Goal: Task Accomplishment & Management: Use online tool/utility

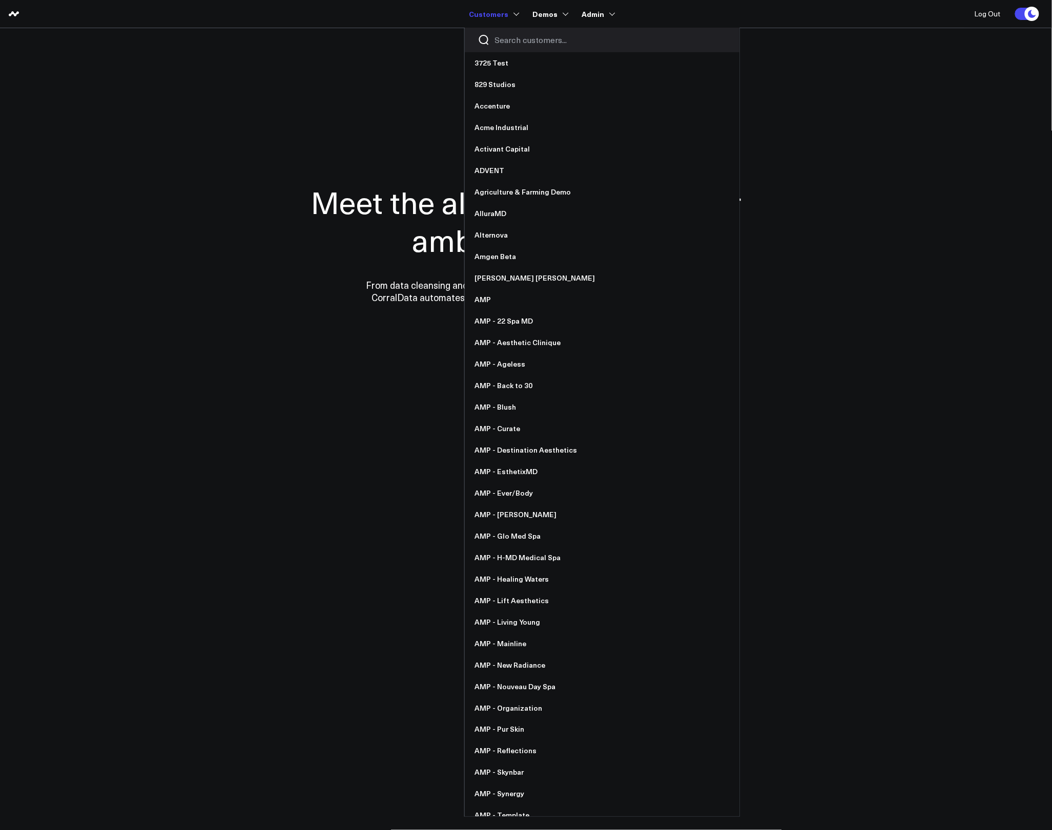
click at [515, 39] on input "Search customers input" at bounding box center [611, 39] width 232 height 11
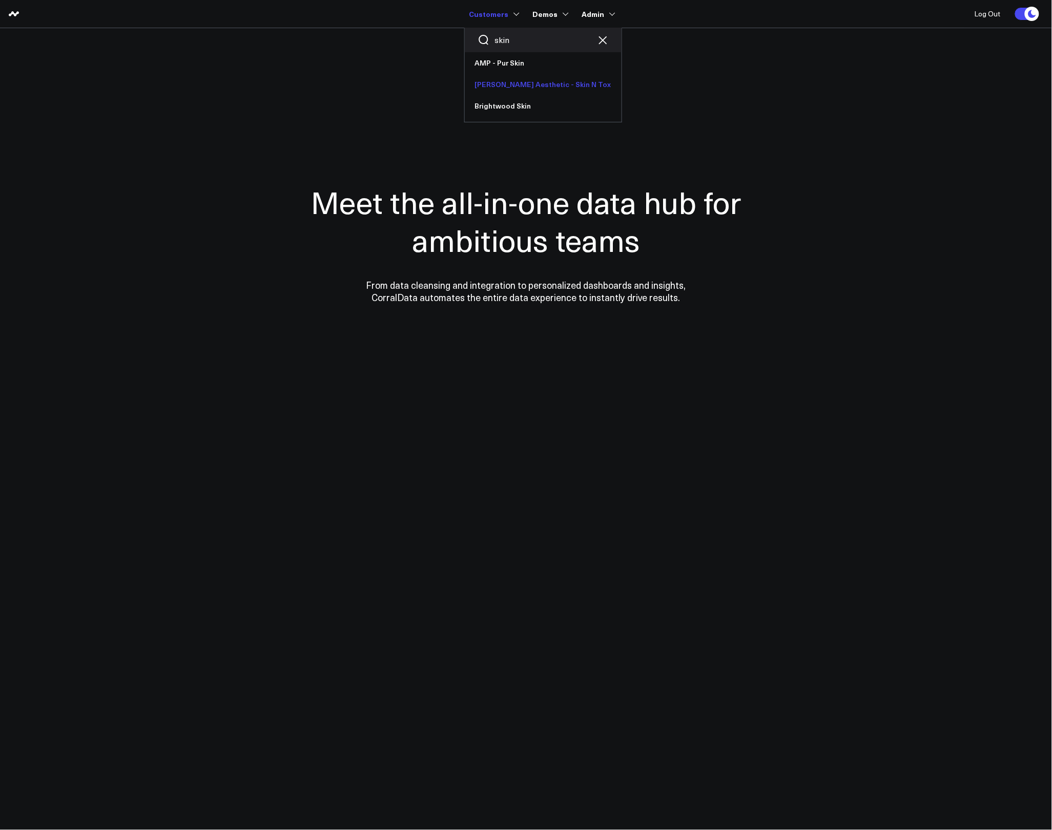
type input "skin"
click at [507, 78] on link "[PERSON_NAME] Aesthetic - Skin N Tox" at bounding box center [543, 85] width 157 height 22
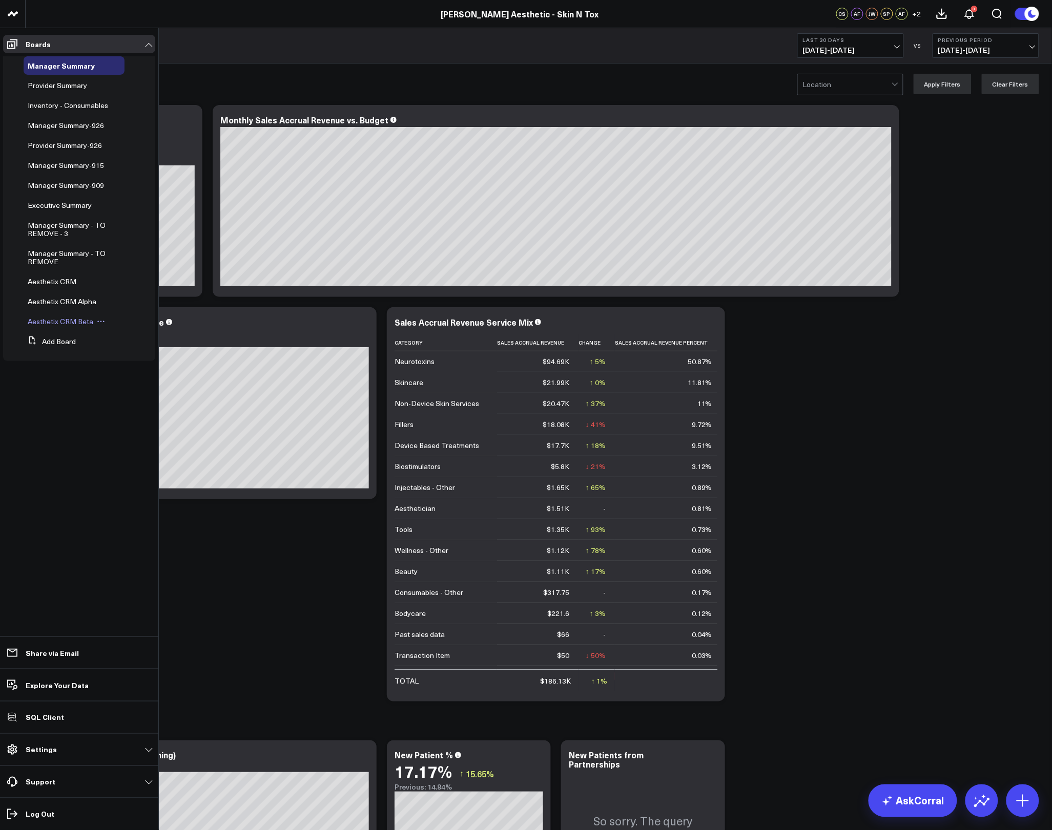
click at [70, 325] on span "Aesthetix CRM Beta" at bounding box center [61, 322] width 66 height 10
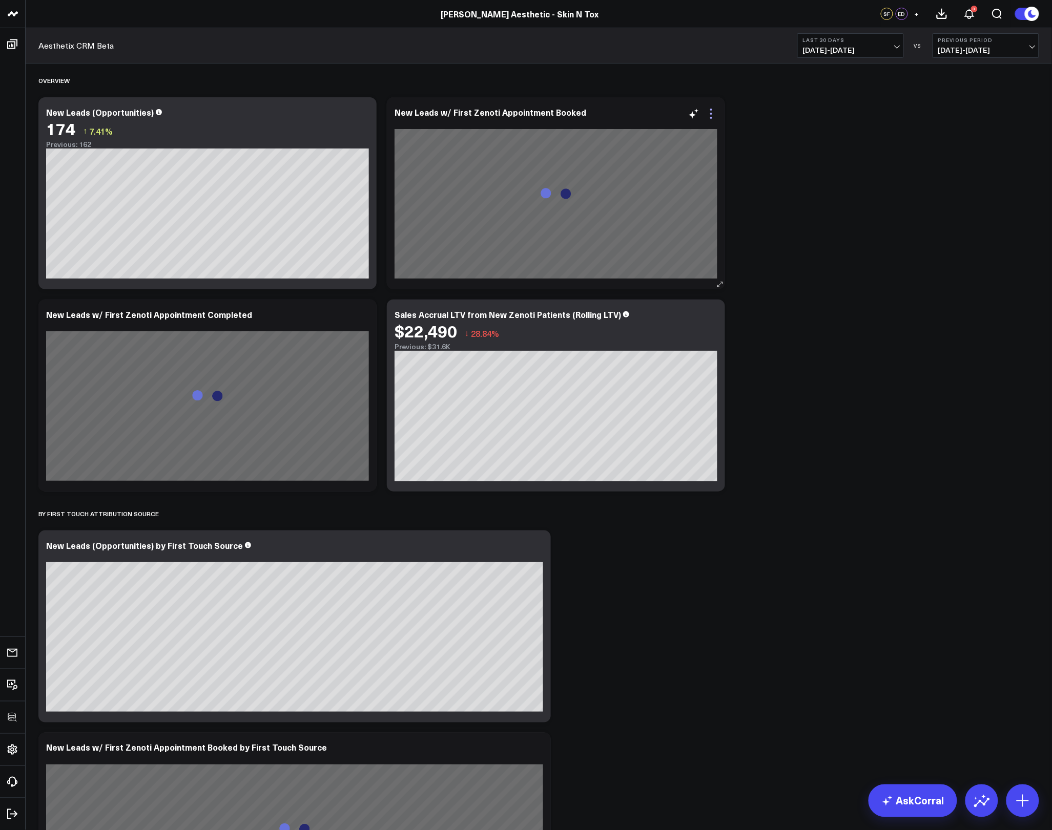
click at [712, 116] on icon at bounding box center [711, 114] width 12 height 12
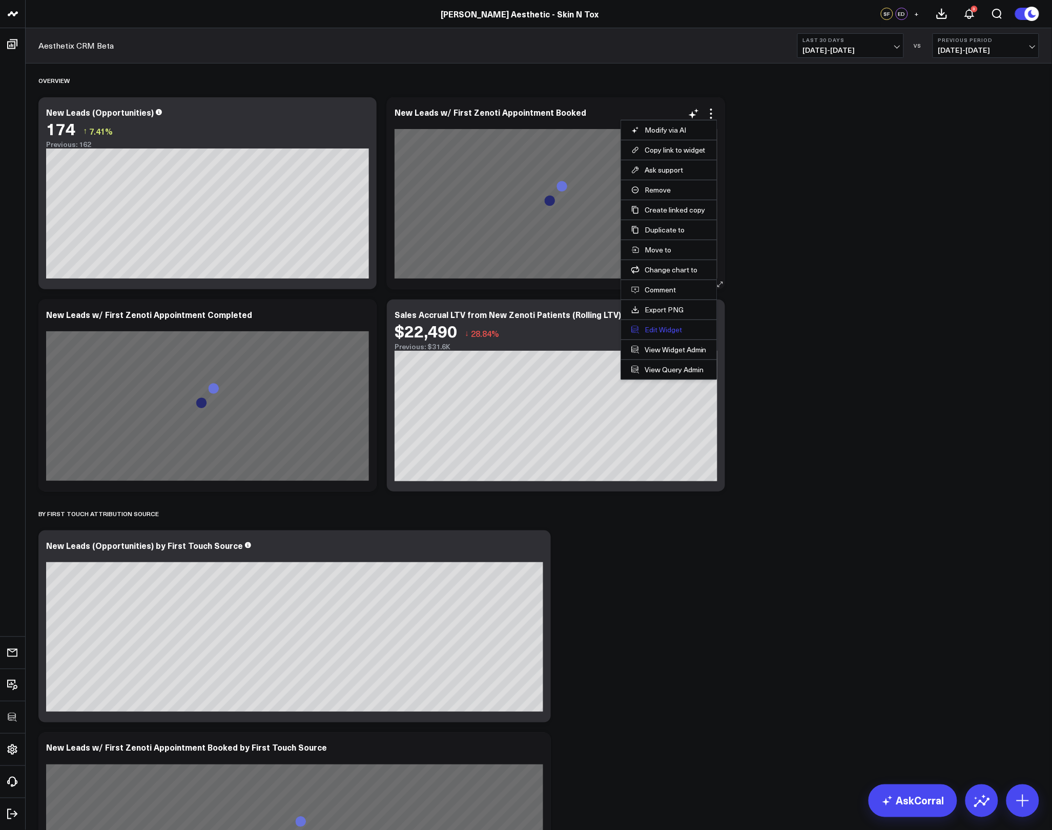
click at [669, 331] on button "Edit Widget" at bounding box center [668, 329] width 75 height 9
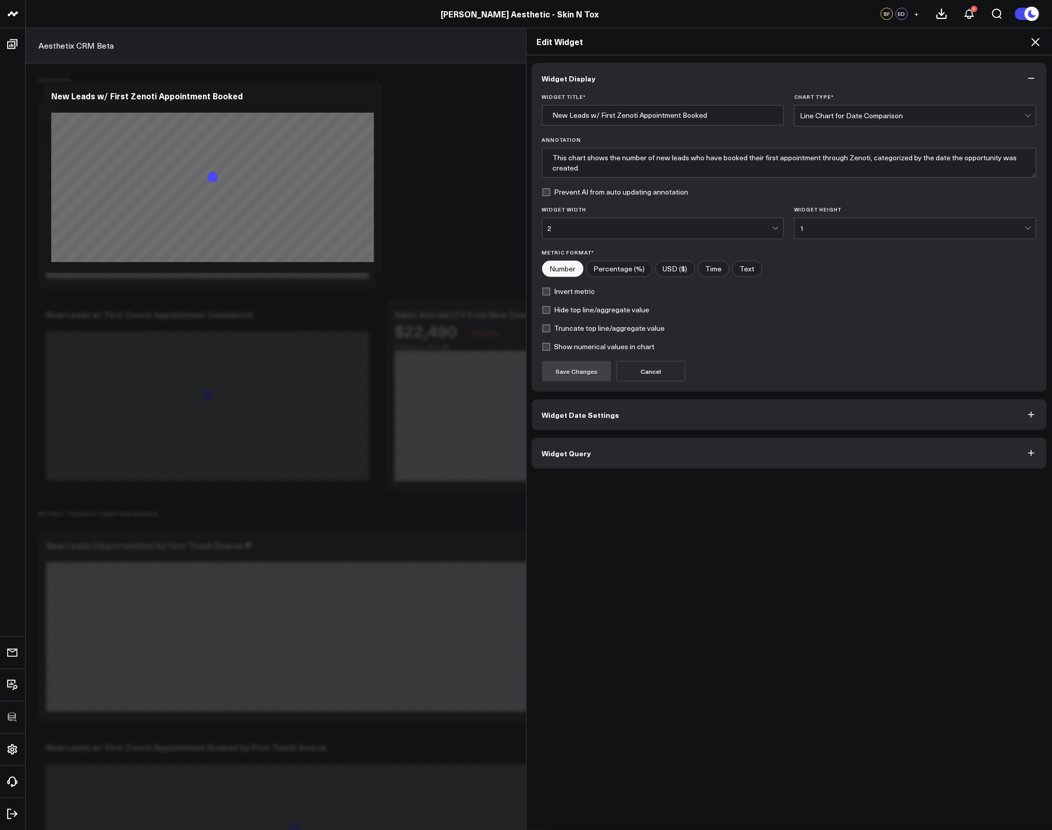
click at [634, 452] on button "Widget Query" at bounding box center [789, 453] width 515 height 31
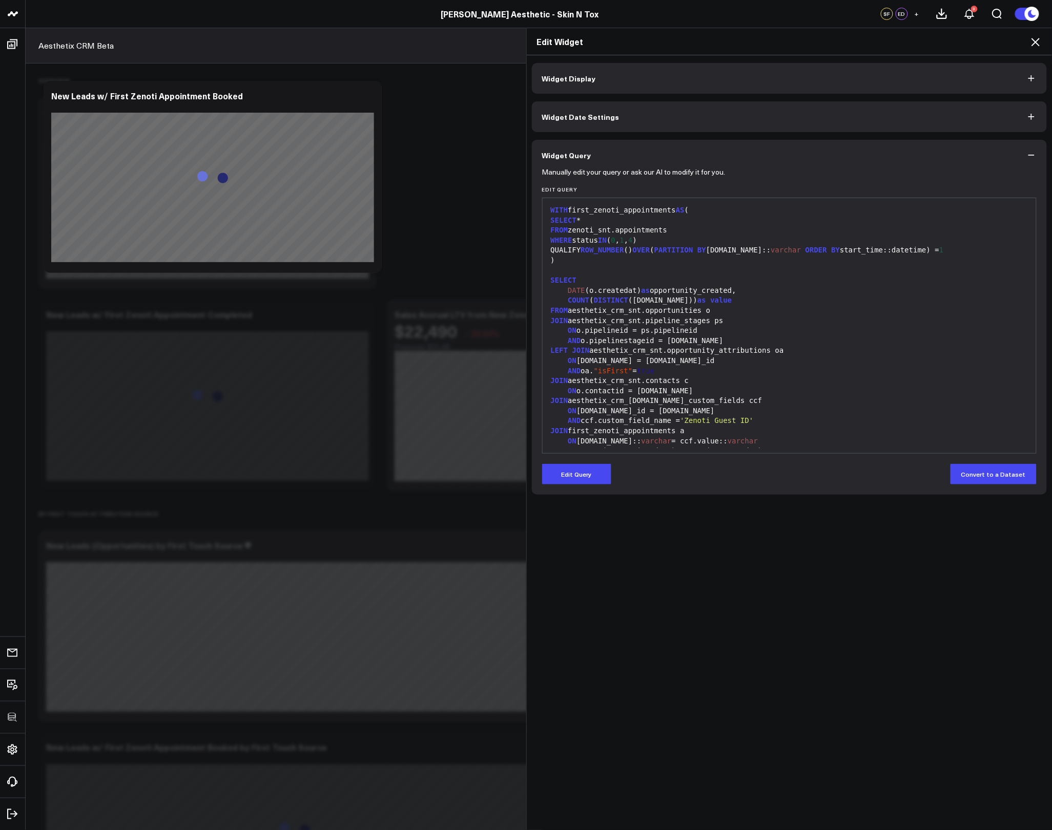
click at [588, 486] on div "Manually edit your query or ask our AI to modify it for you. Edit Query 99 1 2 …" at bounding box center [789, 333] width 515 height 324
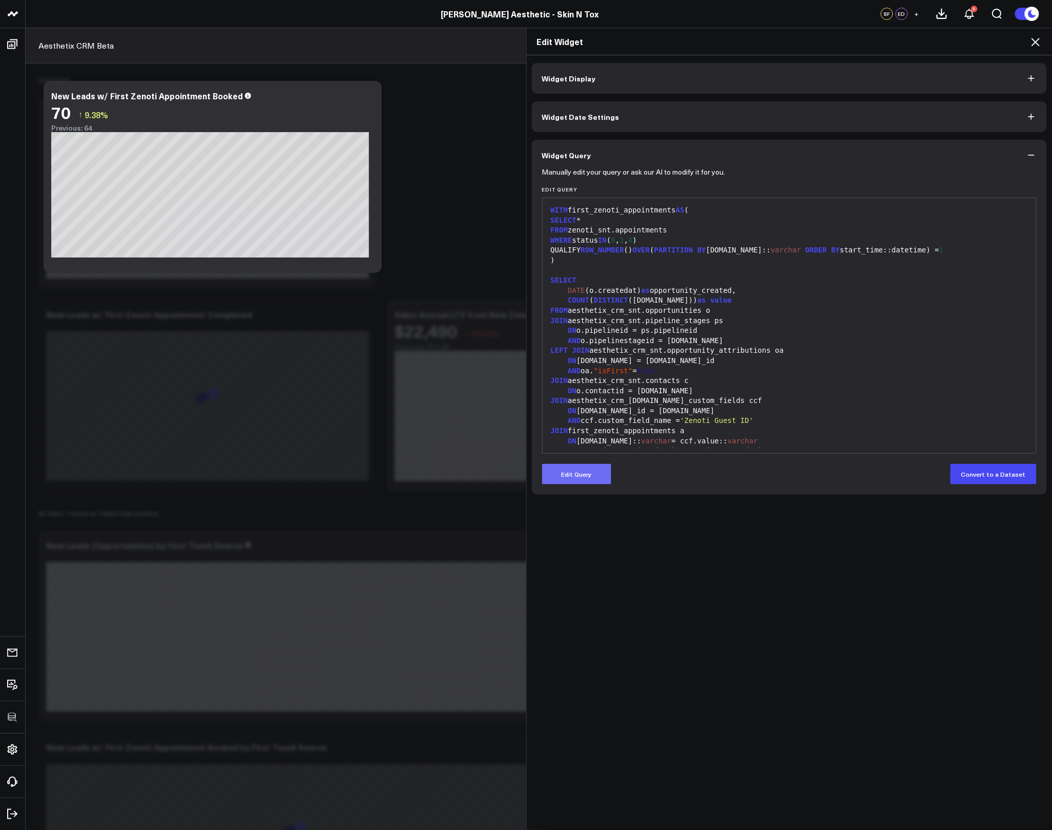
click at [590, 473] on button "Edit Query" at bounding box center [576, 474] width 69 height 20
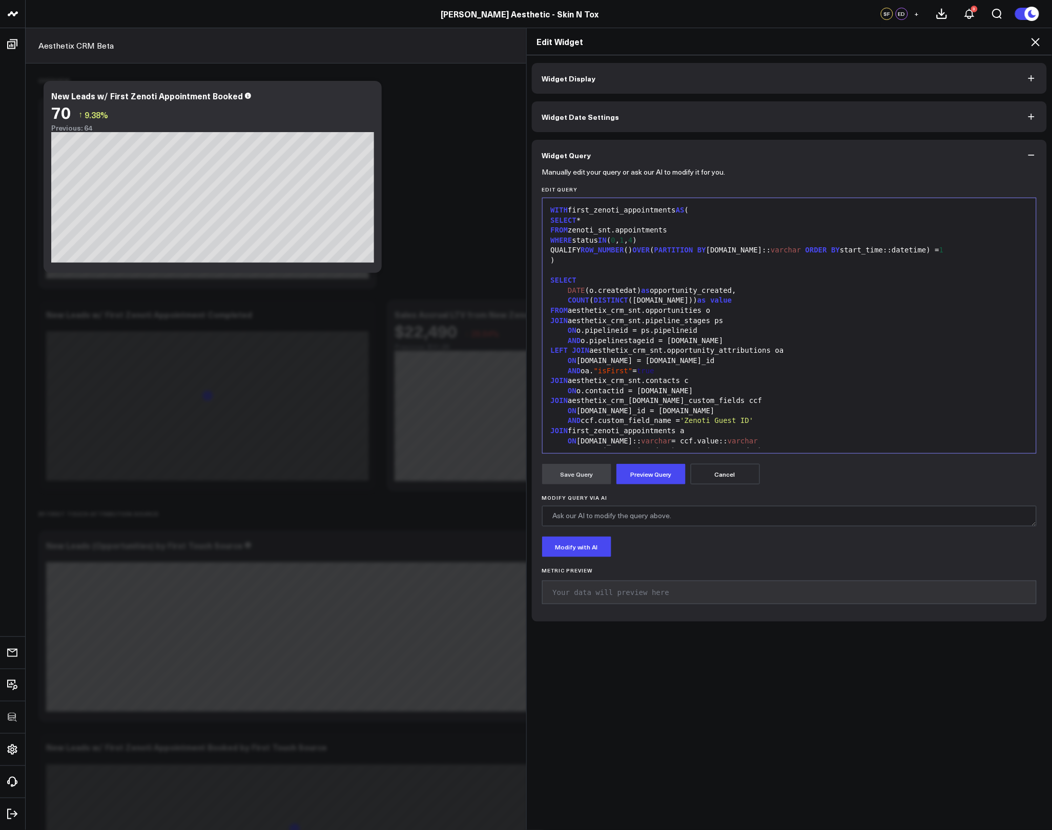
scroll to position [50, 0]
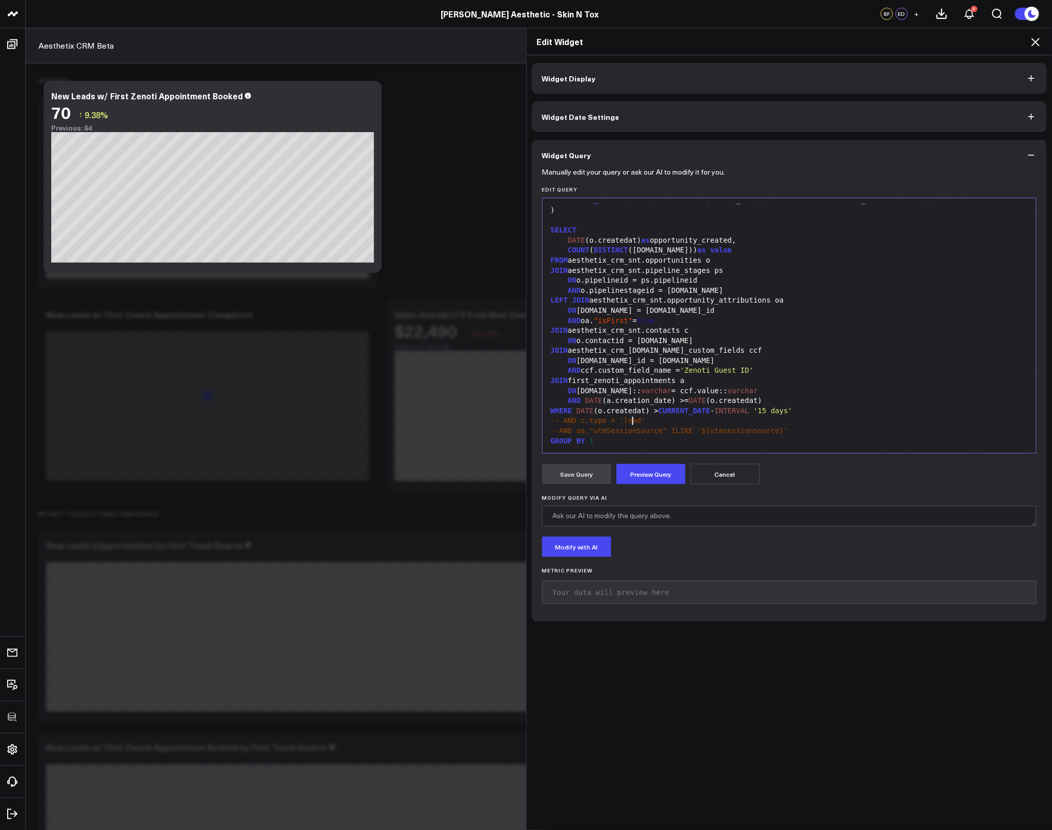
click at [626, 425] on span "-- AND c.type = 'lead'" at bounding box center [598, 421] width 95 height 8
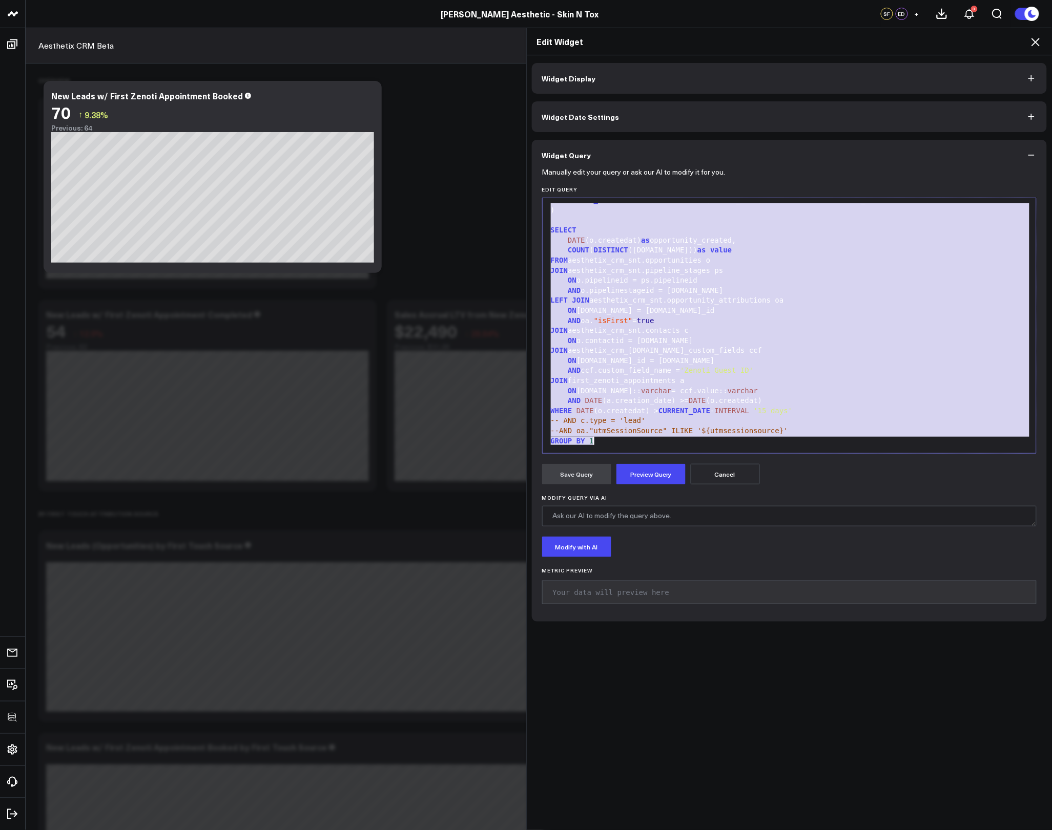
copy div "WITH first_zenoti_appointments AS ( SELECT * FROM zenoti_snt.appointments WHERE…"
click at [705, 268] on div "JOIN aesthetix_crm_snt.pipeline_stages ps" at bounding box center [790, 271] width 484 height 10
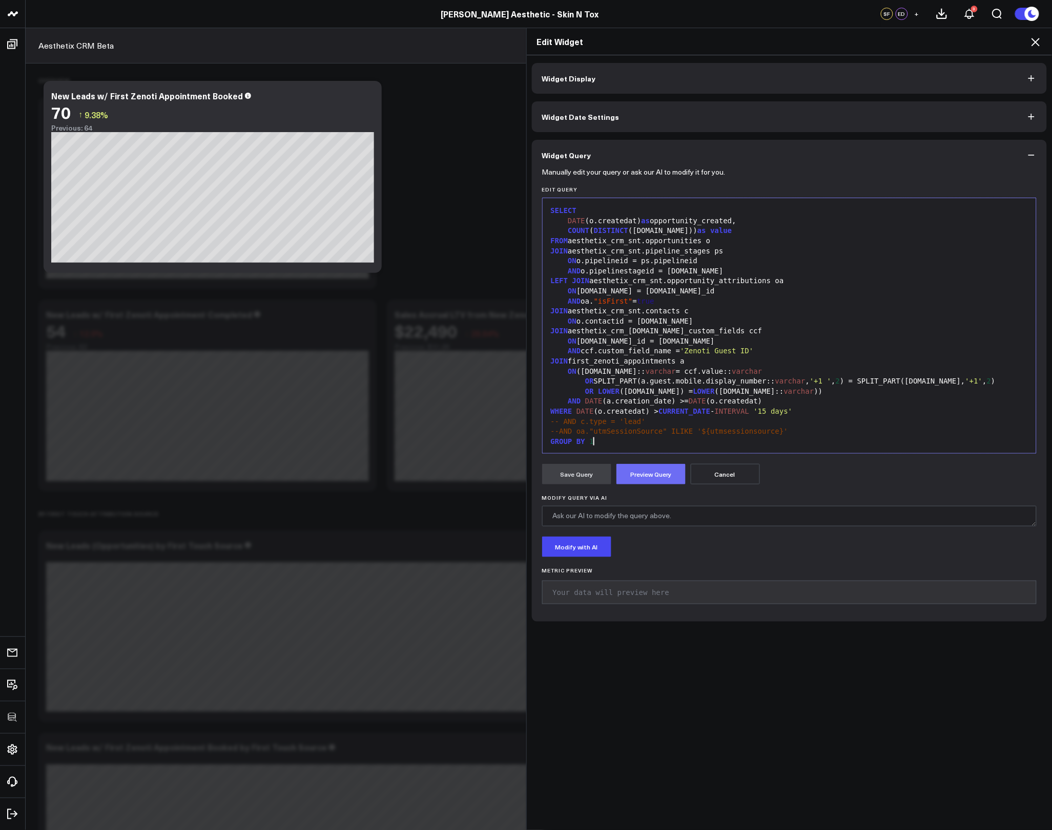
click at [662, 484] on button "Preview Query" at bounding box center [650, 474] width 69 height 20
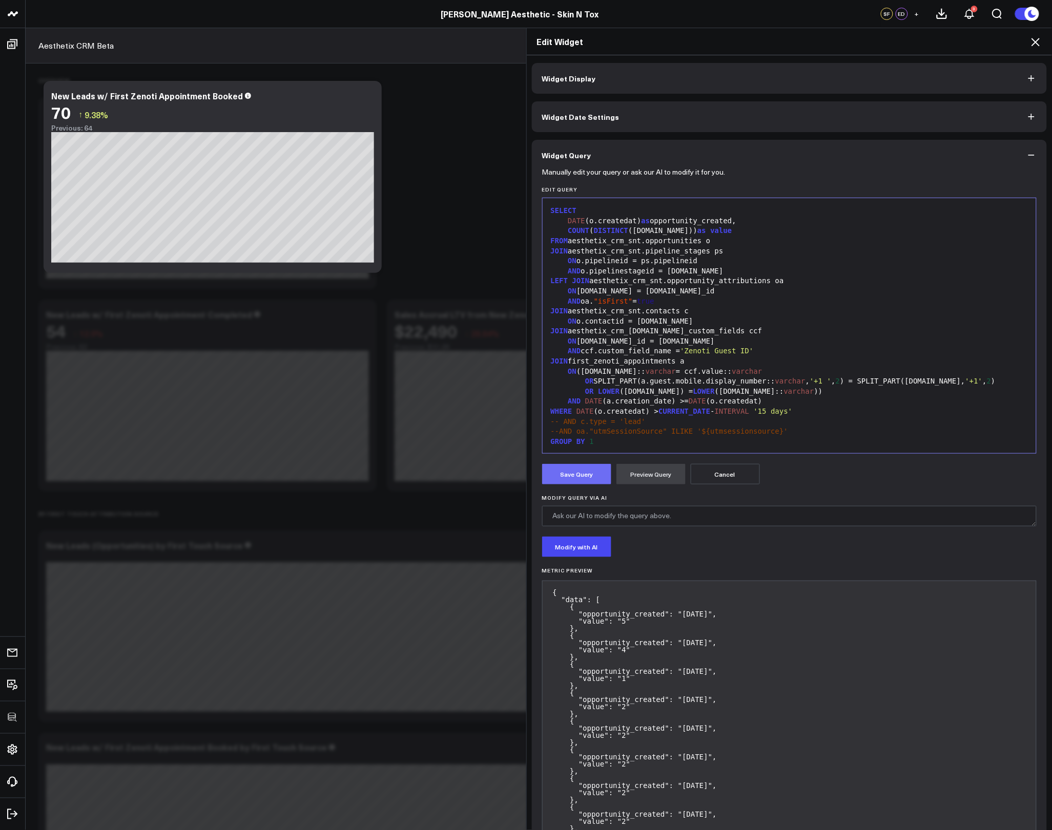
click at [584, 473] on button "Save Query" at bounding box center [576, 474] width 69 height 20
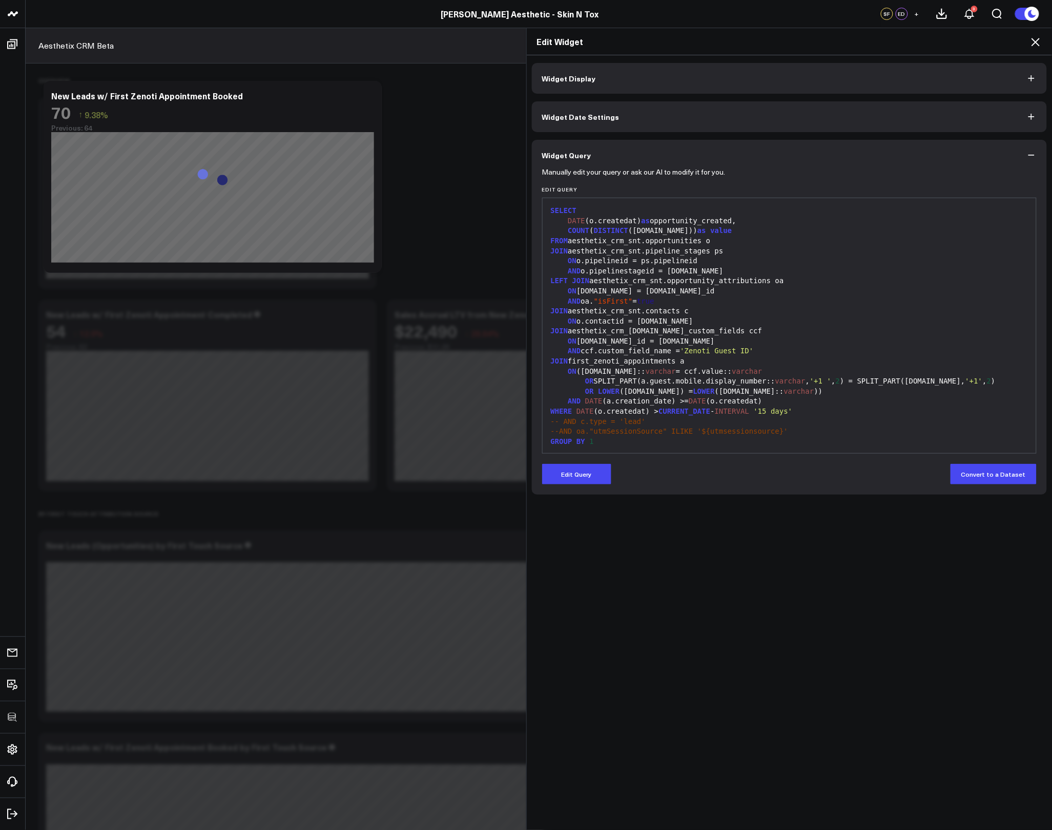
click at [1037, 39] on icon at bounding box center [1035, 42] width 12 height 12
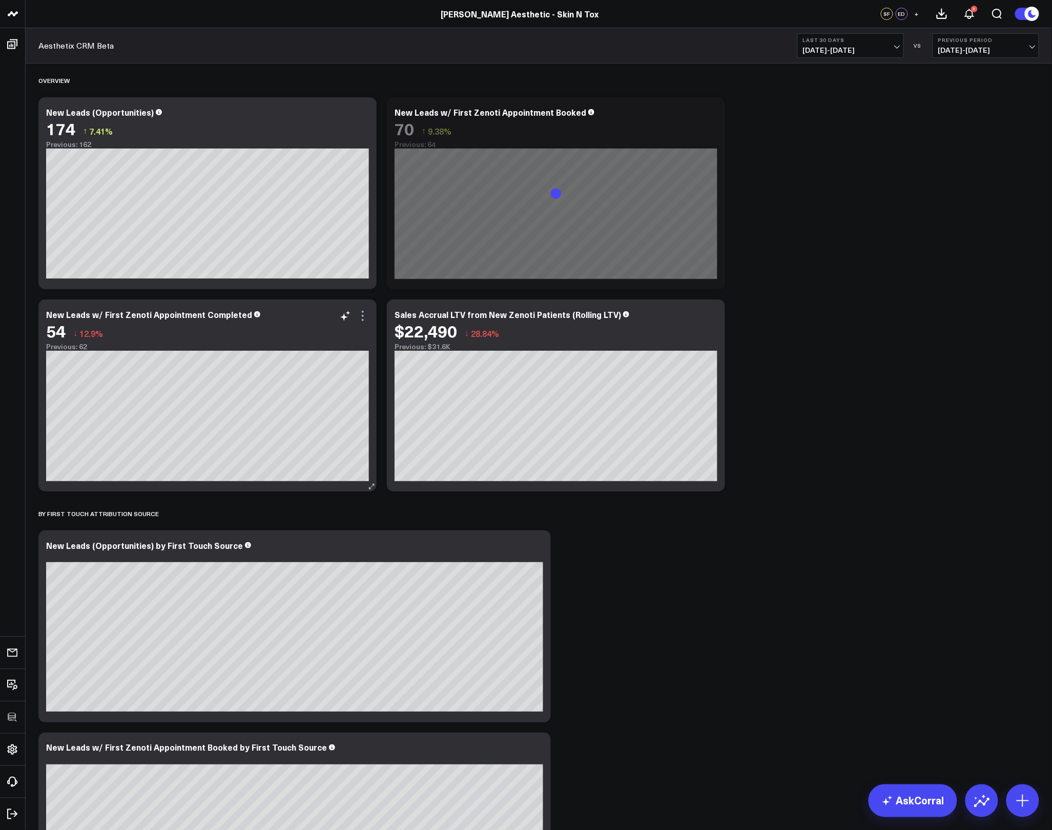
click at [361, 319] on icon at bounding box center [363, 316] width 12 height 12
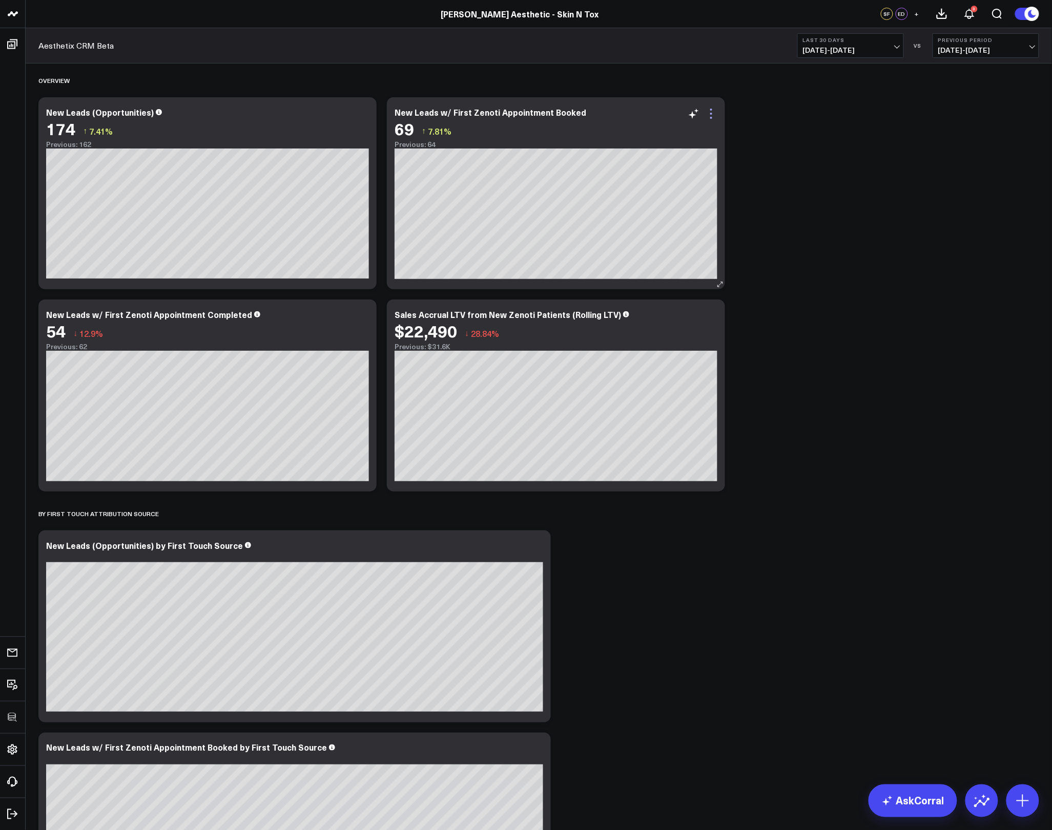
click at [710, 116] on icon at bounding box center [711, 114] width 12 height 12
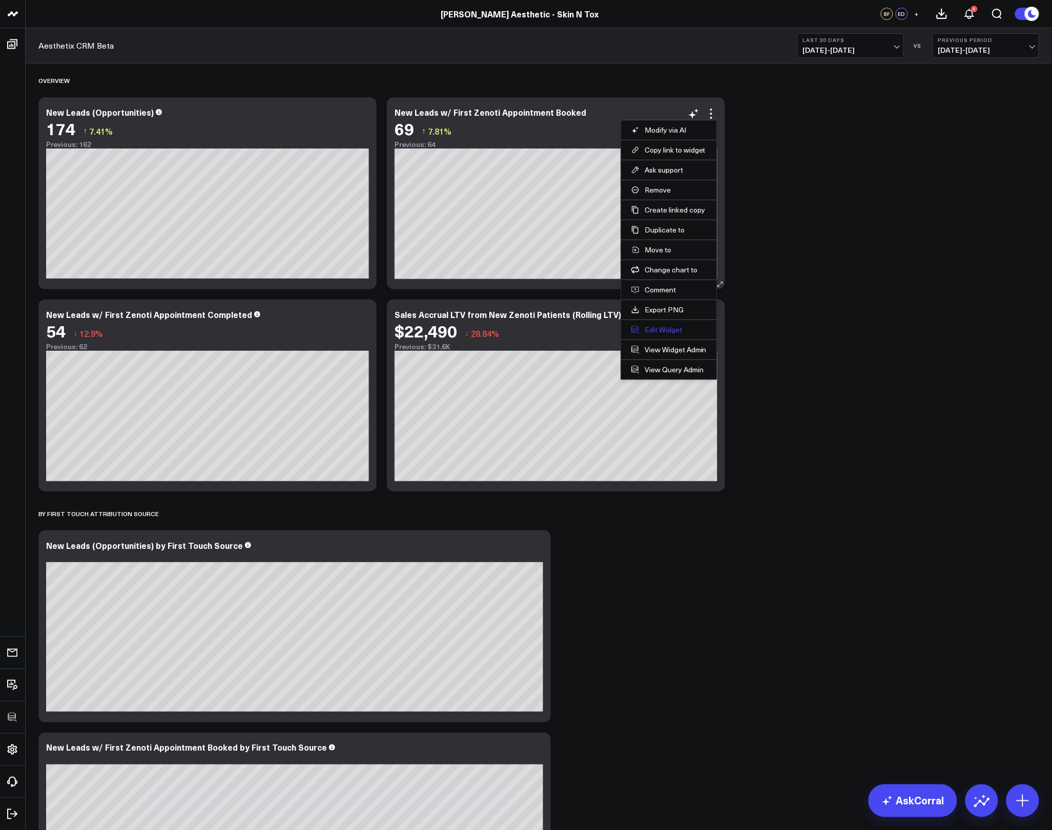
click at [662, 331] on button "Edit Widget" at bounding box center [668, 329] width 75 height 9
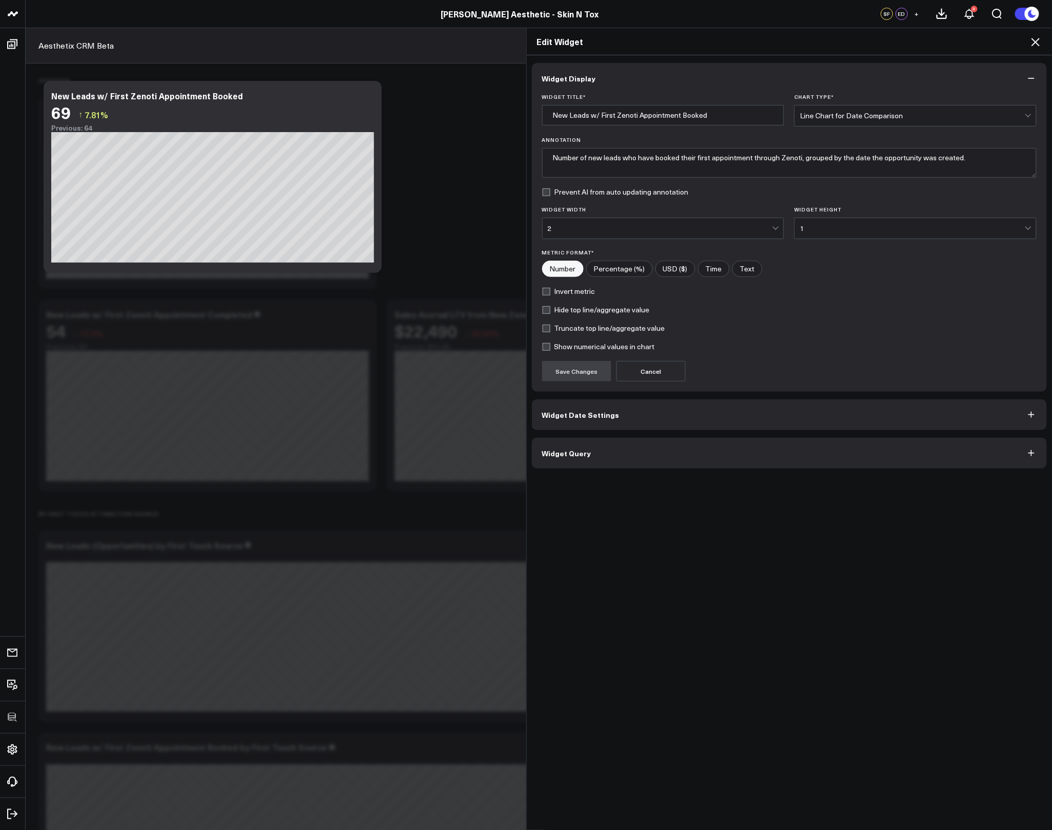
click at [617, 460] on button "Widget Query" at bounding box center [789, 453] width 515 height 31
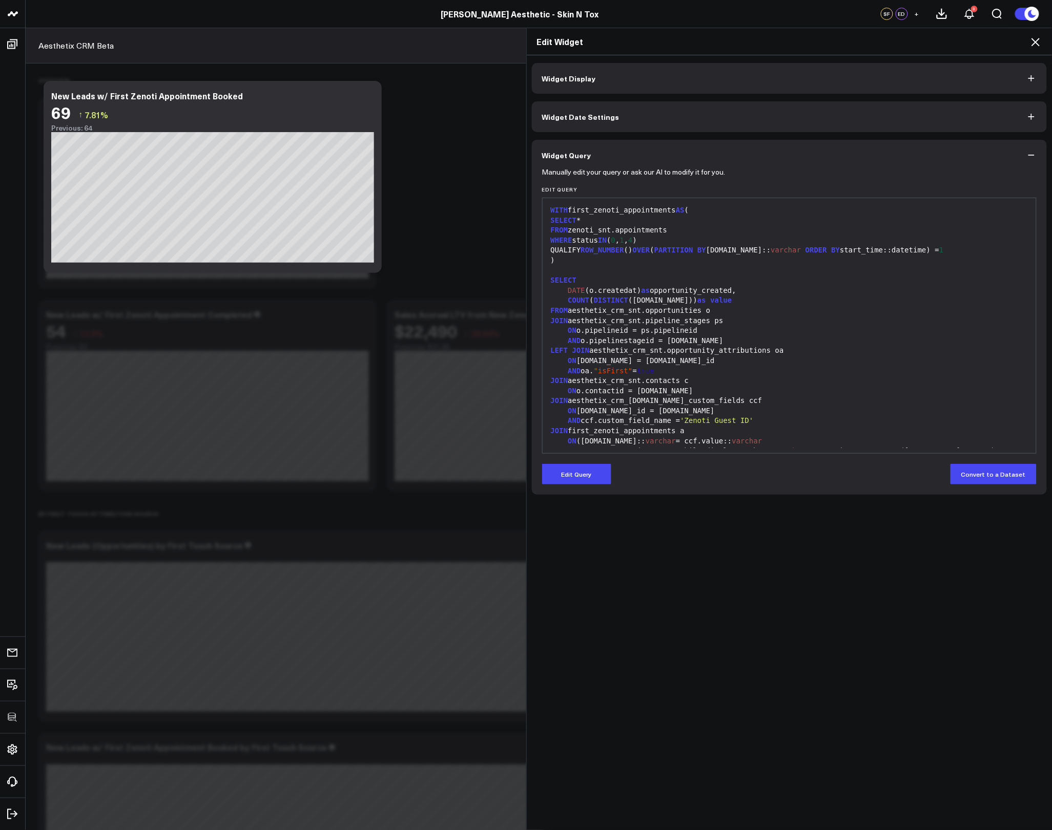
scroll to position [70, 0]
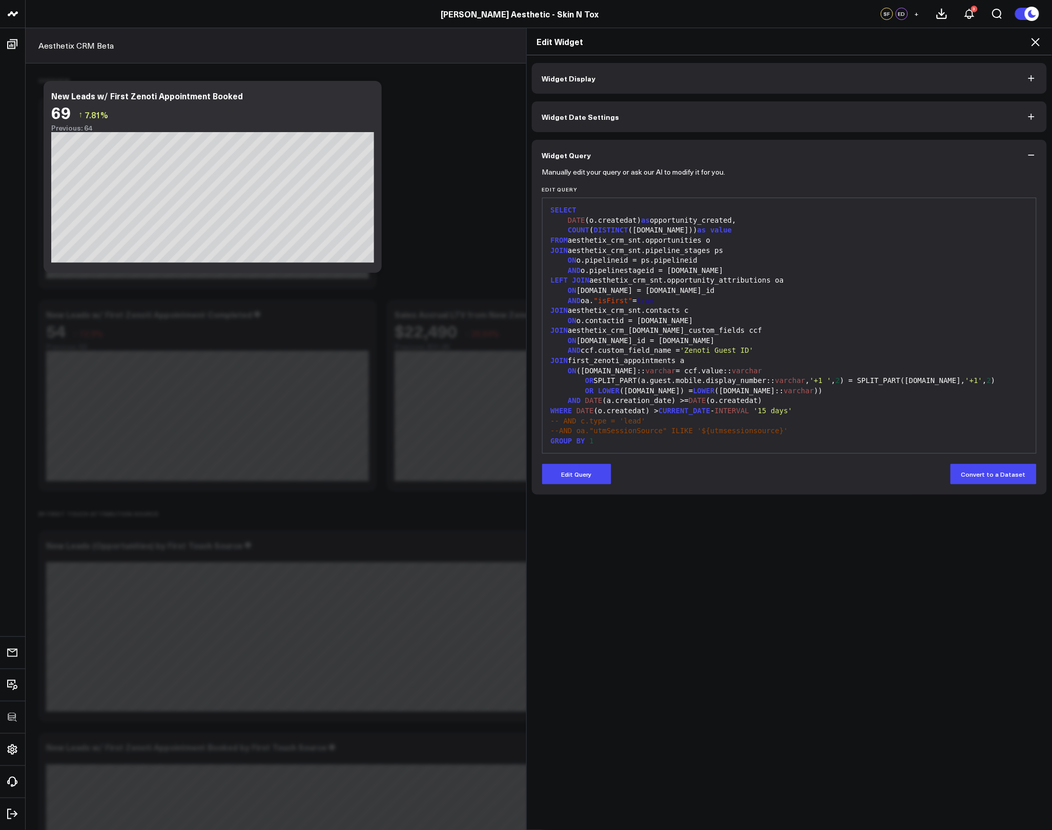
click at [682, 445] on div "GROUP BY 1" at bounding box center [790, 442] width 484 height 10
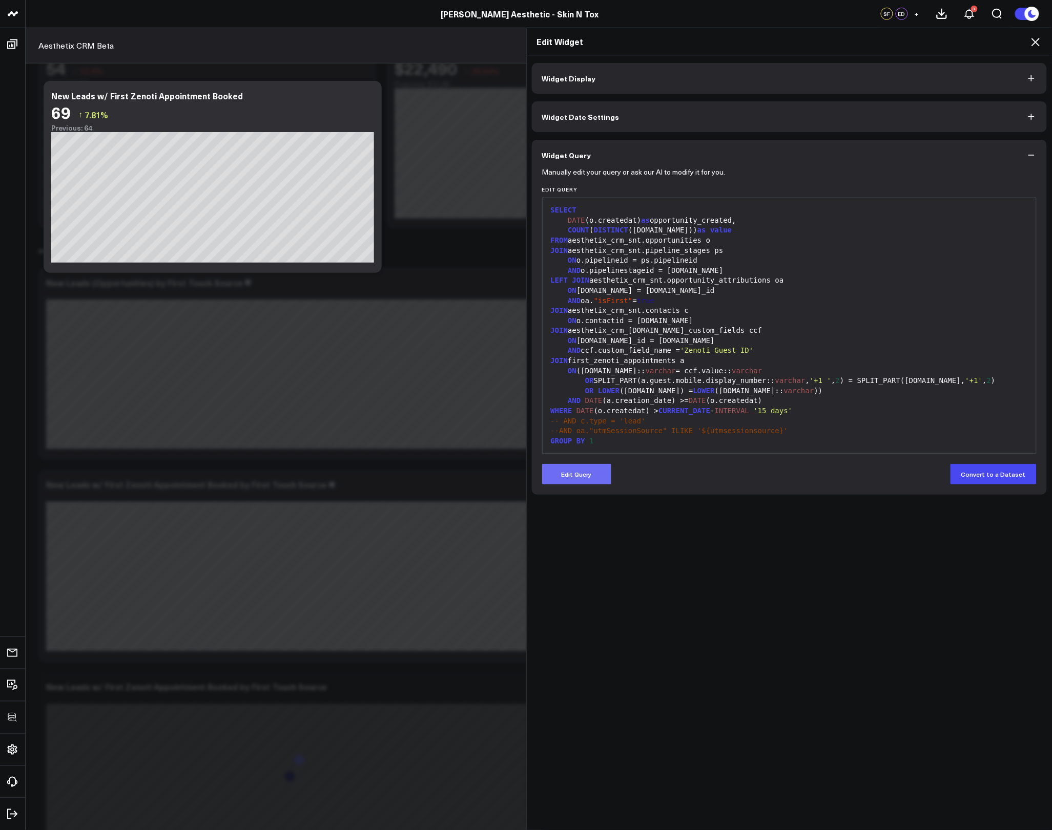
click at [580, 467] on button "Edit Query" at bounding box center [576, 474] width 69 height 20
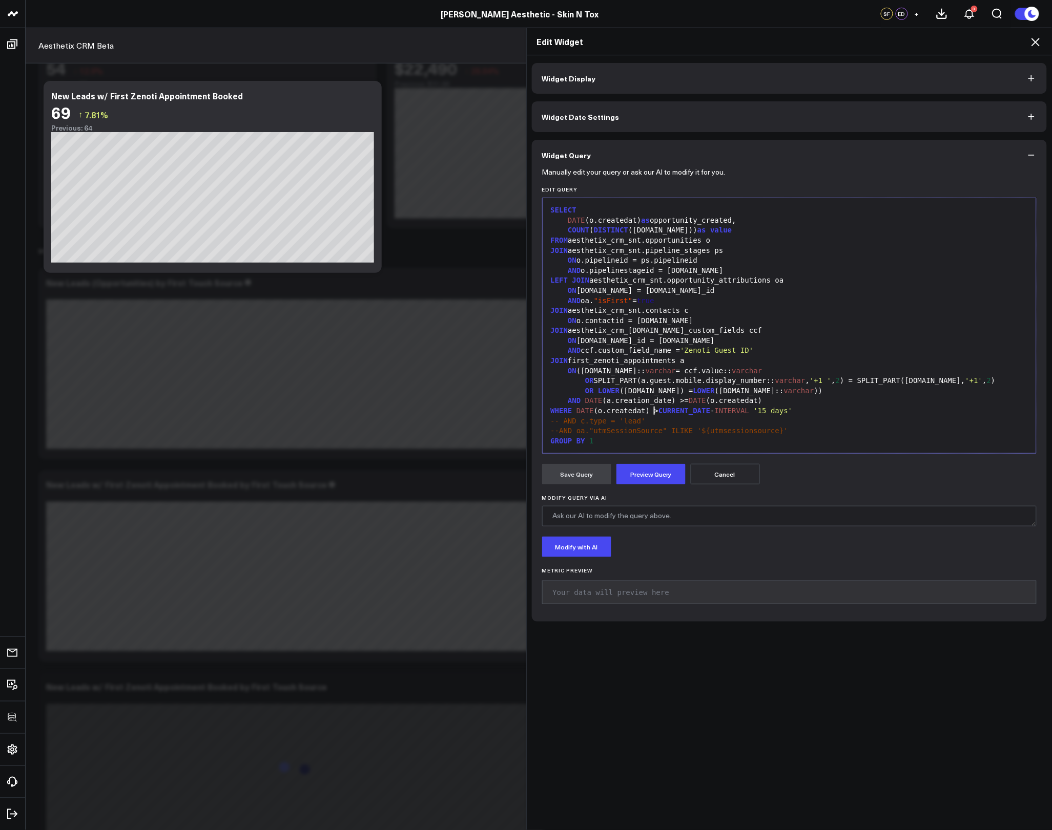
click at [649, 414] on div "WHERE DATE (o.createdat) > CURRENT_DATE - INTERVAL '15 days'" at bounding box center [790, 411] width 484 height 10
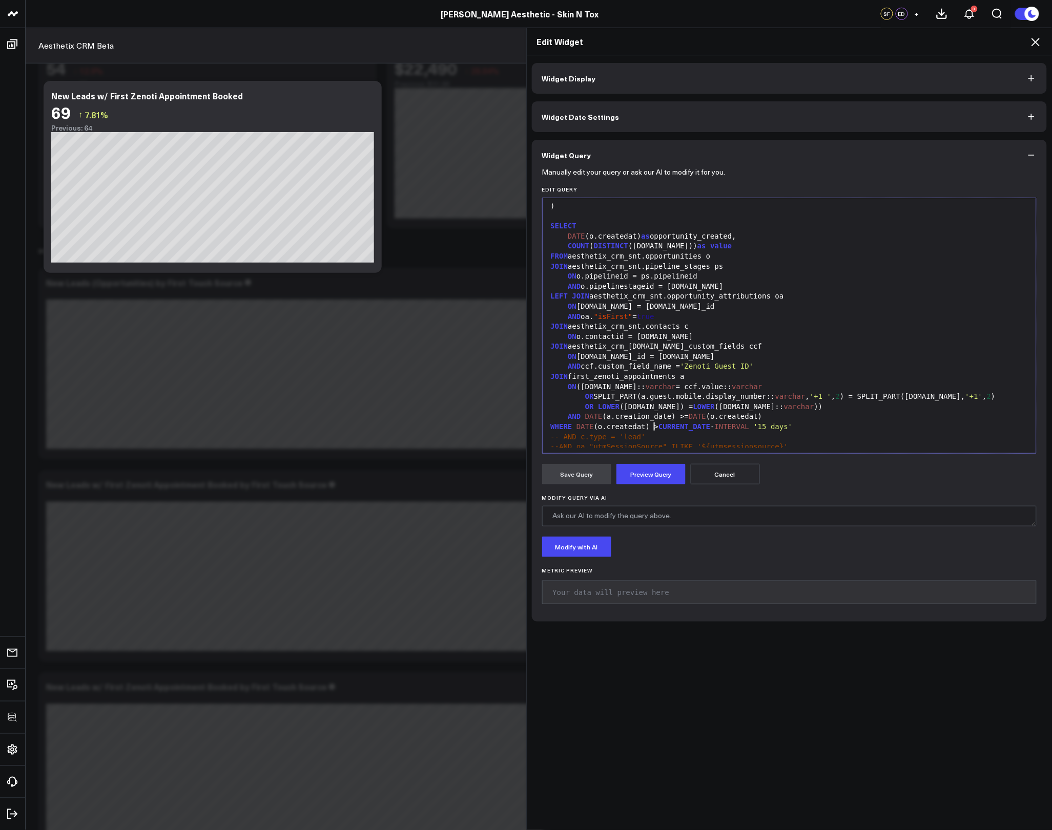
scroll to position [37, 0]
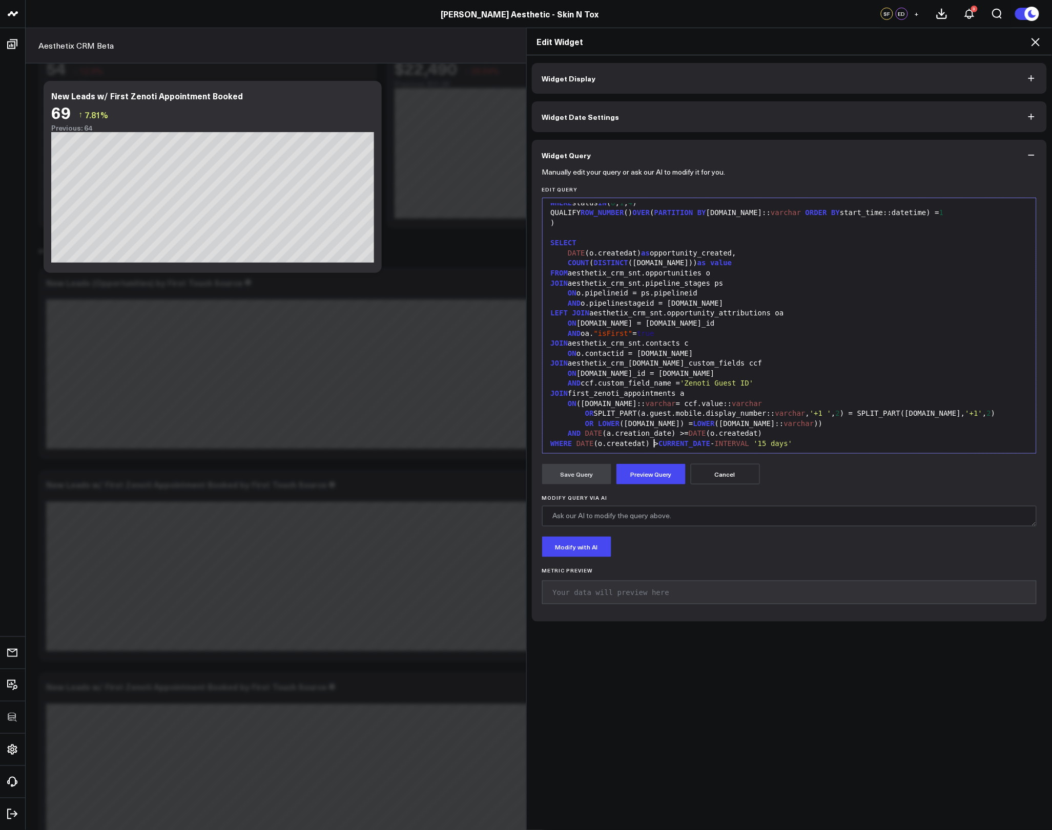
click at [758, 357] on div "ON o.contactid = c.id" at bounding box center [790, 354] width 484 height 10
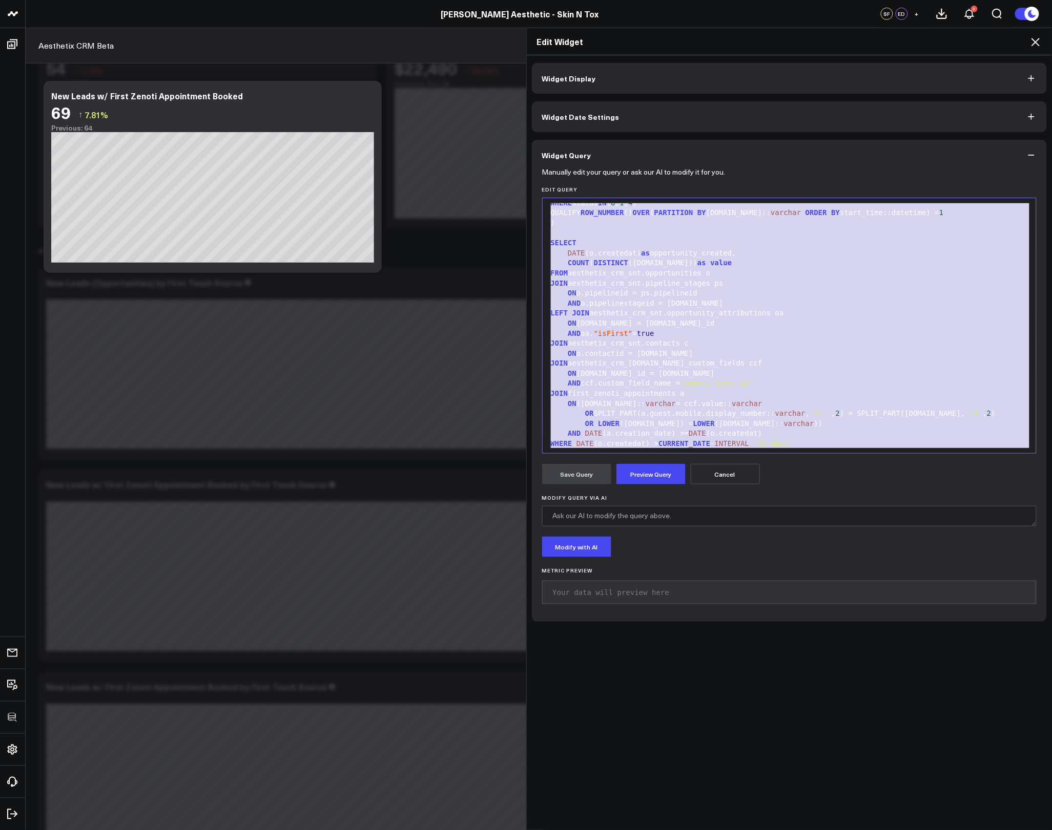
copy div "WITH first_zenoti_appointments AS ( SELECT * FROM zenoti_snt.appointments WHERE…"
click at [716, 377] on div "ON ccf.contact_id = c.id" at bounding box center [790, 374] width 484 height 10
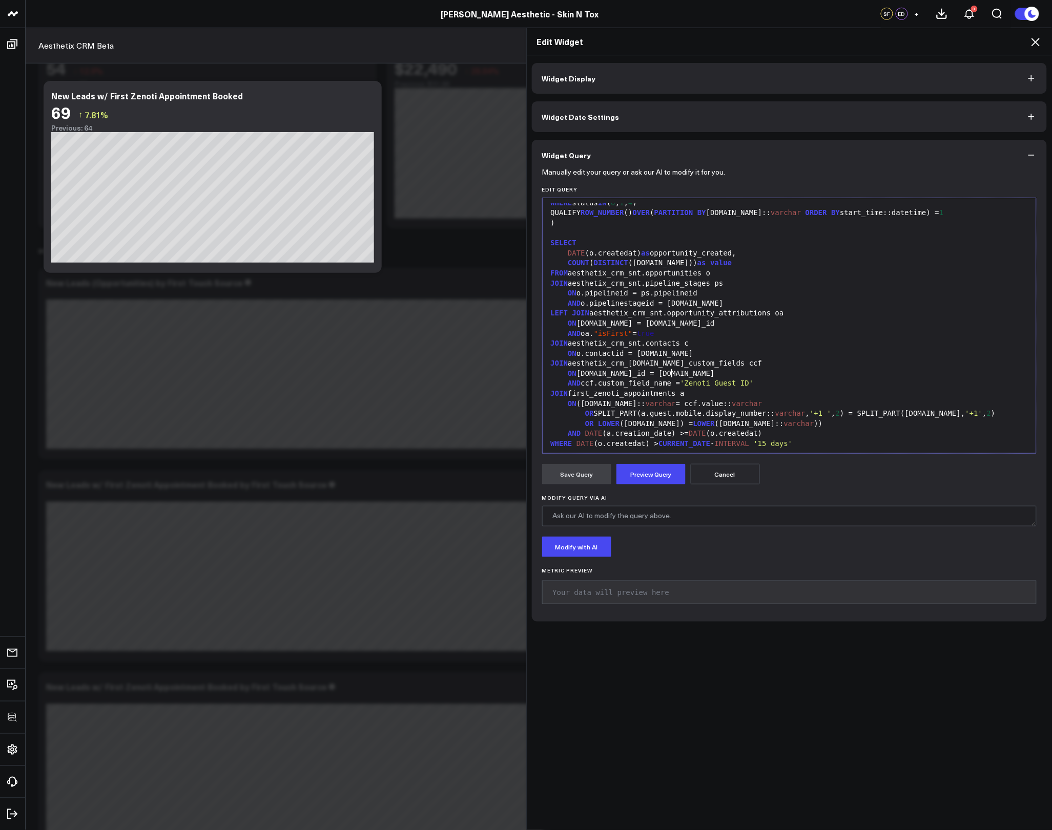
scroll to position [54, 0]
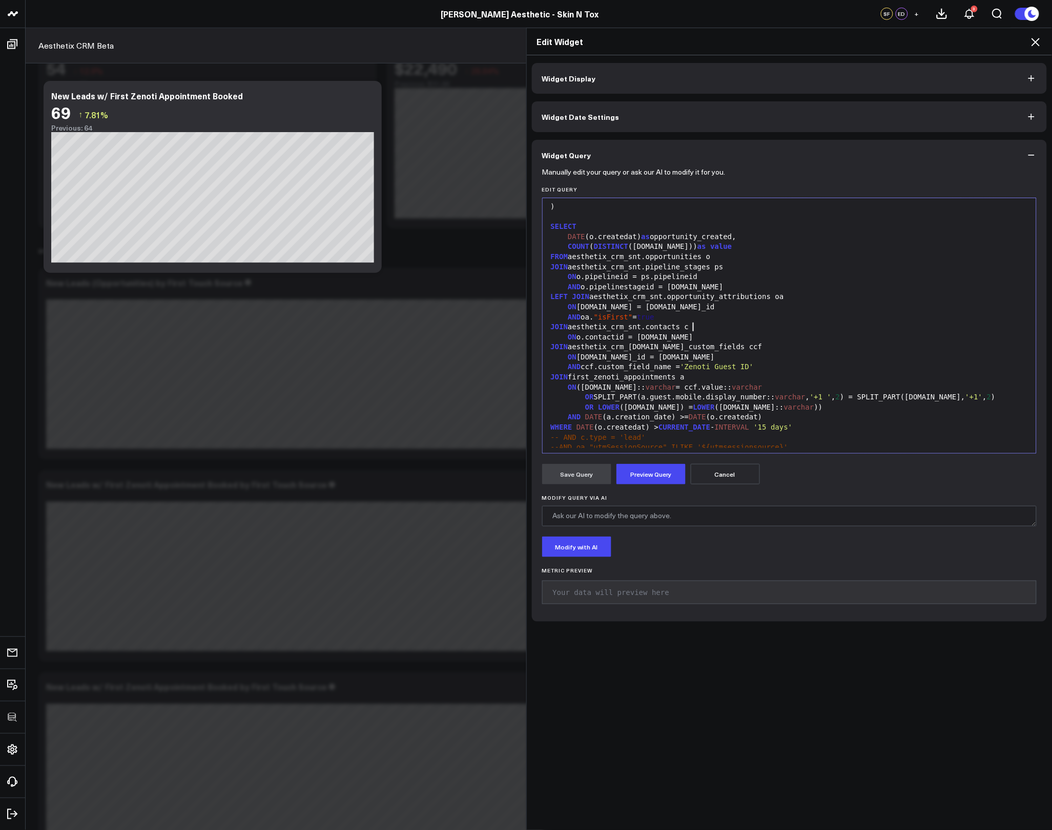
click at [817, 331] on div "JOIN aesthetix_crm_snt.contacts c" at bounding box center [790, 327] width 484 height 10
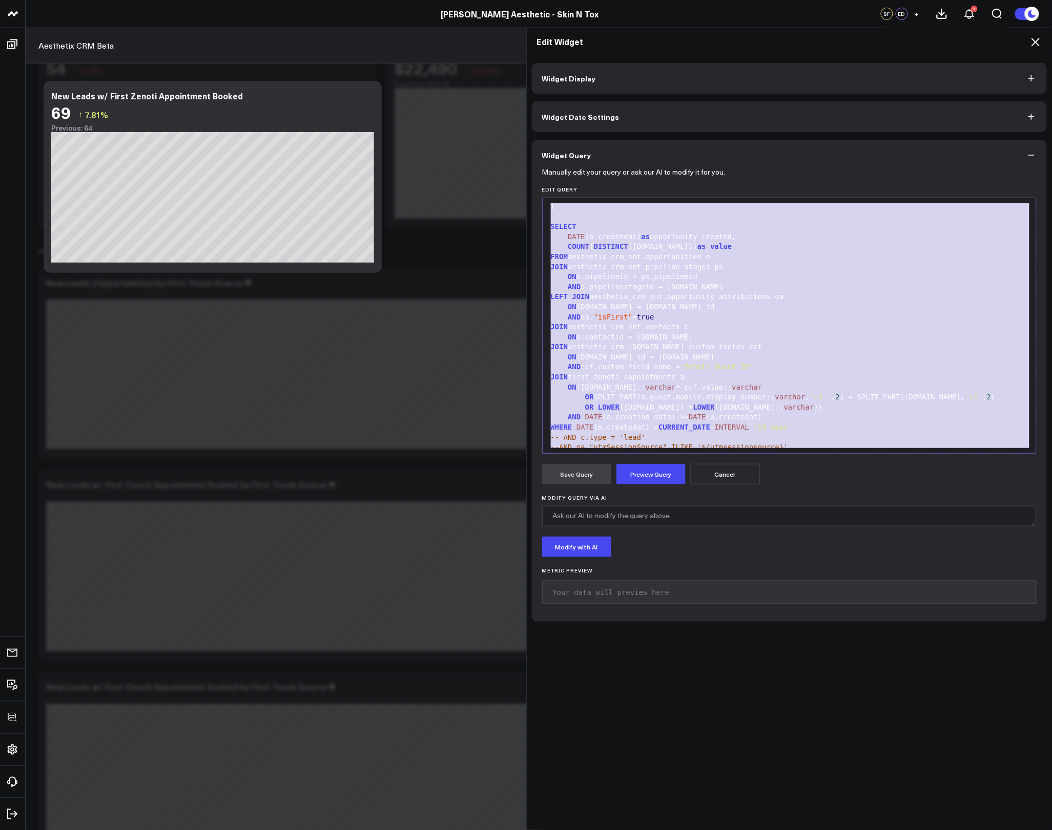
copy div "WITH first_zenoti_appointments AS ( SELECT * FROM zenoti_snt.appointments WHERE…"
click at [874, 257] on div "FROM aesthetix_crm_snt.opportunities o" at bounding box center [790, 257] width 484 height 10
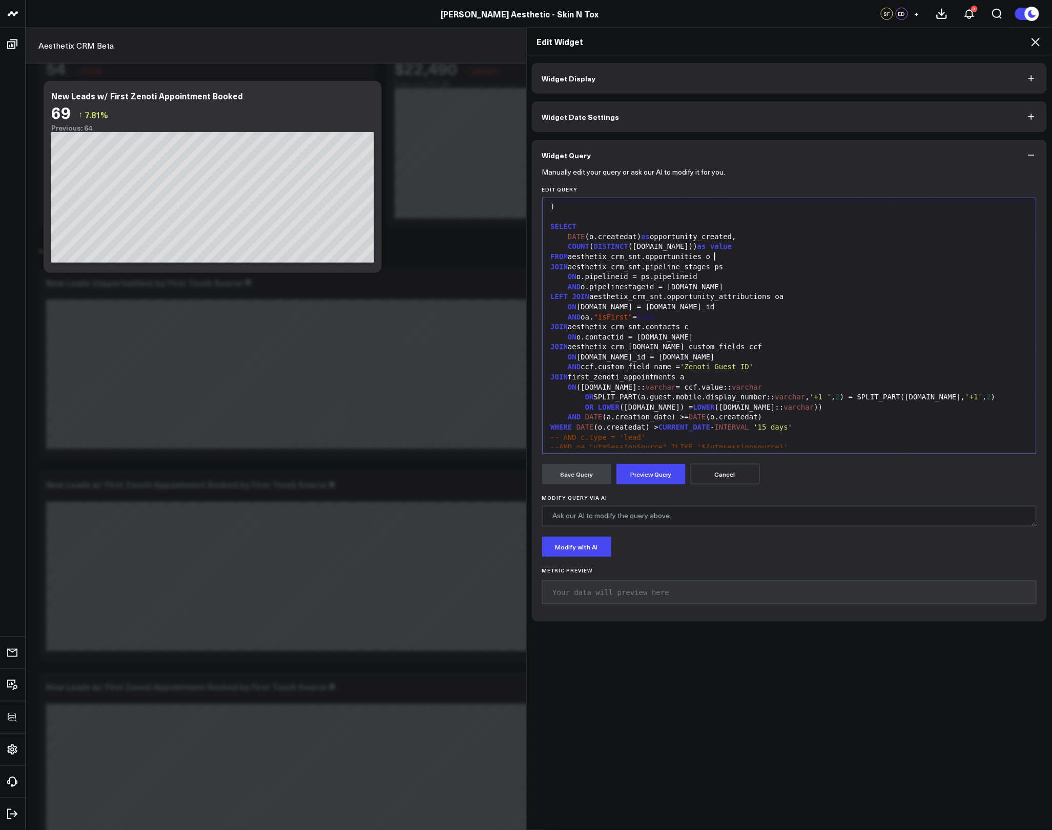
click at [1036, 37] on icon at bounding box center [1035, 42] width 12 height 12
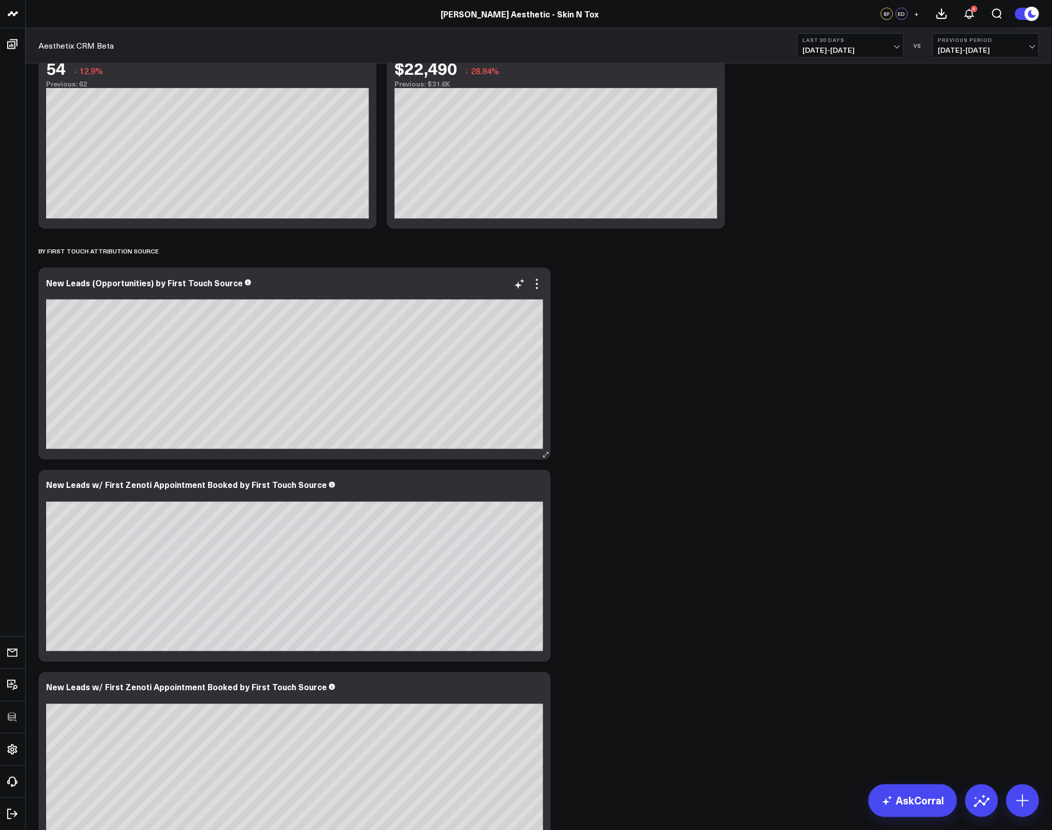
scroll to position [13, 0]
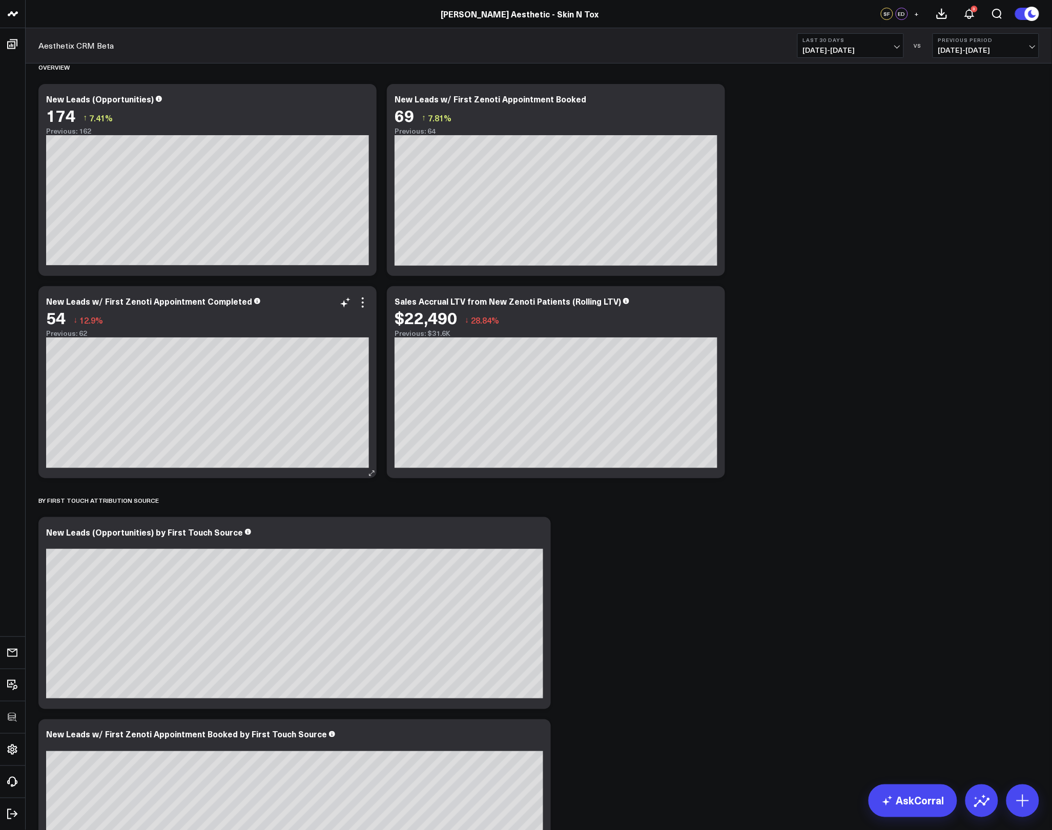
click at [367, 310] on div "54 ↓ 12.9%" at bounding box center [207, 317] width 323 height 18
click at [363, 304] on icon at bounding box center [363, 303] width 12 height 12
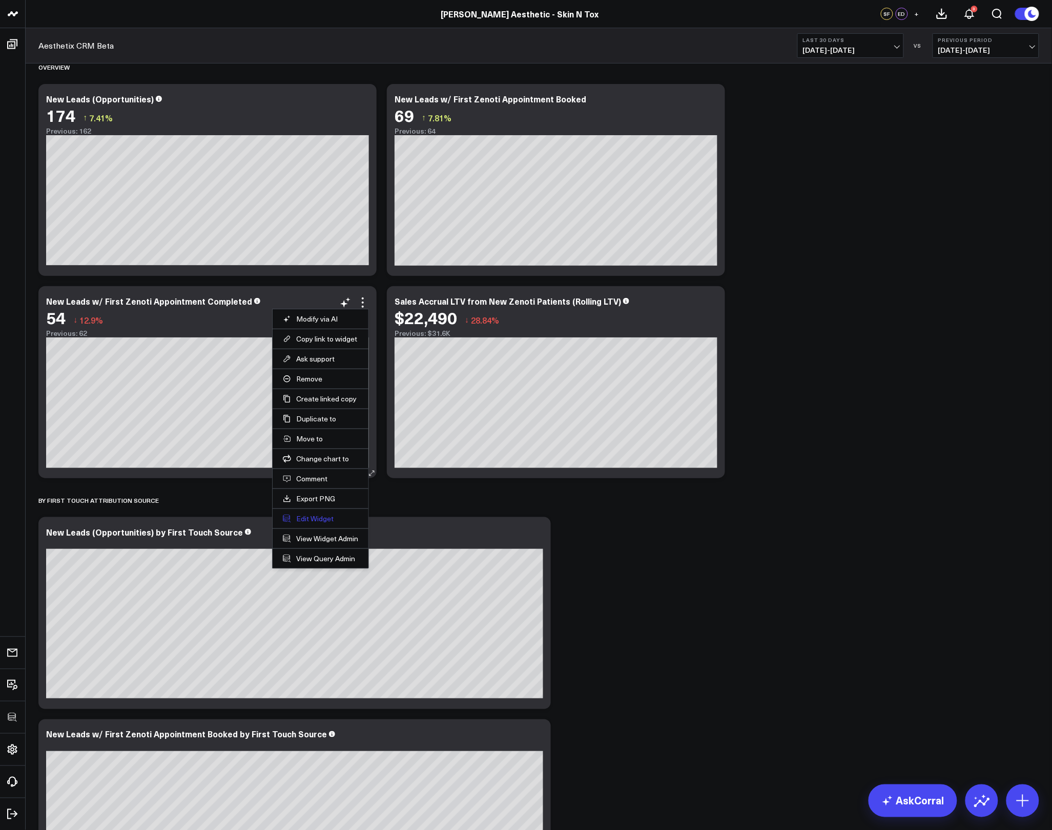
click at [300, 517] on button "Edit Widget" at bounding box center [320, 518] width 75 height 9
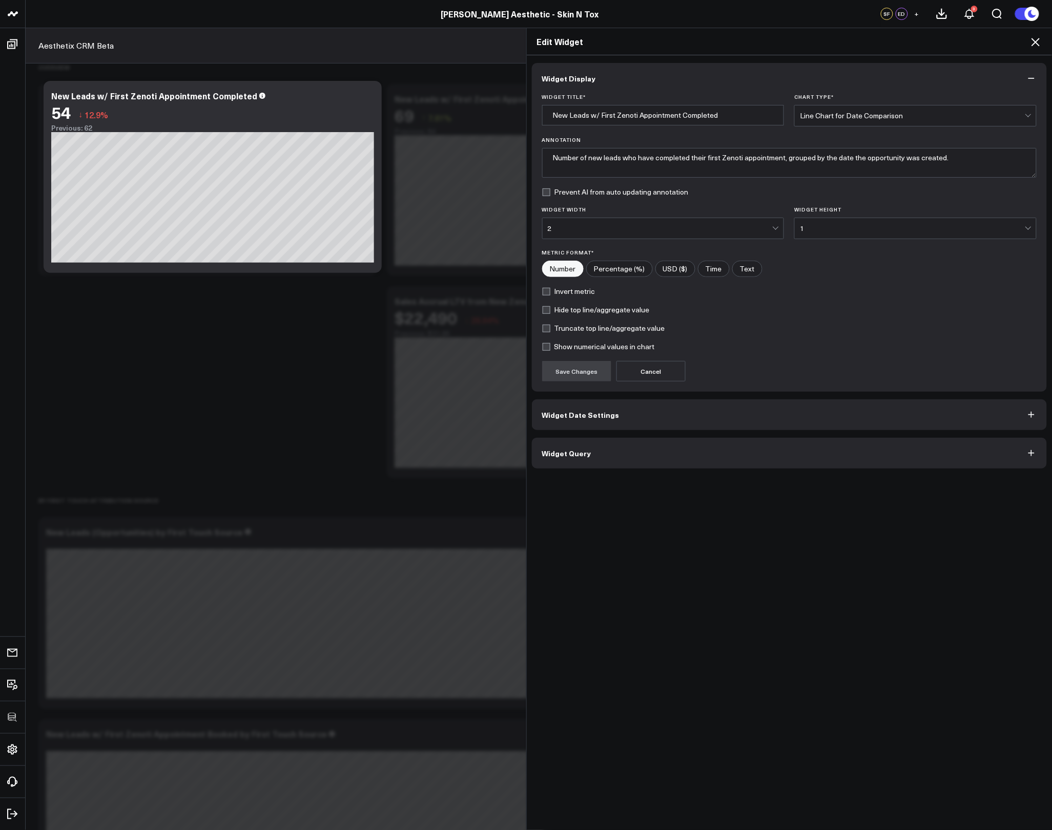
click at [655, 465] on button "Widget Query" at bounding box center [789, 453] width 515 height 31
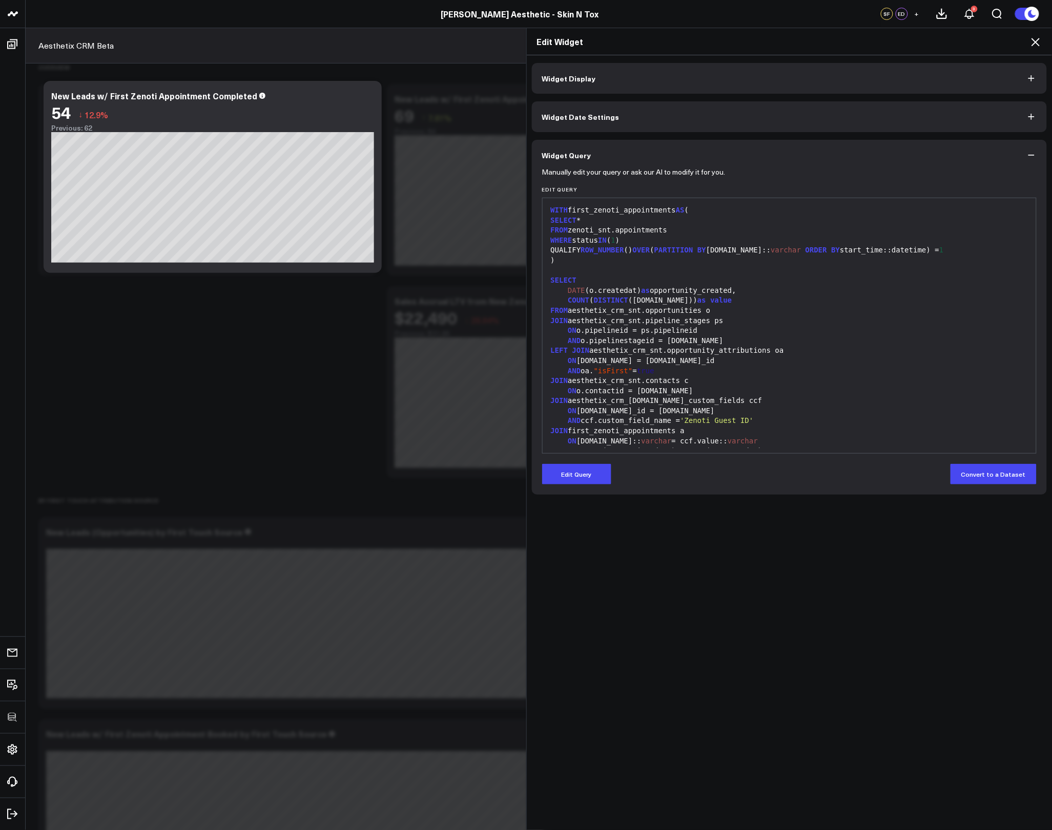
click at [595, 490] on div "Manually edit your query or ask our AI to modify it for you. Edit Query 99 1 2 …" at bounding box center [789, 333] width 515 height 324
click at [592, 483] on button "Edit Query" at bounding box center [576, 474] width 69 height 20
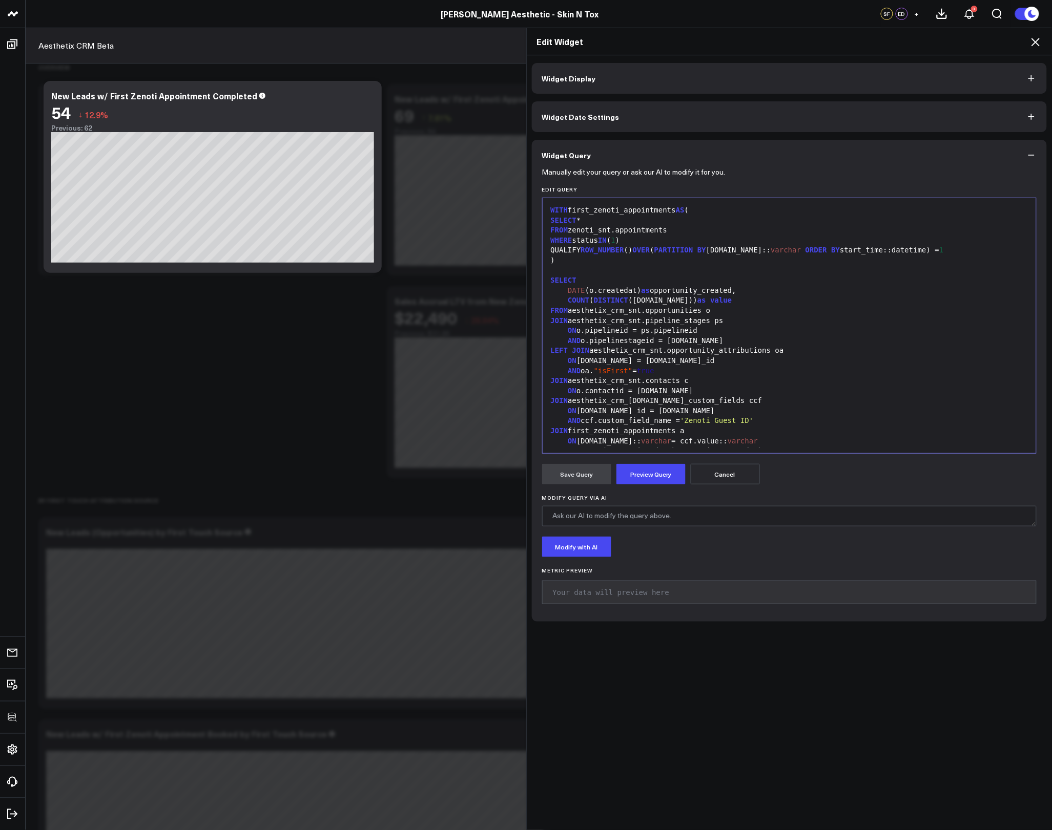
click at [638, 418] on div "AND ccf.custom_field_name = 'Zenoti Guest ID'" at bounding box center [790, 421] width 484 height 10
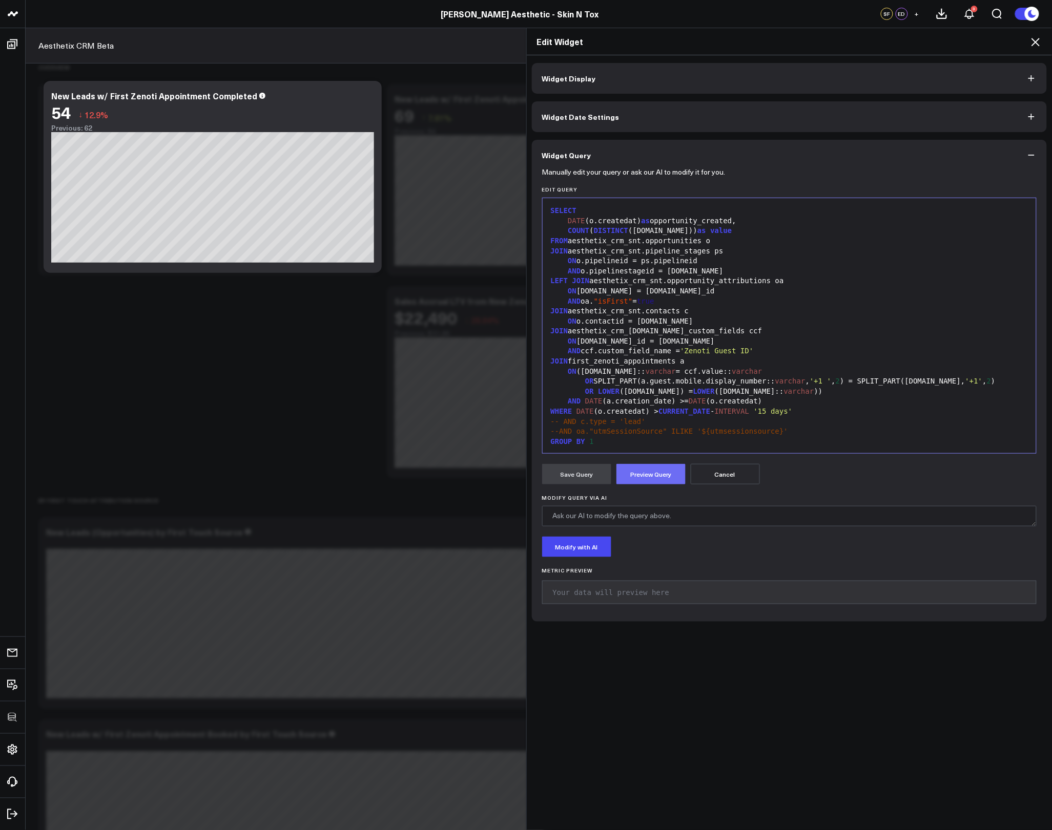
click at [647, 471] on button "Preview Query" at bounding box center [650, 474] width 69 height 20
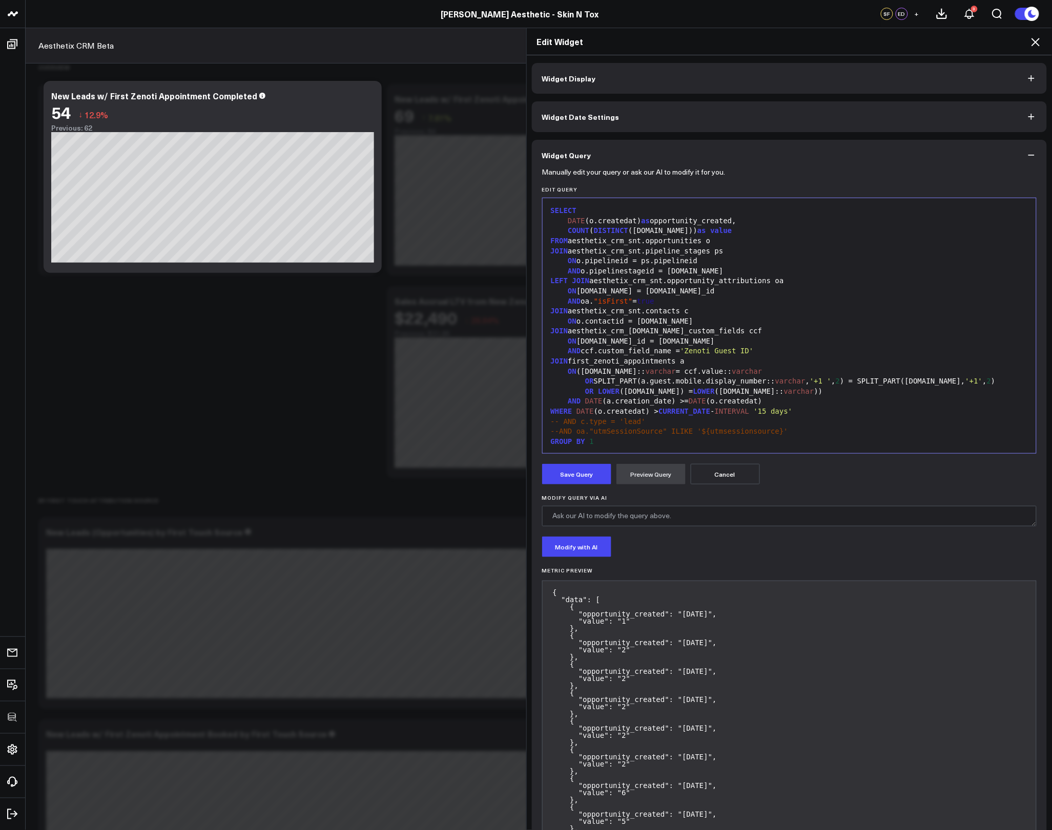
scroll to position [0, 0]
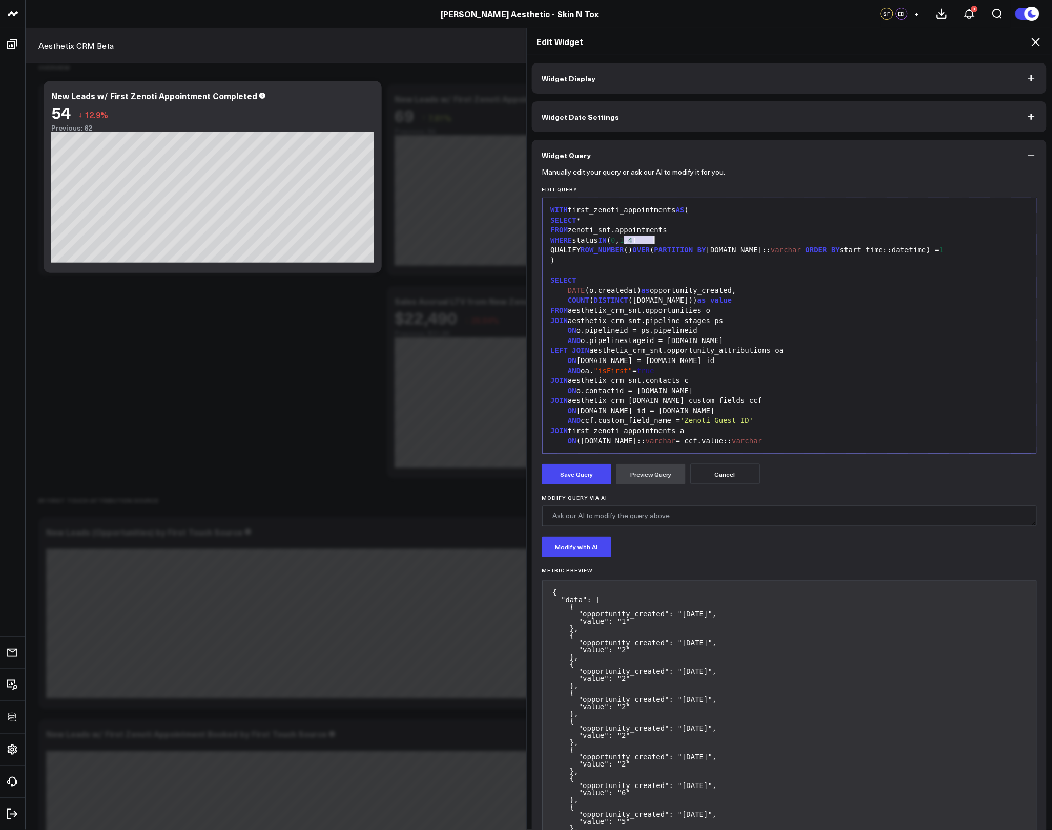
drag, startPoint x: 619, startPoint y: 241, endPoint x: 649, endPoint y: 242, distance: 30.2
click at [649, 242] on div "WHERE status IN ( 0 , 1 , 4 )" at bounding box center [790, 241] width 484 height 10
click at [639, 473] on button "Preview Query" at bounding box center [650, 474] width 69 height 20
click at [570, 481] on button "Save Query" at bounding box center [576, 474] width 69 height 20
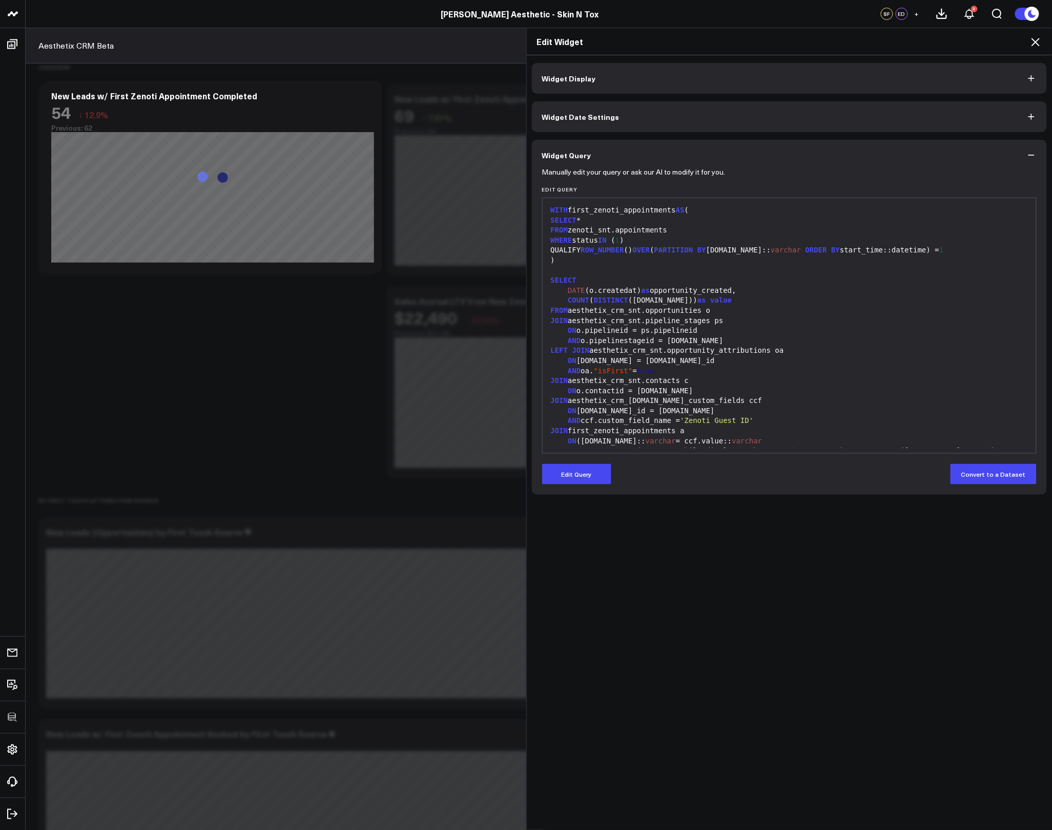
click at [1038, 39] on icon at bounding box center [1035, 42] width 8 height 8
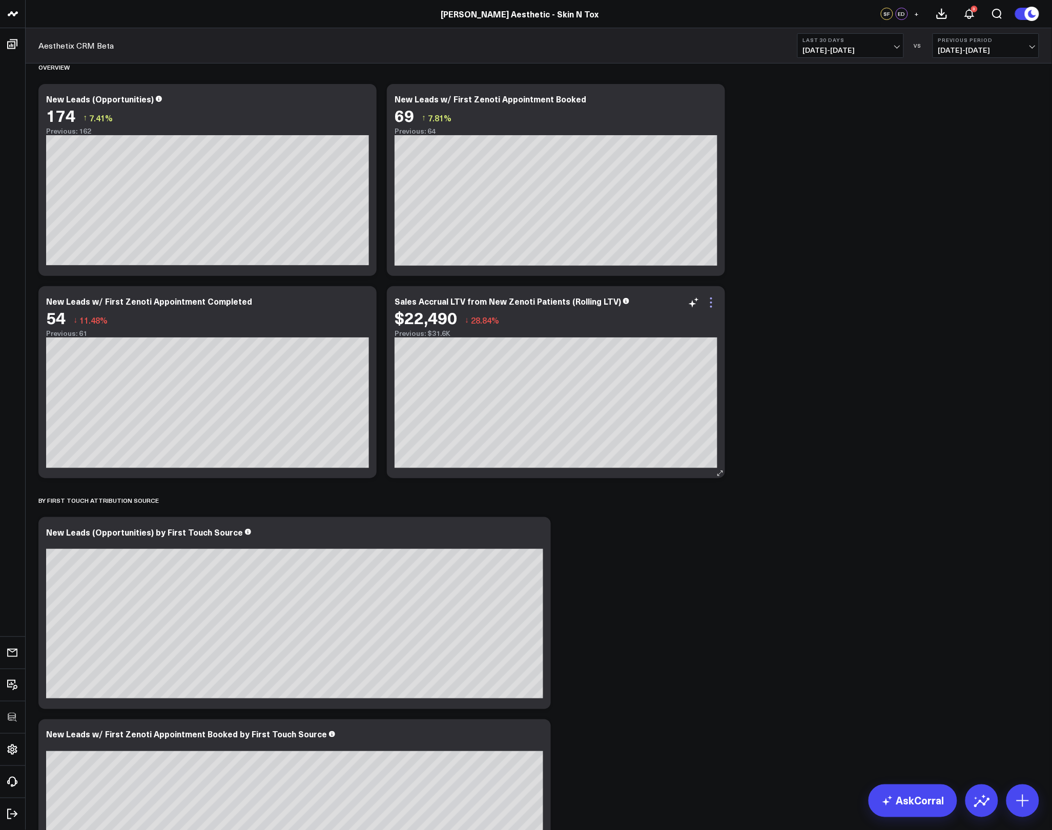
click at [715, 303] on icon at bounding box center [711, 303] width 12 height 12
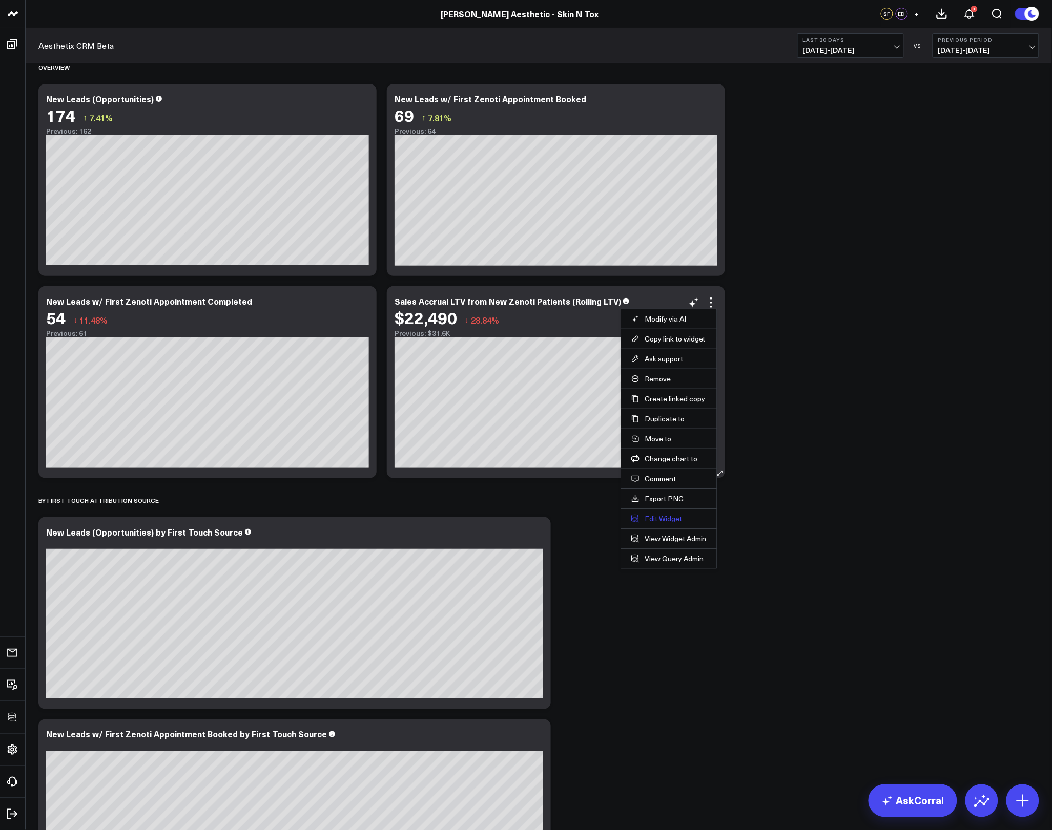
click at [654, 517] on button "Edit Widget" at bounding box center [668, 518] width 75 height 9
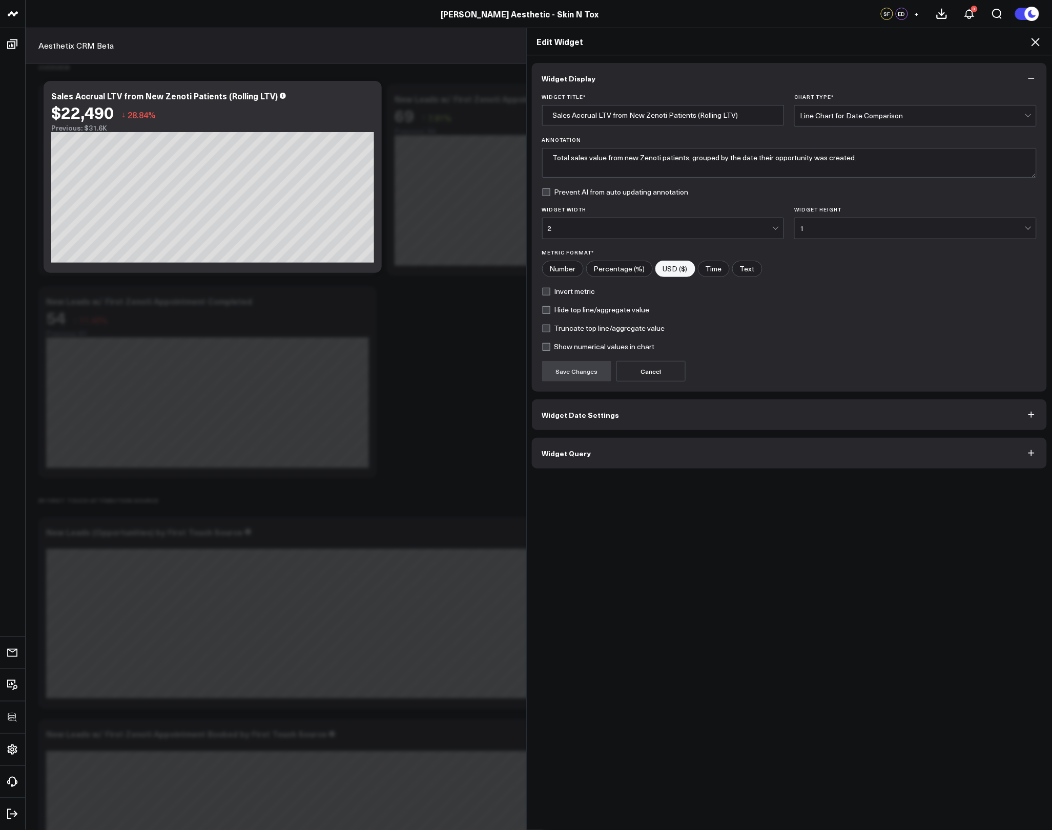
click at [645, 451] on button "Widget Query" at bounding box center [789, 453] width 515 height 31
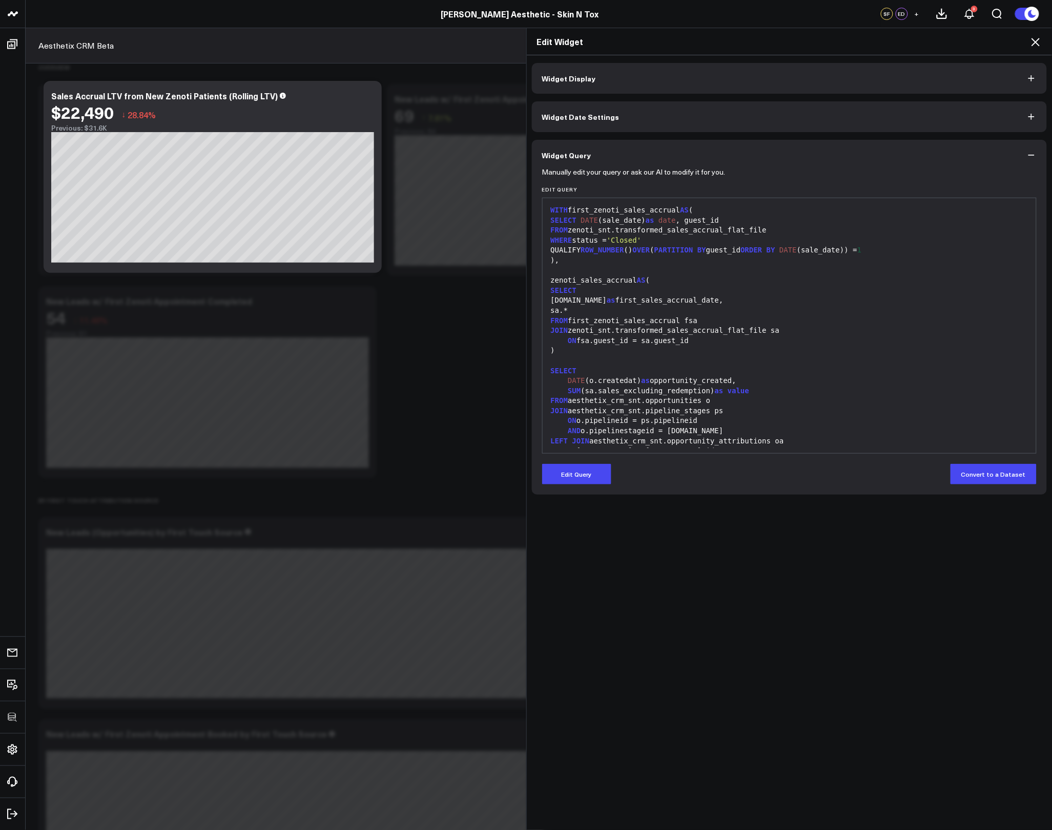
click at [579, 486] on div "Manually edit your query or ask our AI to modify it for you. Edit Query 99 1 2 …" at bounding box center [789, 333] width 515 height 324
click at [586, 474] on button "Edit Query" at bounding box center [576, 474] width 69 height 20
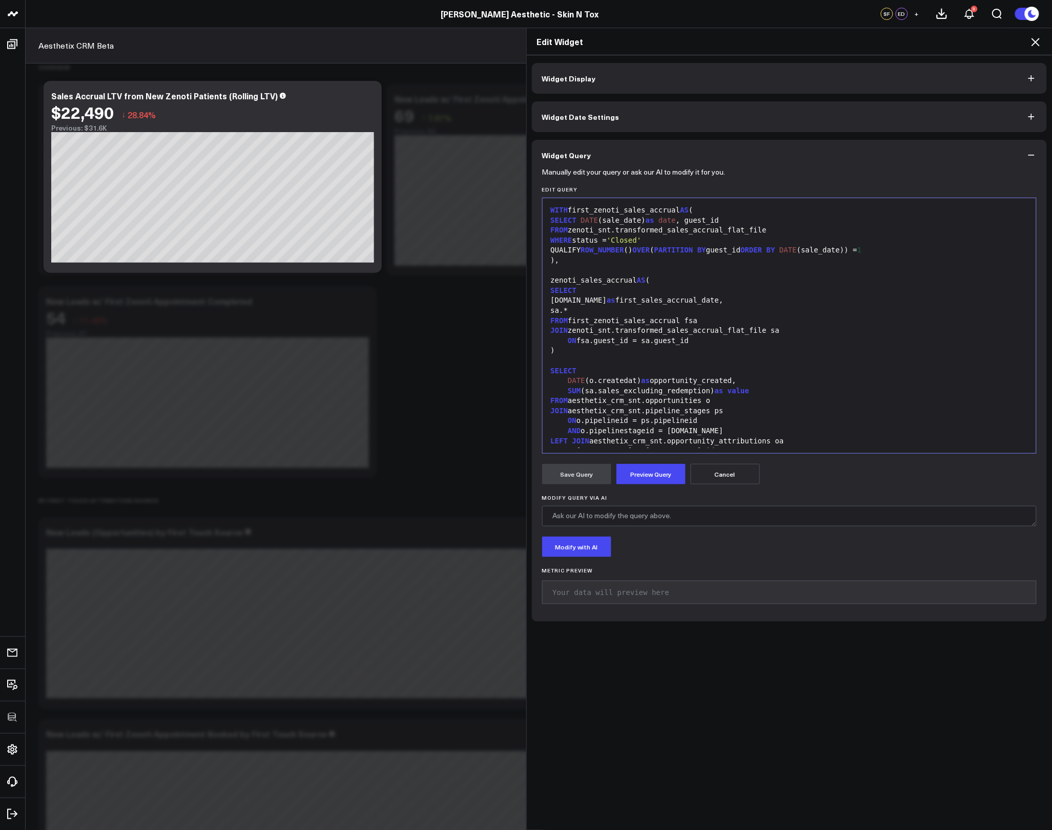
click at [637, 392] on div "SUM (sa.sales_excluding_redemption) as value" at bounding box center [790, 391] width 484 height 10
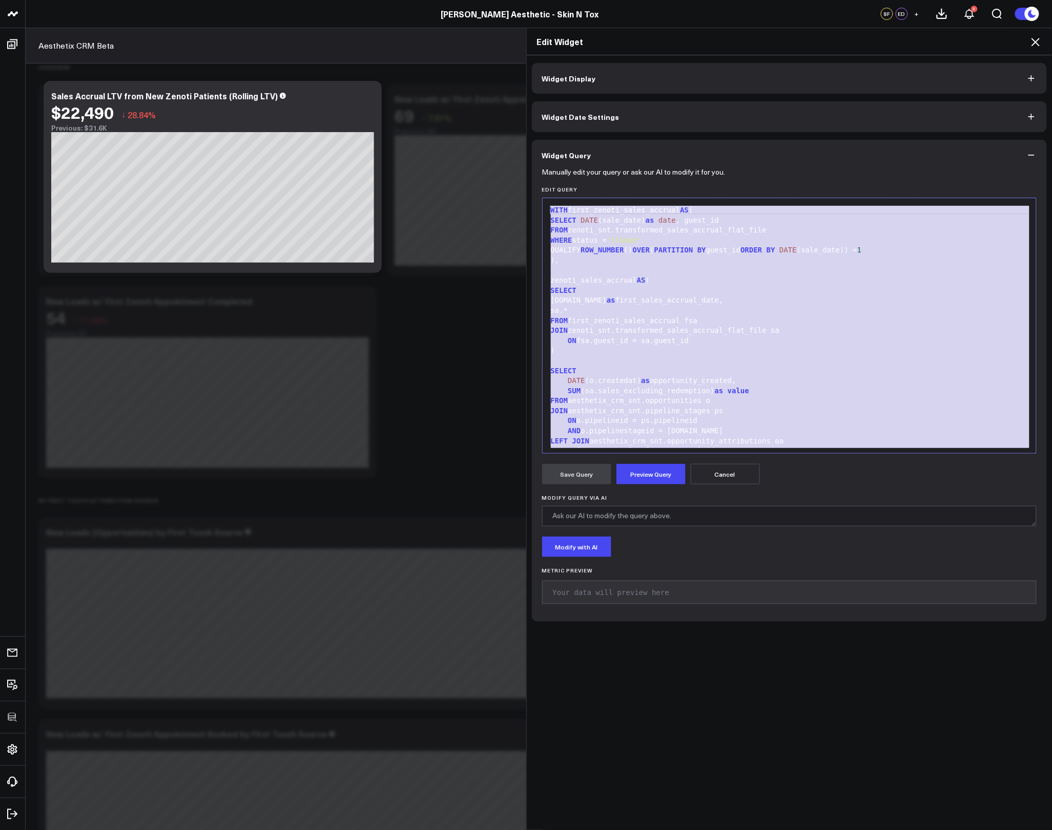
copy div "WITH first_zenoti_sales_accrual AS ( SELECT DATE (sale_date) as date , guest_id…"
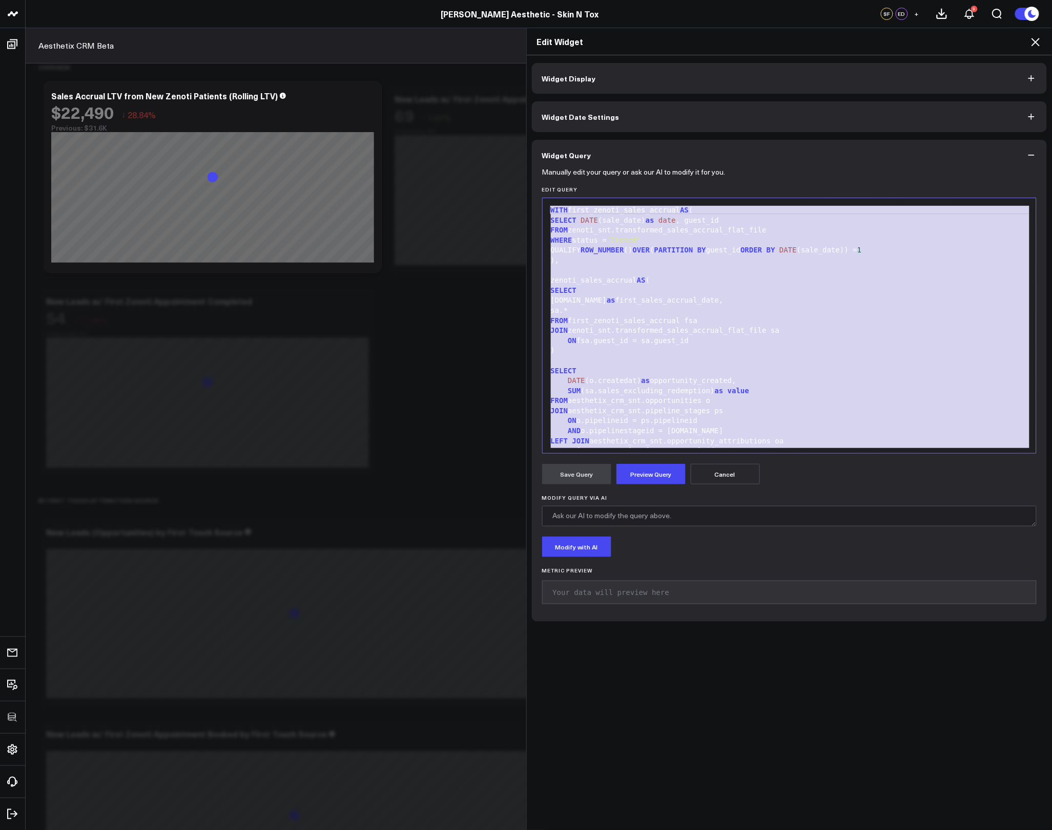
click at [763, 347] on div ")" at bounding box center [790, 351] width 484 height 10
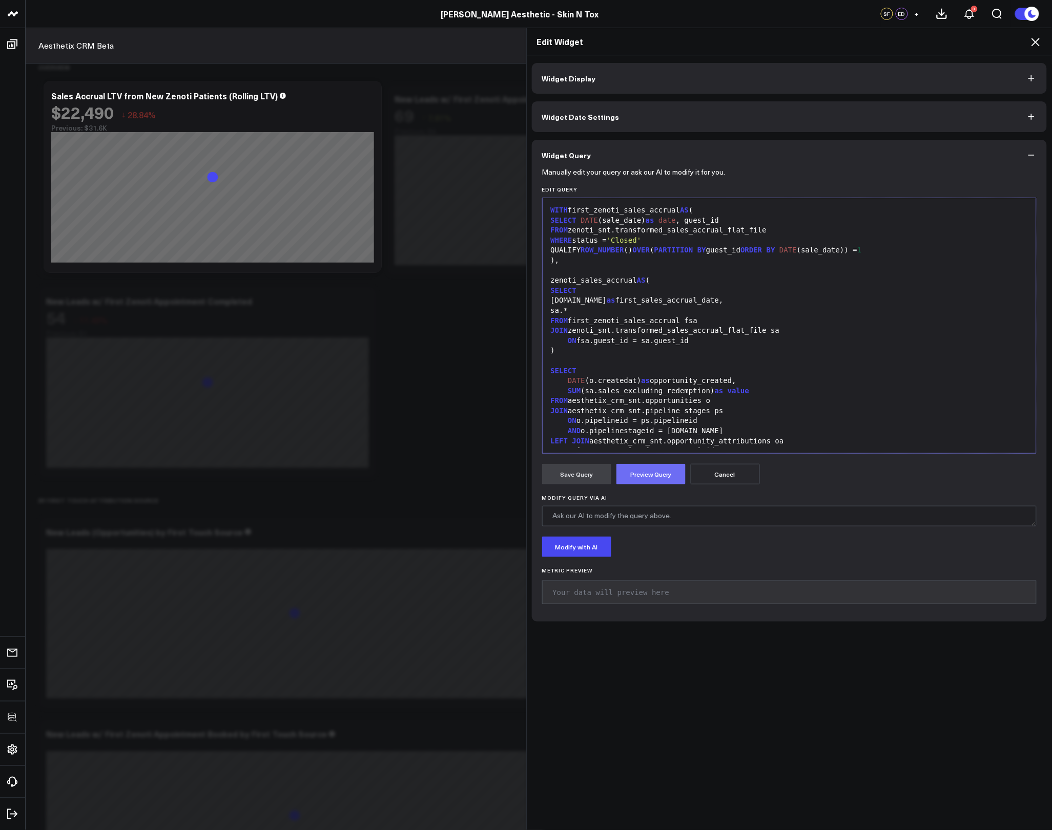
scroll to position [180, 0]
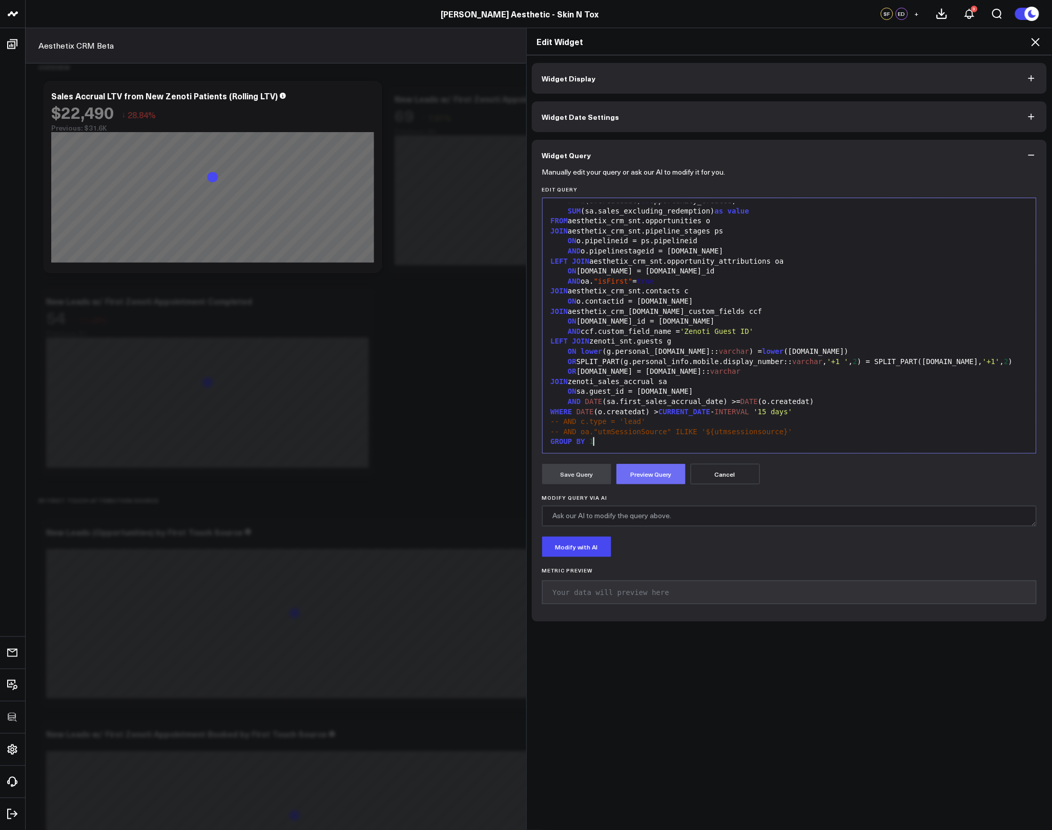
click at [642, 468] on button "Preview Query" at bounding box center [650, 474] width 69 height 20
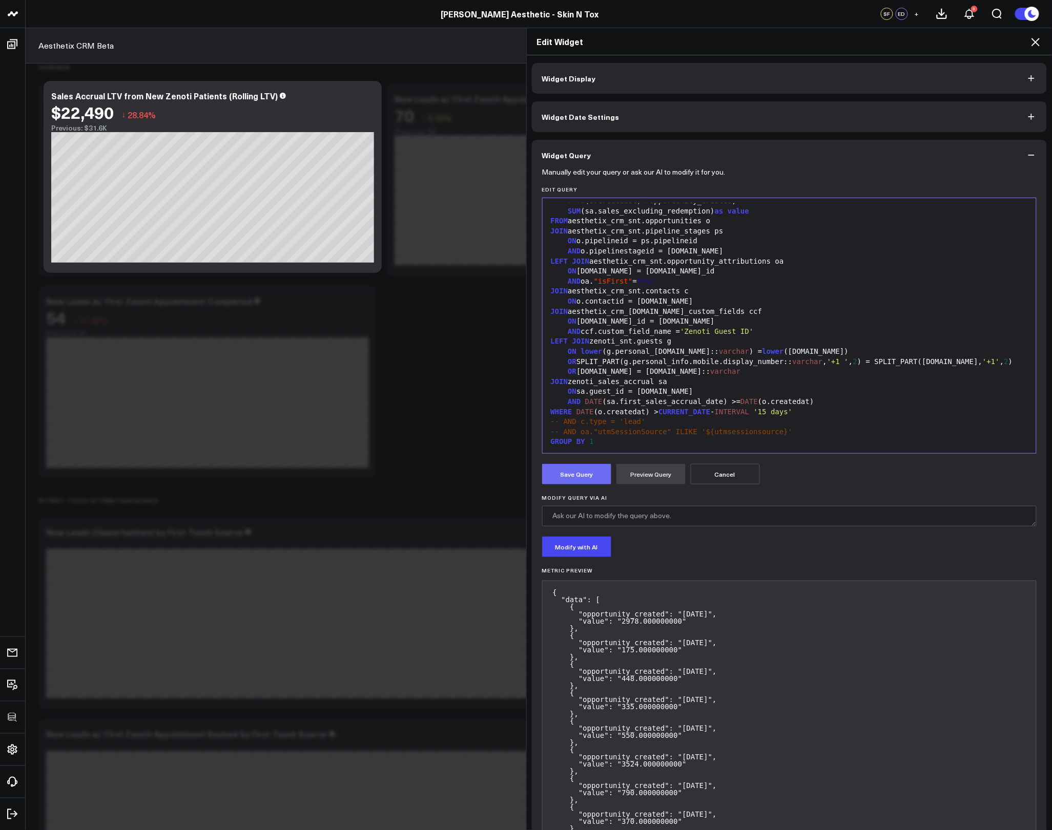
click at [572, 482] on button "Save Query" at bounding box center [576, 474] width 69 height 20
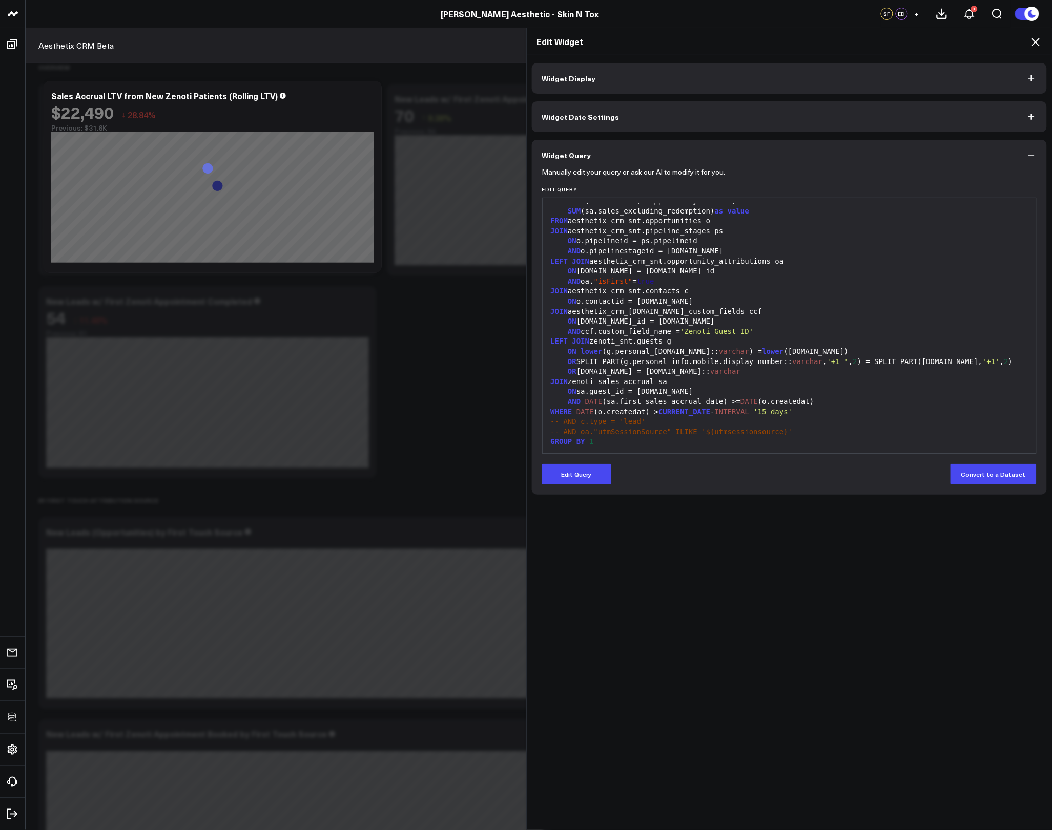
click at [572, 482] on button "Edit Query" at bounding box center [576, 474] width 69 height 20
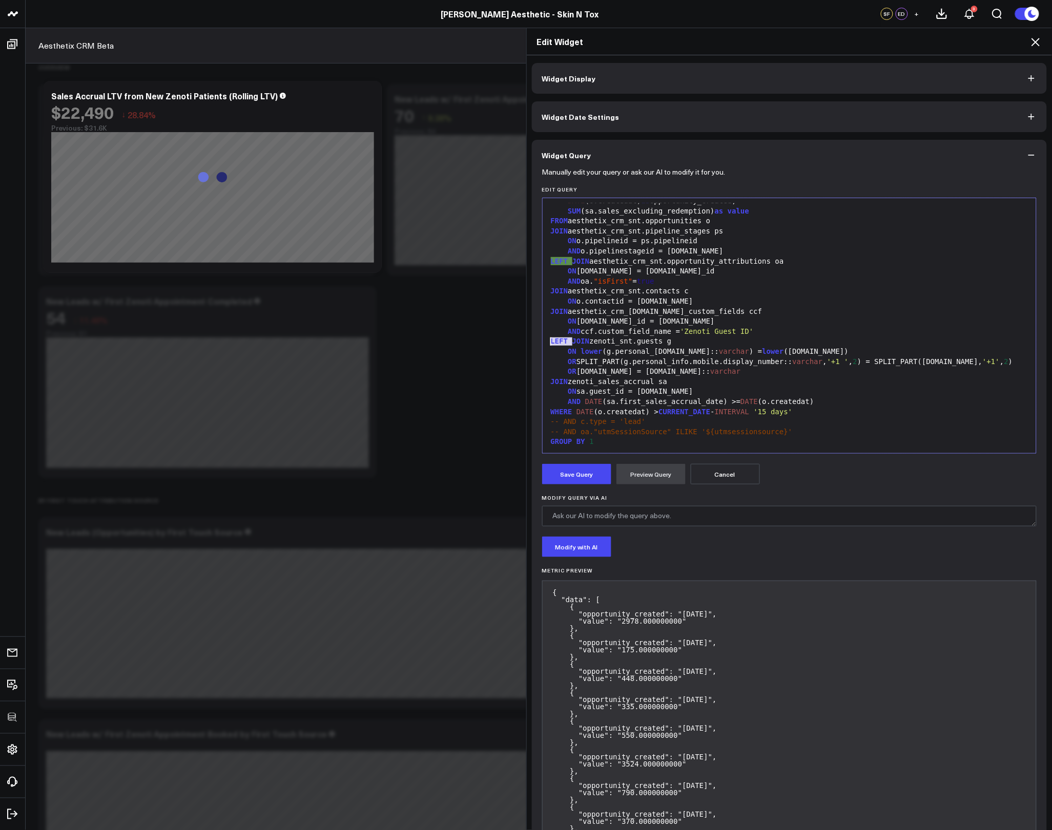
drag, startPoint x: 569, startPoint y: 342, endPoint x: 543, endPoint y: 341, distance: 26.1
click at [548, 341] on div "LEFT JOIN zenoti_snt.guests g" at bounding box center [790, 342] width 484 height 10
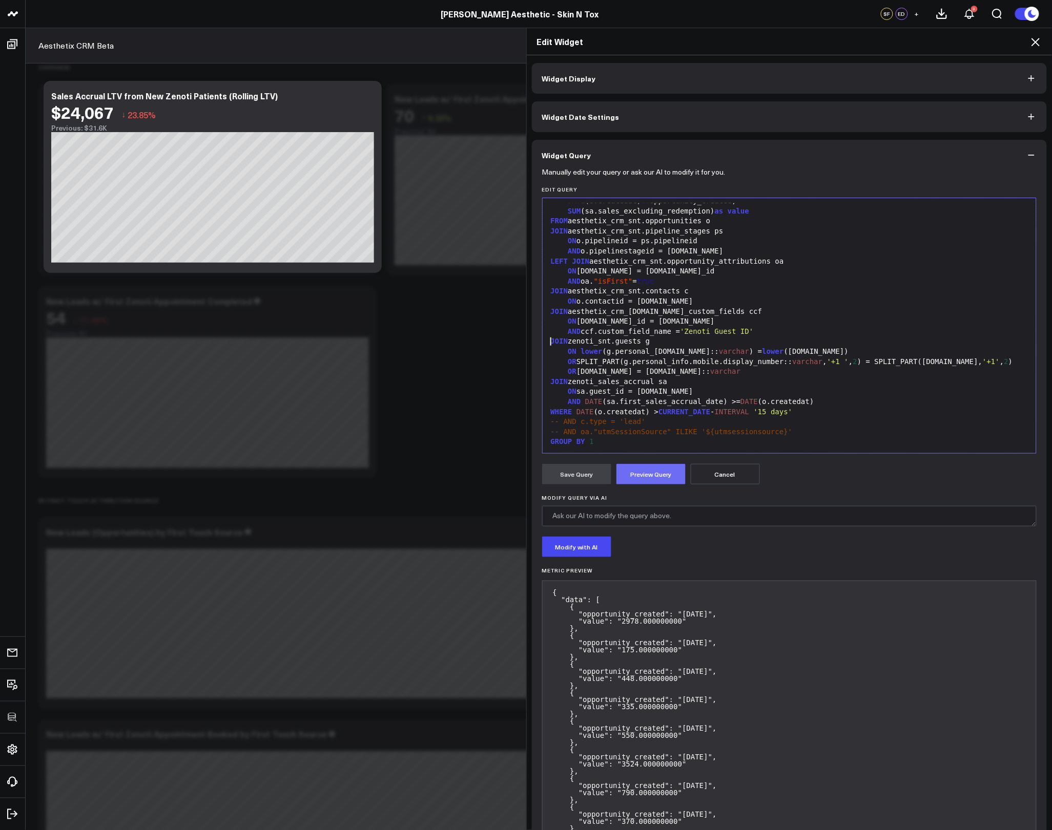
click at [637, 476] on button "Preview Query" at bounding box center [650, 474] width 69 height 20
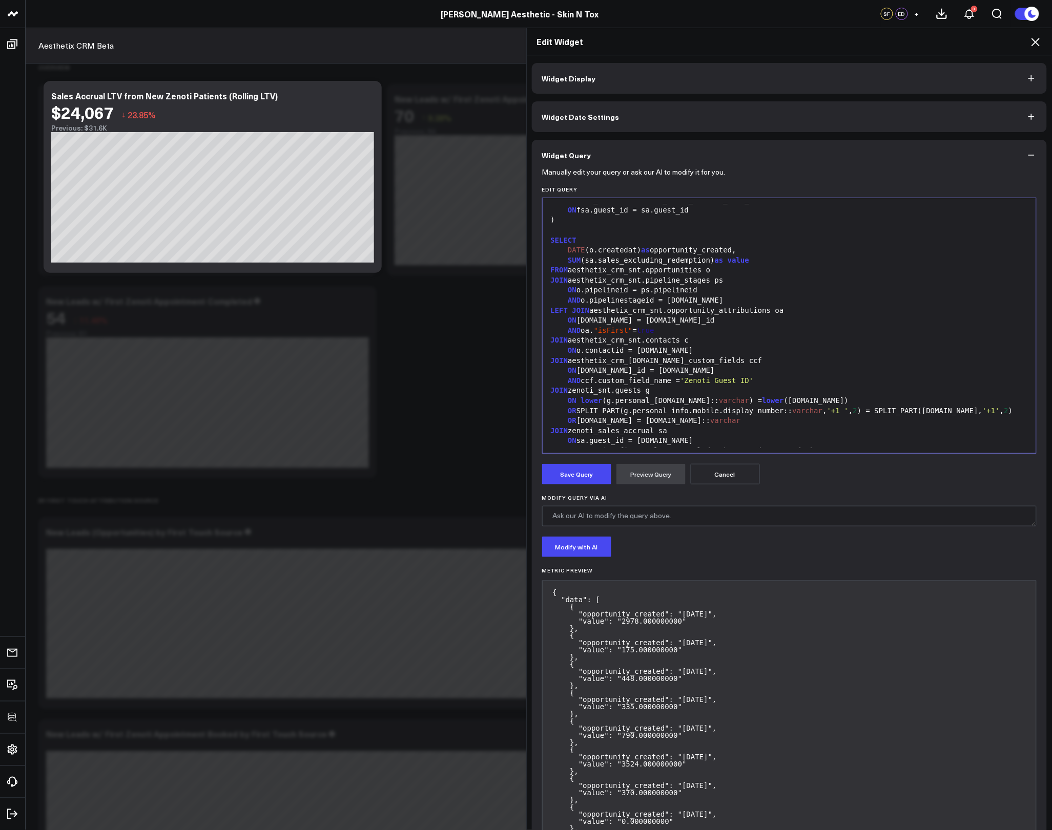
scroll to position [122, 0]
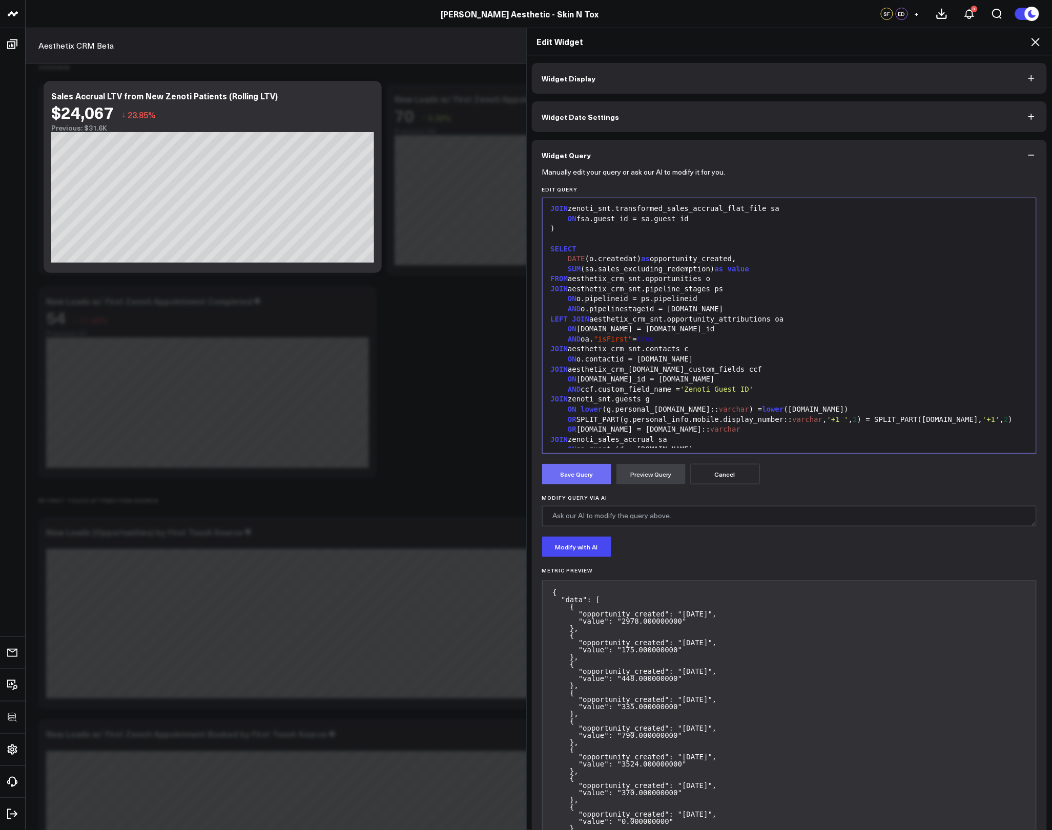
click at [564, 476] on button "Save Query" at bounding box center [576, 474] width 69 height 20
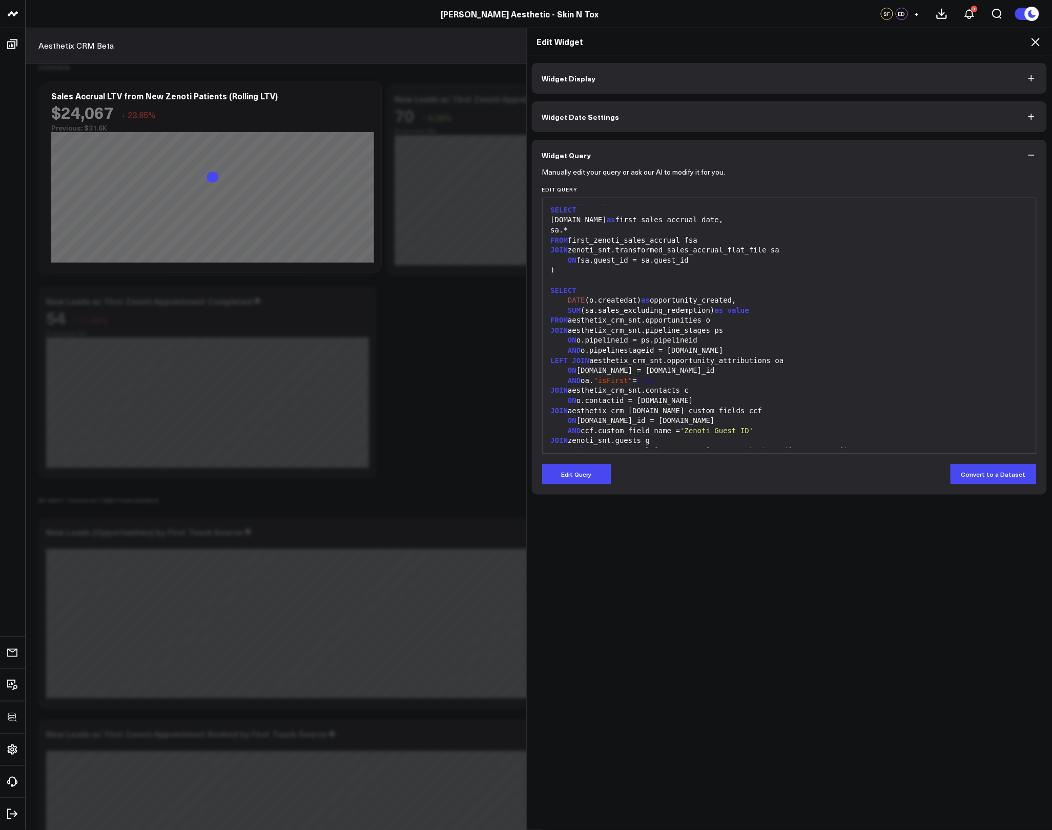
scroll to position [0, 0]
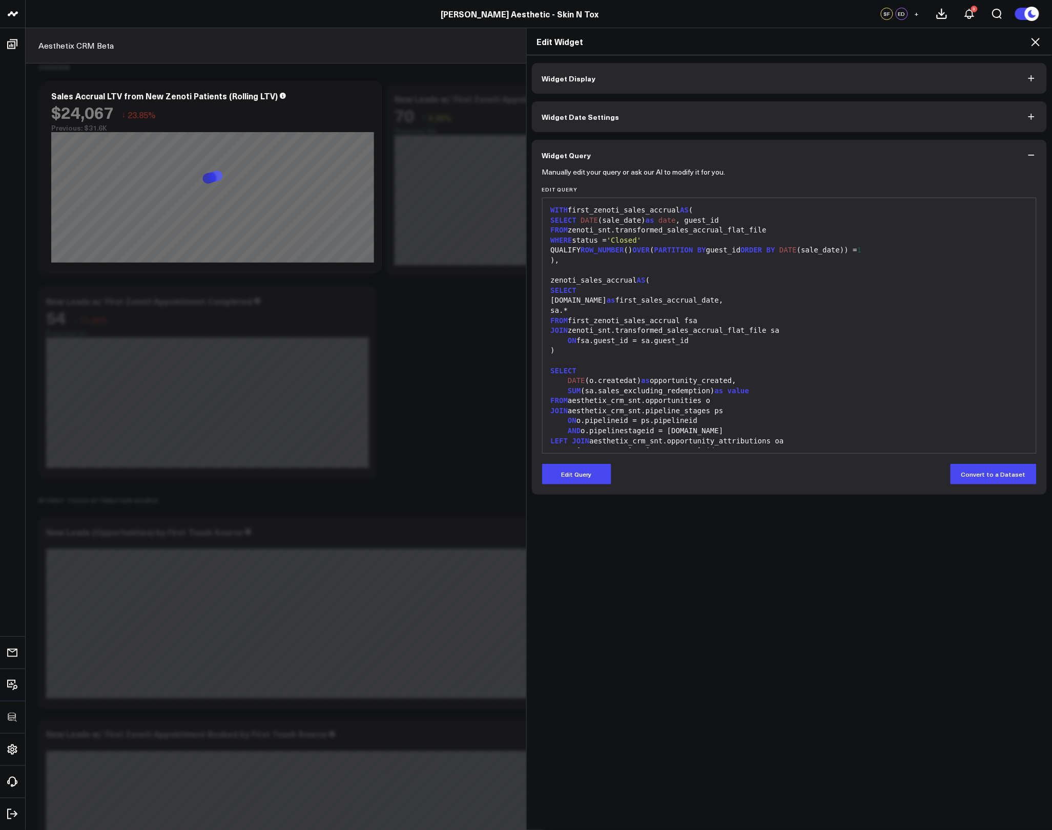
click at [1037, 41] on icon at bounding box center [1035, 42] width 8 height 8
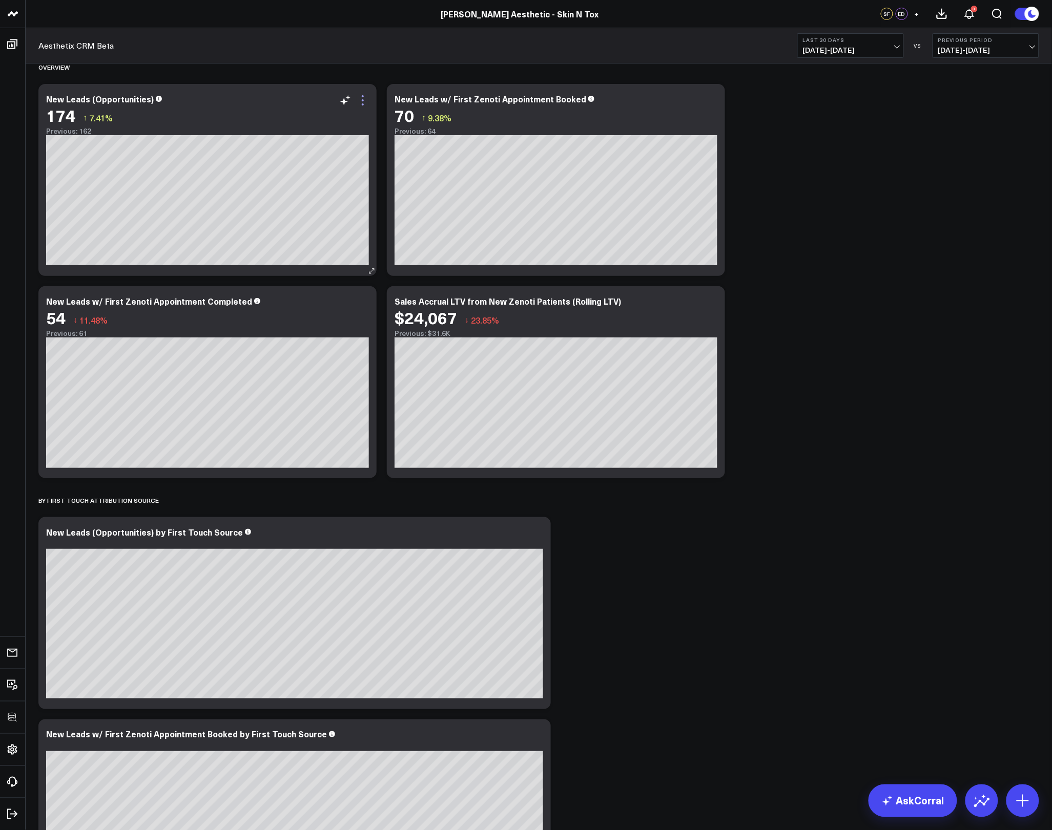
click at [362, 102] on icon at bounding box center [363, 100] width 12 height 12
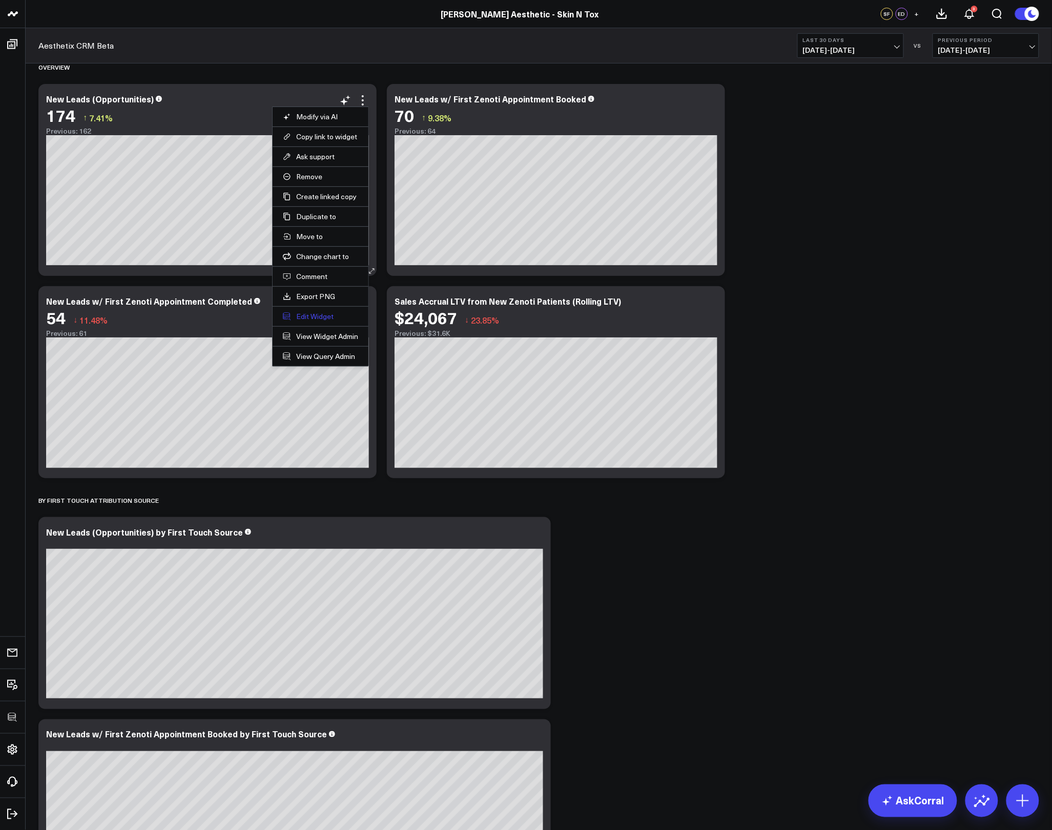
click at [324, 316] on button "Edit Widget" at bounding box center [320, 316] width 75 height 9
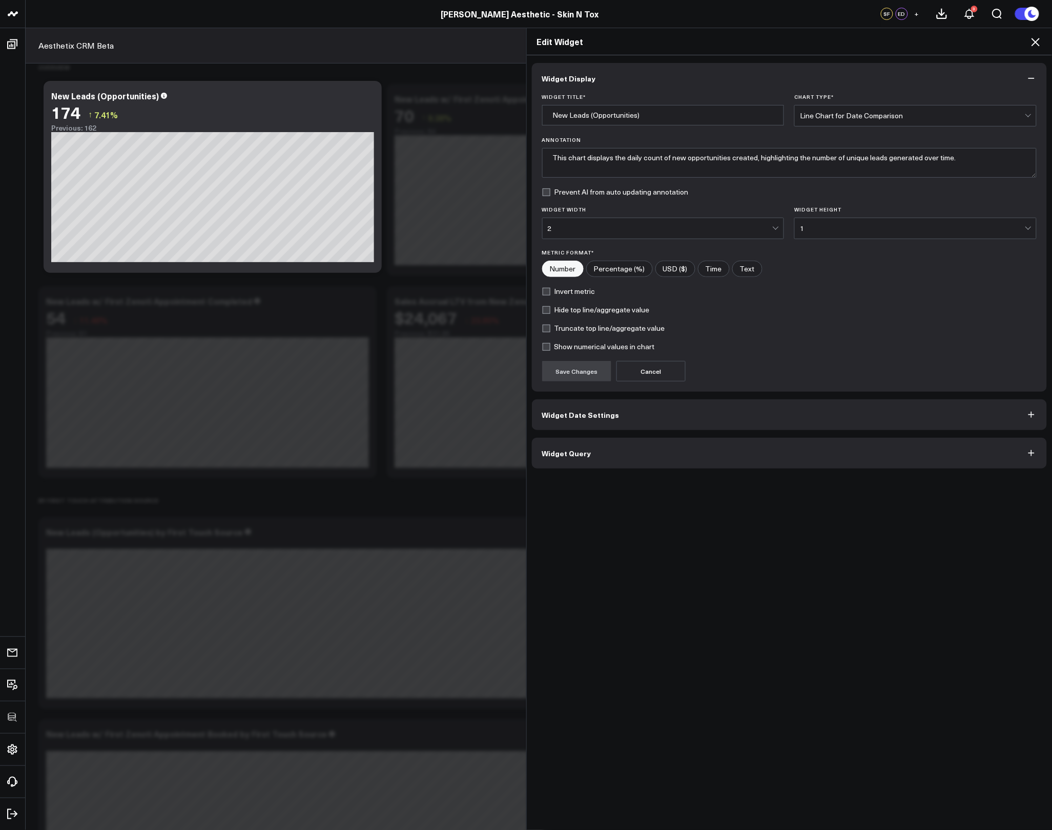
click at [594, 454] on button "Widget Query" at bounding box center [789, 453] width 515 height 31
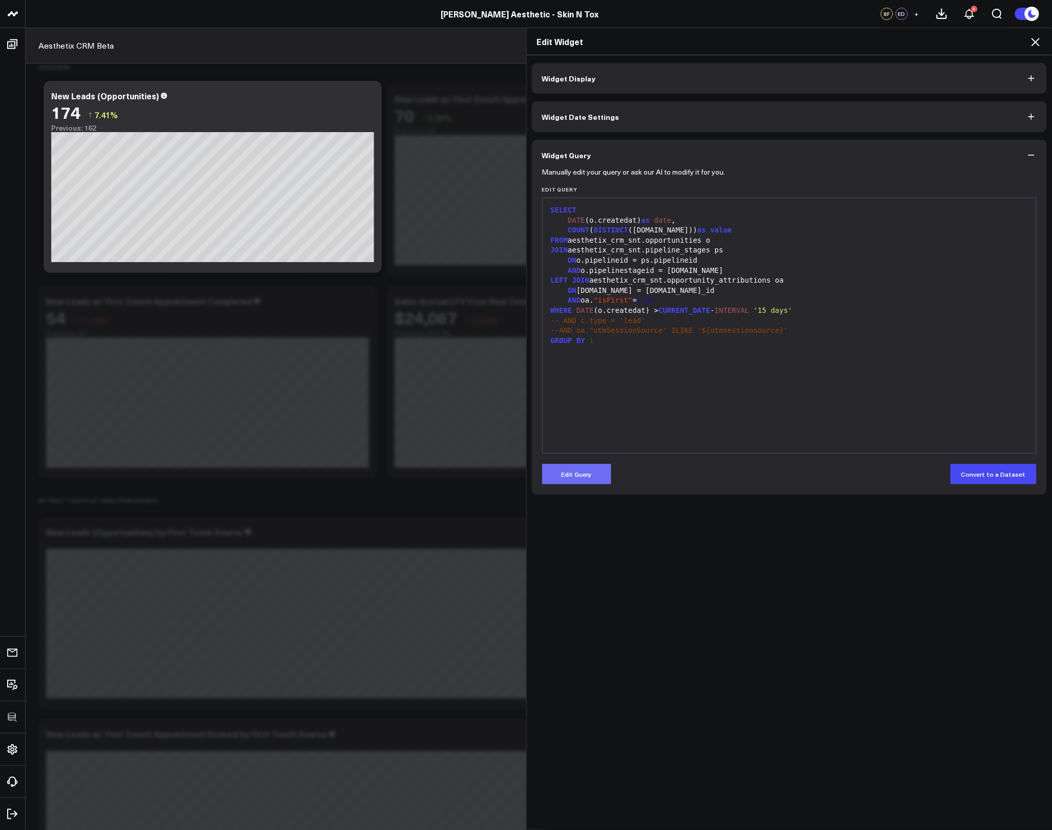
click at [590, 473] on button "Edit Query" at bounding box center [576, 474] width 69 height 20
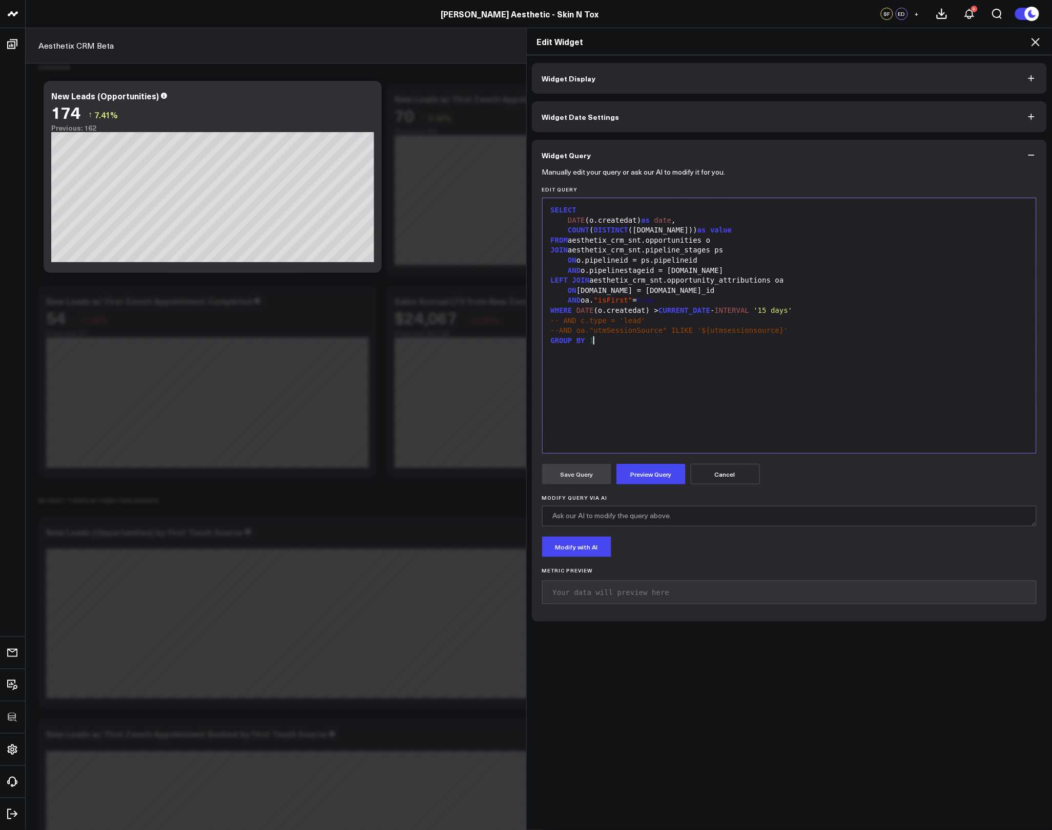
click at [680, 421] on div "SELECT DATE (o.createdat) as date , COUNT ( DISTINCT (o.id)) as value FROM aest…" at bounding box center [790, 325] width 484 height 245
click at [1035, 40] on icon at bounding box center [1035, 42] width 12 height 12
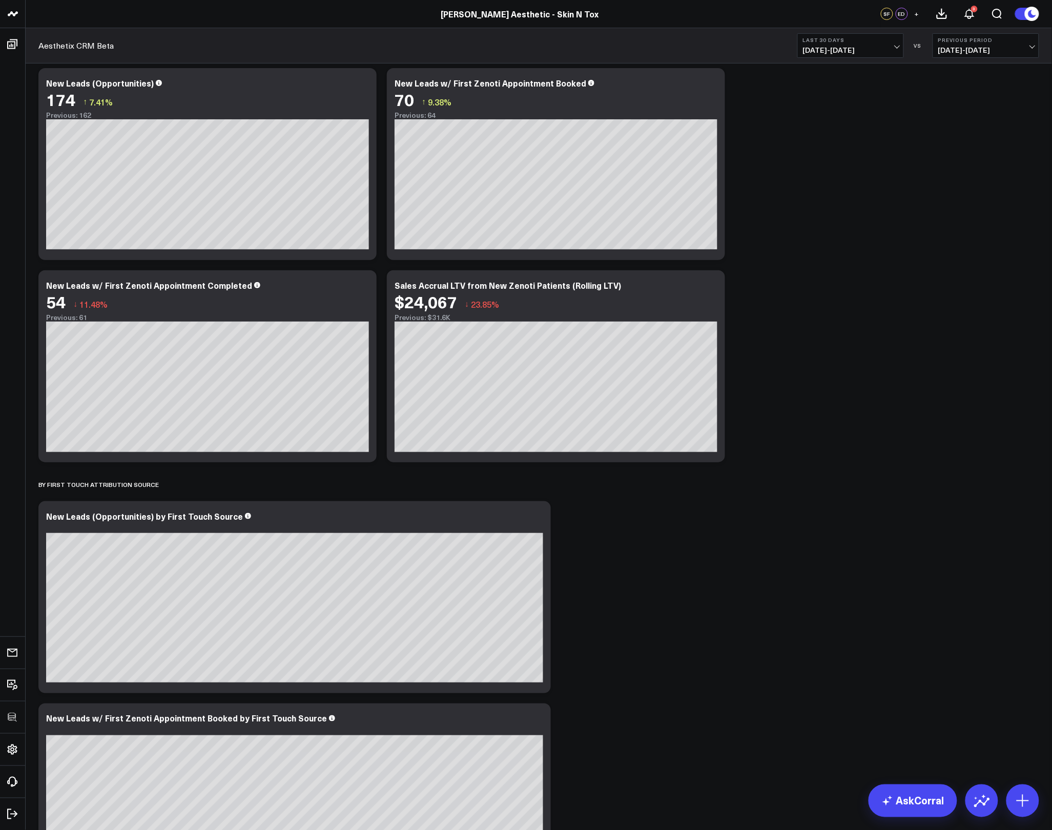
scroll to position [4, 0]
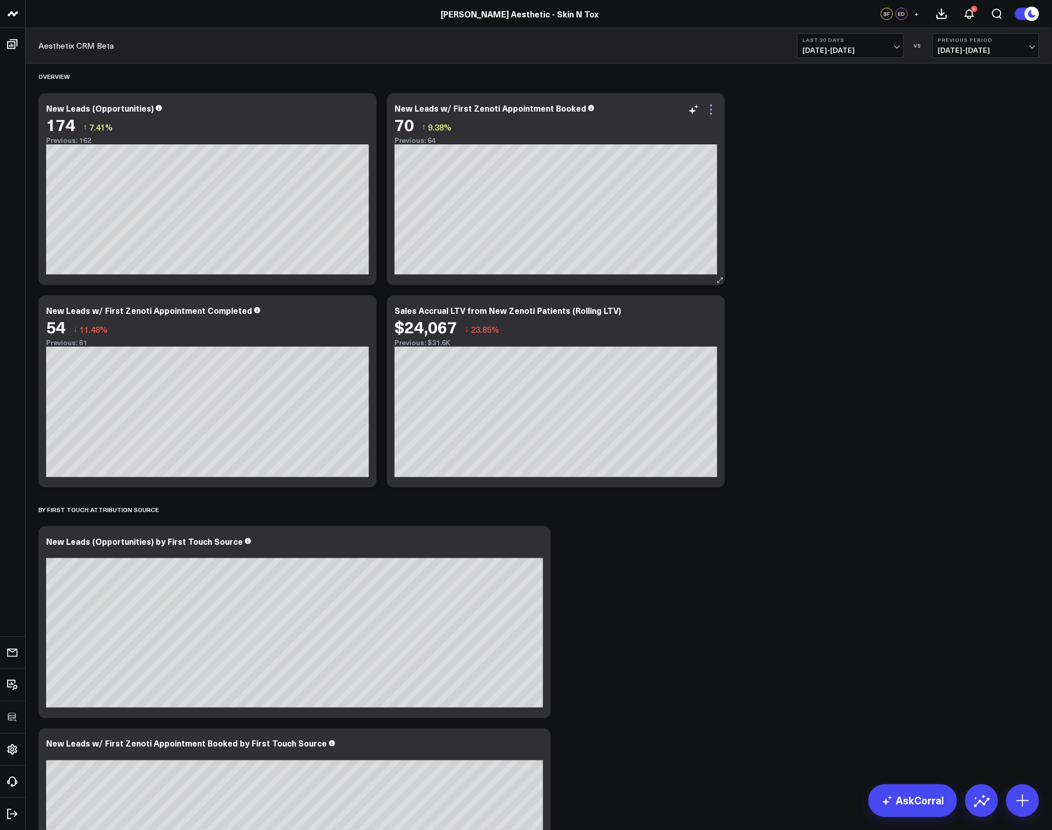
click at [711, 110] on icon at bounding box center [711, 109] width 12 height 12
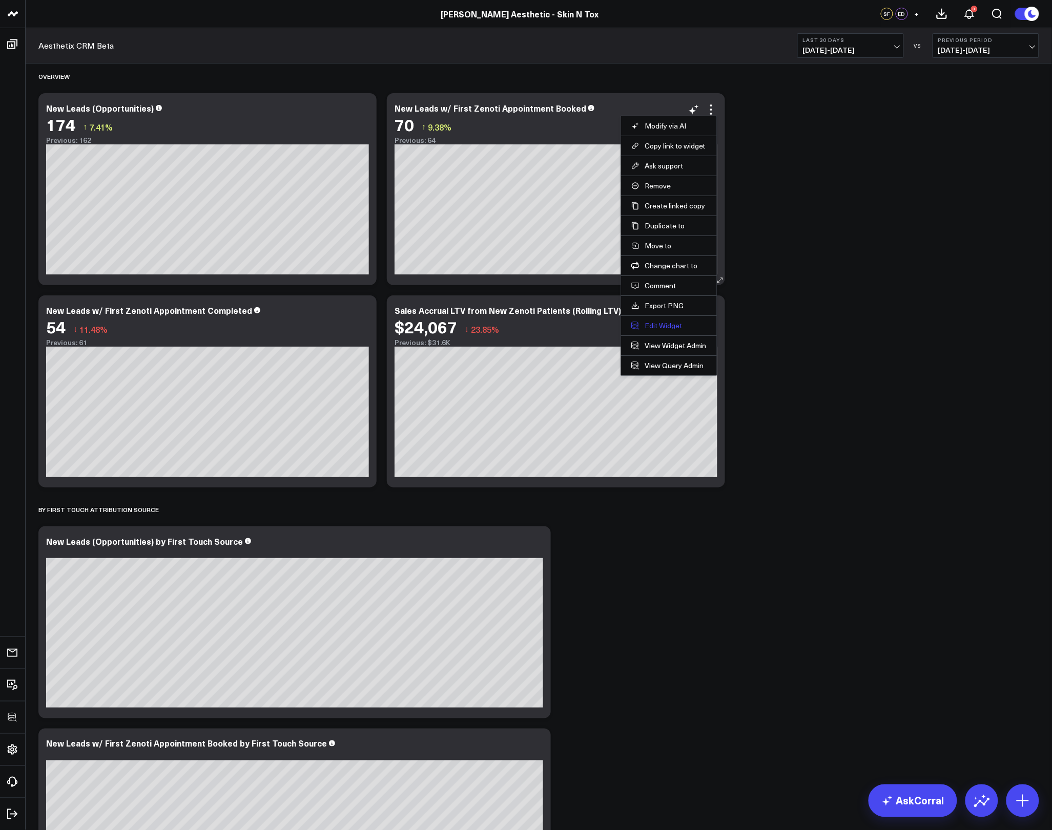
click at [658, 321] on button "Edit Widget" at bounding box center [668, 325] width 75 height 9
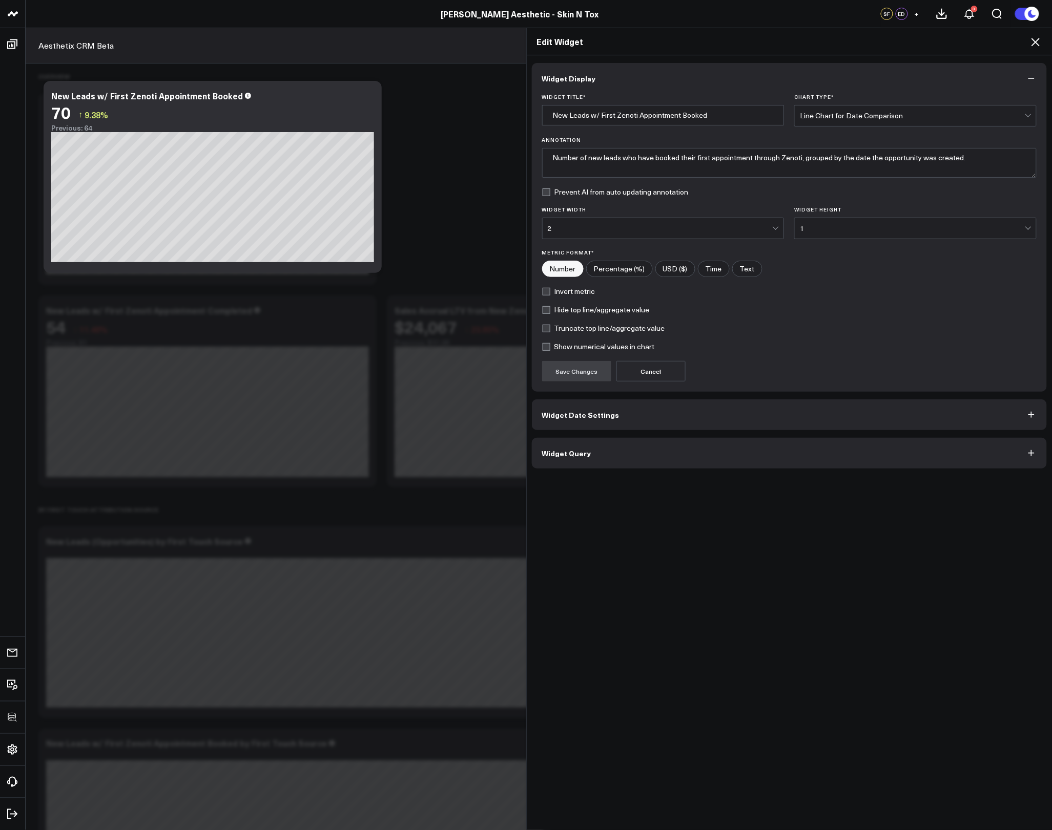
click at [619, 455] on button "Widget Query" at bounding box center [789, 453] width 515 height 31
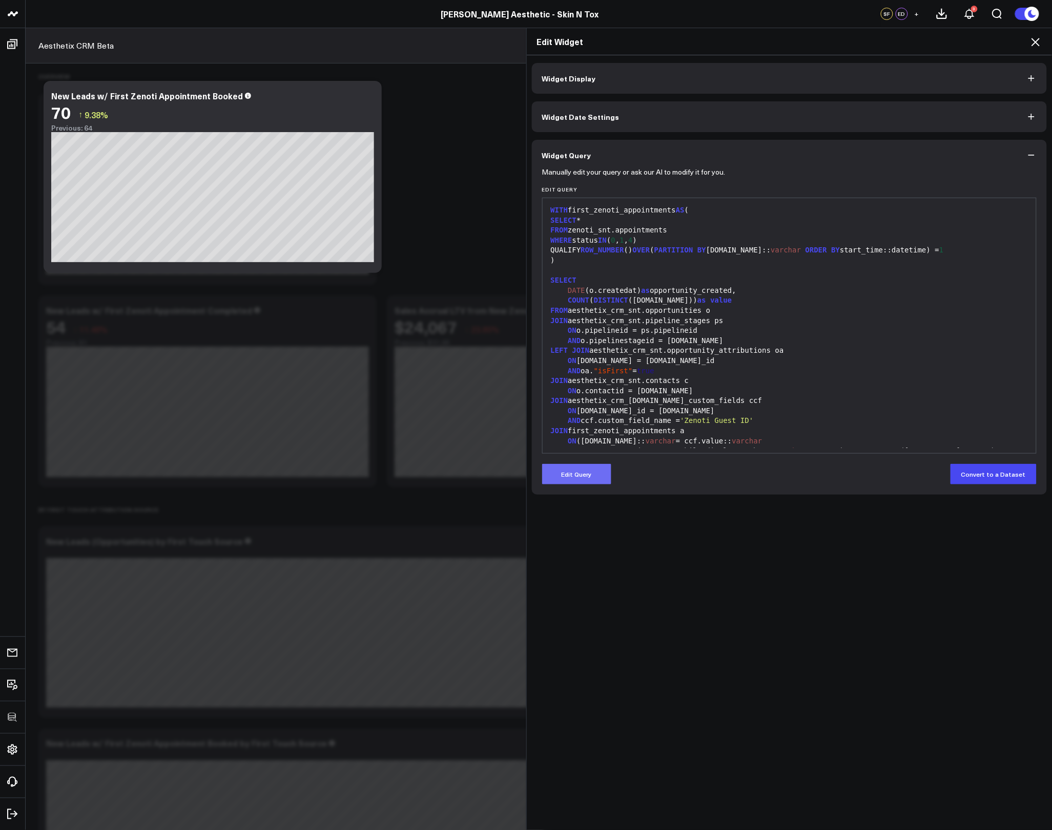
click at [589, 469] on button "Edit Query" at bounding box center [576, 474] width 69 height 20
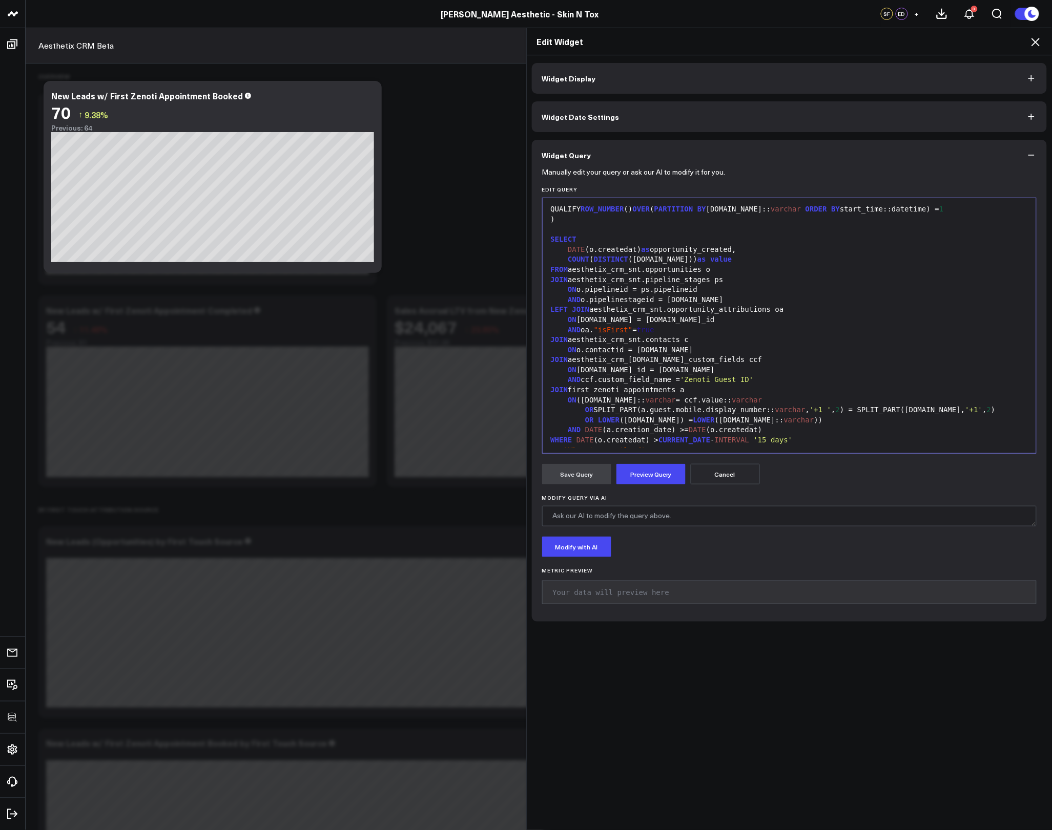
scroll to position [70, 0]
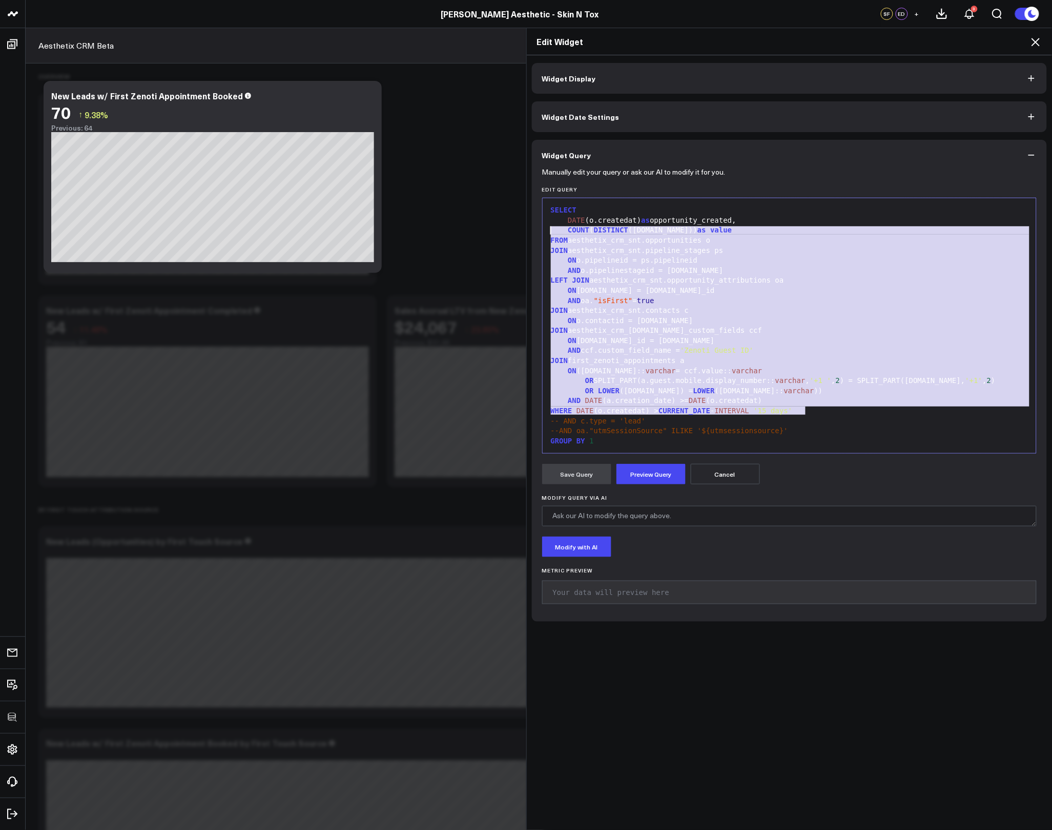
drag, startPoint x: 809, startPoint y: 412, endPoint x: 521, endPoint y: 231, distance: 340.9
click at [526, 231] on div "Edit Widget Widget Display Widget Date Settings Widget Query Manually edit your…" at bounding box center [789, 429] width 526 height 803
copy div "COUNT ( DISTINCT (o.id)) as value FROM aesthetix_crm_snt.opportunities o JOIN a…"
click at [1028, 47] on h2 "Edit Widget" at bounding box center [789, 41] width 505 height 11
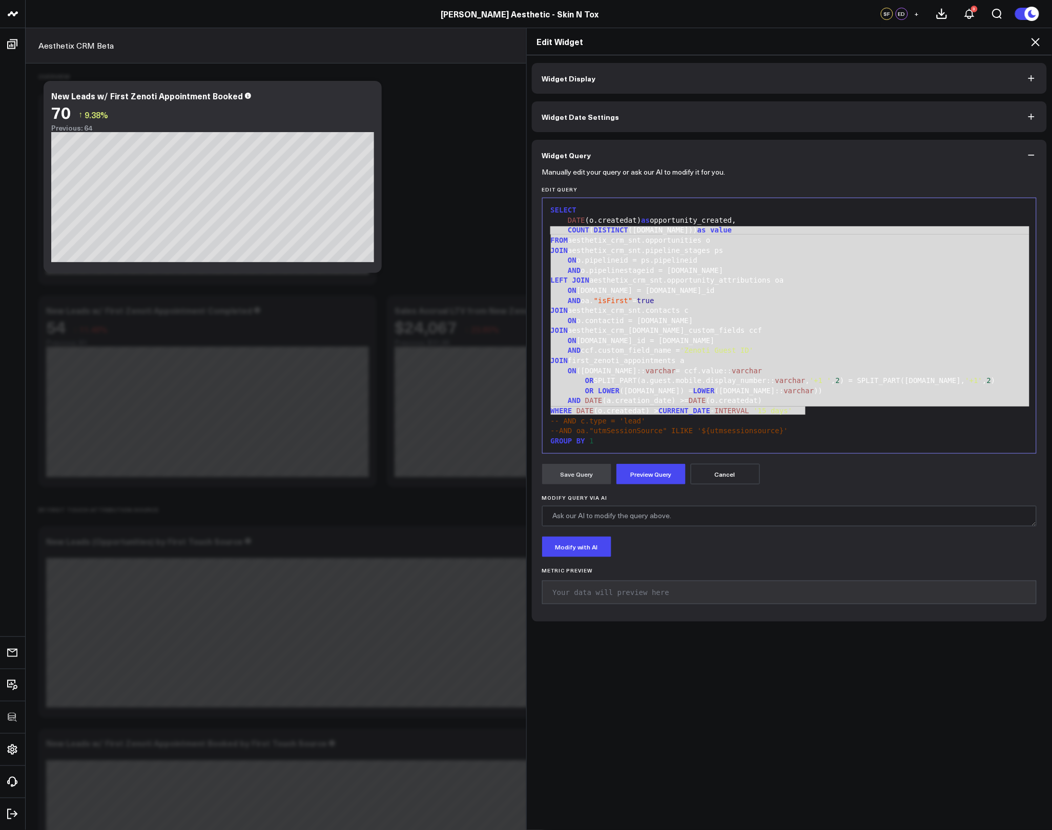
click at [1033, 43] on icon at bounding box center [1035, 42] width 12 height 12
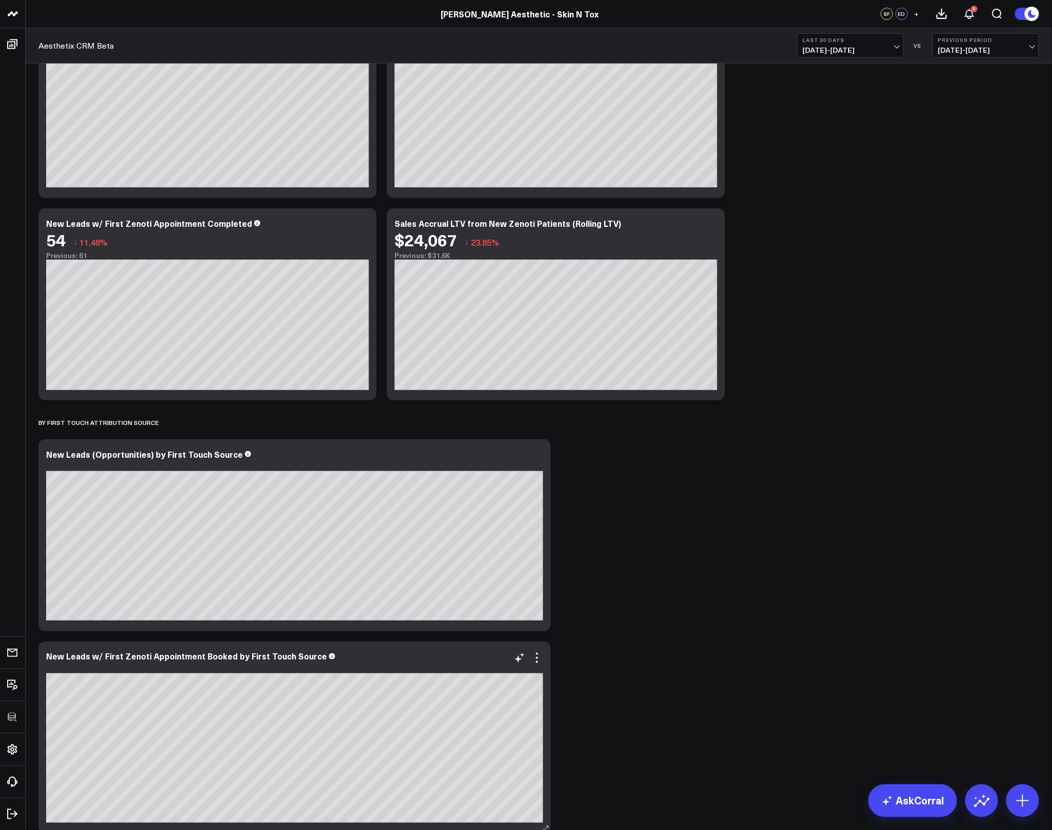
scroll to position [421, 0]
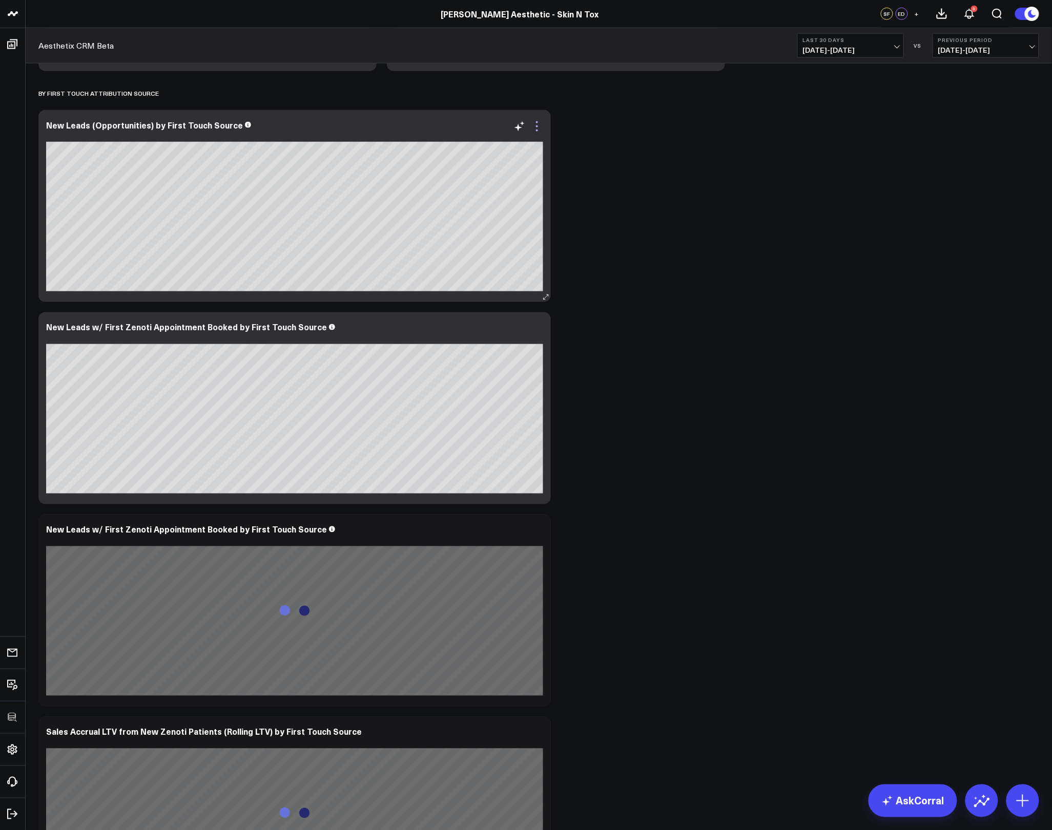
click at [541, 127] on icon at bounding box center [537, 126] width 12 height 12
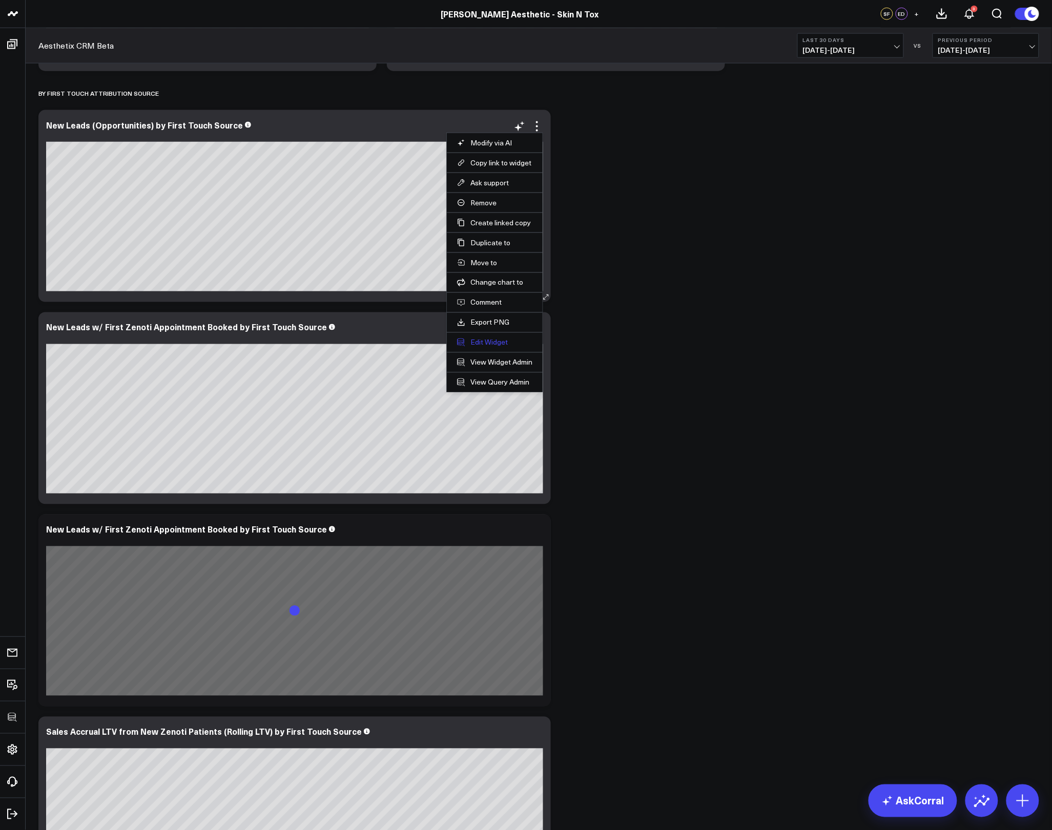
click at [487, 342] on button "Edit Widget" at bounding box center [494, 342] width 75 height 9
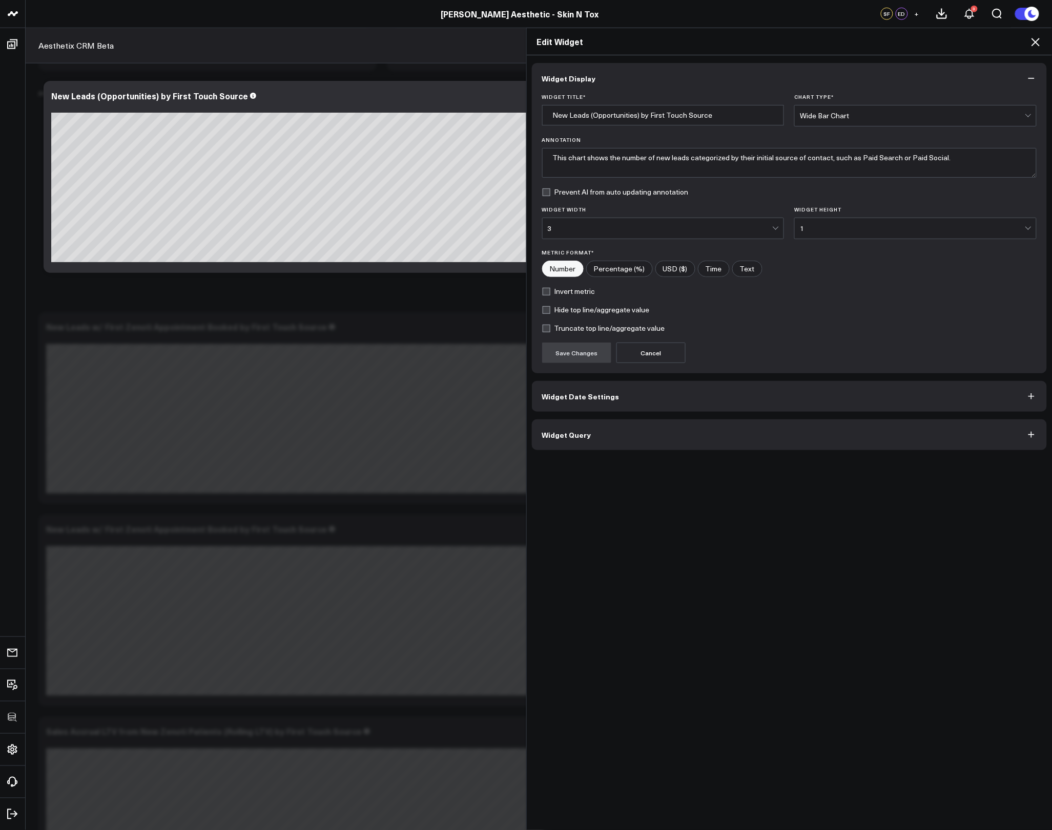
click at [638, 430] on button "Widget Query" at bounding box center [789, 435] width 515 height 31
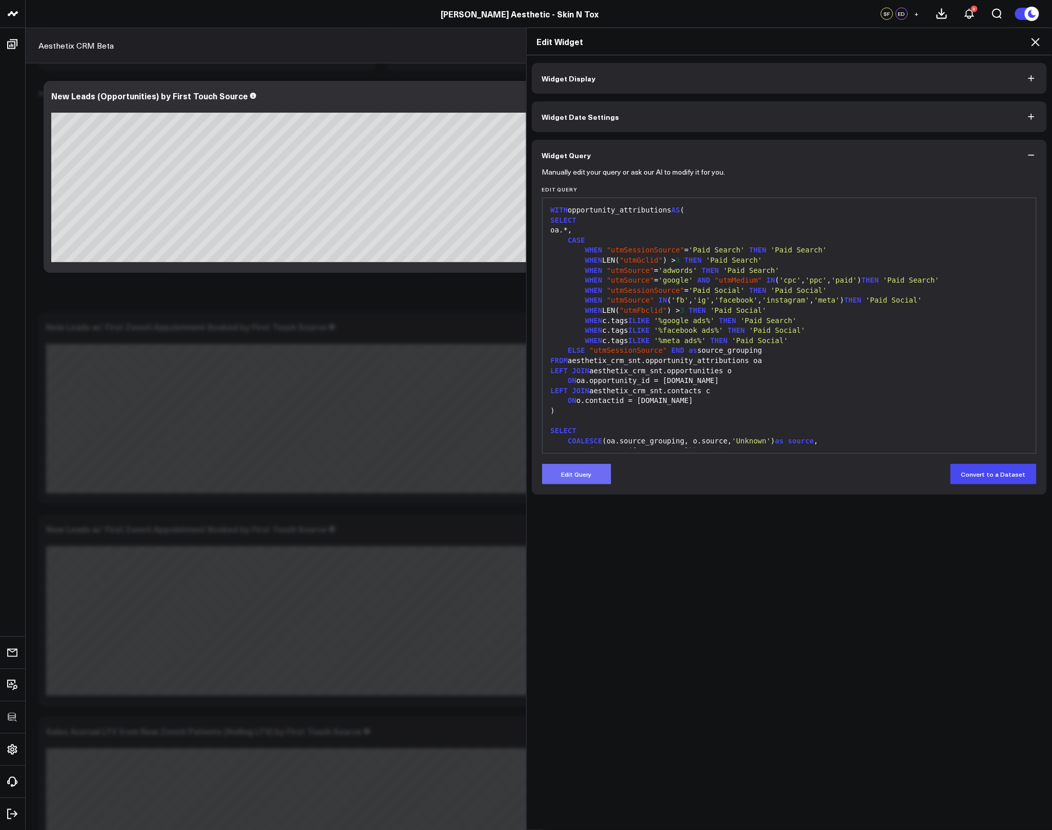
click at [584, 473] on button "Edit Query" at bounding box center [576, 474] width 69 height 20
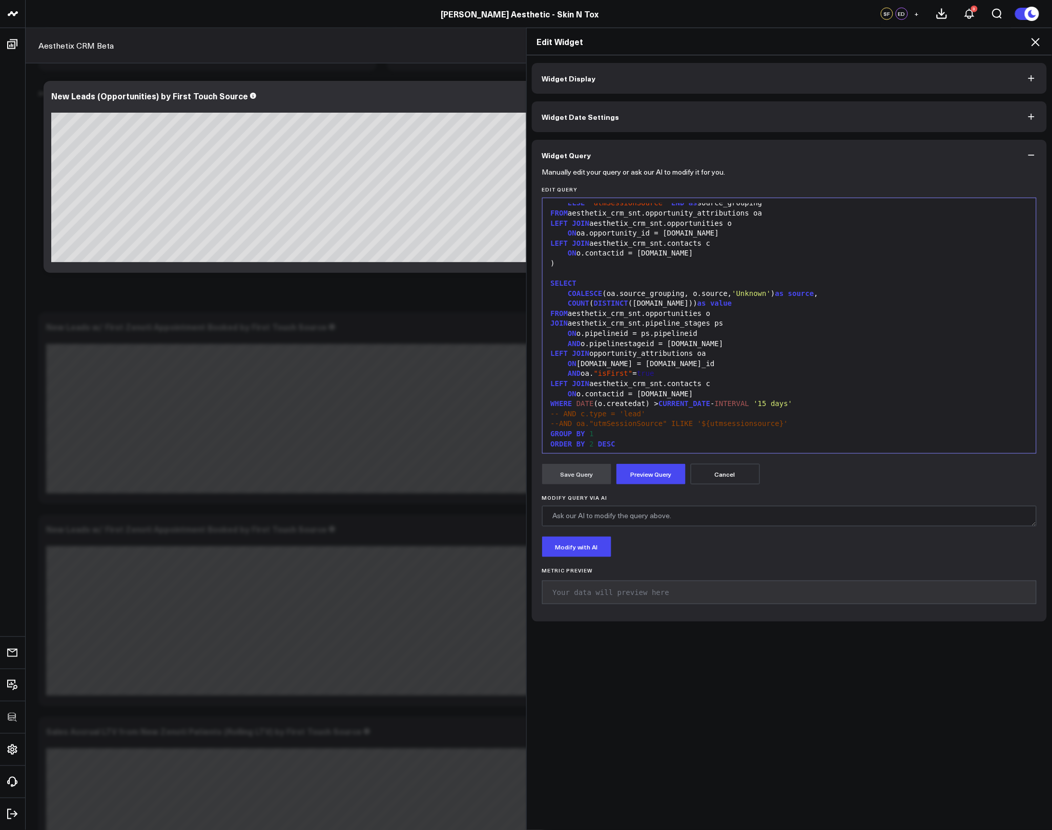
scroll to position [151, 0]
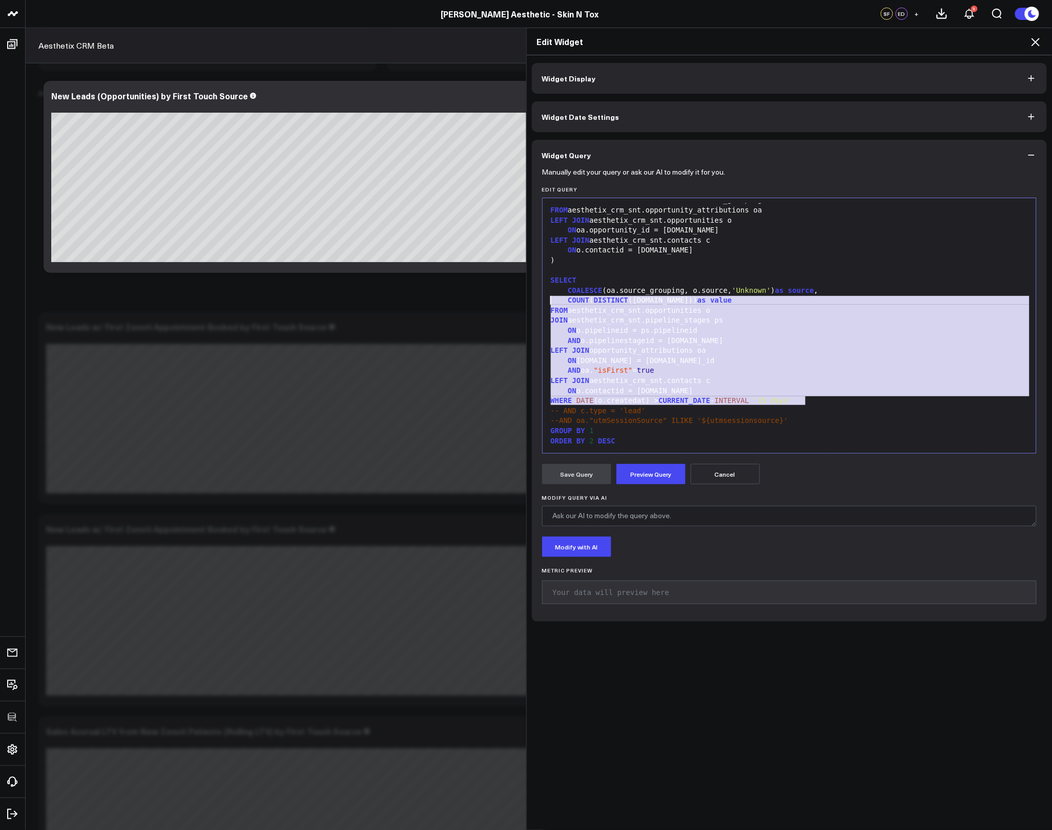
drag, startPoint x: 813, startPoint y: 402, endPoint x: 490, endPoint y: 301, distance: 338.8
click at [490, 301] on div "Edit Widget Widget Display Widget Date Settings Widget Query Manually edit your…" at bounding box center [526, 429] width 1052 height 803
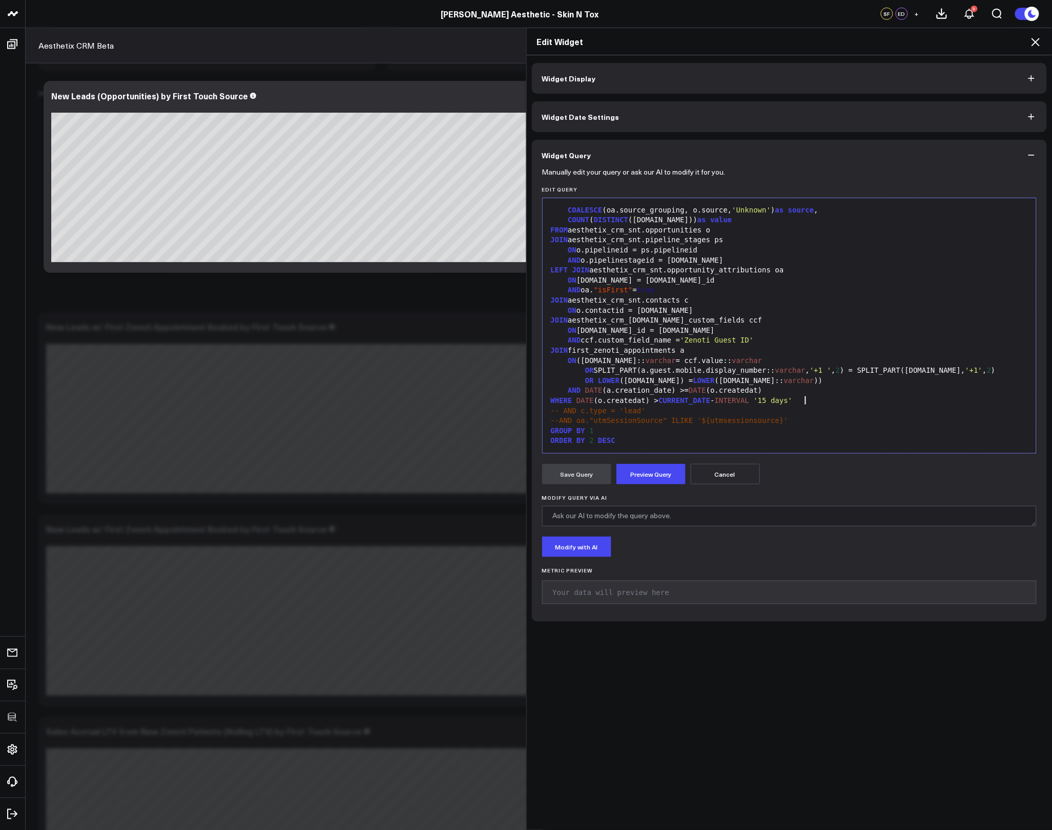
scroll to position [446, 0]
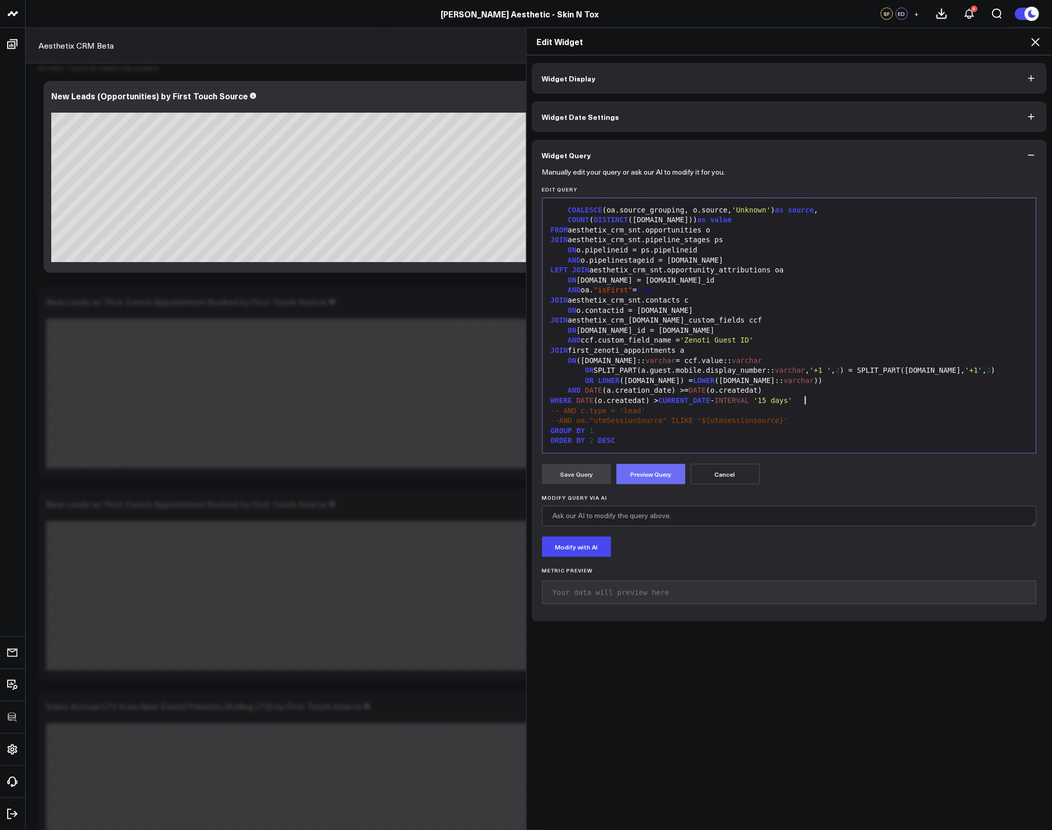
click at [652, 474] on button "Preview Query" at bounding box center [650, 474] width 69 height 20
click at [760, 432] on div "GROUP BY 1" at bounding box center [790, 431] width 484 height 10
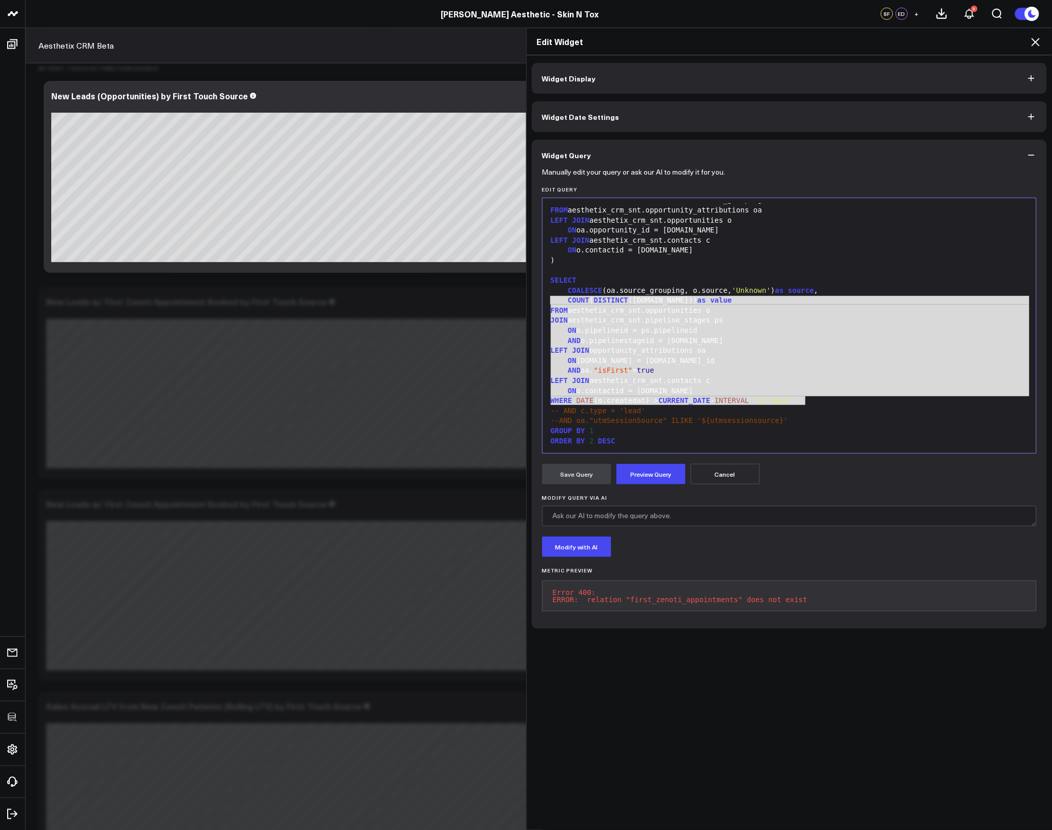
click at [1036, 44] on icon at bounding box center [1035, 42] width 12 height 12
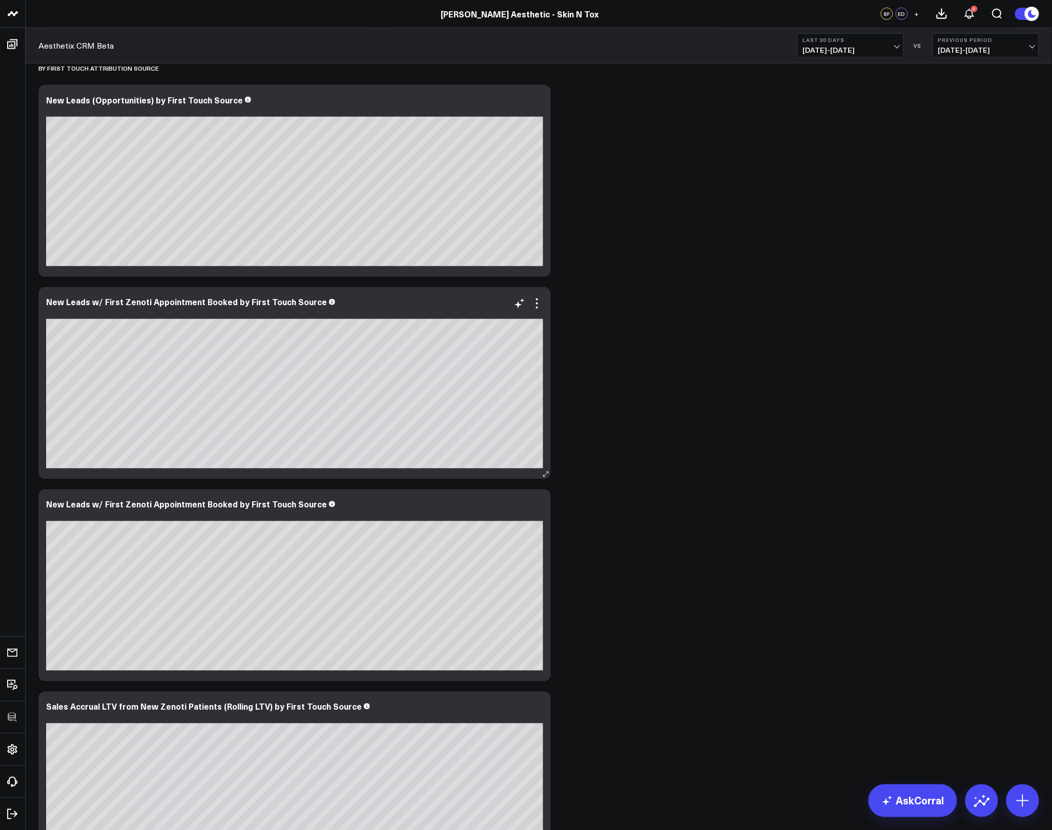
click at [543, 300] on div "New Leads w/ First Zenoti Appointment Booked by First Touch Source" at bounding box center [294, 383] width 512 height 192
click at [534, 307] on icon at bounding box center [537, 304] width 12 height 12
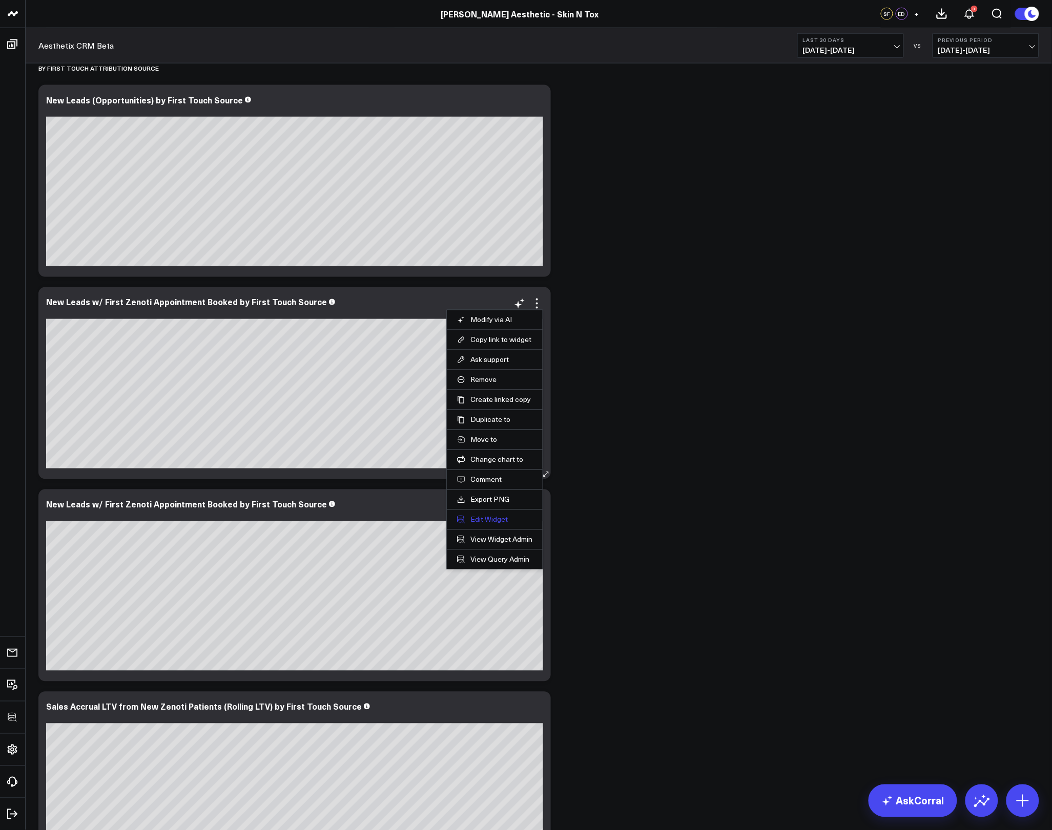
click at [491, 518] on button "Edit Widget" at bounding box center [494, 519] width 75 height 9
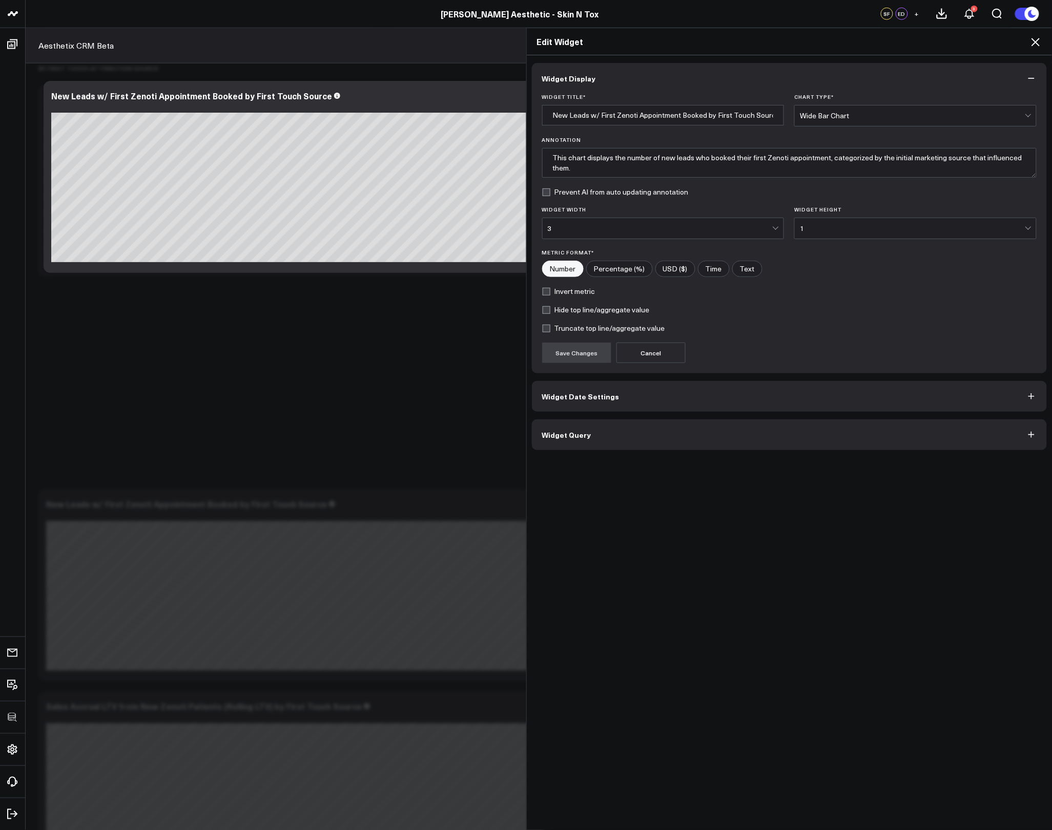
click at [619, 439] on button "Widget Query" at bounding box center [789, 435] width 515 height 31
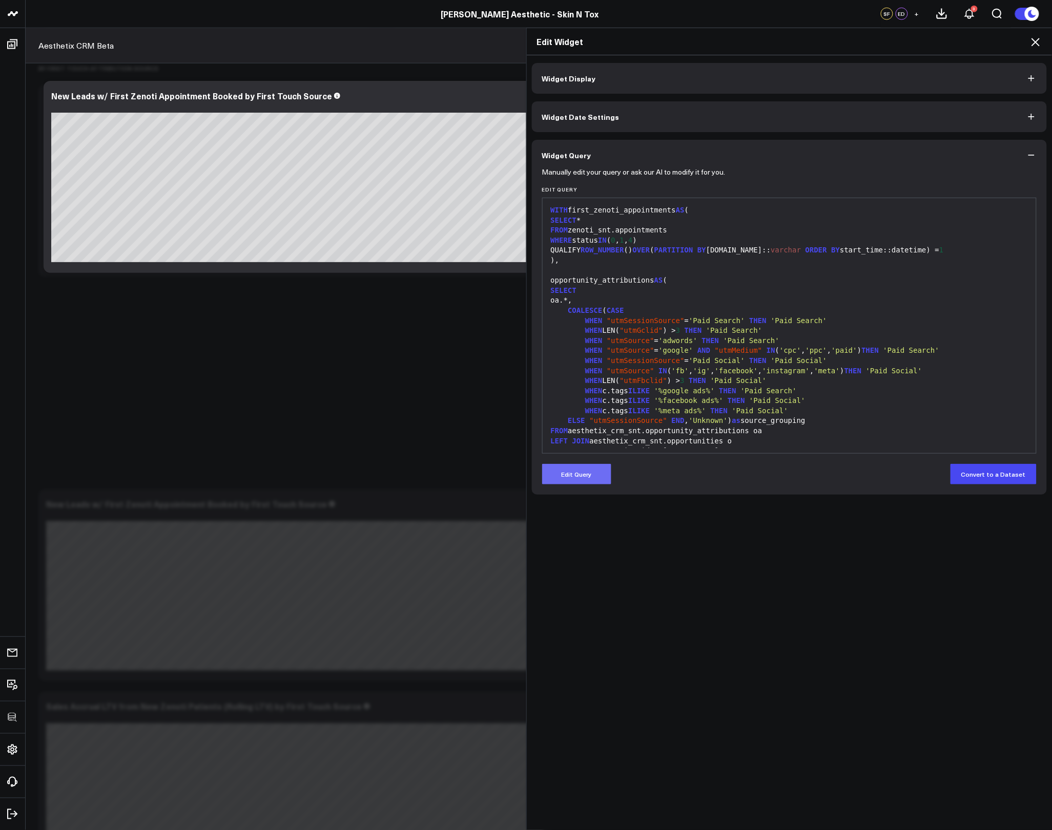
click at [591, 474] on button "Edit Query" at bounding box center [576, 474] width 69 height 20
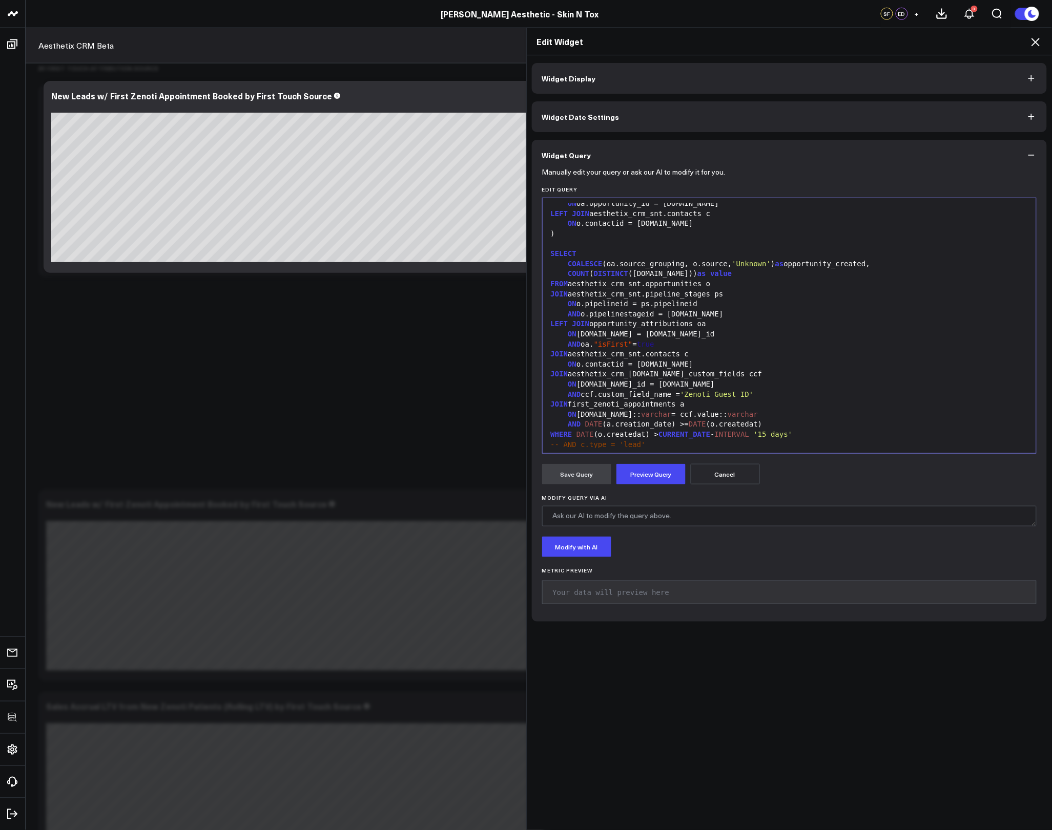
scroll to position [281, 0]
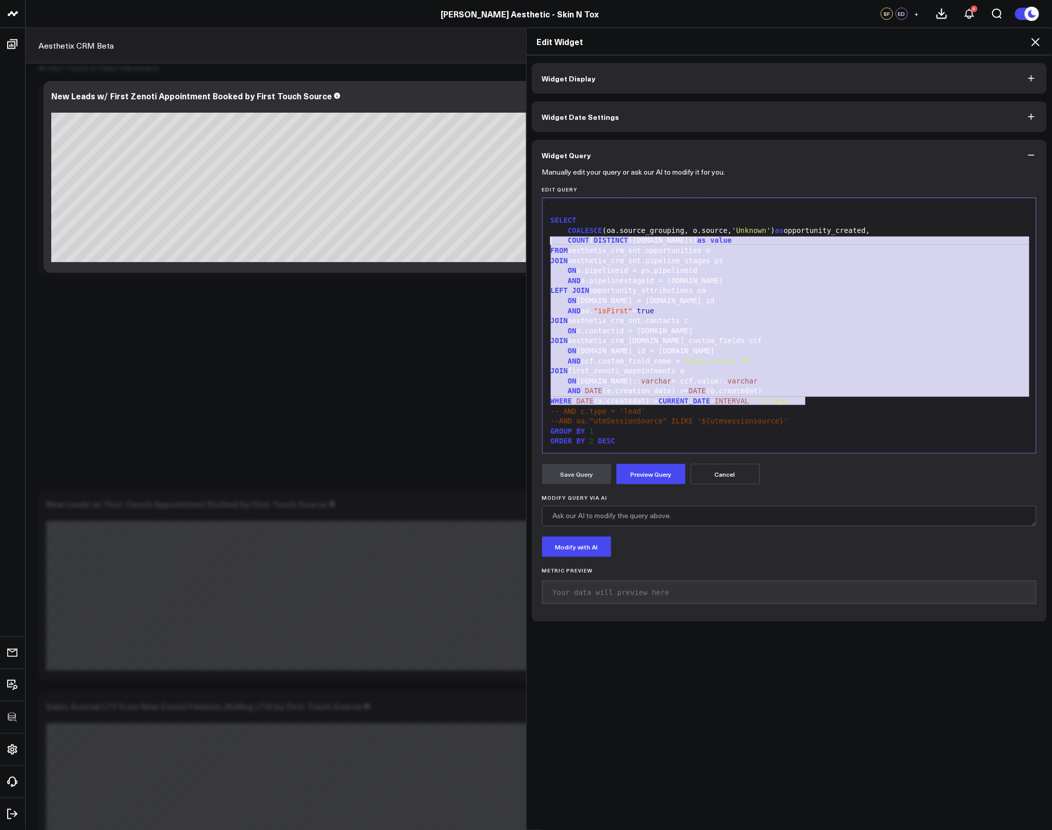
drag, startPoint x: 807, startPoint y: 402, endPoint x: 528, endPoint y: 244, distance: 320.0
click at [532, 244] on div "Manually edit your query or ask our AI to modify it for you. Edit Query 99 1 2 …" at bounding box center [789, 396] width 515 height 451
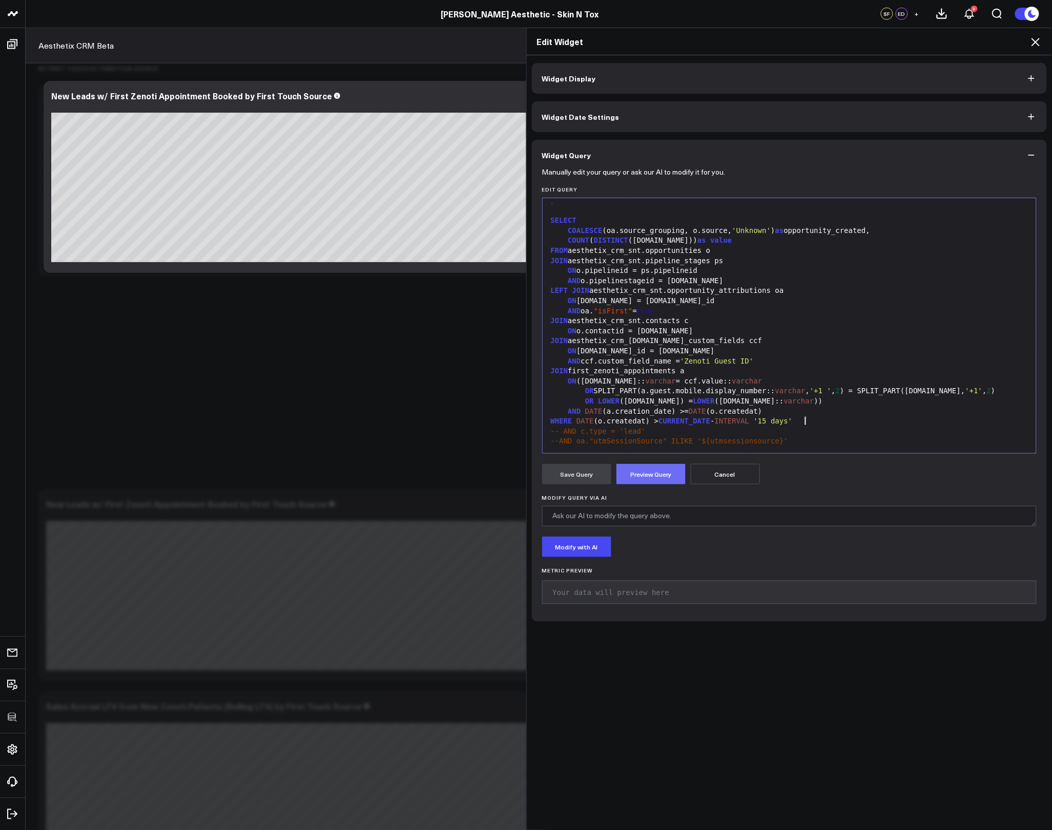
click at [634, 466] on button "Preview Query" at bounding box center [650, 474] width 69 height 20
click at [855, 318] on div "JOIN aesthetix_crm_snt.contacts c" at bounding box center [790, 321] width 484 height 10
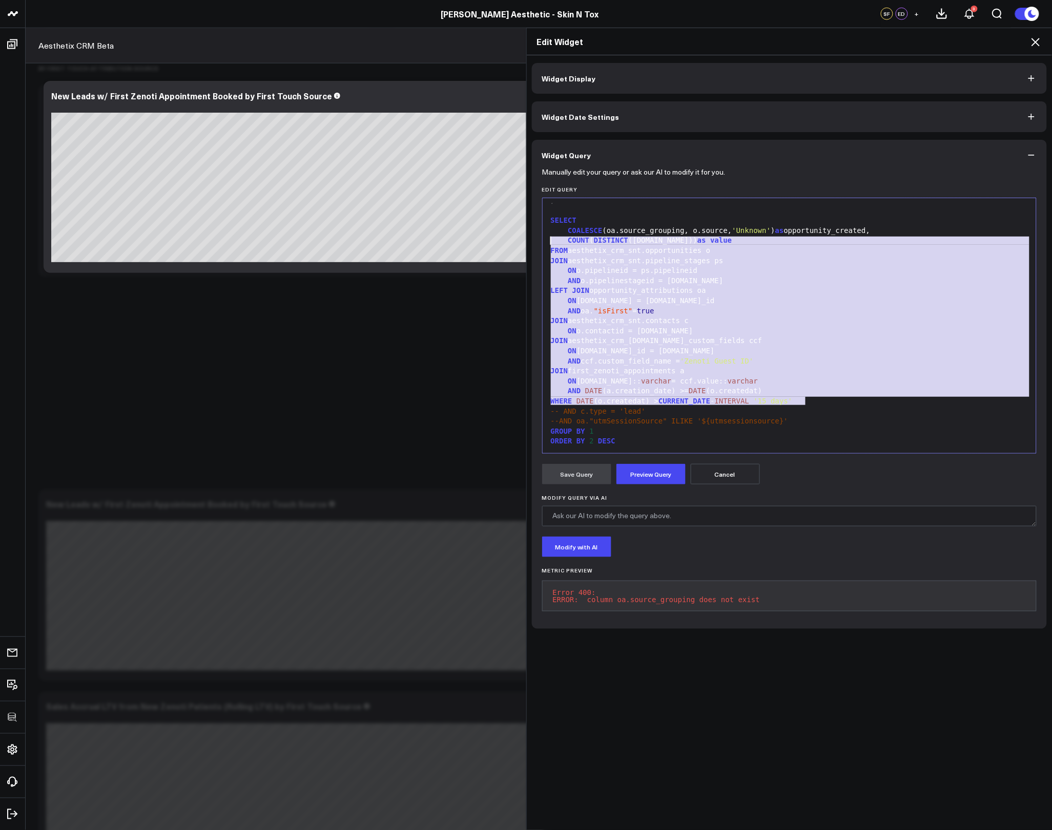
scroll to position [273, 0]
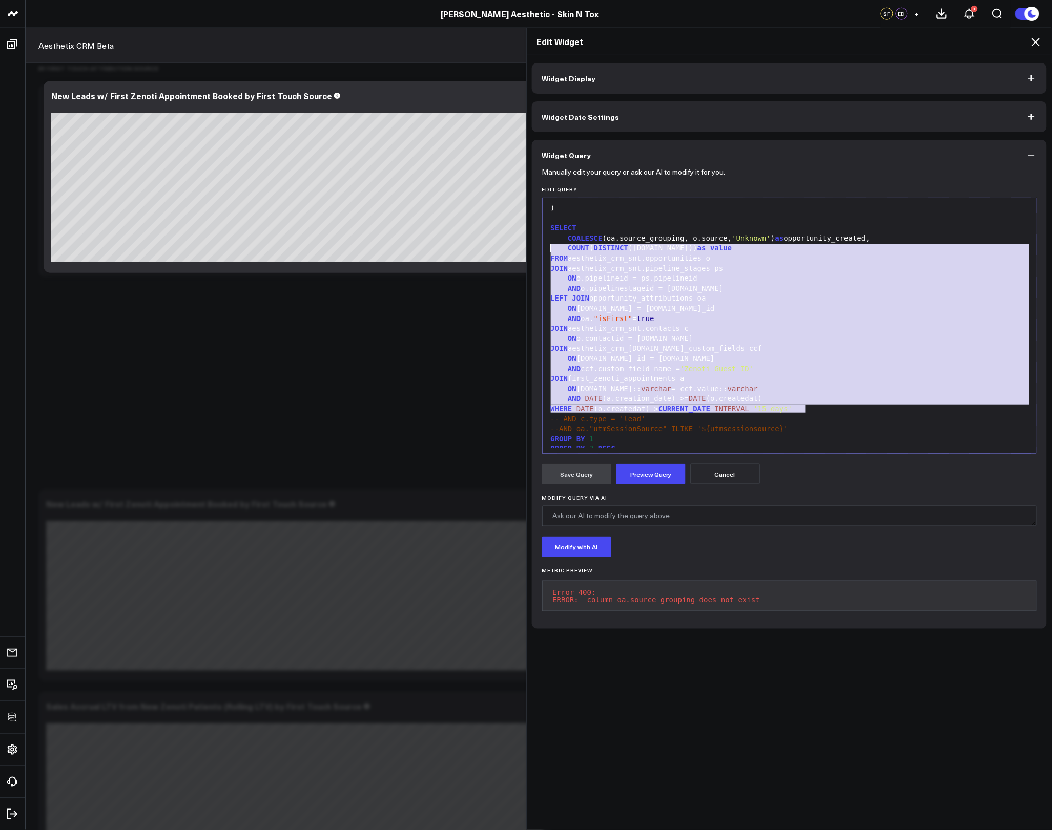
click at [856, 337] on div "ON o.contactid = c.id" at bounding box center [790, 339] width 484 height 10
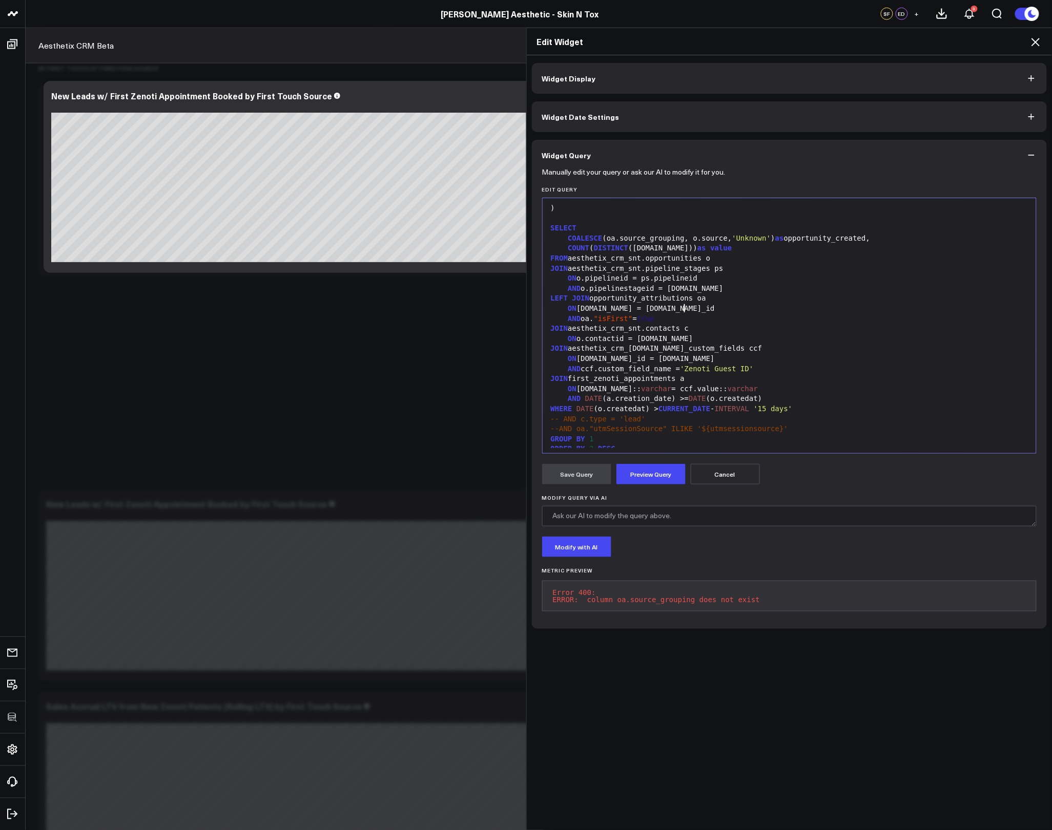
click at [849, 313] on div "ON o.id = oa.opportunity_id" at bounding box center [790, 309] width 484 height 10
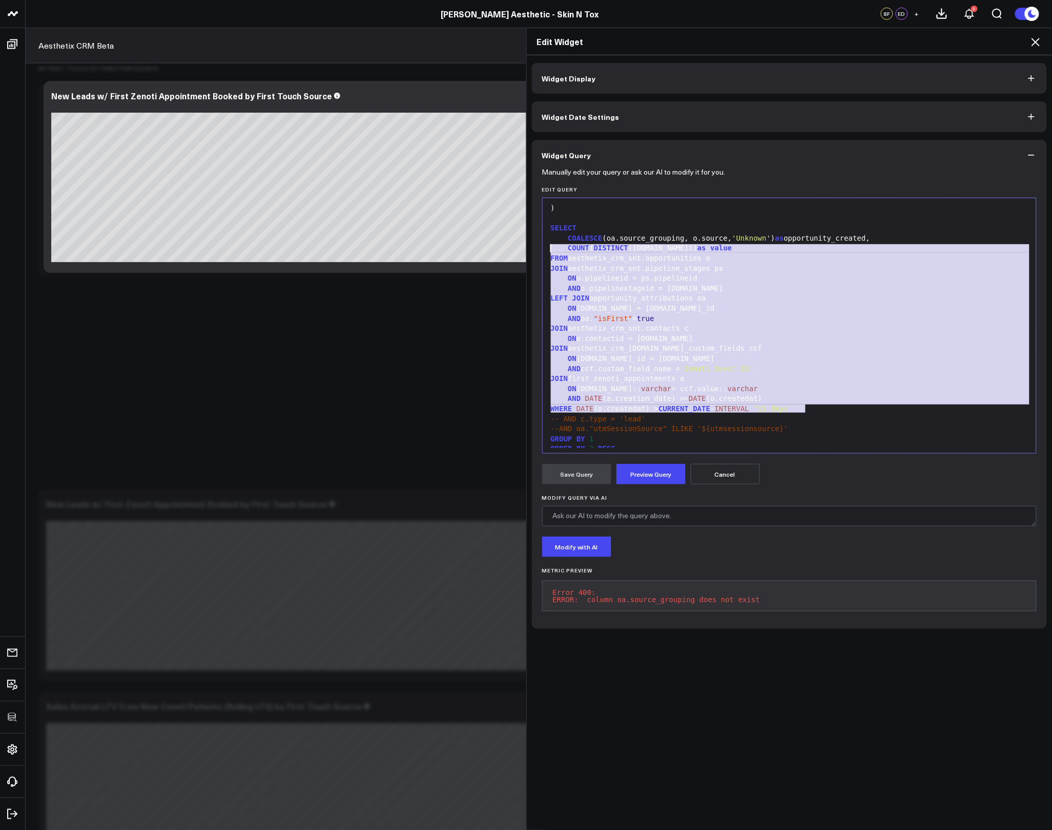
drag, startPoint x: 804, startPoint y: 405, endPoint x: 516, endPoint y: 245, distance: 330.0
click at [516, 245] on div "Edit Widget Widget Display Widget Date Settings Widget Query Manually edit your…" at bounding box center [526, 429] width 1052 height 803
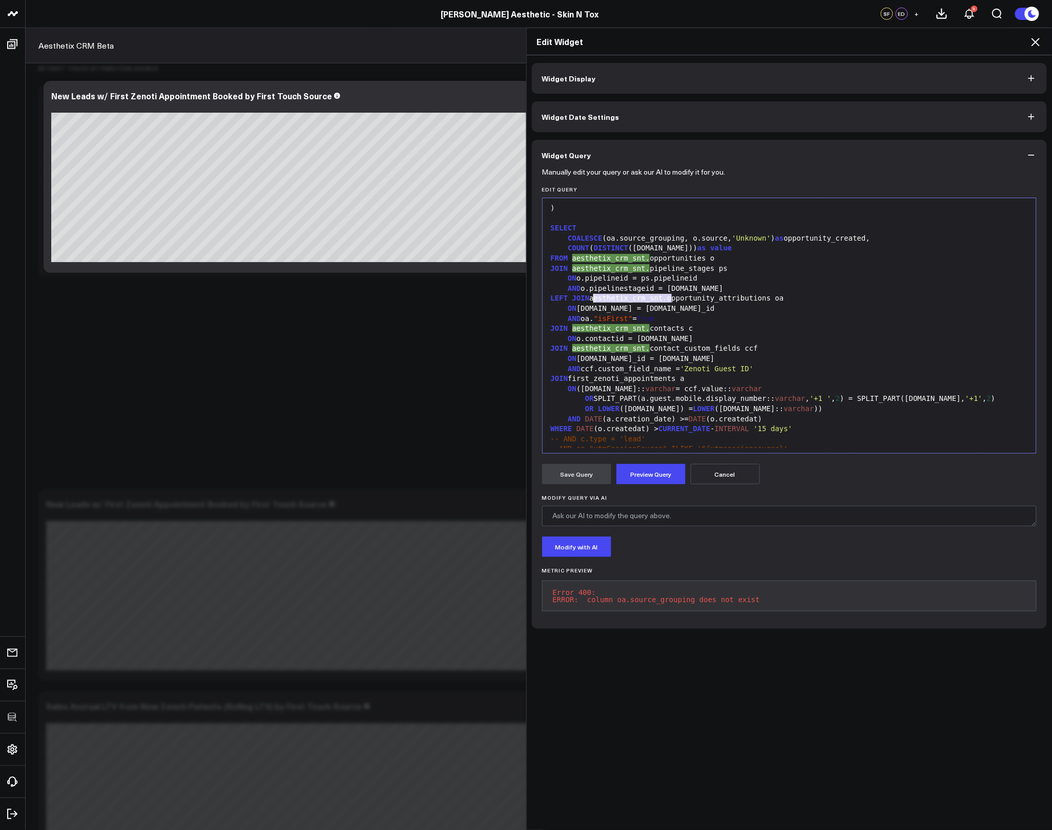
drag, startPoint x: 668, startPoint y: 300, endPoint x: 589, endPoint y: 297, distance: 79.0
click at [589, 297] on div "LEFT JOIN aesthetix_crm_snt.opportunity_attributions oa" at bounding box center [790, 299] width 484 height 10
click at [645, 463] on form "Manually edit your query or ask our AI to modify it for you. Edit Query Selecti…" at bounding box center [789, 395] width 495 height 448
drag, startPoint x: 647, startPoint y: 468, endPoint x: 639, endPoint y: 465, distance: 8.1
click at [645, 467] on button "Preview Query" at bounding box center [650, 474] width 69 height 20
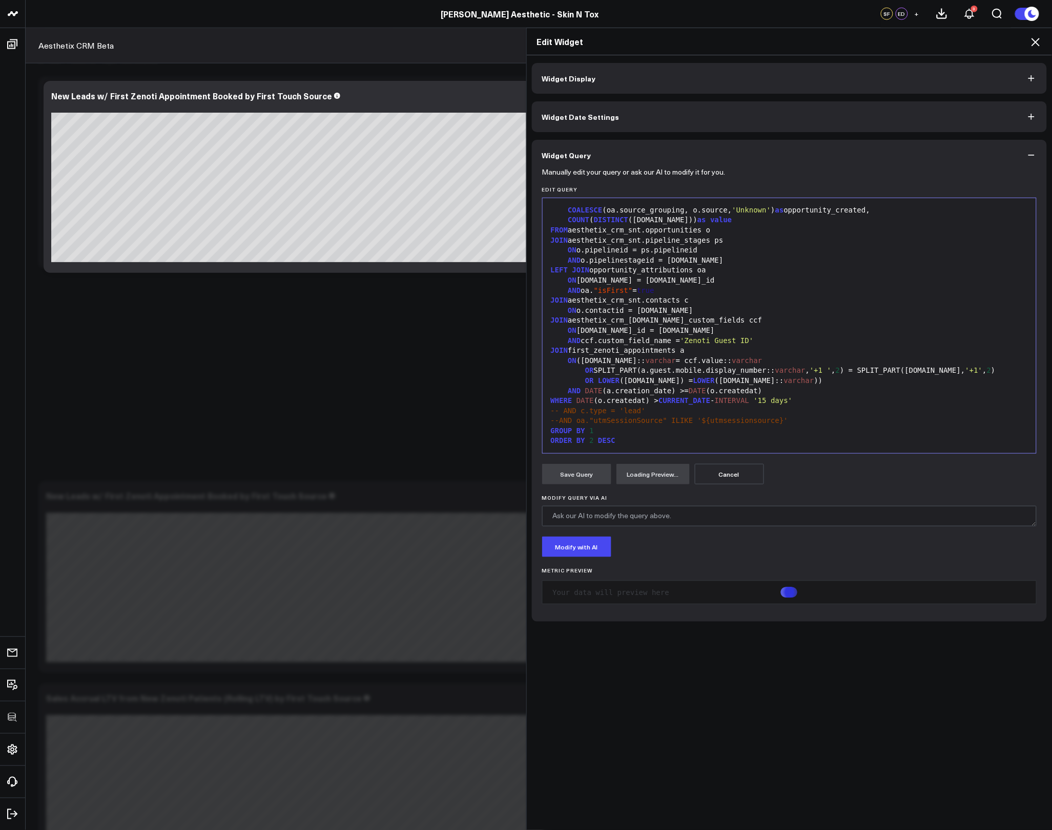
scroll to position [462, 0]
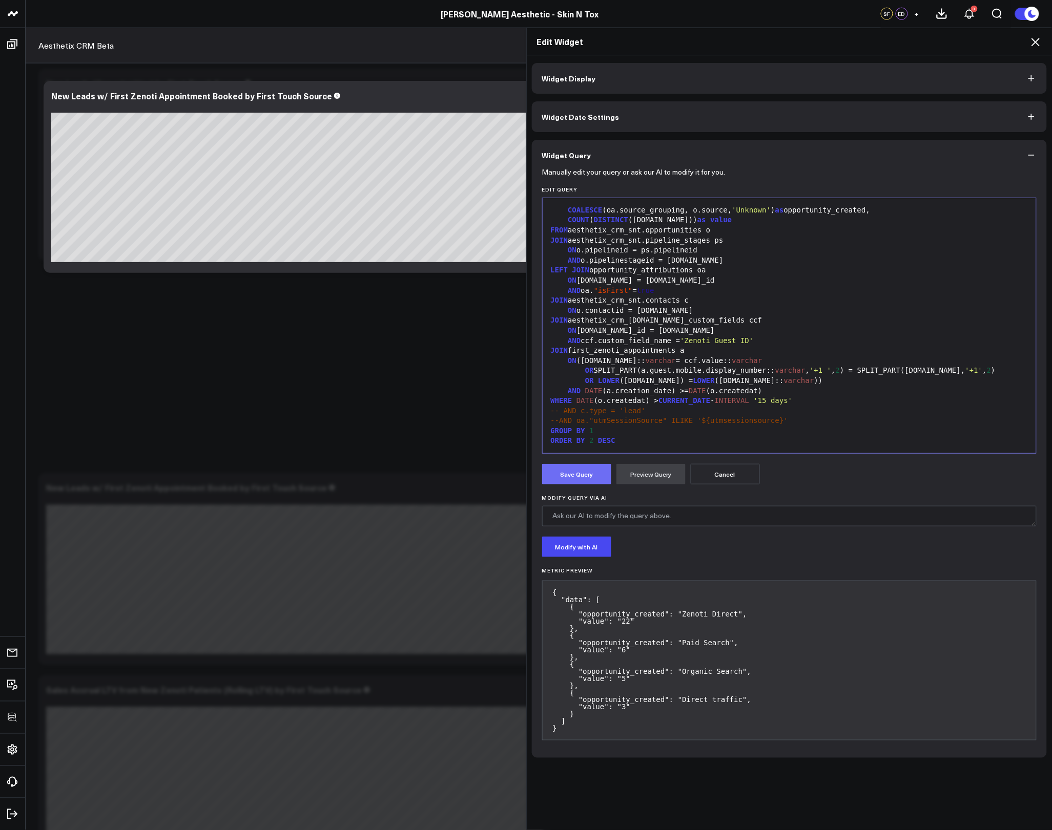
click at [582, 472] on button "Save Query" at bounding box center [576, 474] width 69 height 20
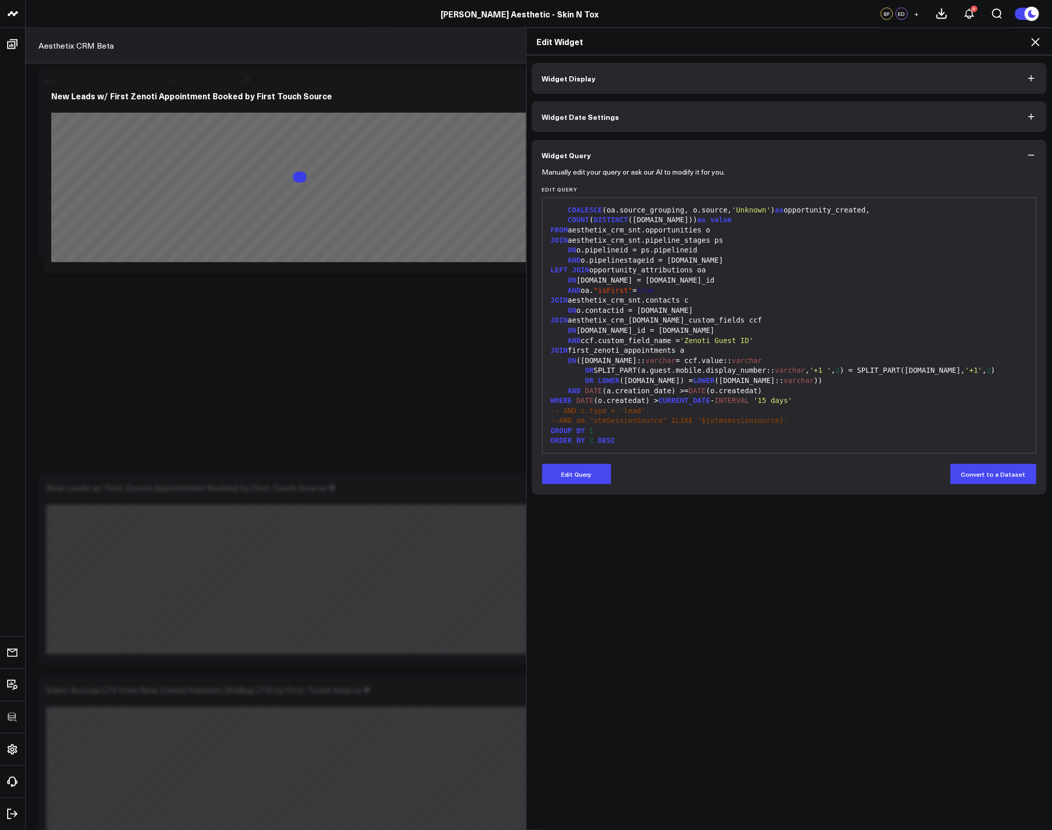
click at [1034, 46] on icon at bounding box center [1035, 42] width 12 height 12
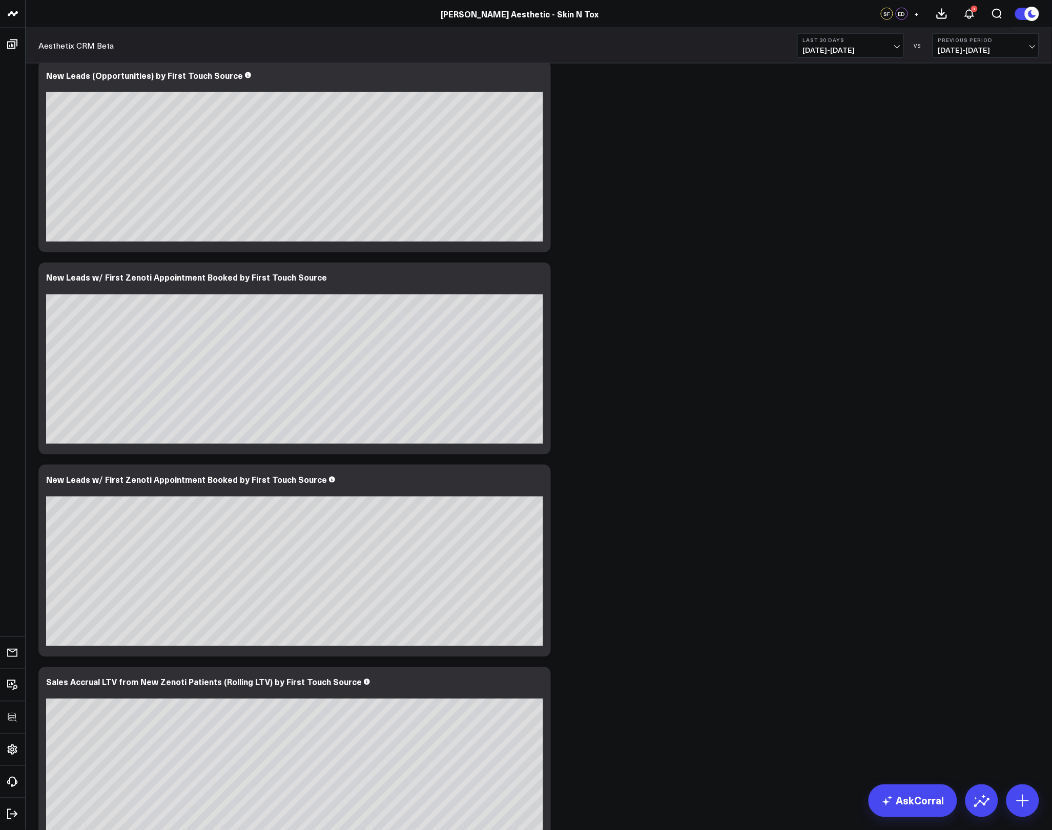
scroll to position [479, 0]
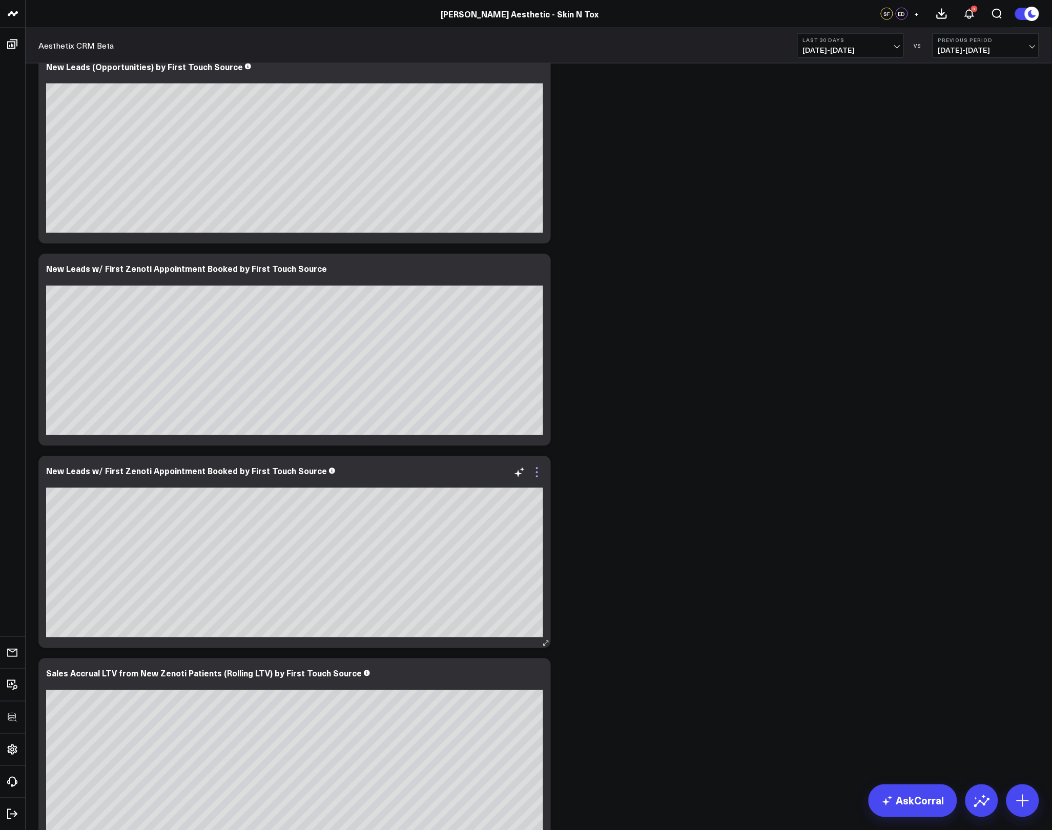
click at [535, 474] on icon at bounding box center [537, 473] width 12 height 12
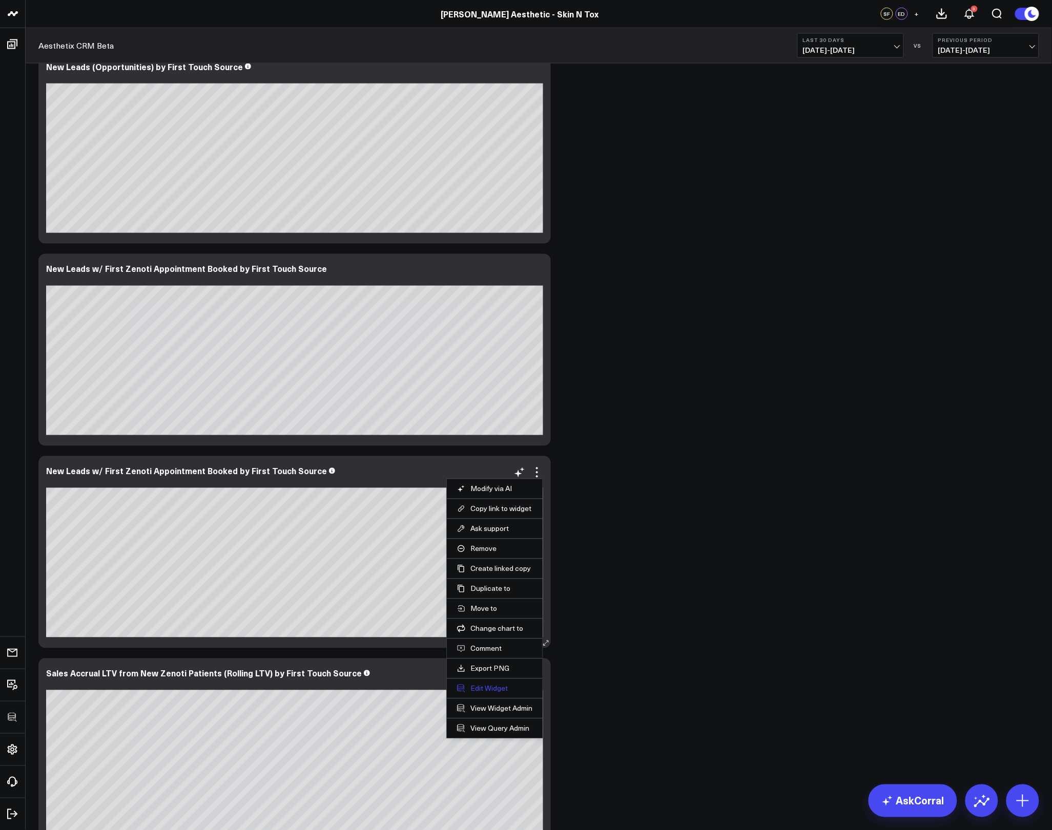
click at [480, 688] on button "Edit Widget" at bounding box center [494, 688] width 75 height 9
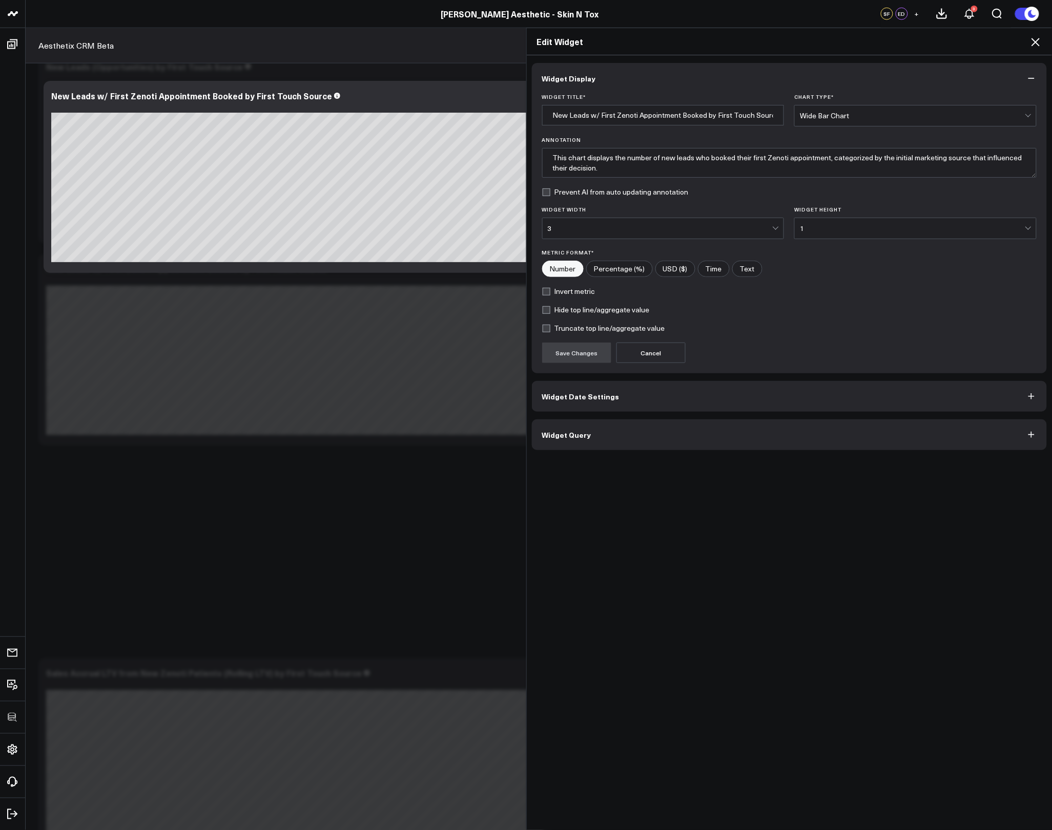
click at [608, 450] on button "Widget Query" at bounding box center [789, 435] width 515 height 31
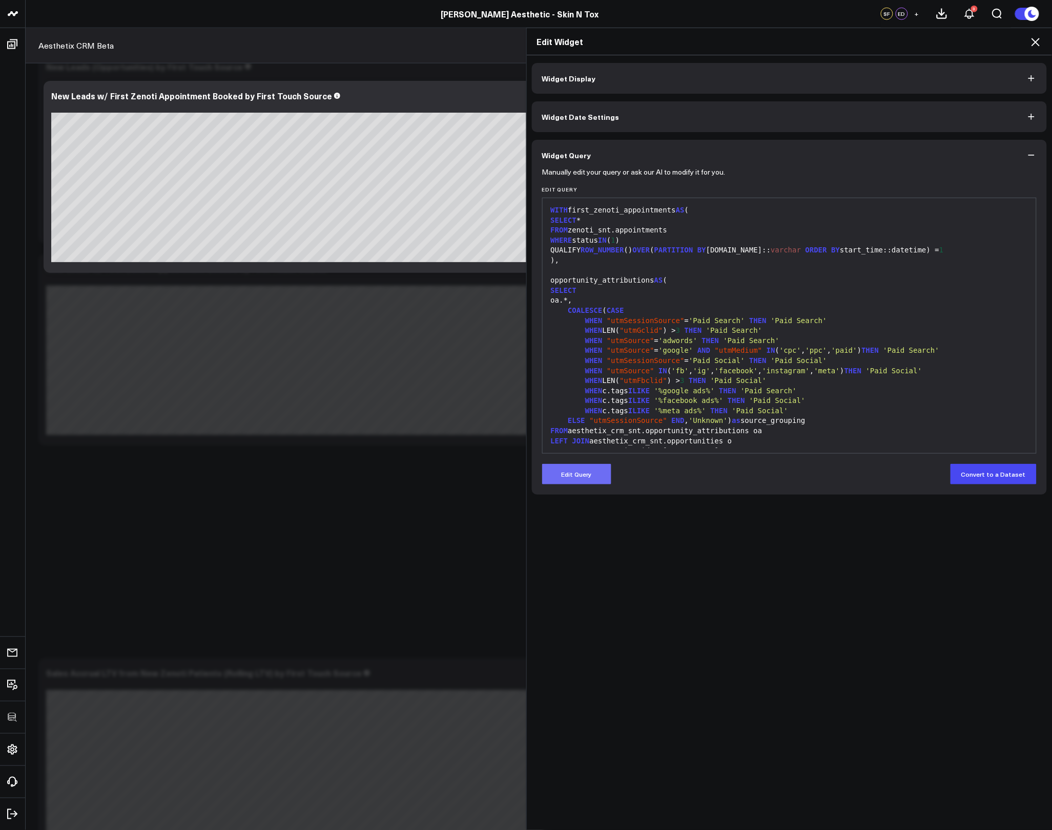
click at [594, 483] on button "Edit Query" at bounding box center [576, 474] width 69 height 20
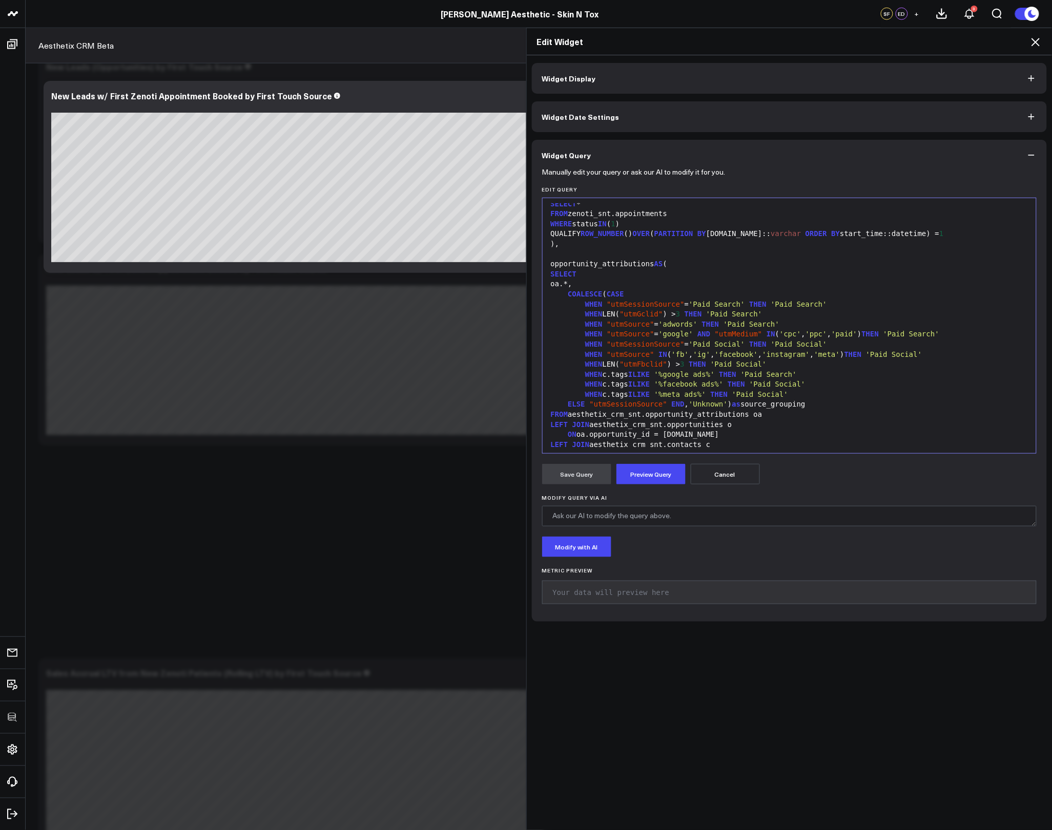
scroll to position [281, 0]
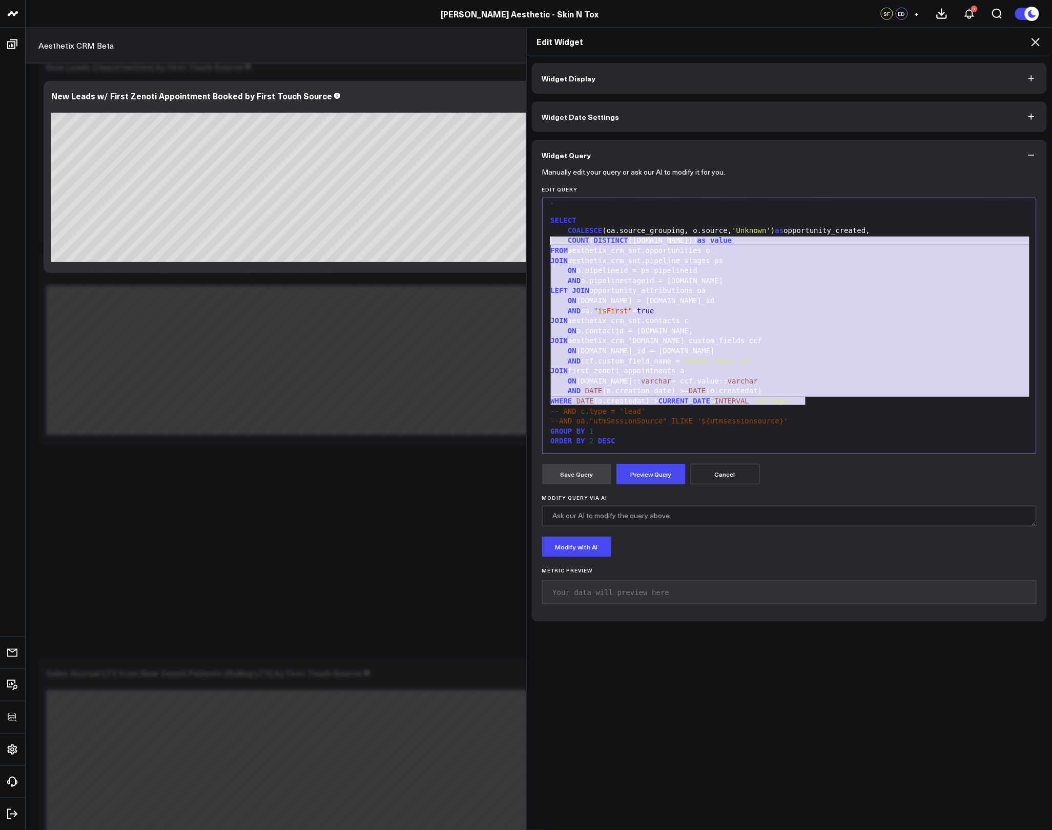
drag, startPoint x: 805, startPoint y: 401, endPoint x: 524, endPoint y: 237, distance: 325.6
click at [527, 237] on div "Widget Display Widget Date Settings Widget Query Manually edit your query or as…" at bounding box center [790, 443] width 526 height 776
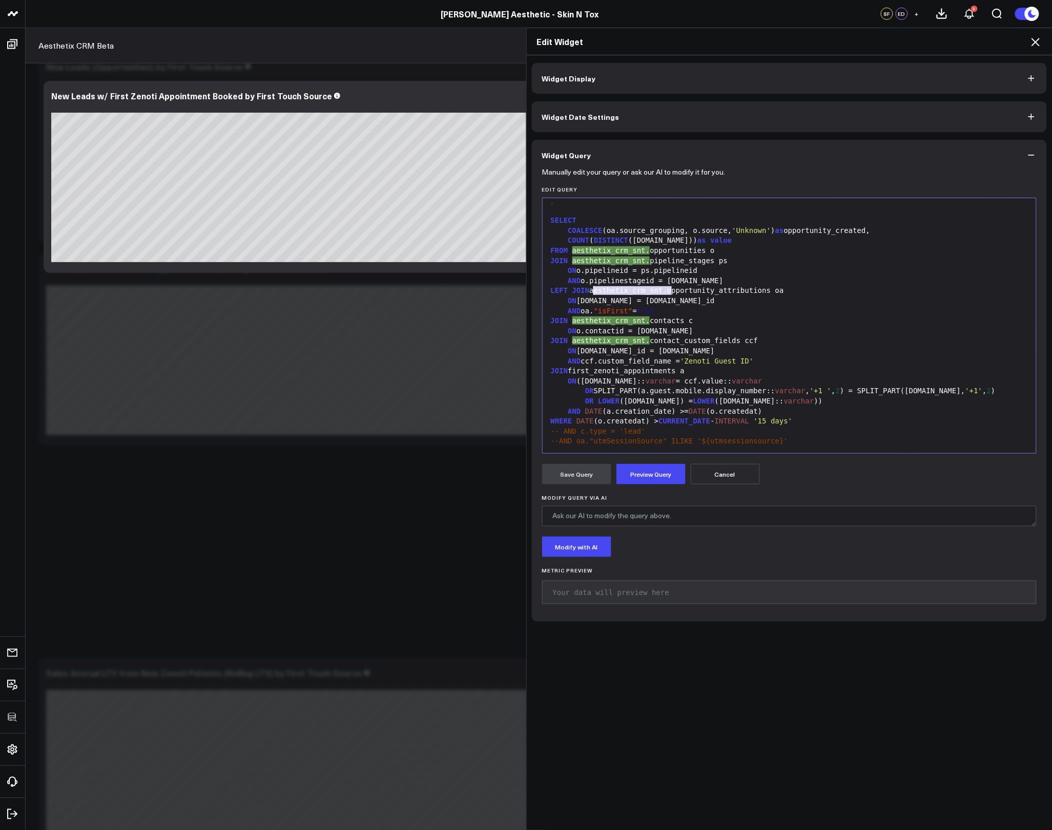
drag, startPoint x: 667, startPoint y: 290, endPoint x: 590, endPoint y: 292, distance: 76.9
click at [591, 290] on div "LEFT JOIN aesthetix_crm_snt.opportunity_attributions oa" at bounding box center [790, 291] width 484 height 10
click at [642, 480] on button "Preview Query" at bounding box center [650, 474] width 69 height 20
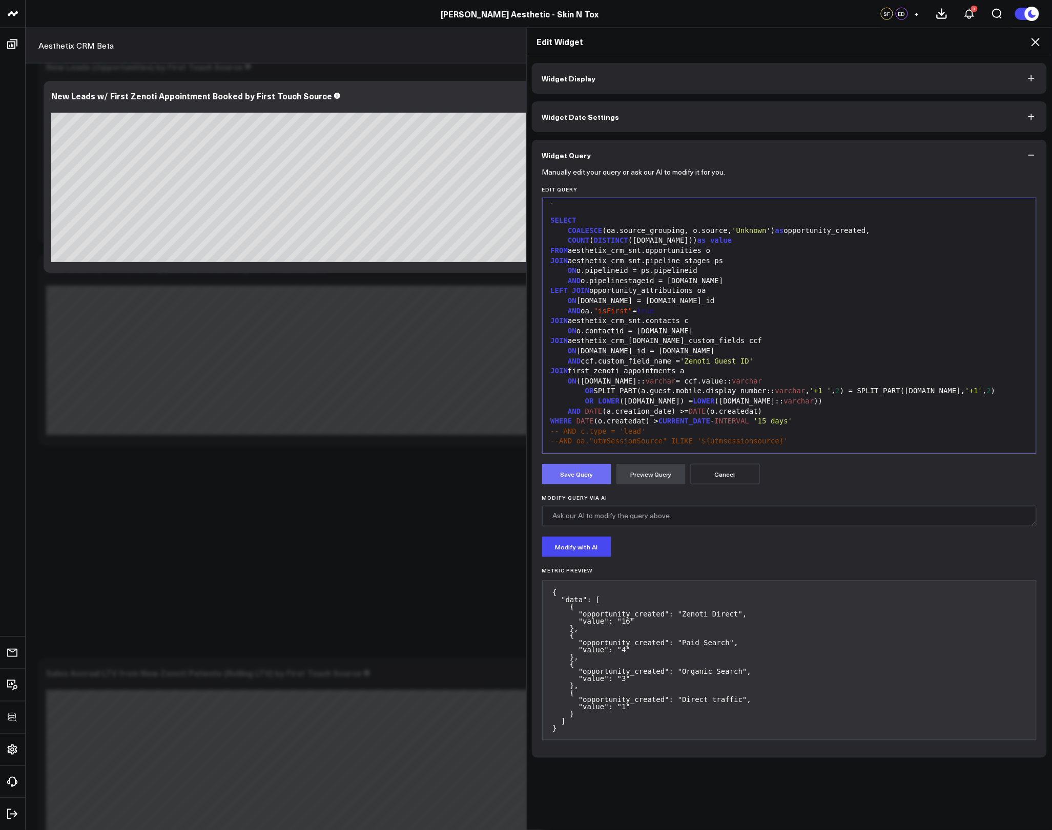
click at [571, 477] on button "Save Query" at bounding box center [576, 474] width 69 height 20
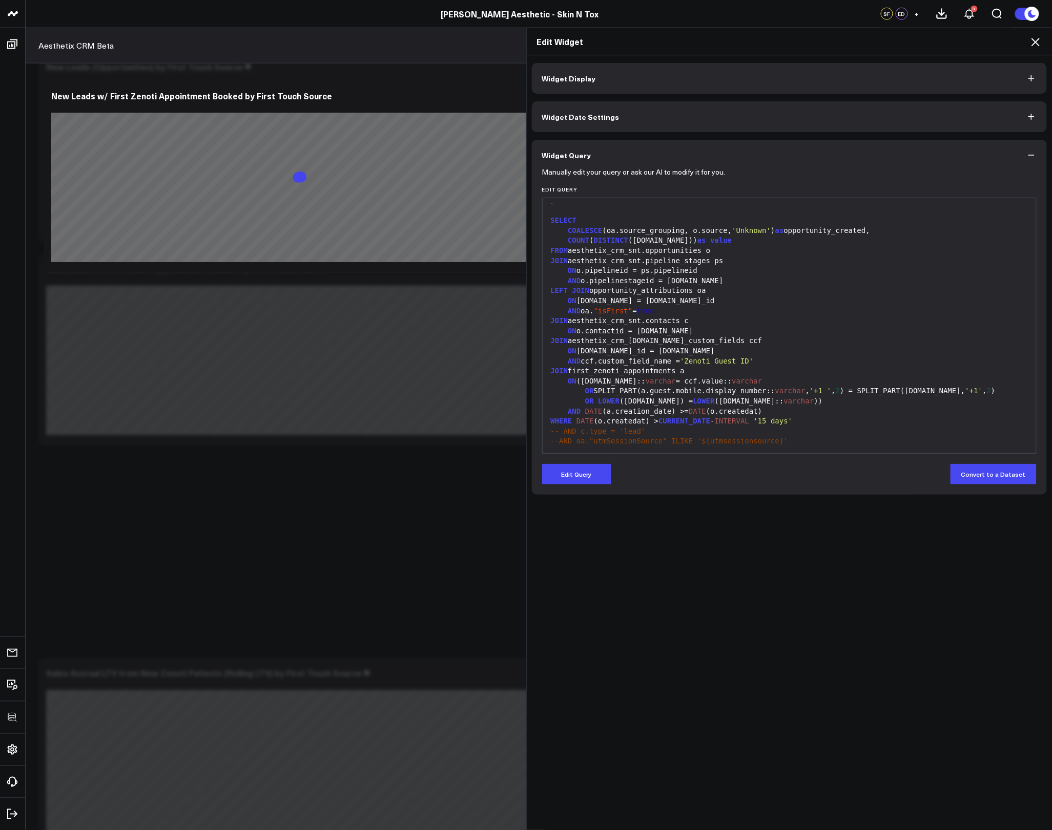
click at [1036, 44] on icon at bounding box center [1035, 42] width 12 height 12
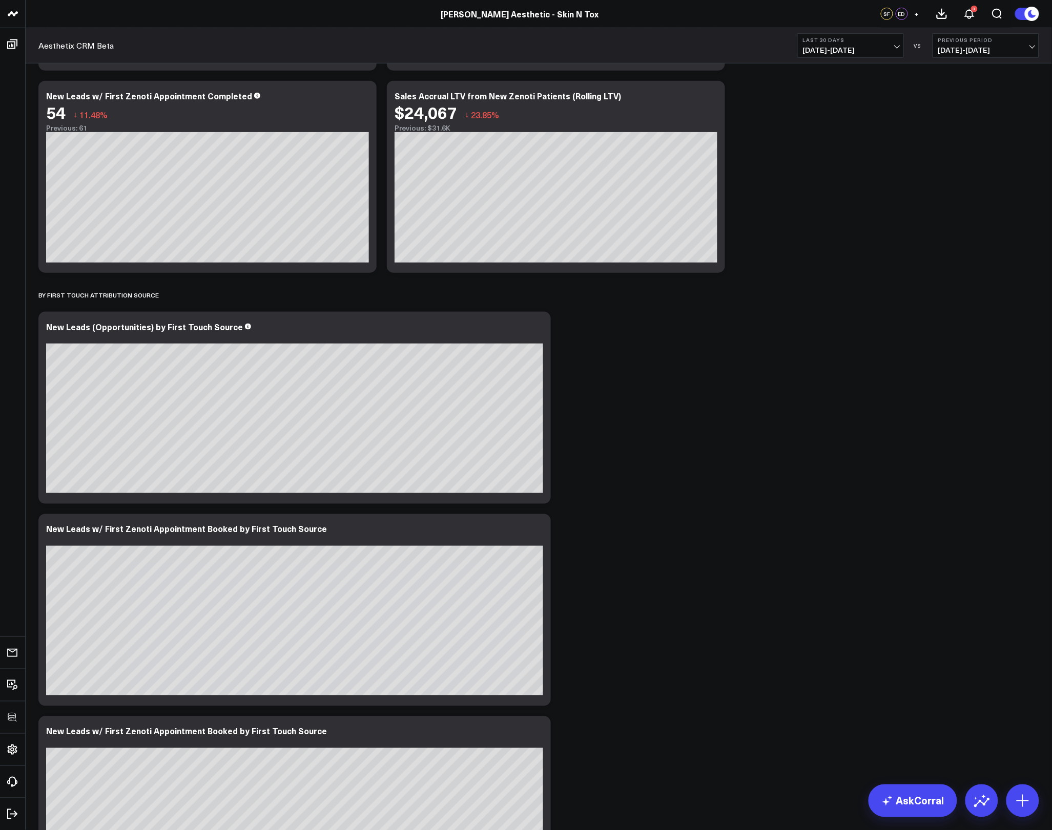
scroll to position [202, 0]
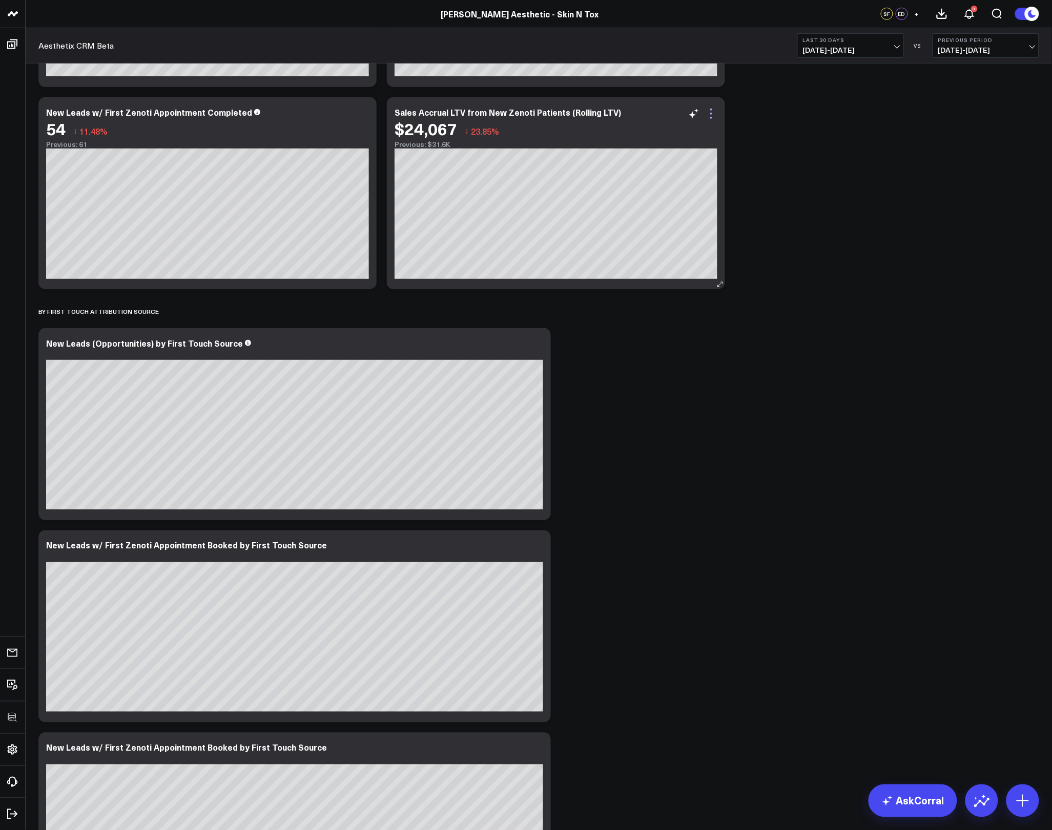
click at [712, 116] on icon at bounding box center [711, 114] width 12 height 12
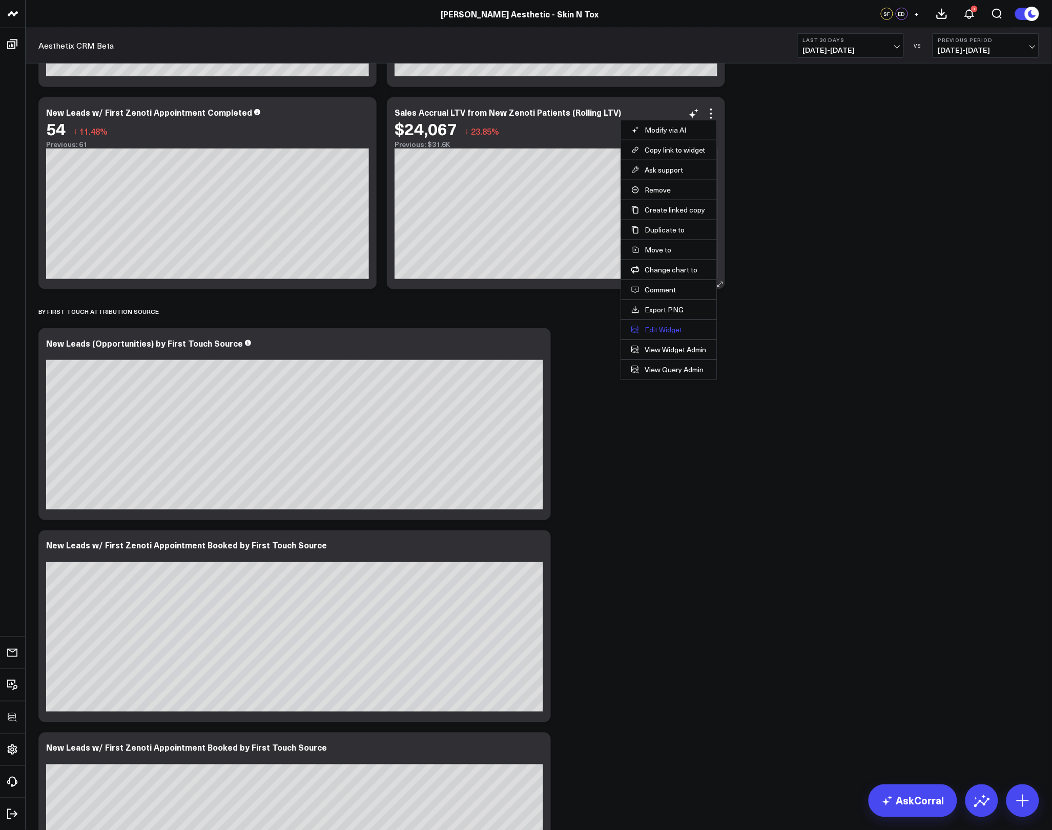
click at [658, 332] on button "Edit Widget" at bounding box center [668, 329] width 75 height 9
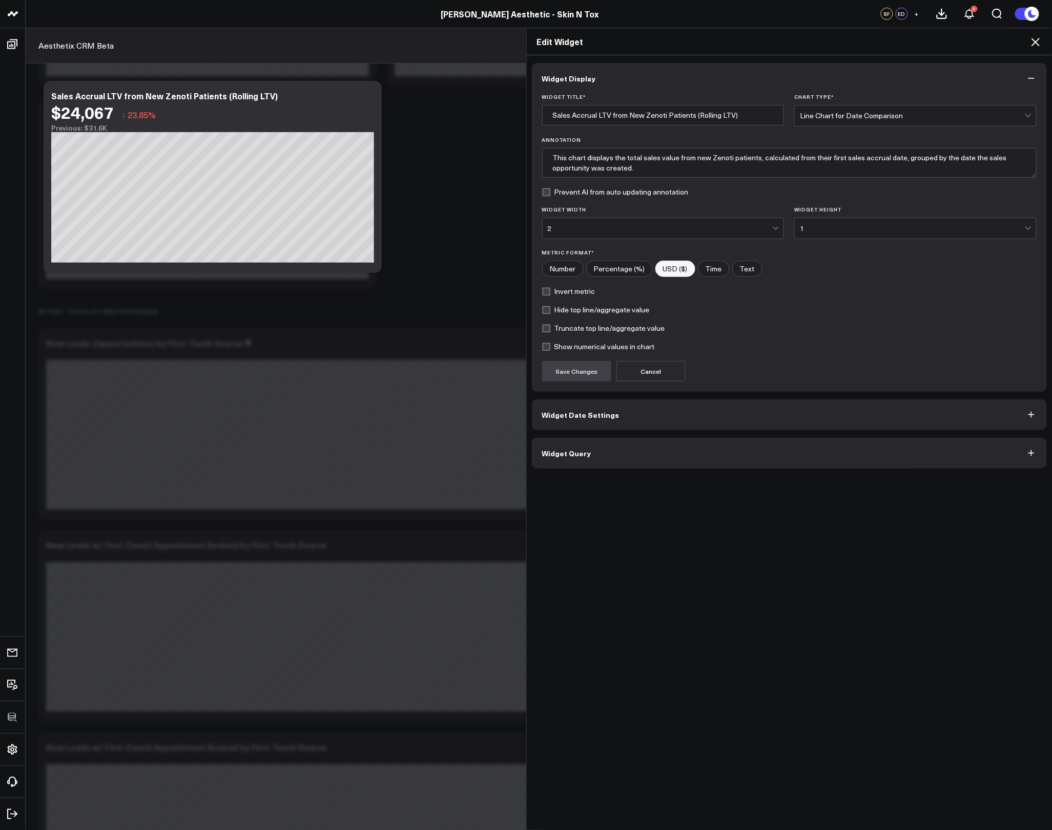
click at [656, 454] on button "Widget Query" at bounding box center [789, 453] width 515 height 31
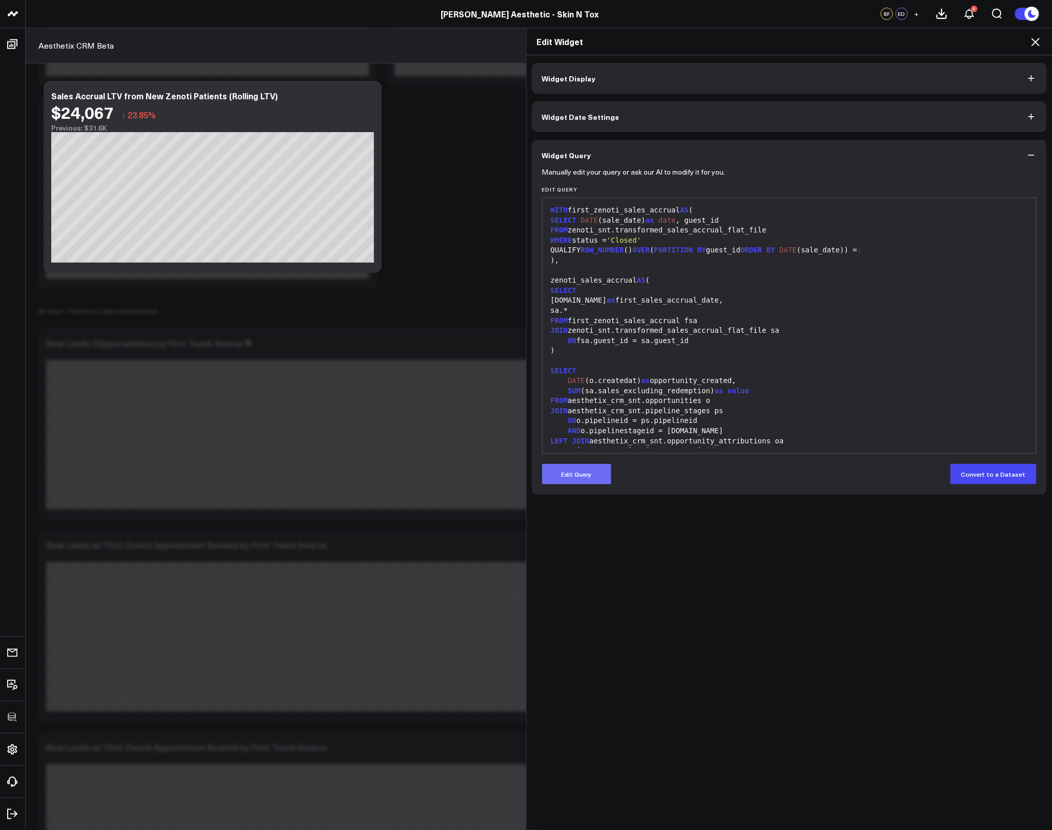
click at [587, 483] on button "Edit Query" at bounding box center [576, 474] width 69 height 20
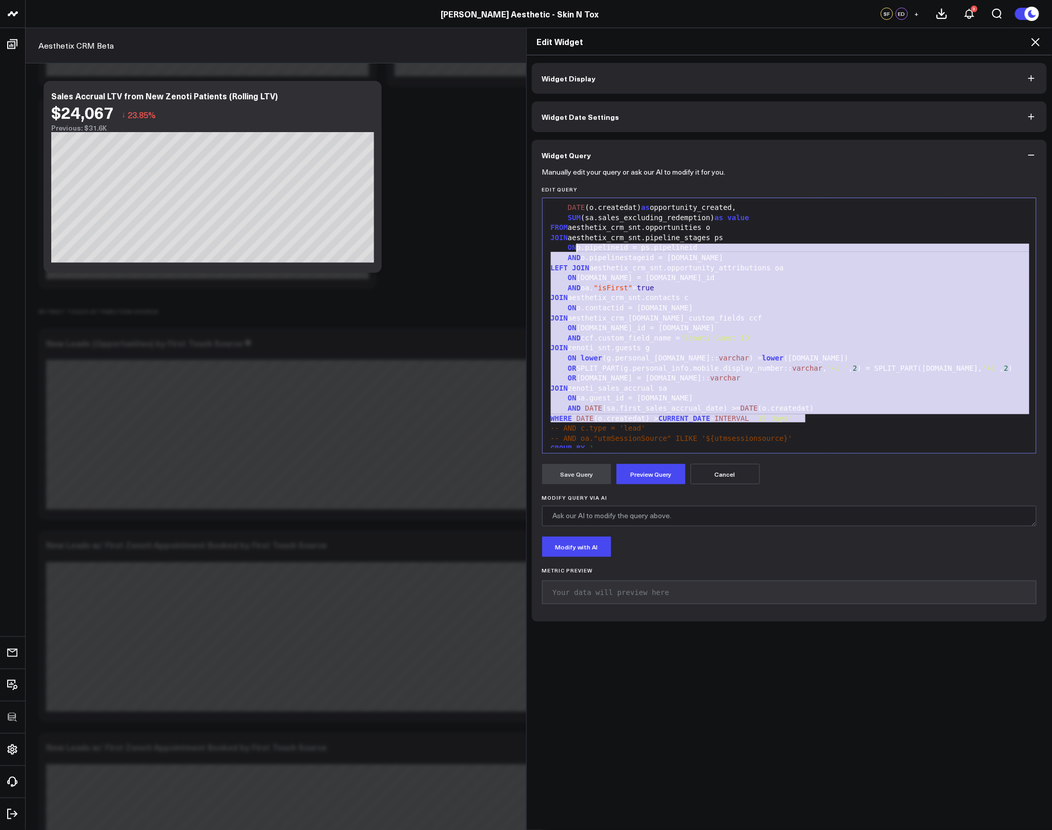
scroll to position [165, 0]
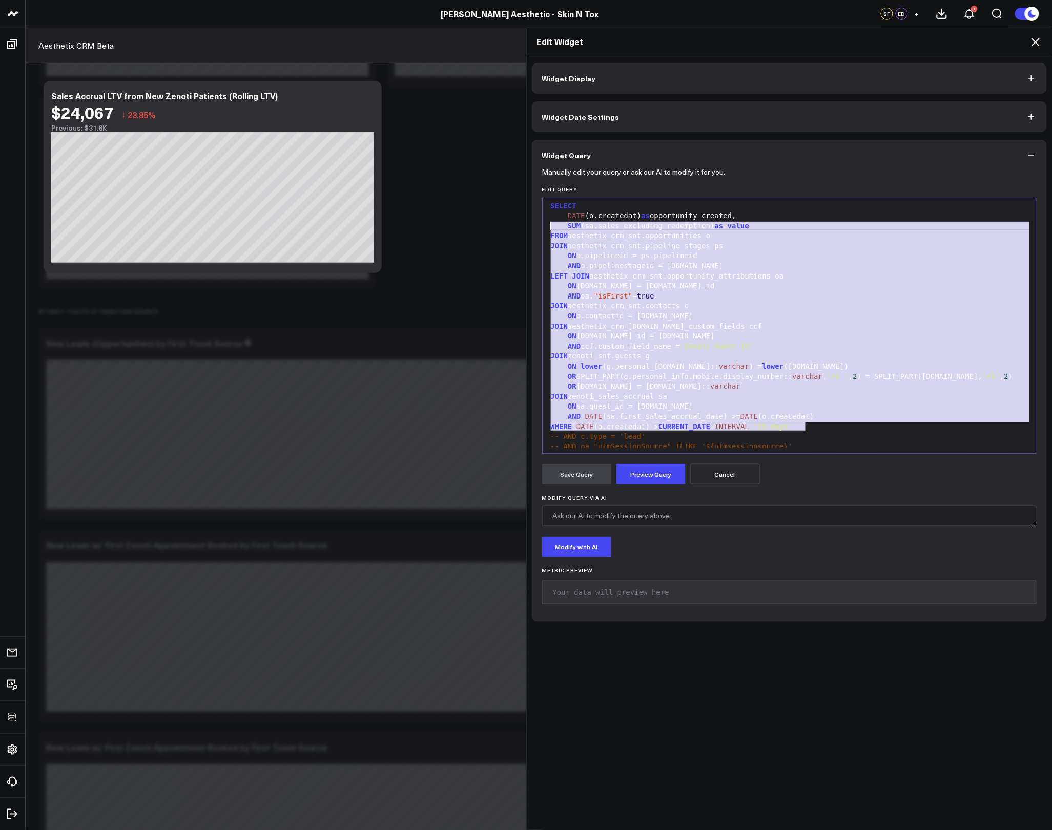
drag, startPoint x: 811, startPoint y: 411, endPoint x: 542, endPoint y: 229, distance: 325.0
click at [542, 229] on div "99 1 2 3 4 5 6 7 8 9 10 11 12 13 14 15 16 17 18 19 20 21 22 23 24 25 26 27 28 2…" at bounding box center [789, 326] width 495 height 256
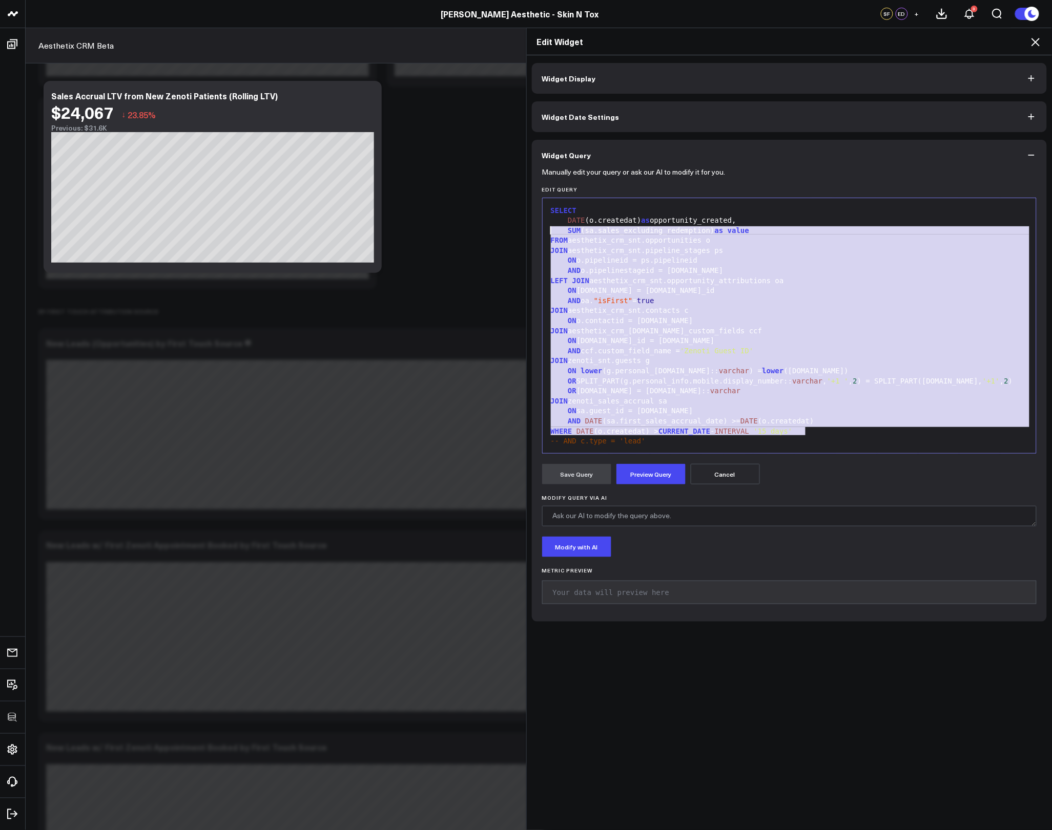
scroll to position [0, 0]
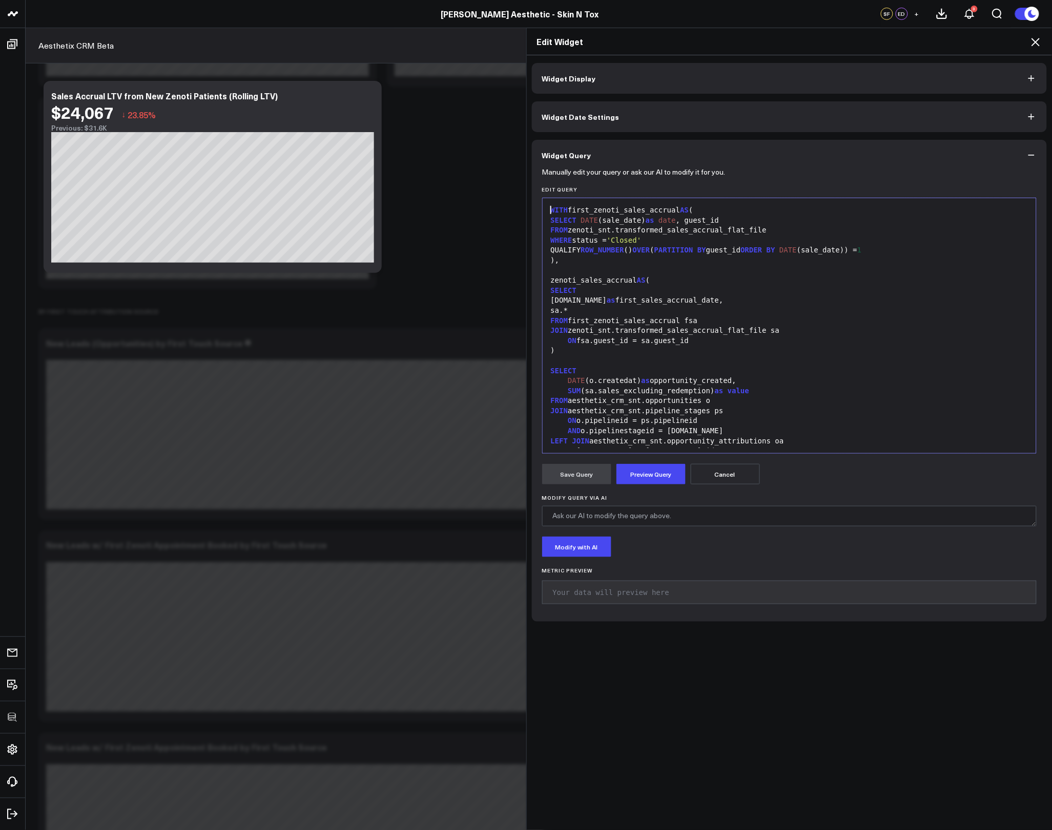
click at [737, 377] on div "DATE (o.createdat) as opportunity_created," at bounding box center [790, 381] width 484 height 10
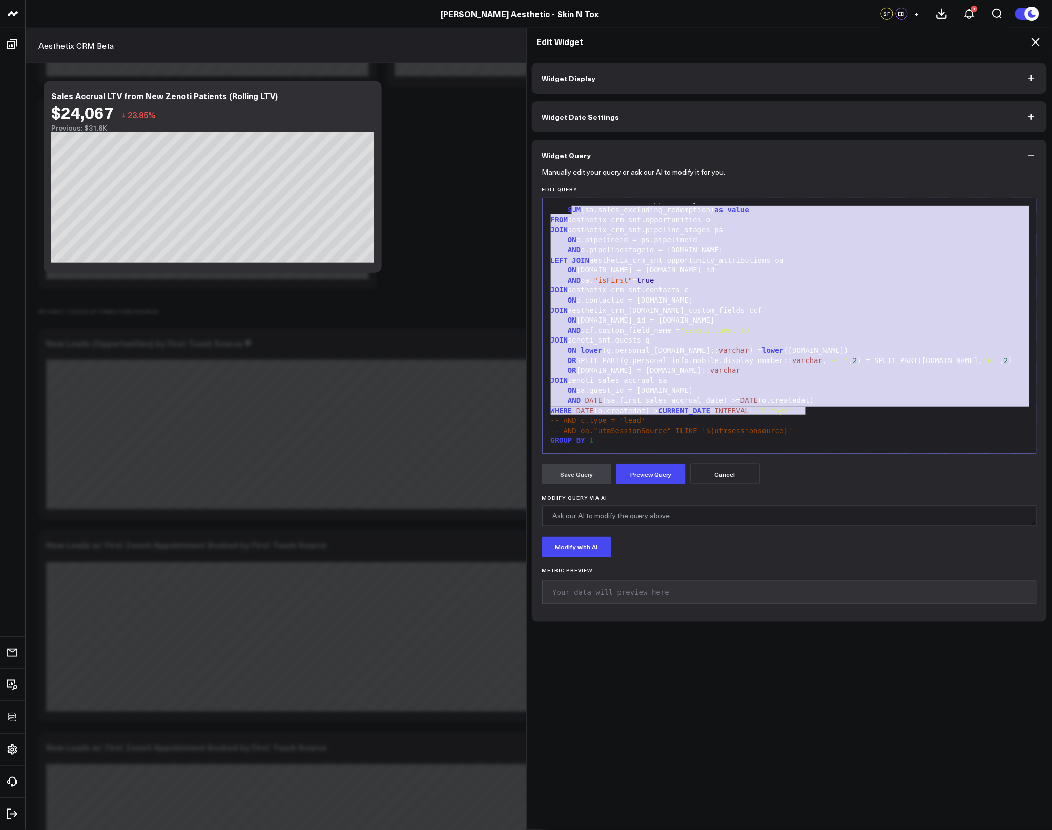
scroll to position [177, 0]
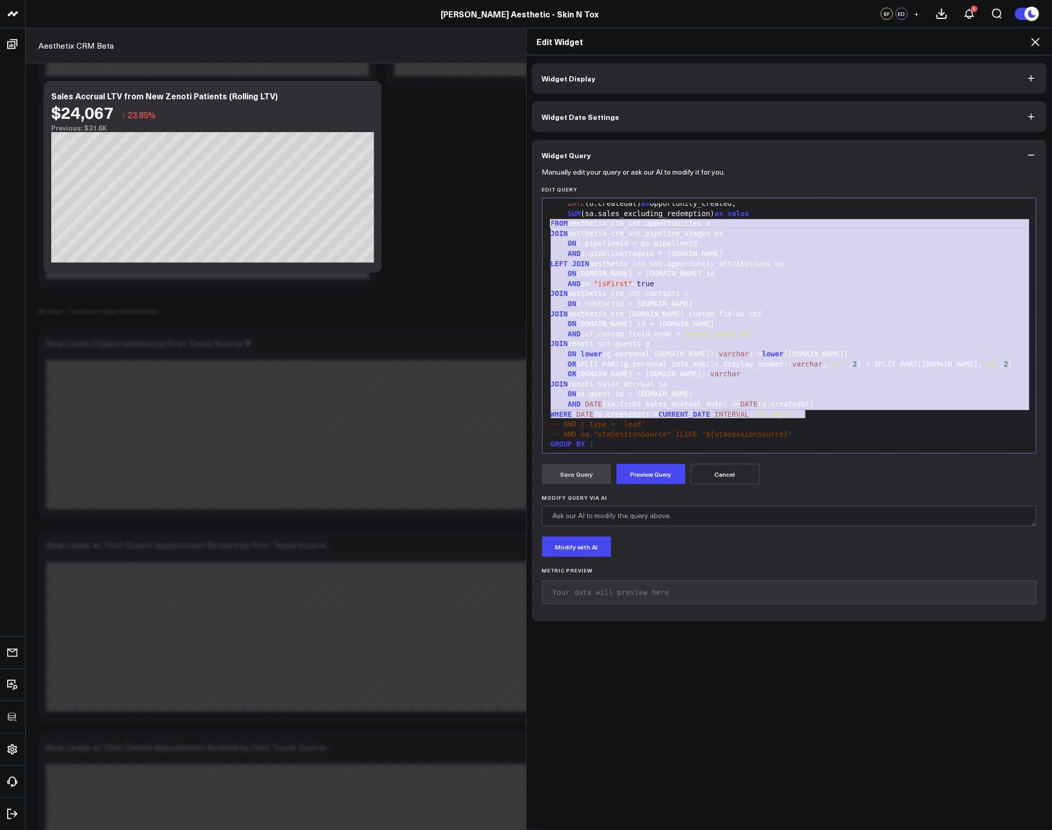
drag, startPoint x: 821, startPoint y: 407, endPoint x: 534, endPoint y: 225, distance: 339.7
click at [534, 225] on div "Manually edit your query or ask our AI to modify it for you. Edit Query 99 1 2 …" at bounding box center [789, 396] width 515 height 451
copy div "FROM aesthetix_crm_snt.opportunities o JOIN aesthetix_crm_snt.pipeline_stages p…"
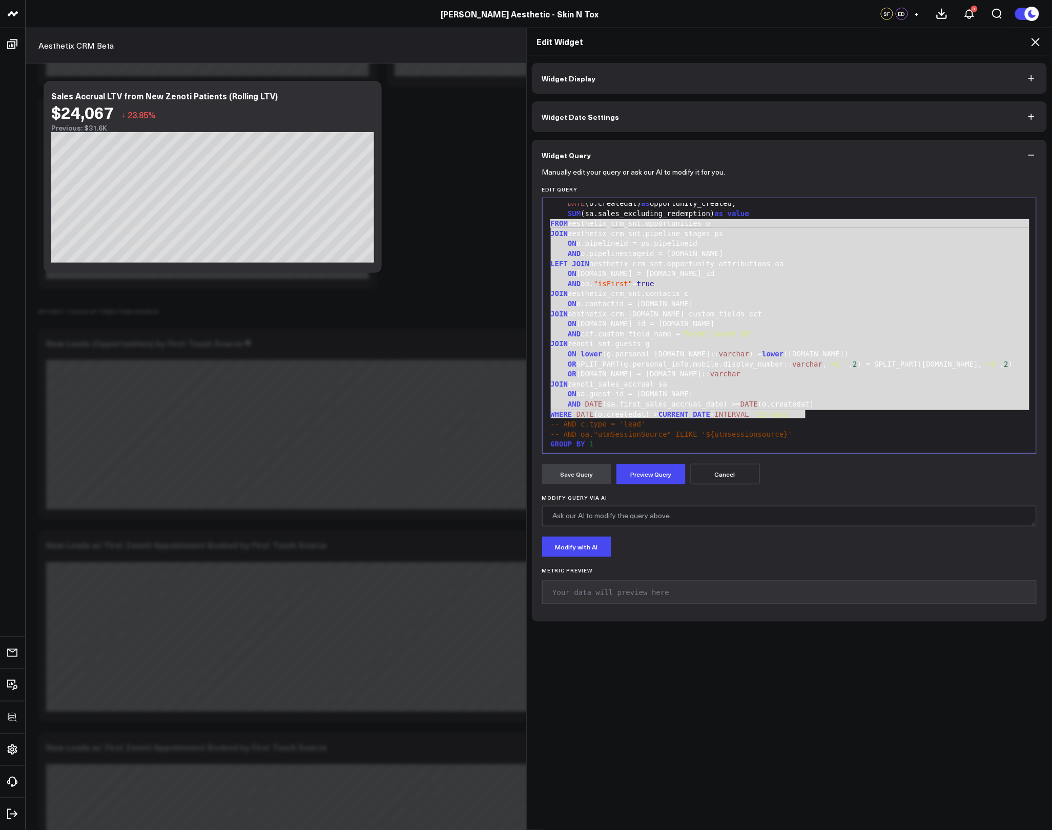
click at [1036, 37] on icon at bounding box center [1035, 42] width 12 height 12
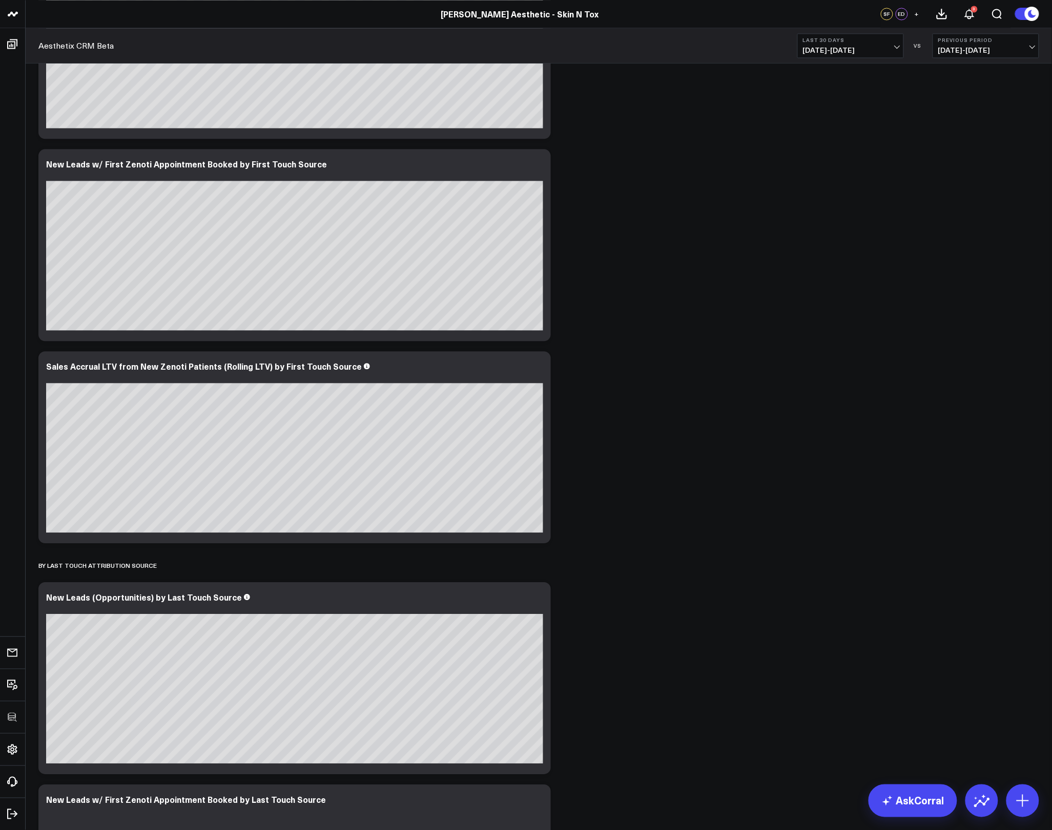
scroll to position [852, 0]
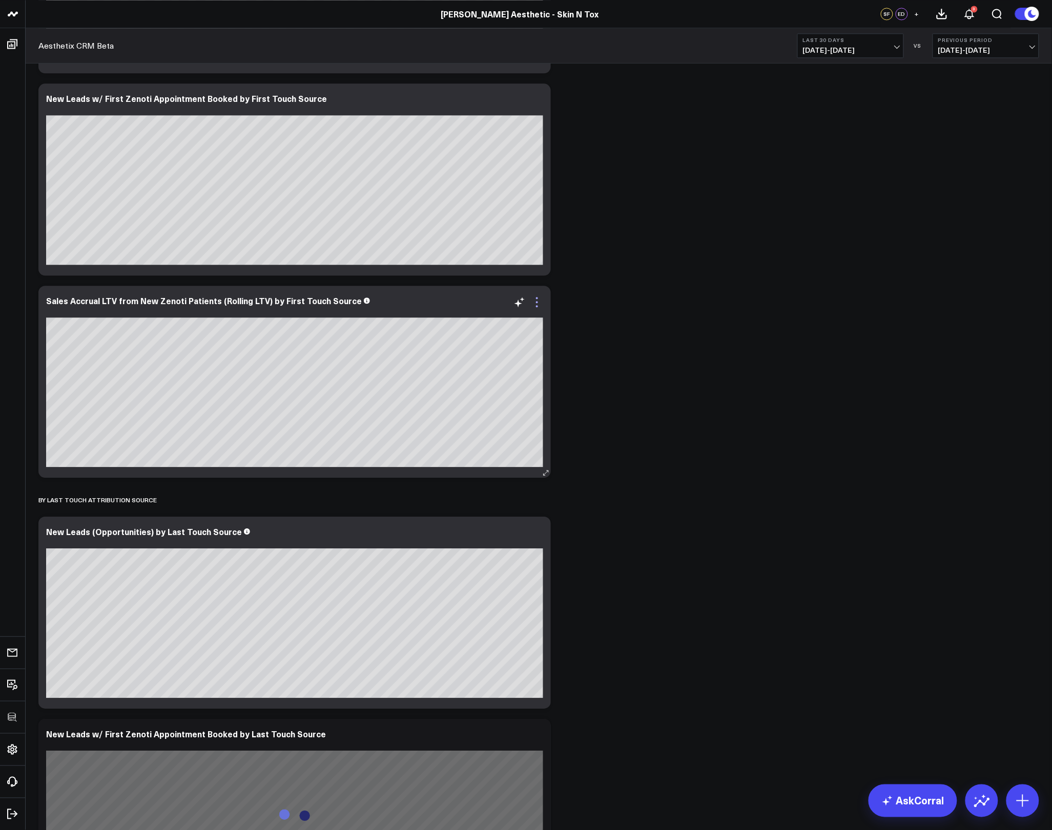
click at [533, 305] on icon at bounding box center [537, 302] width 12 height 12
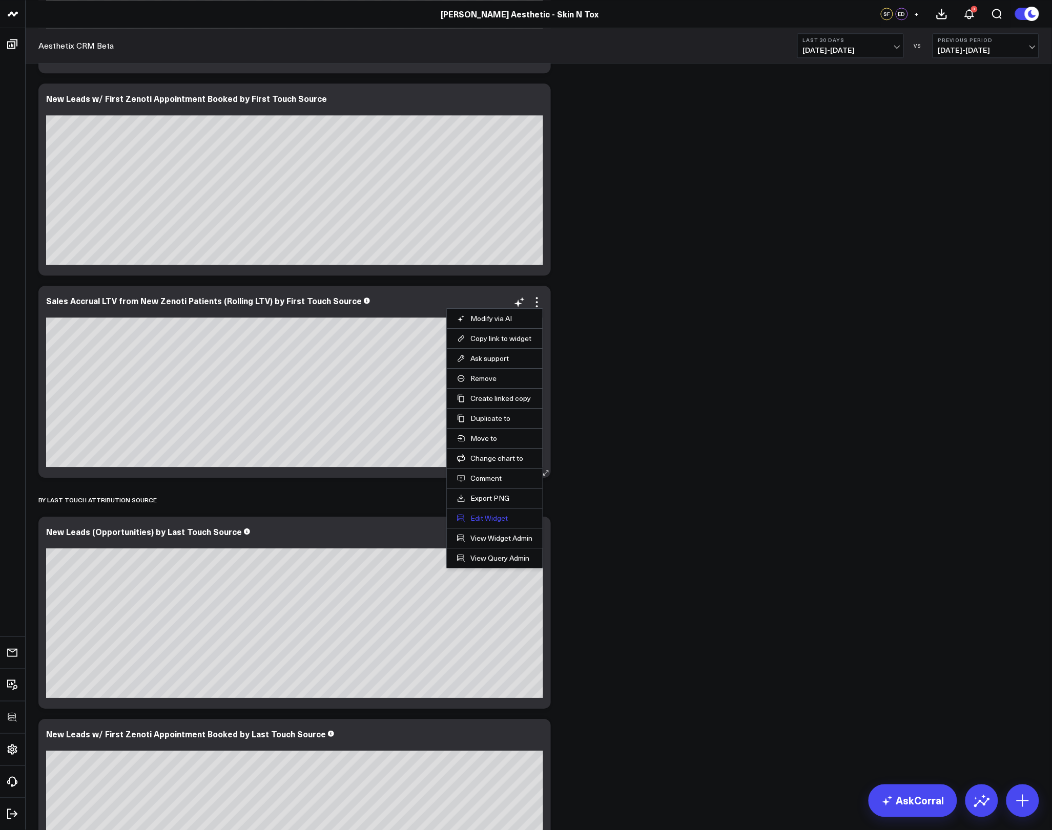
click at [491, 517] on button "Edit Widget" at bounding box center [494, 518] width 75 height 9
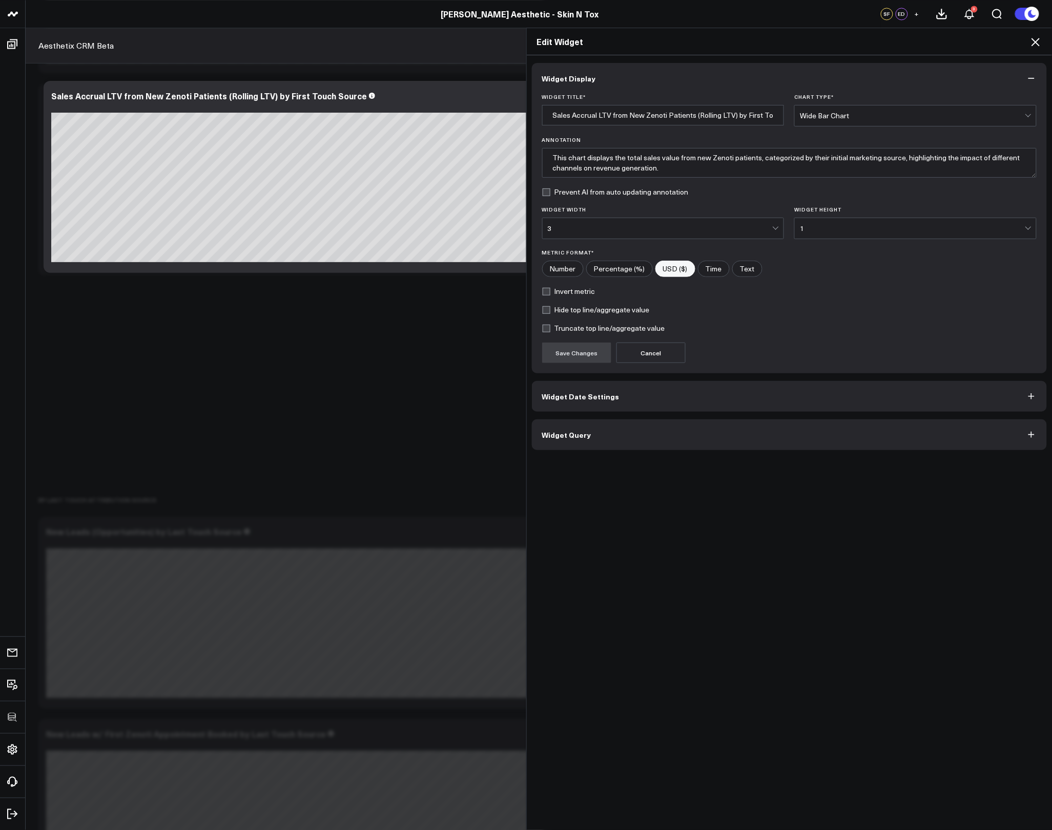
click at [664, 449] on button "Widget Query" at bounding box center [789, 435] width 515 height 31
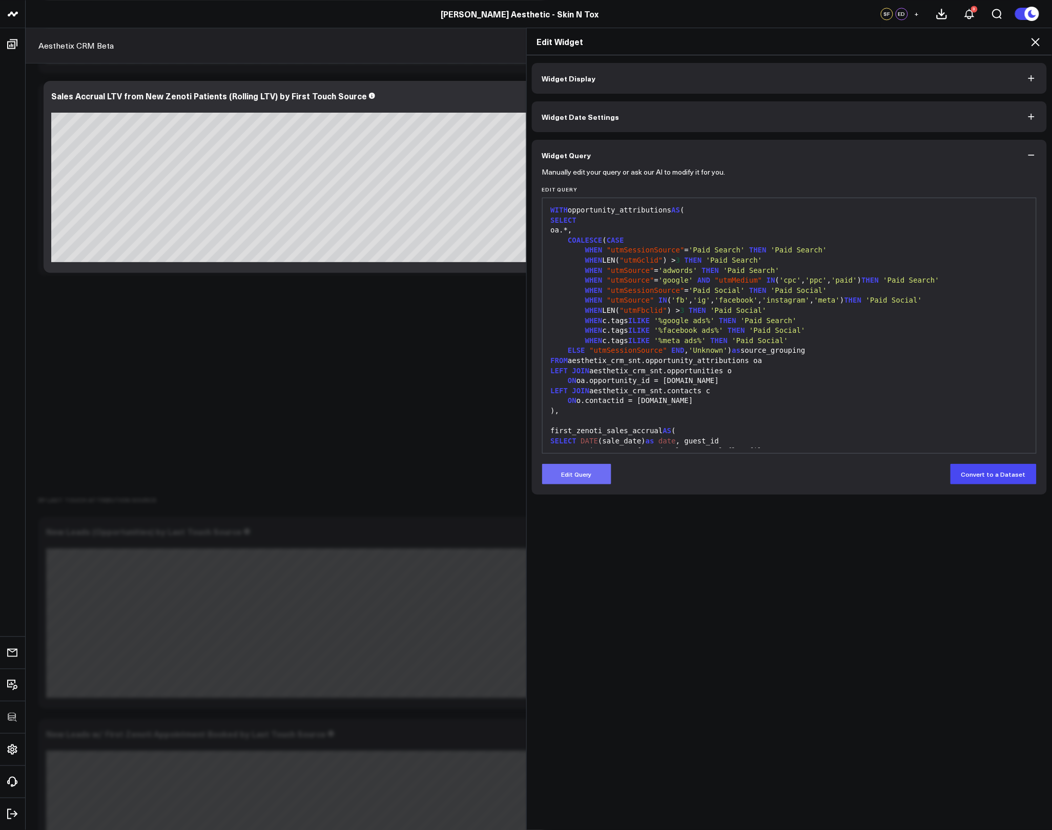
click at [586, 472] on button "Edit Query" at bounding box center [576, 474] width 69 height 20
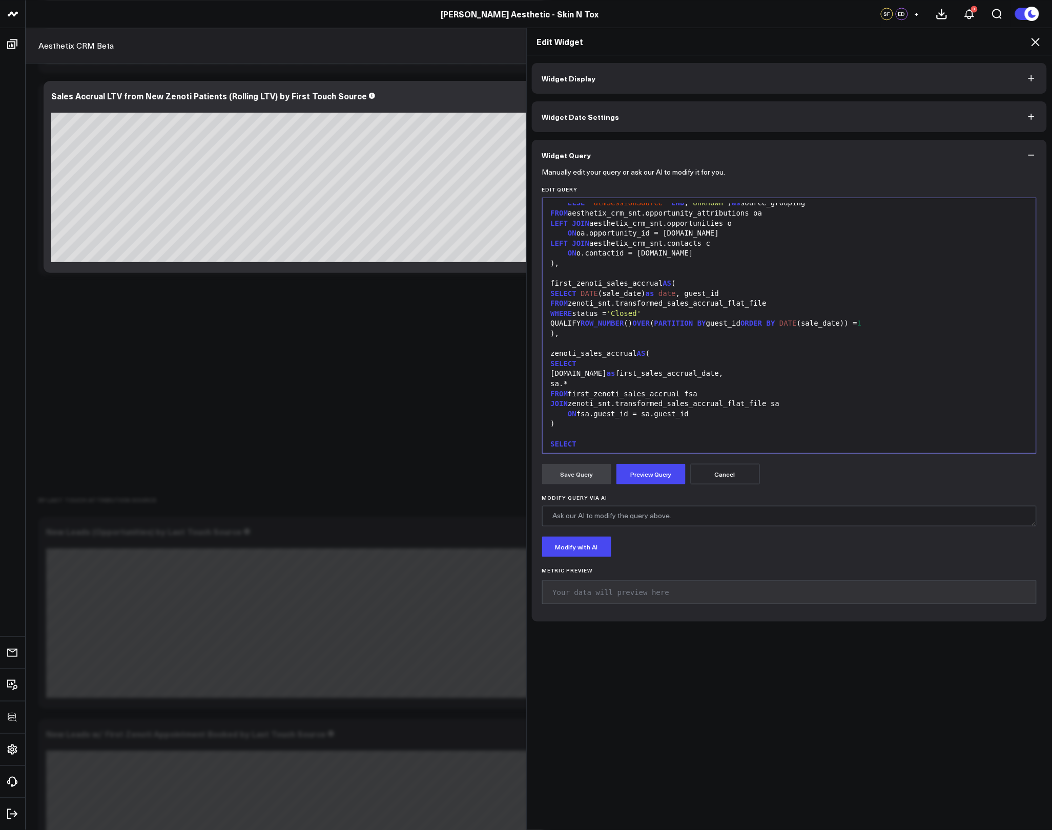
scroll to position [371, 0]
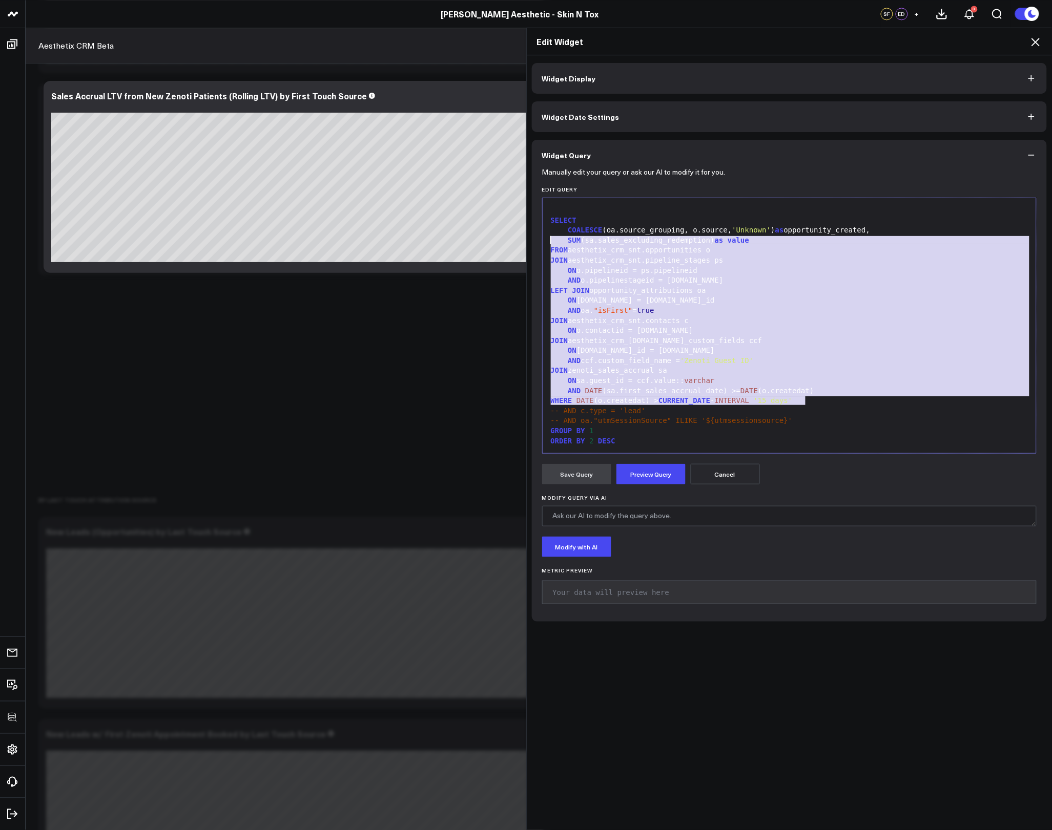
drag, startPoint x: 805, startPoint y: 400, endPoint x: 525, endPoint y: 244, distance: 320.6
click at [527, 244] on div "Widget Display Widget Date Settings Widget Query Manually edit your query or as…" at bounding box center [790, 443] width 526 height 776
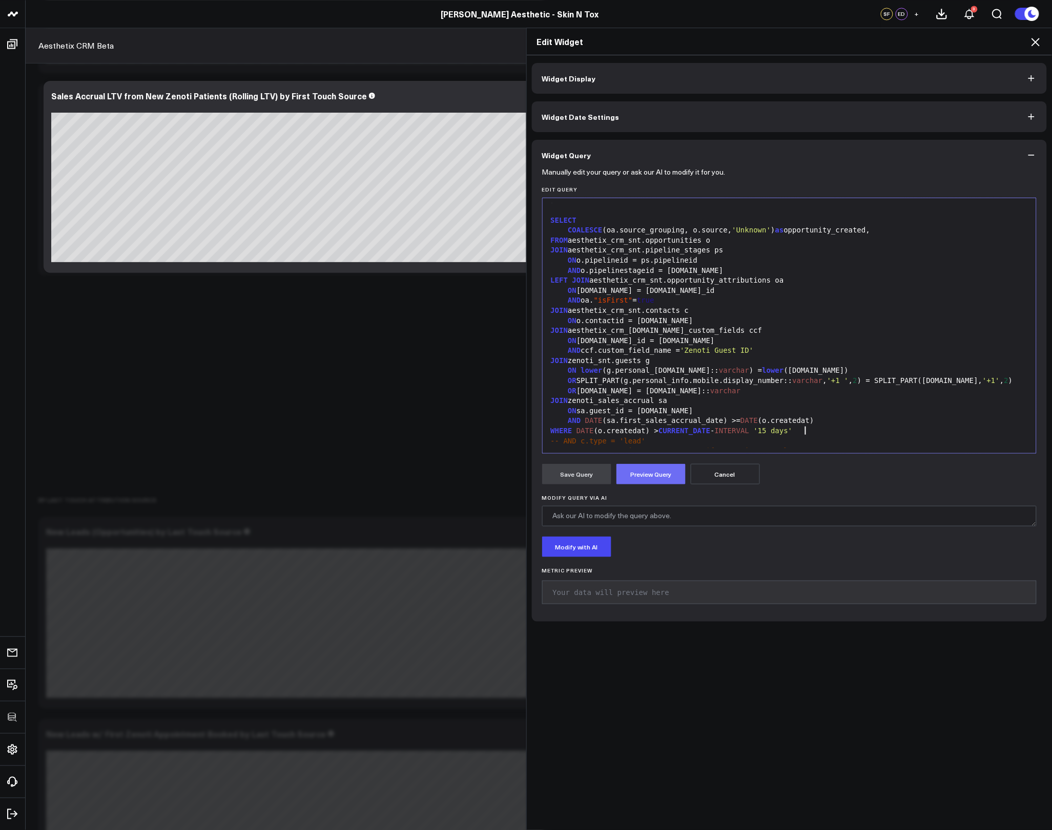
click at [656, 468] on button "Preview Query" at bounding box center [650, 474] width 69 height 20
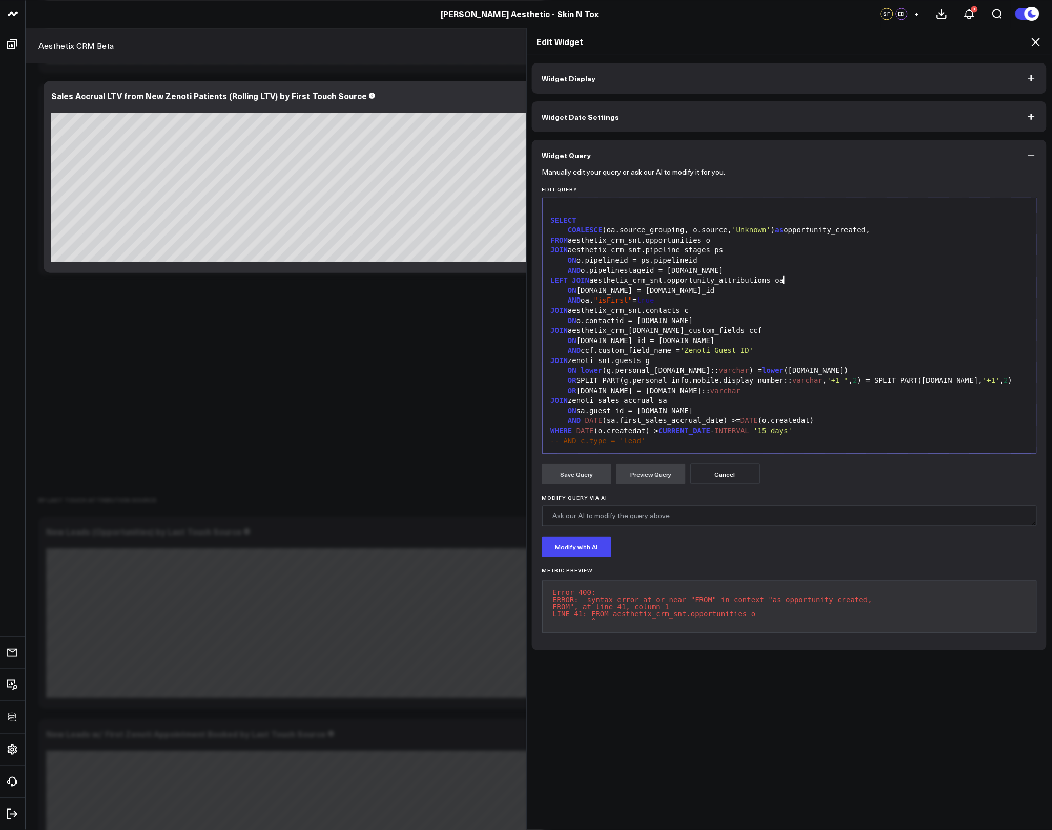
click at [781, 280] on div "LEFT JOIN aesthetix_crm_snt.opportunity_attributions oa" at bounding box center [790, 281] width 484 height 10
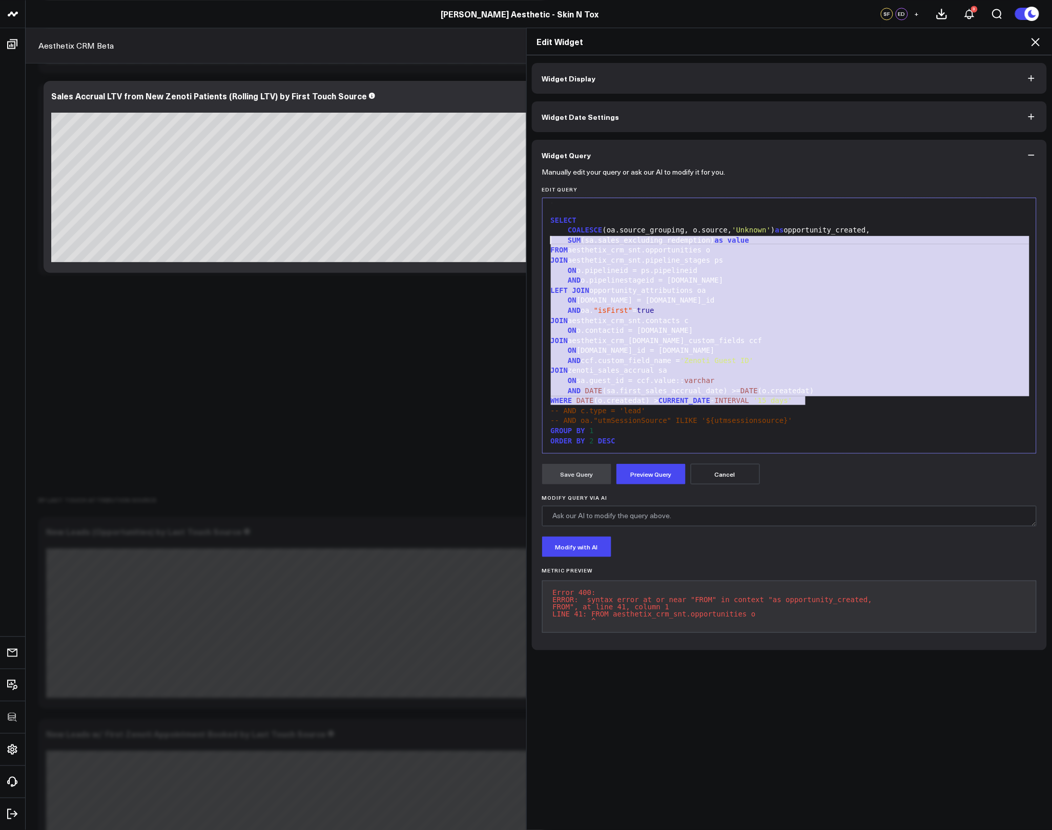
click at [708, 282] on div "AND o.pipelinestageid = ps.id" at bounding box center [790, 281] width 484 height 10
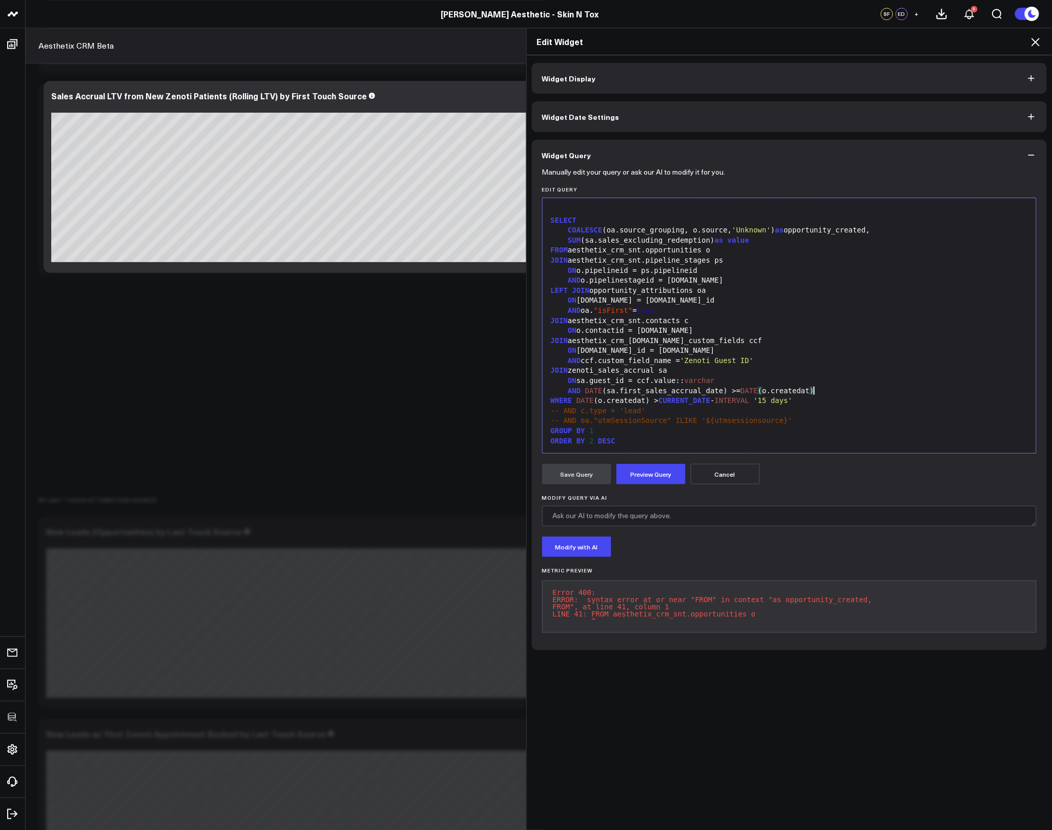
click at [810, 395] on div "AND DATE (sa.first_sales_accrual_date) >= DATE ( o.createdat )" at bounding box center [790, 391] width 484 height 10
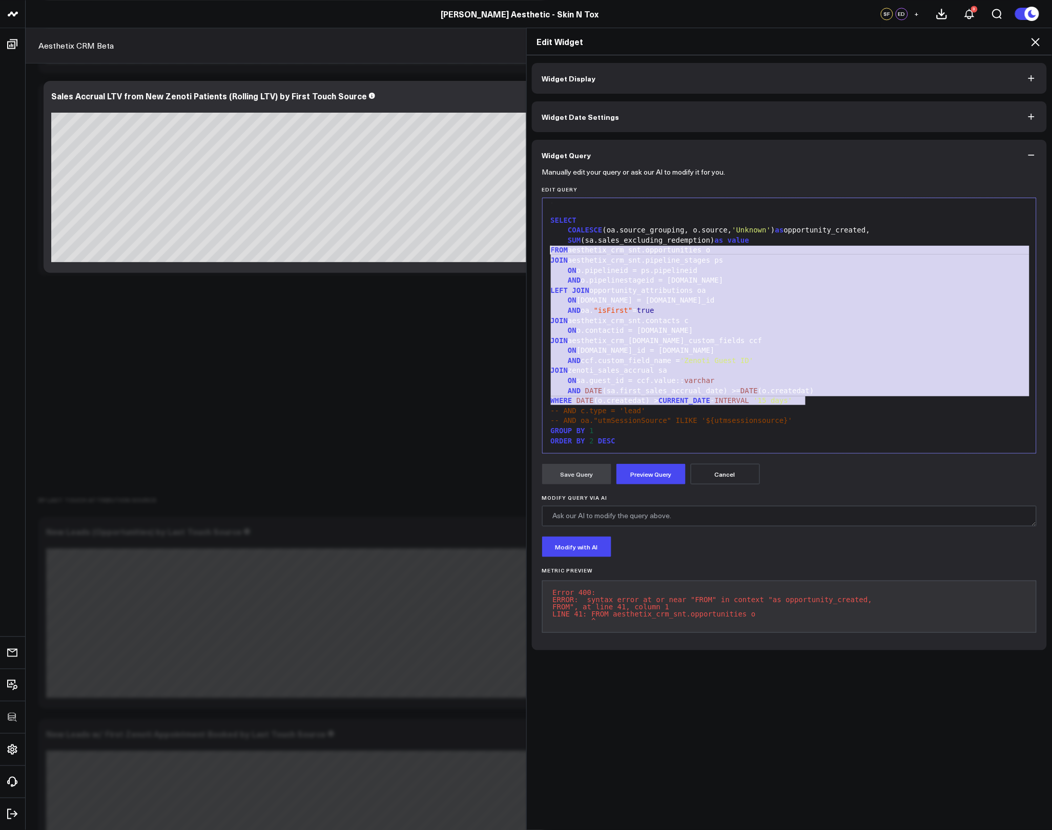
drag, startPoint x: 811, startPoint y: 401, endPoint x: 533, endPoint y: 251, distance: 315.7
click at [533, 251] on div "Manually edit your query or ask our AI to modify it for you. Edit Query 99 1 2 …" at bounding box center [789, 411] width 515 height 480
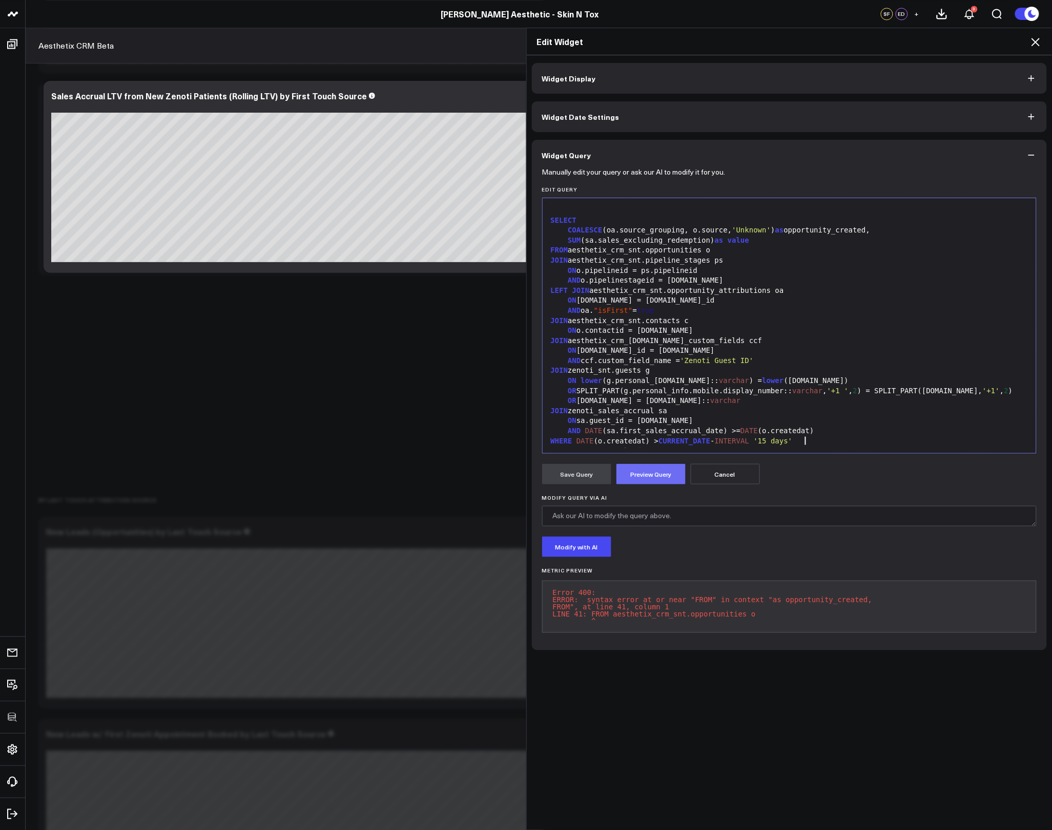
click at [641, 469] on button "Preview Query" at bounding box center [650, 474] width 69 height 20
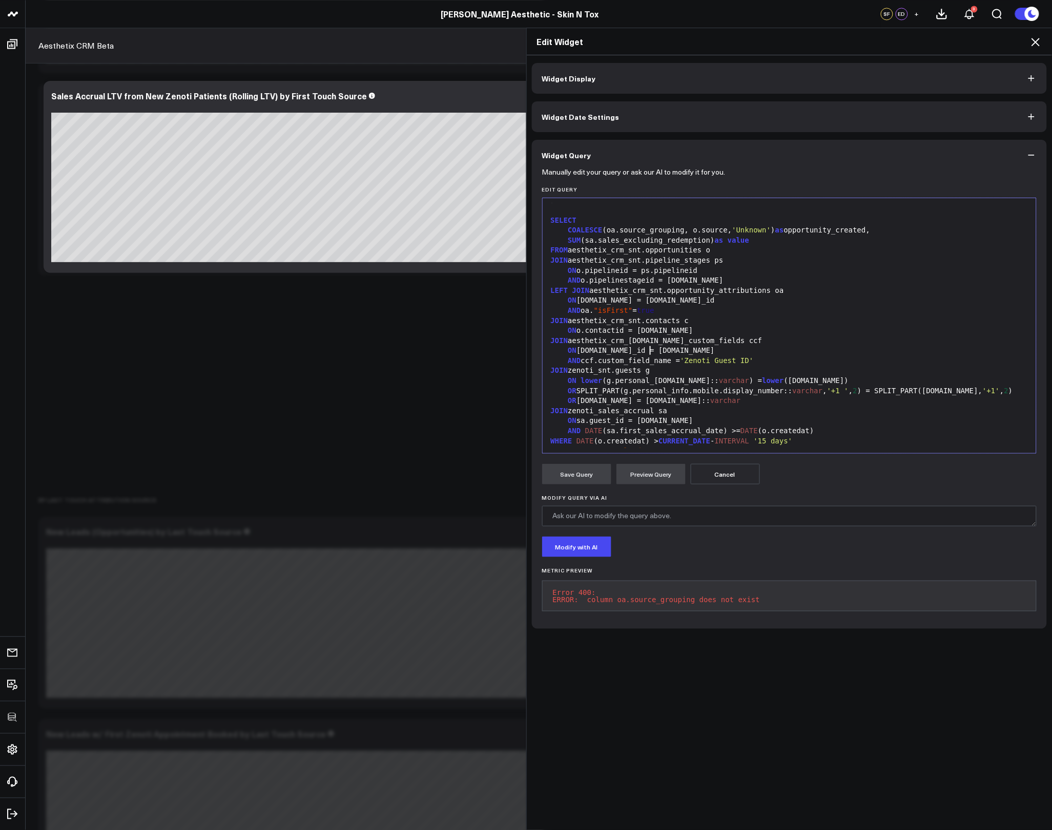
click at [646, 347] on div "ON ccf.contact_id = c.id" at bounding box center [790, 351] width 484 height 10
drag, startPoint x: 667, startPoint y: 291, endPoint x: 590, endPoint y: 291, distance: 77.4
click at [590, 291] on div "LEFT JOIN aesthetix_crm_snt.opportunity_attributions oa" at bounding box center [790, 291] width 484 height 10
click at [637, 465] on button "Preview Query" at bounding box center [650, 474] width 69 height 20
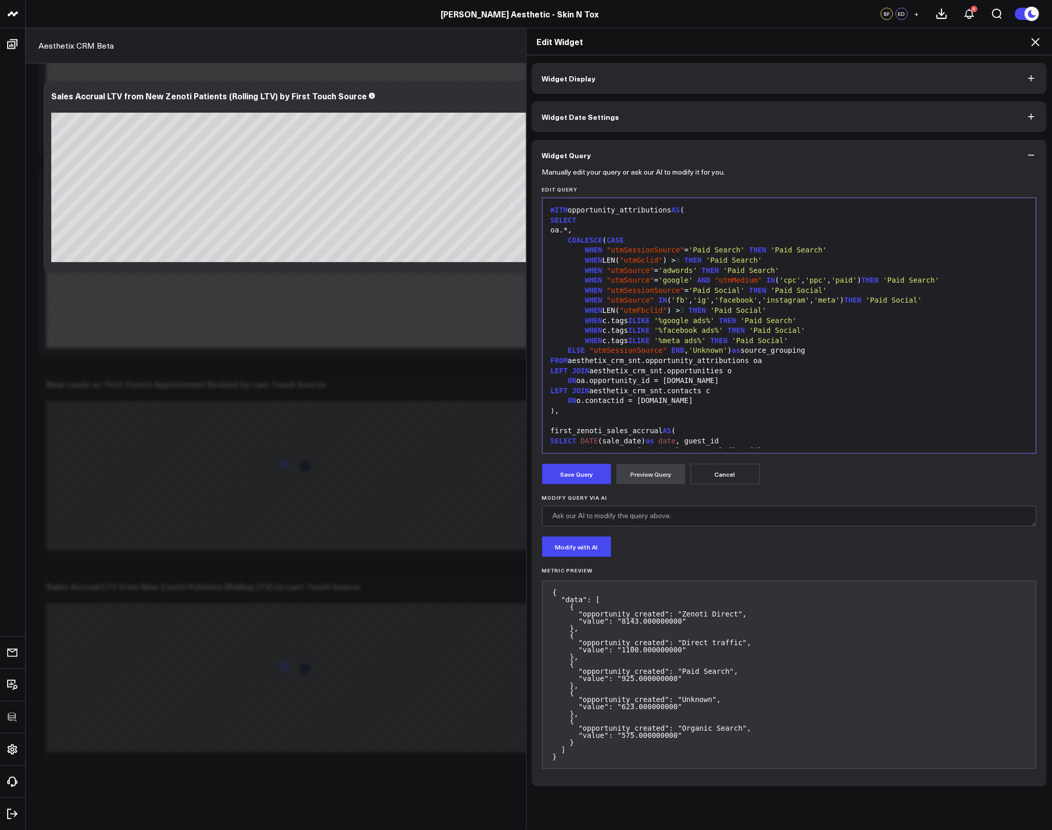
scroll to position [411, 0]
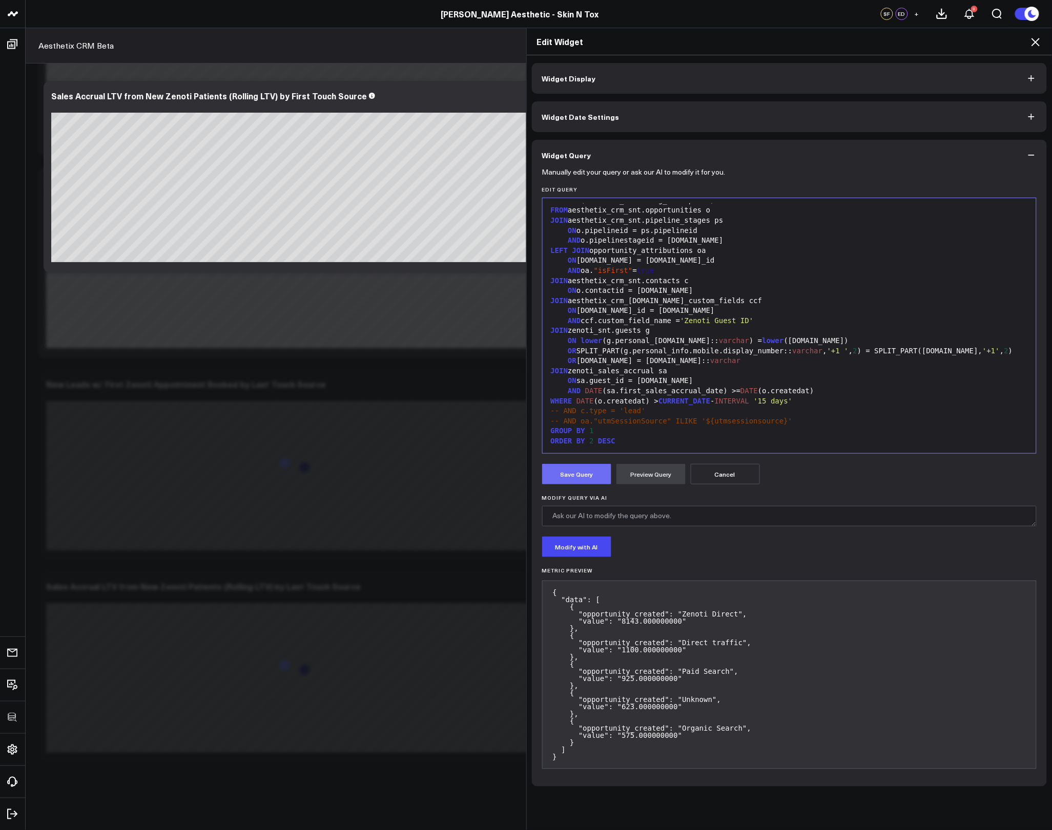
click at [590, 471] on button "Save Query" at bounding box center [576, 474] width 69 height 20
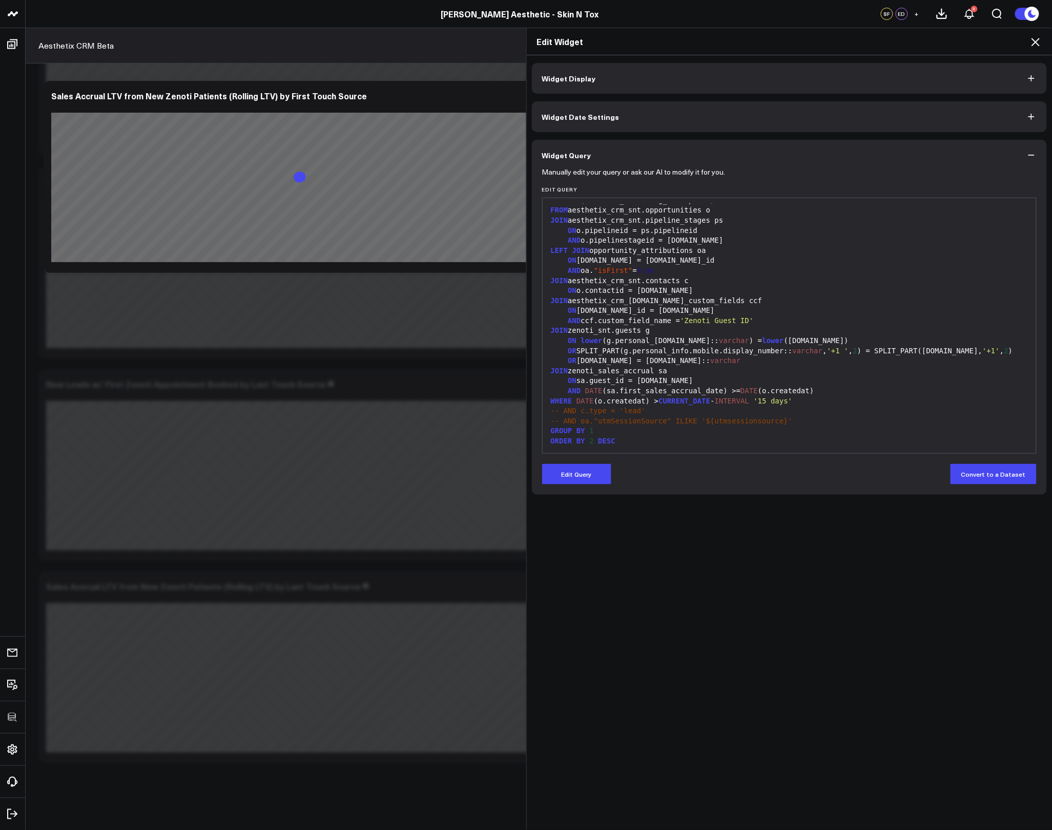
click at [1036, 36] on icon at bounding box center [1035, 42] width 12 height 12
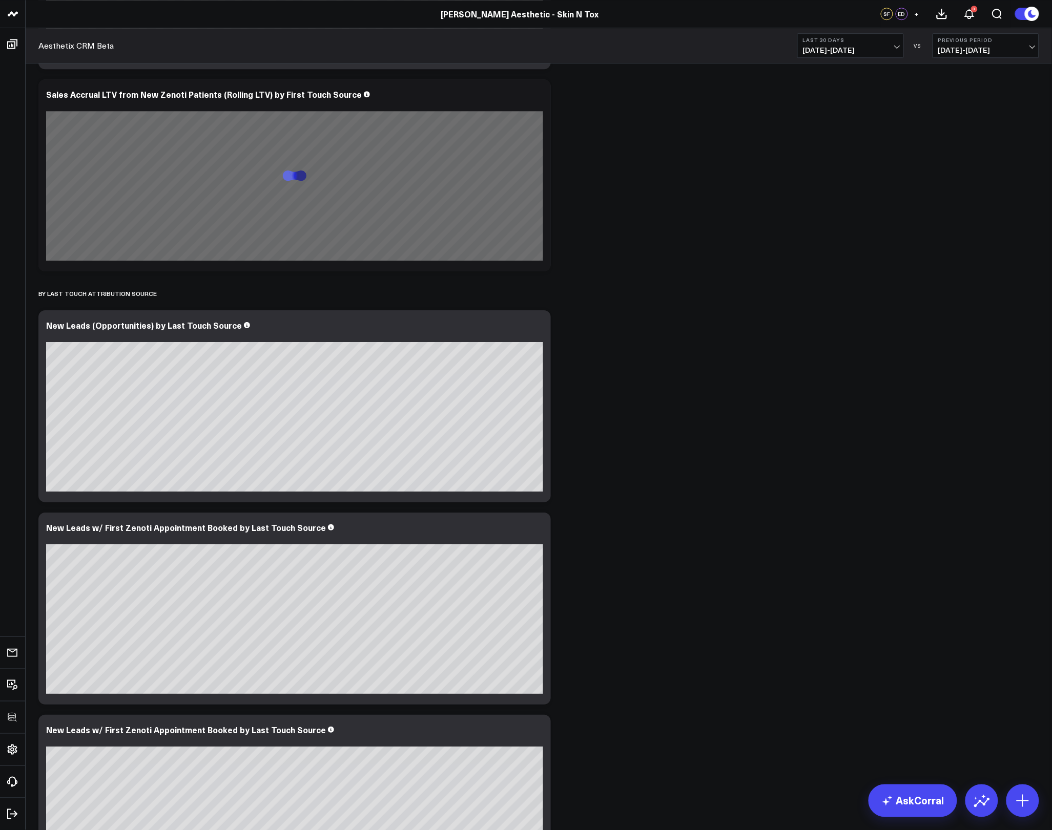
scroll to position [795, 0]
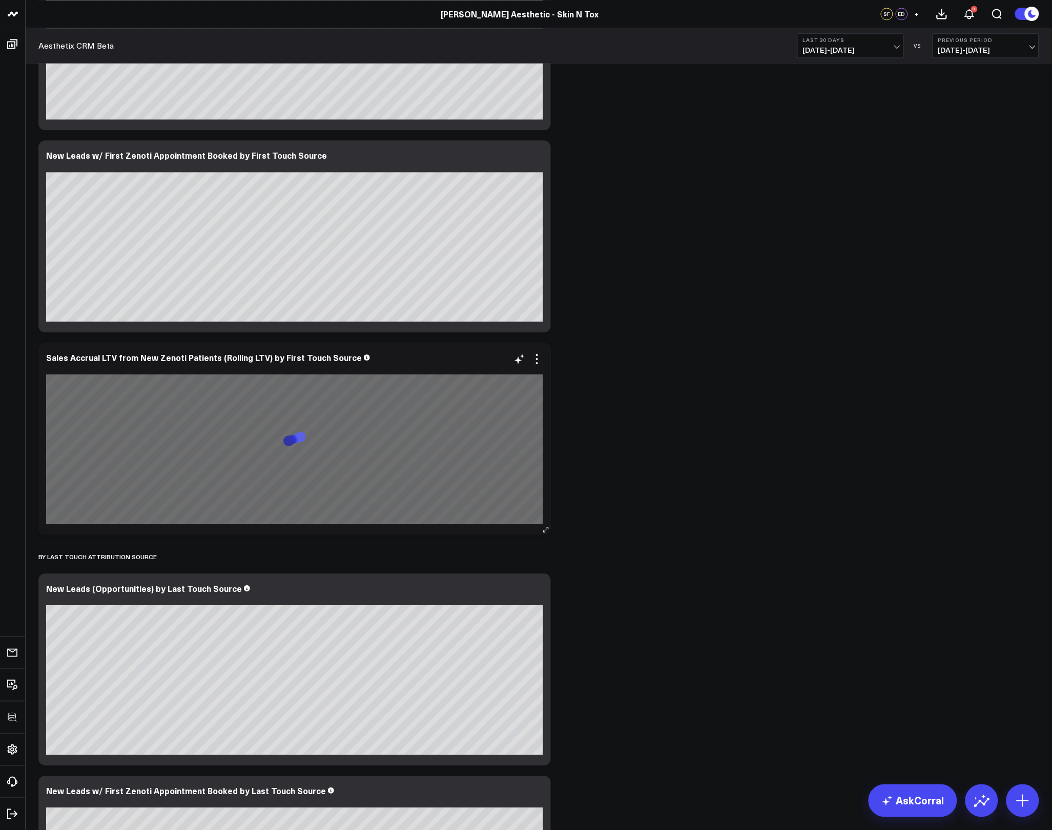
click at [533, 368] on div at bounding box center [294, 368] width 497 height 7
click at [538, 358] on icon at bounding box center [537, 359] width 12 height 12
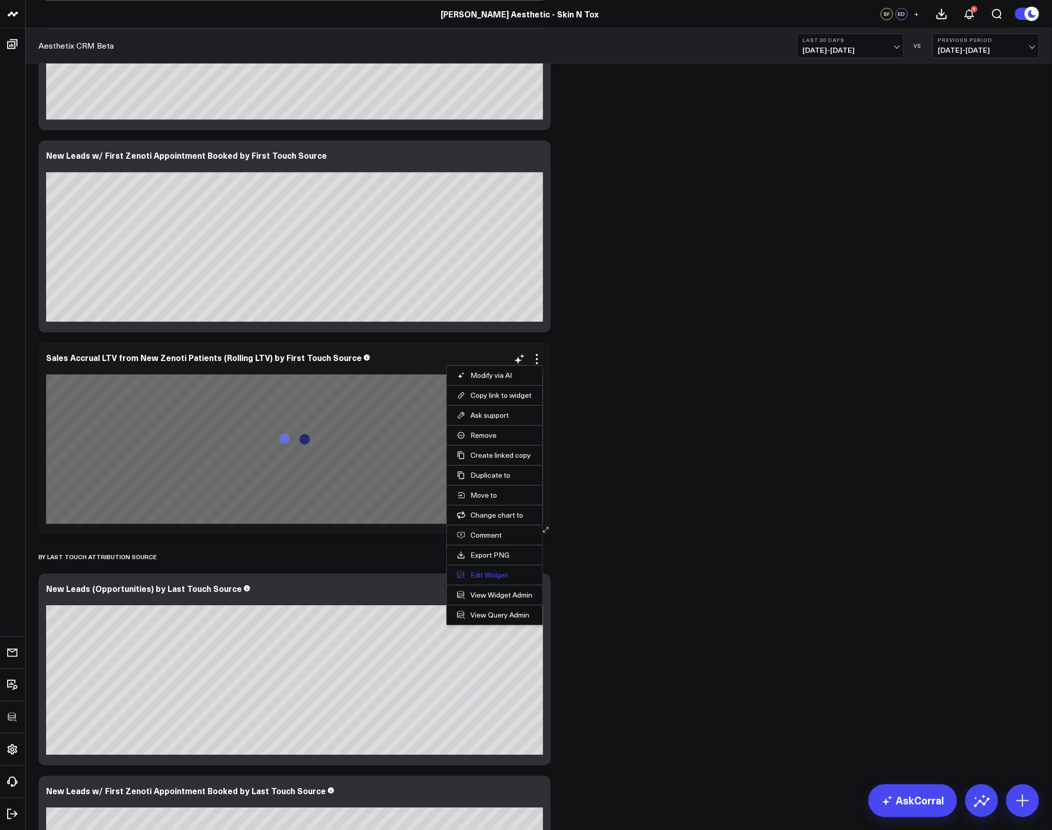
click at [504, 575] on button "Edit Widget" at bounding box center [494, 575] width 75 height 9
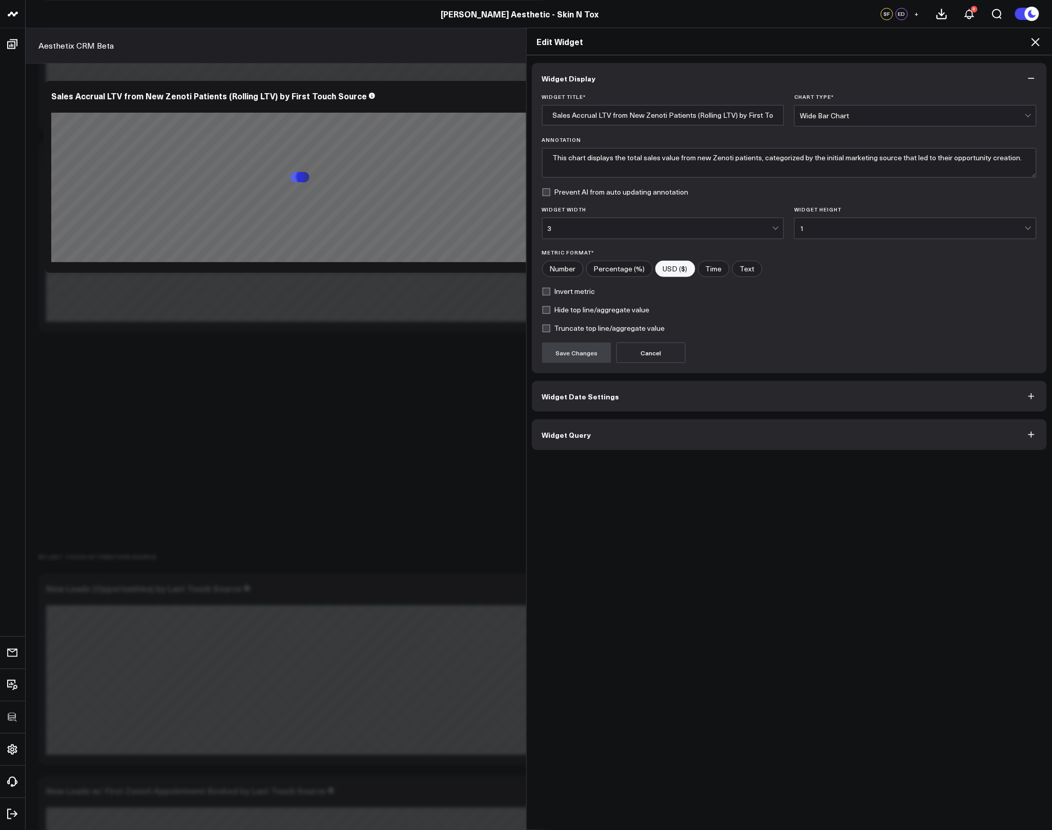
click at [615, 448] on button "Widget Query" at bounding box center [789, 435] width 515 height 31
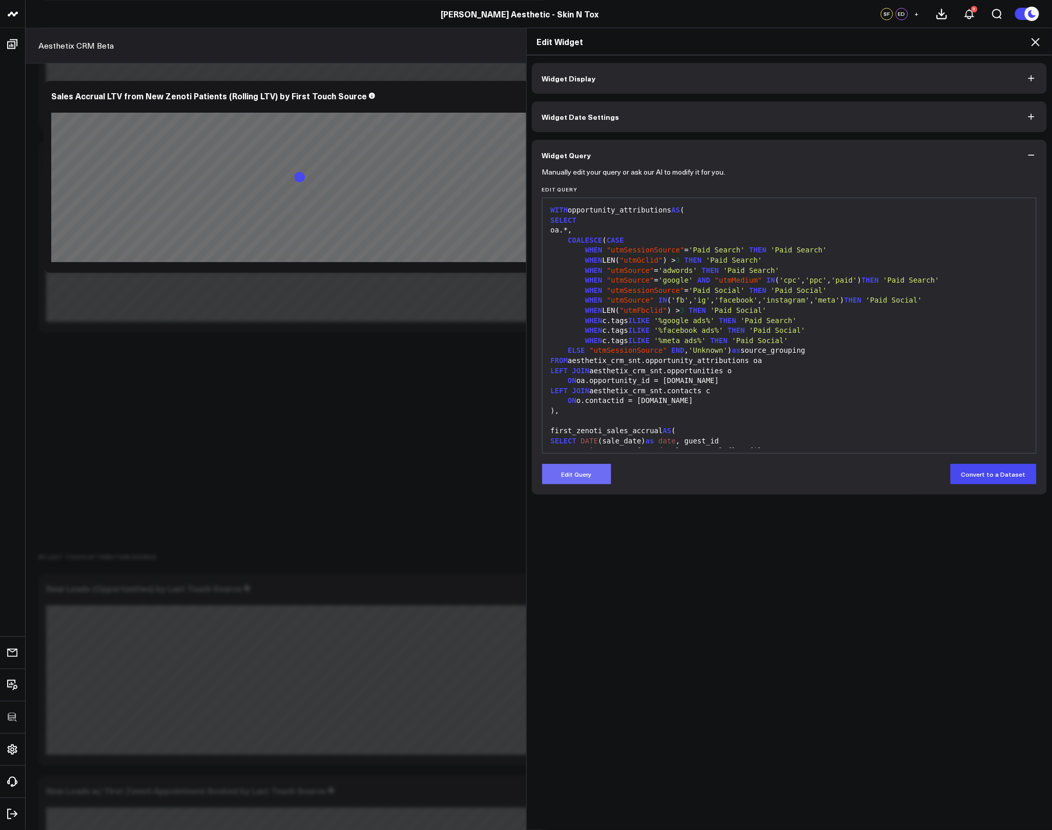
click at [583, 475] on button "Edit Query" at bounding box center [576, 474] width 69 height 20
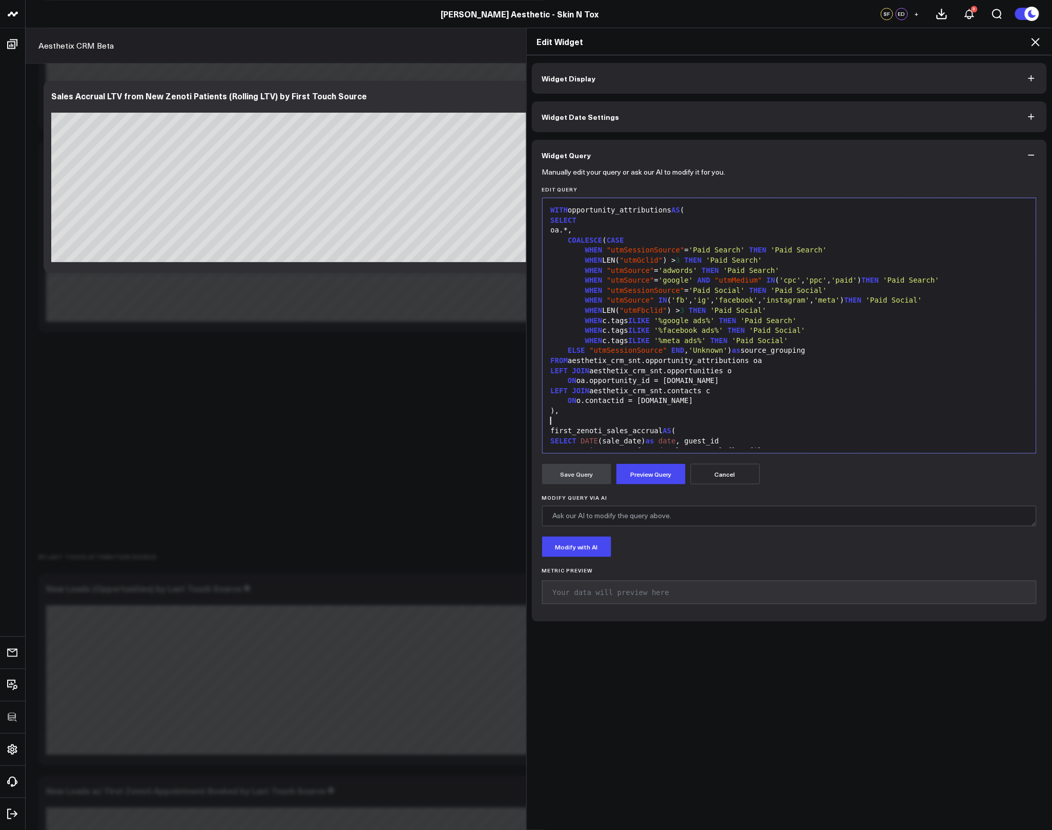
click at [620, 422] on div at bounding box center [790, 421] width 484 height 10
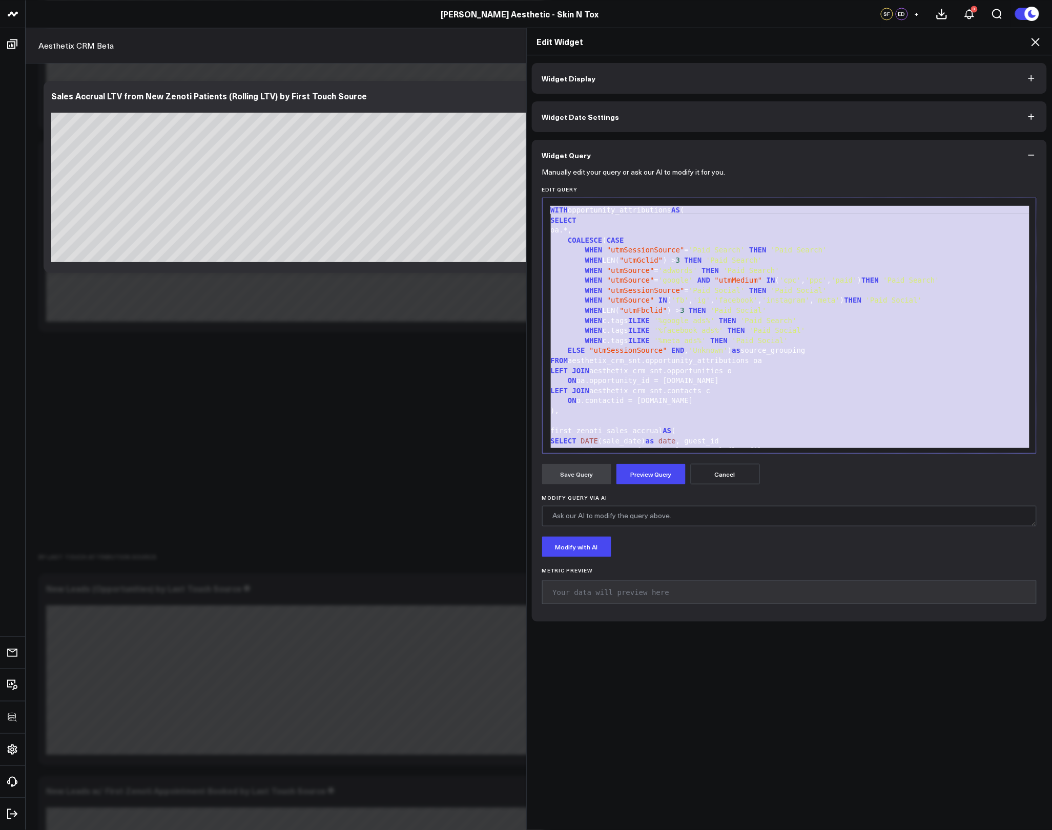
copy div "WITH opportunity_attributions AS ( SELECT oa.*, COALESCE ( CASE WHEN "utmSessio…"
click at [1035, 44] on icon at bounding box center [1035, 42] width 12 height 12
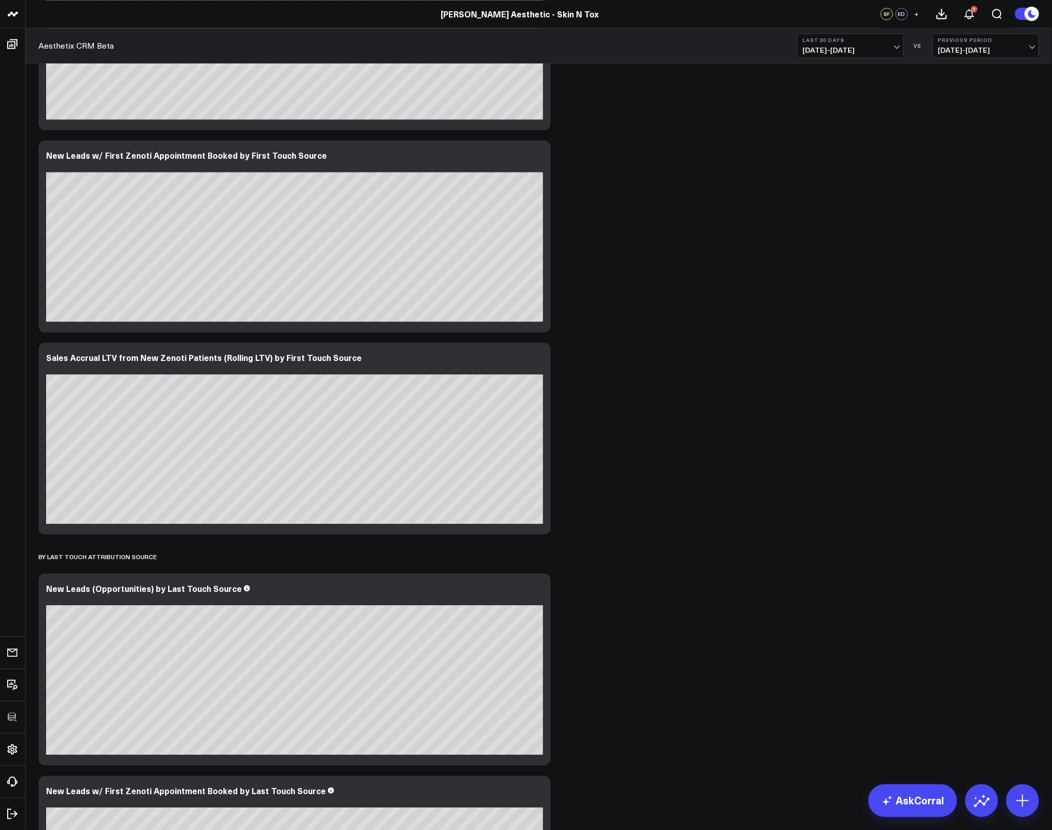
scroll to position [1404, 0]
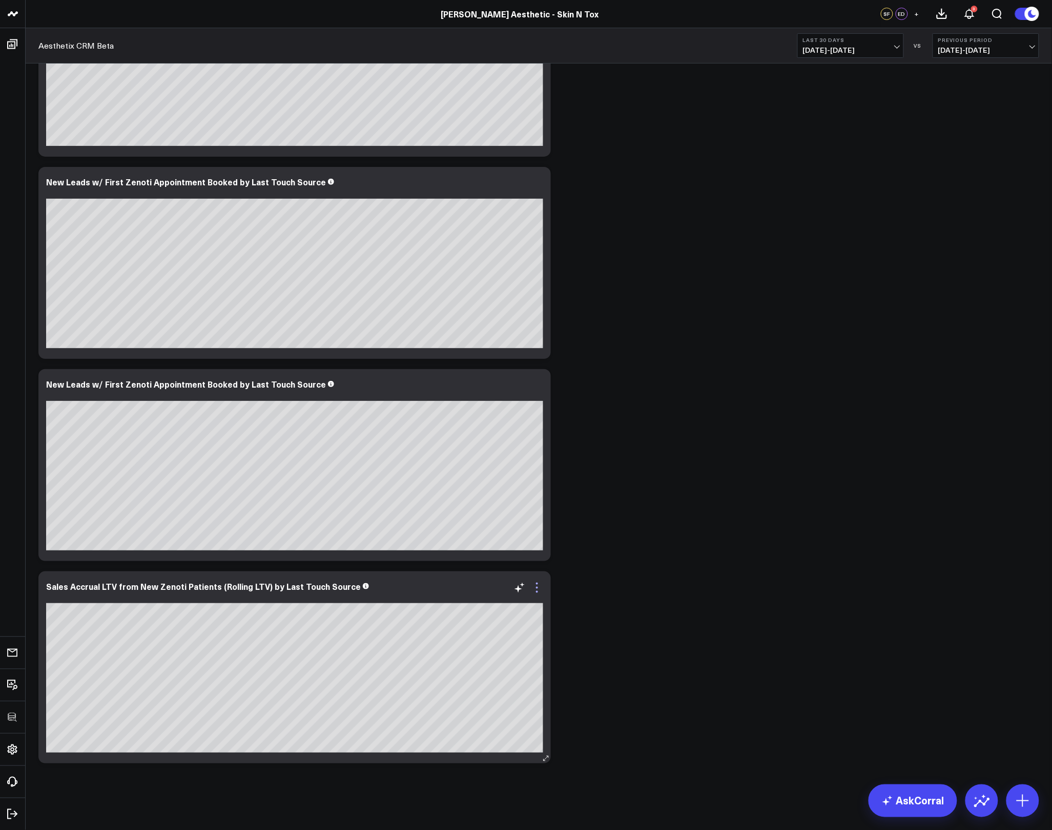
click at [533, 590] on icon at bounding box center [537, 588] width 12 height 12
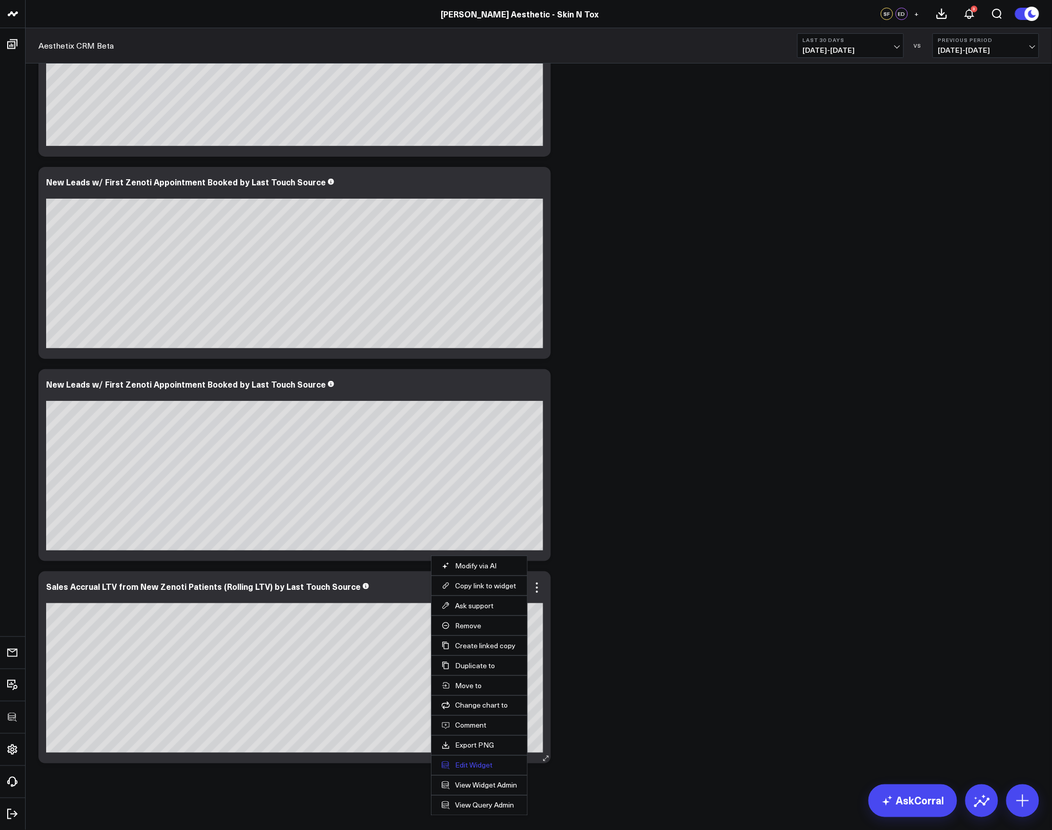
click at [474, 767] on button "Edit Widget" at bounding box center [479, 765] width 75 height 9
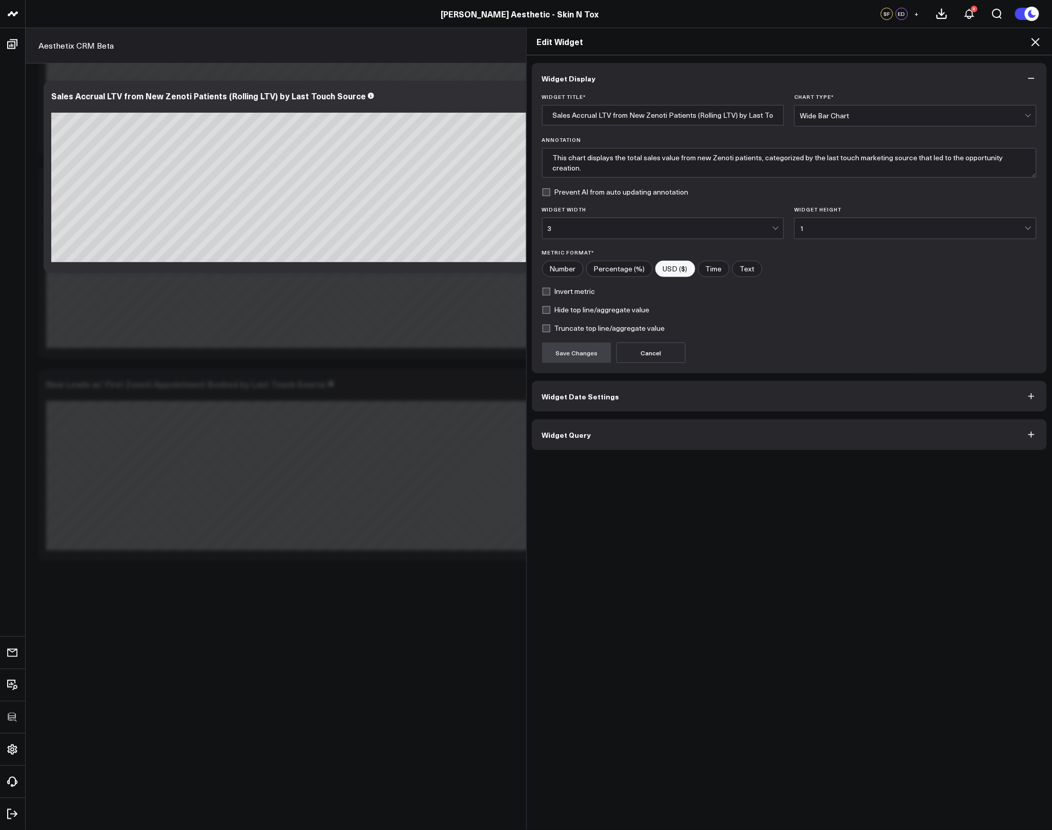
click at [615, 442] on button "Widget Query" at bounding box center [789, 435] width 515 height 31
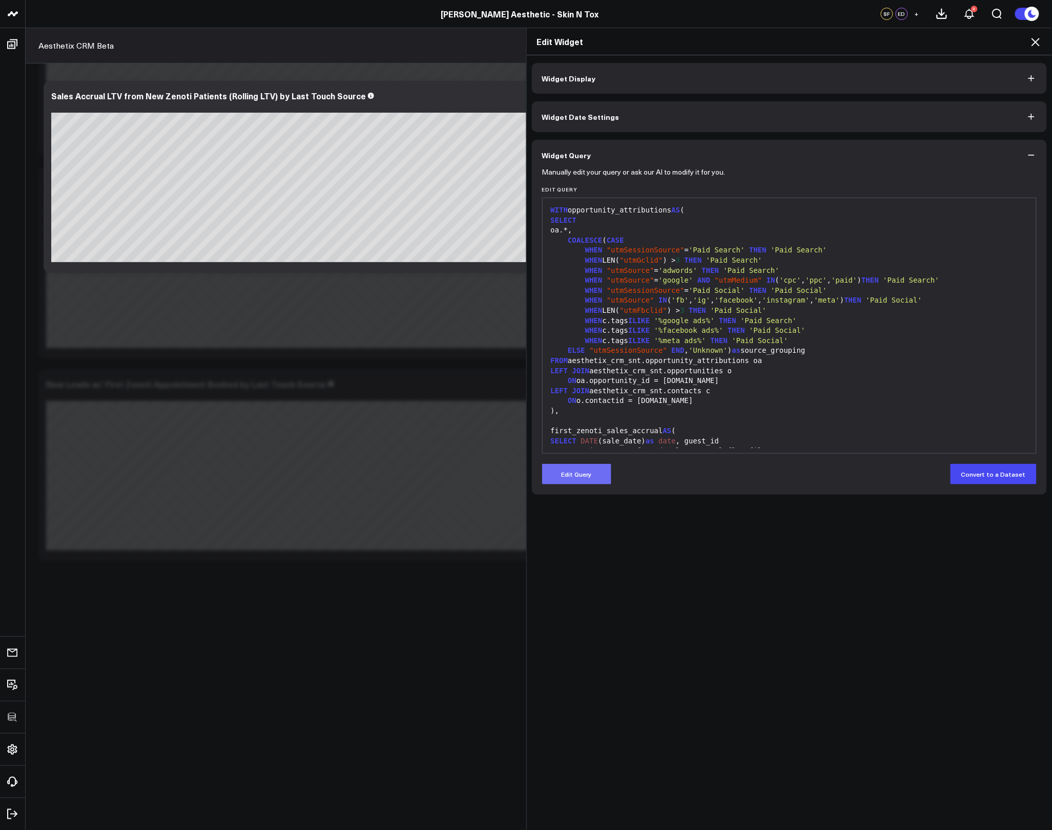
click at [600, 484] on button "Edit Query" at bounding box center [576, 474] width 69 height 20
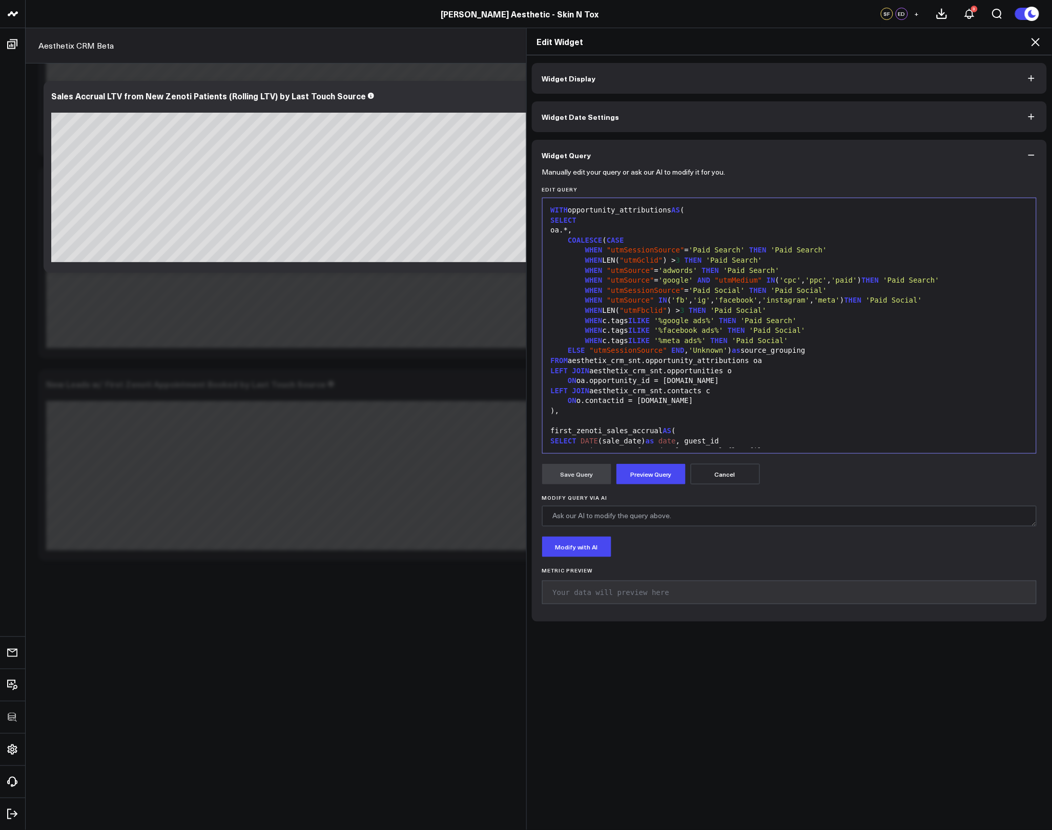
click at [619, 423] on div at bounding box center [790, 421] width 484 height 10
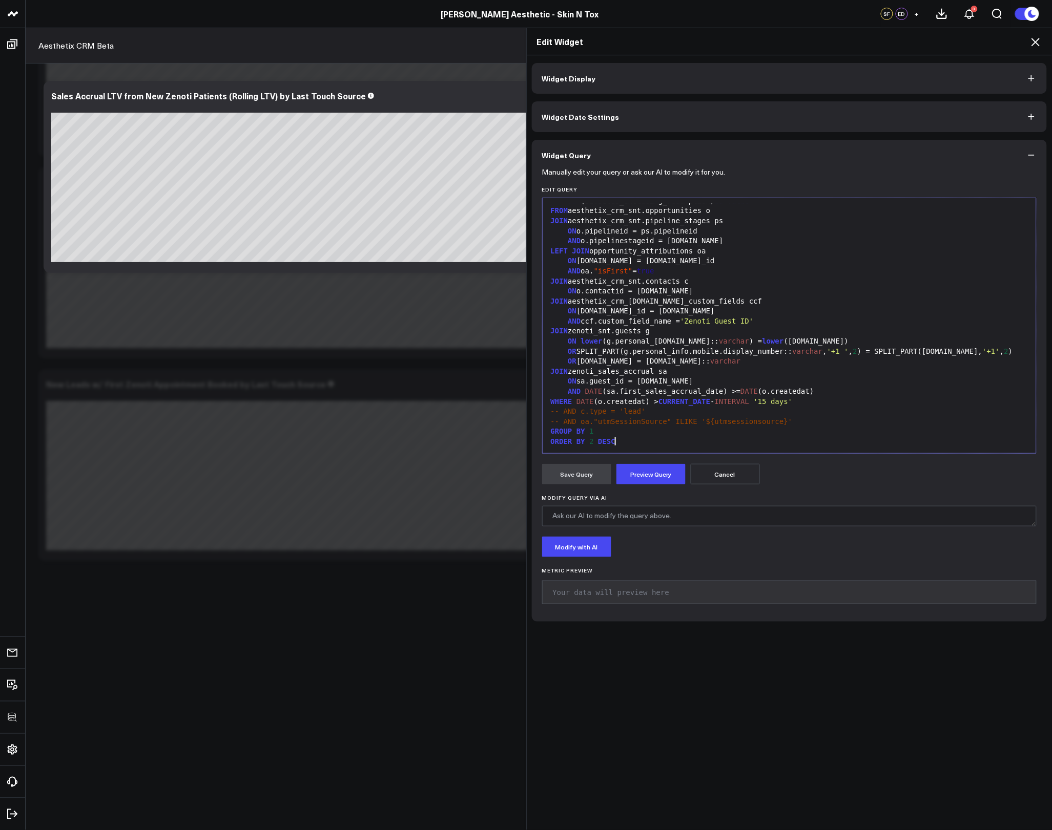
scroll to position [404, 0]
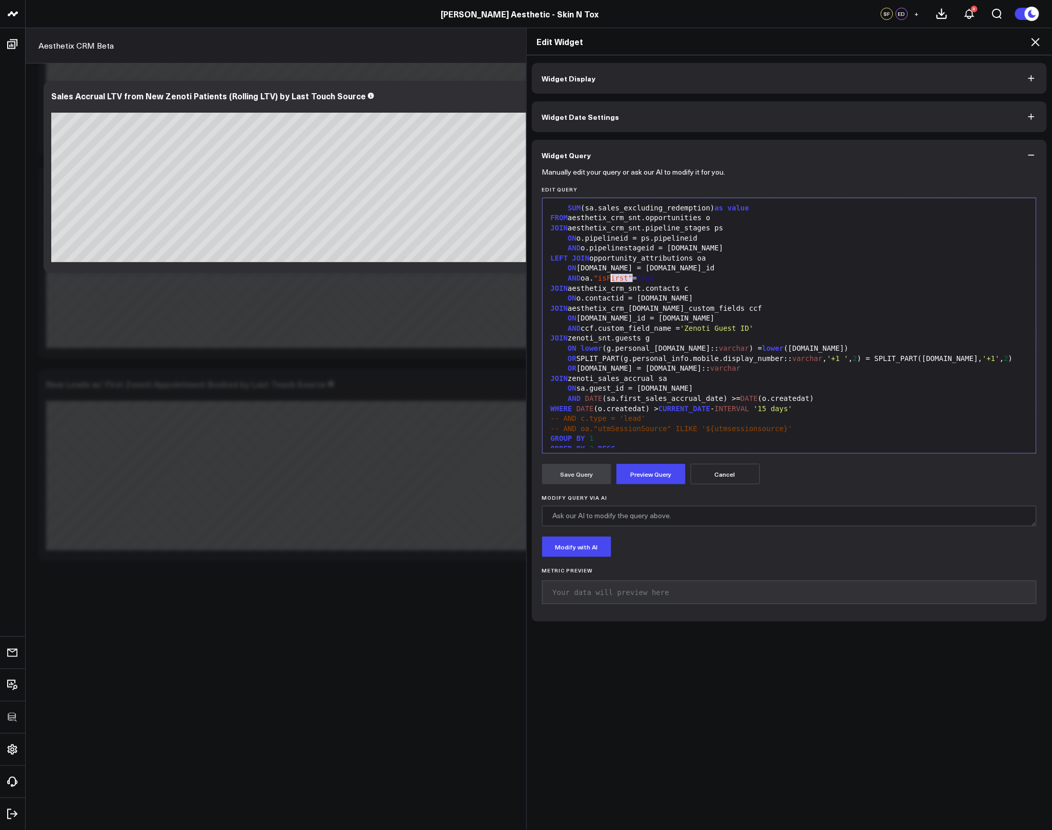
drag, startPoint x: 629, startPoint y: 280, endPoint x: 606, endPoint y: 281, distance: 22.5
click at [606, 280] on span ""isFirst"" at bounding box center [613, 278] width 39 height 8
click at [640, 484] on button "Preview Query" at bounding box center [650, 474] width 69 height 20
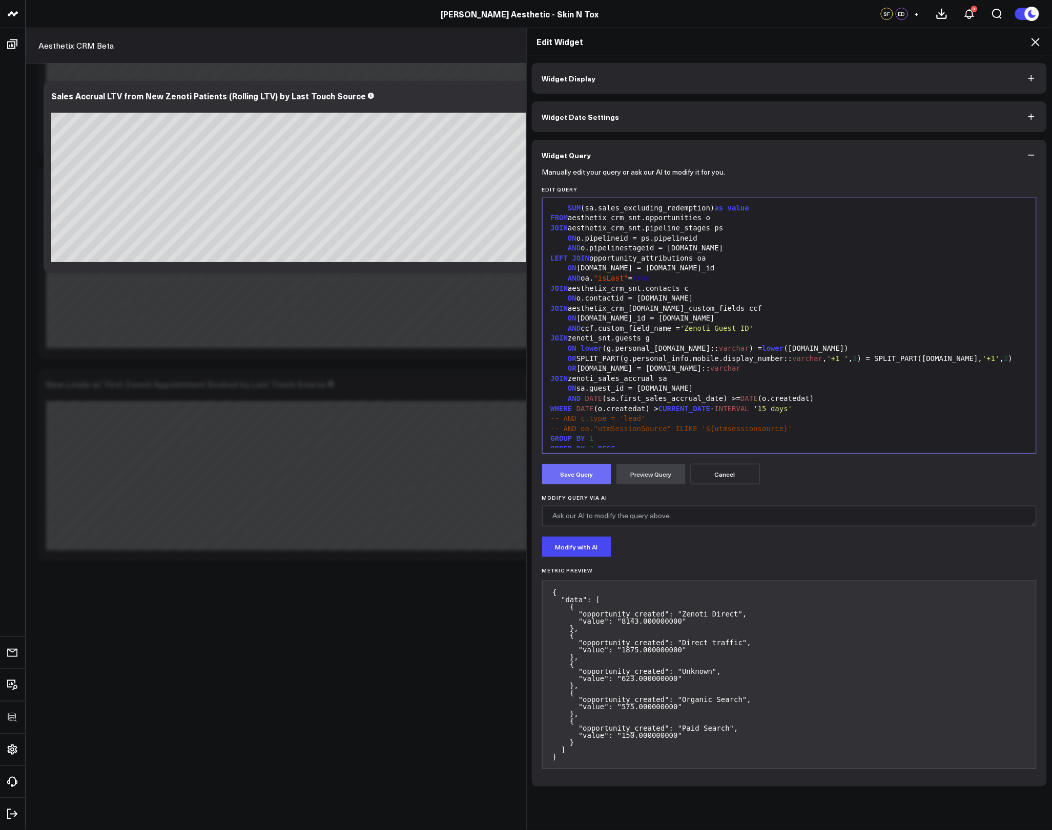
click at [581, 481] on button "Save Query" at bounding box center [576, 474] width 69 height 20
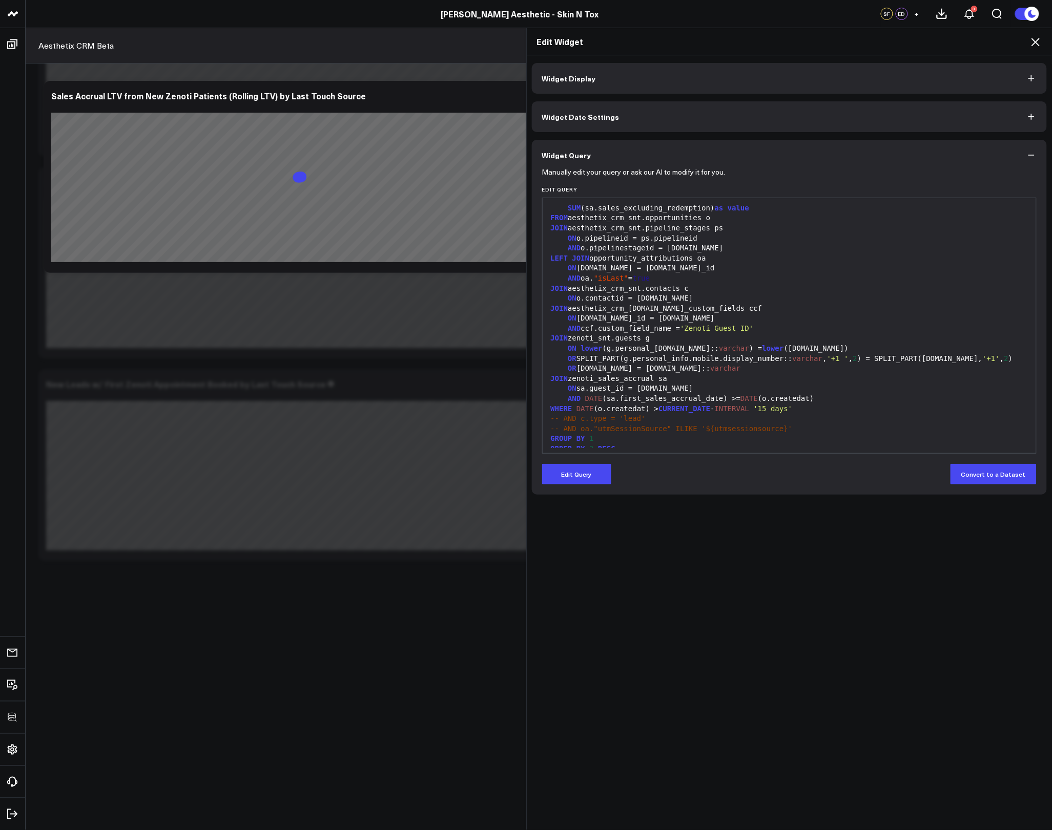
click at [1032, 42] on icon at bounding box center [1035, 42] width 12 height 12
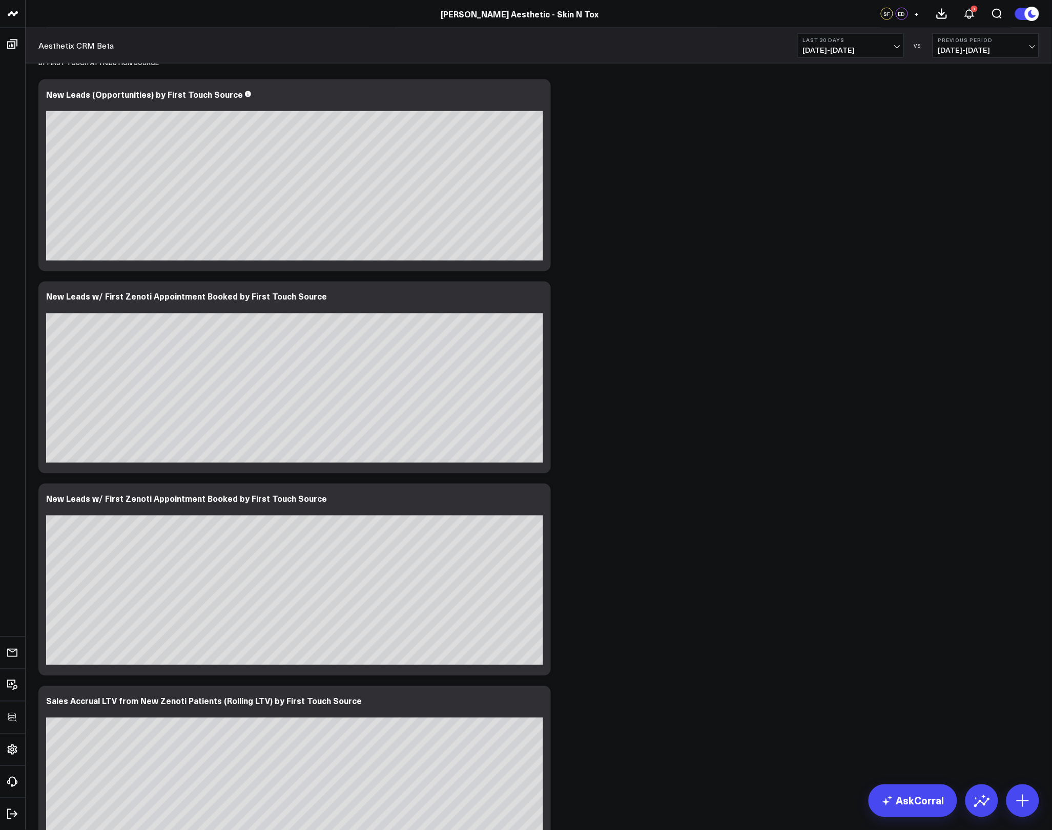
scroll to position [385, 0]
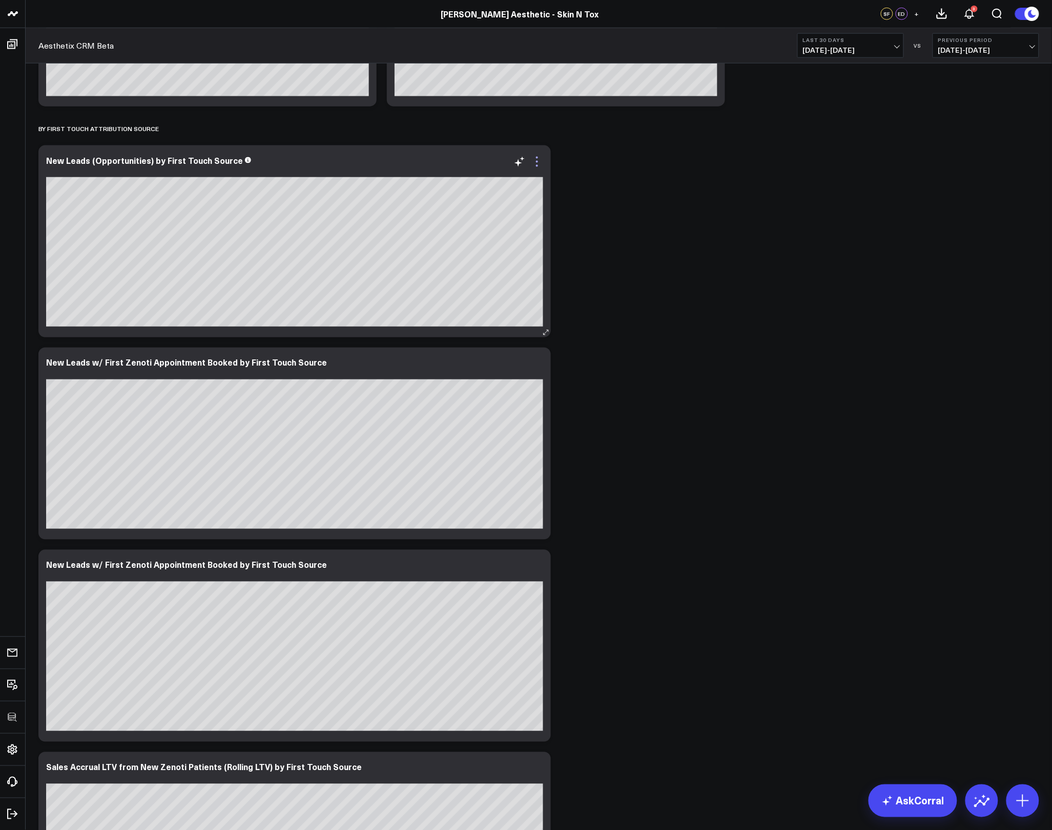
click at [535, 162] on icon at bounding box center [537, 162] width 12 height 12
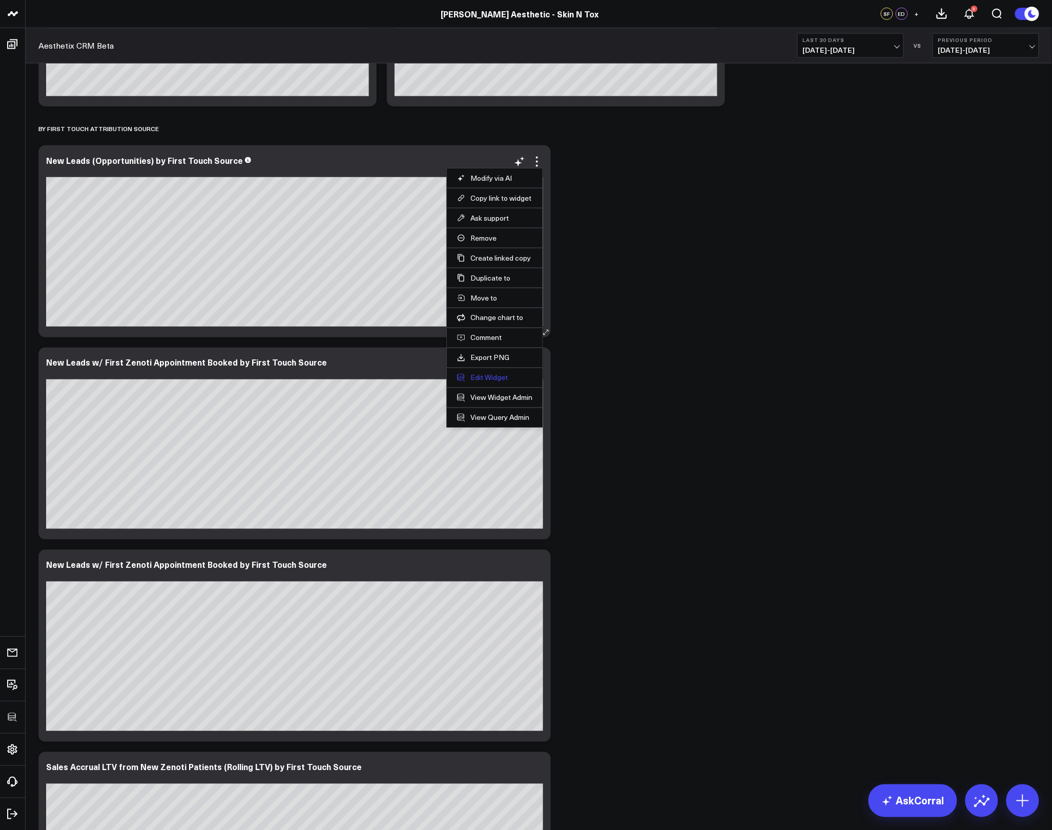
click at [474, 378] on button "Edit Widget" at bounding box center [494, 377] width 75 height 9
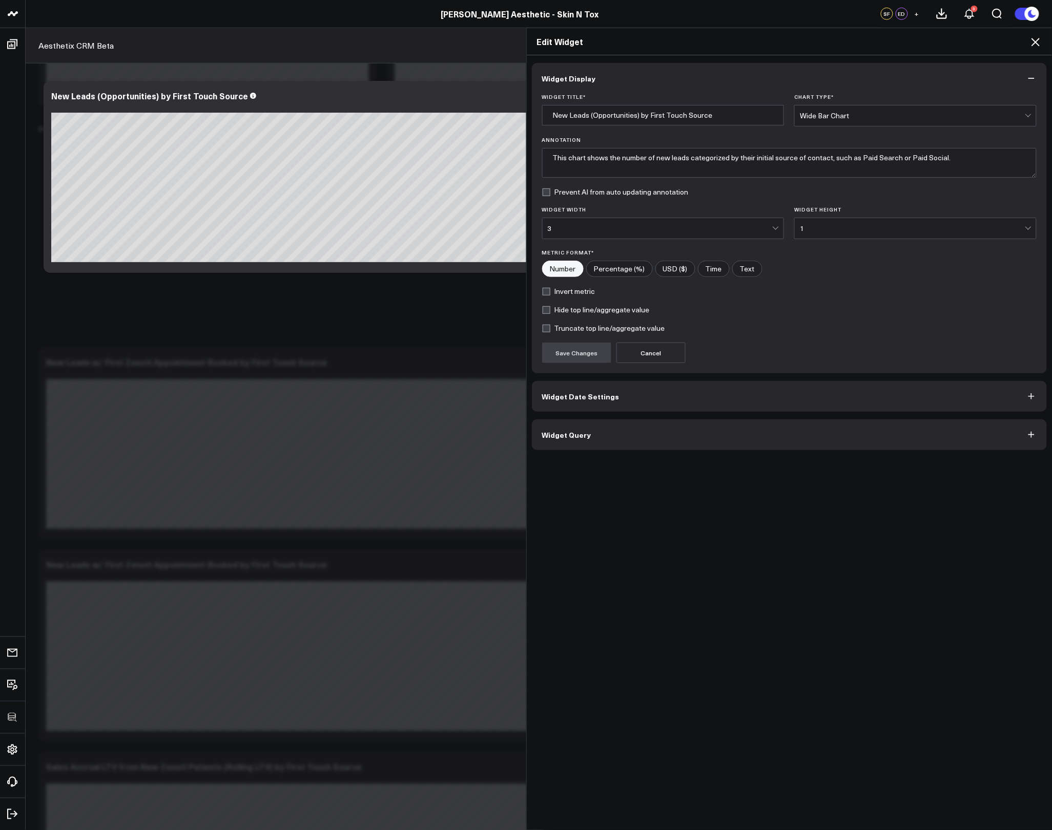
click at [668, 444] on button "Widget Query" at bounding box center [789, 435] width 515 height 31
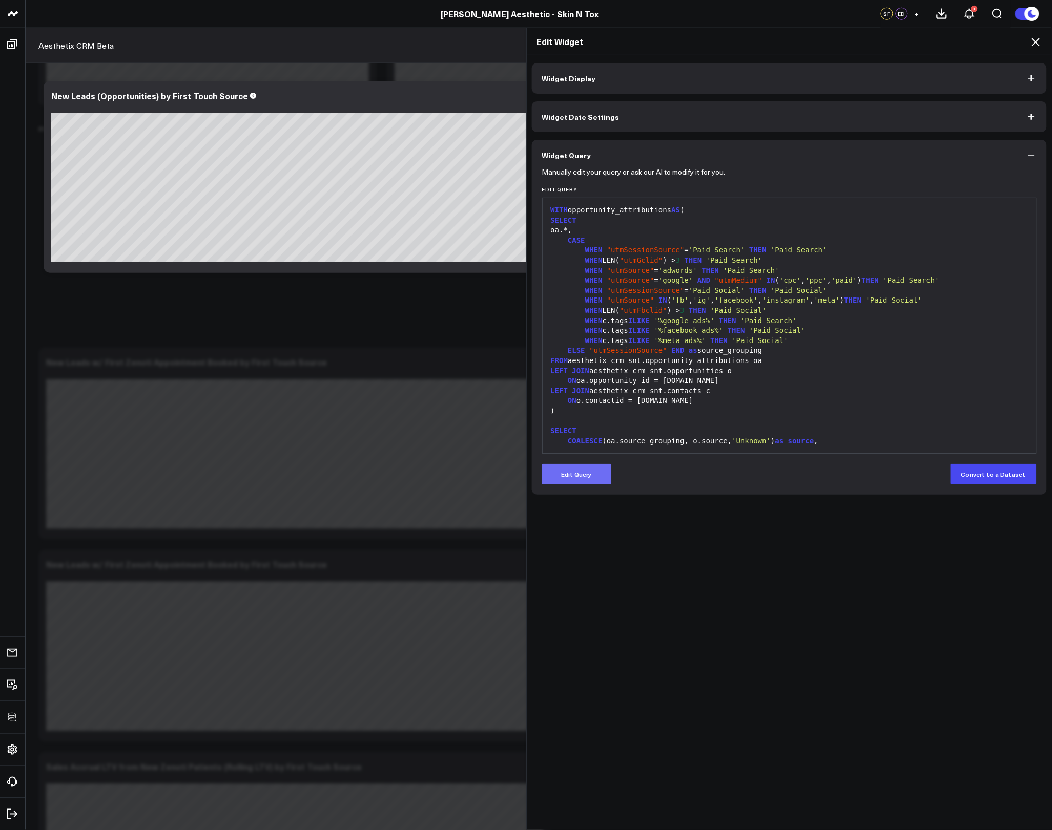
click at [579, 467] on button "Edit Query" at bounding box center [576, 474] width 69 height 20
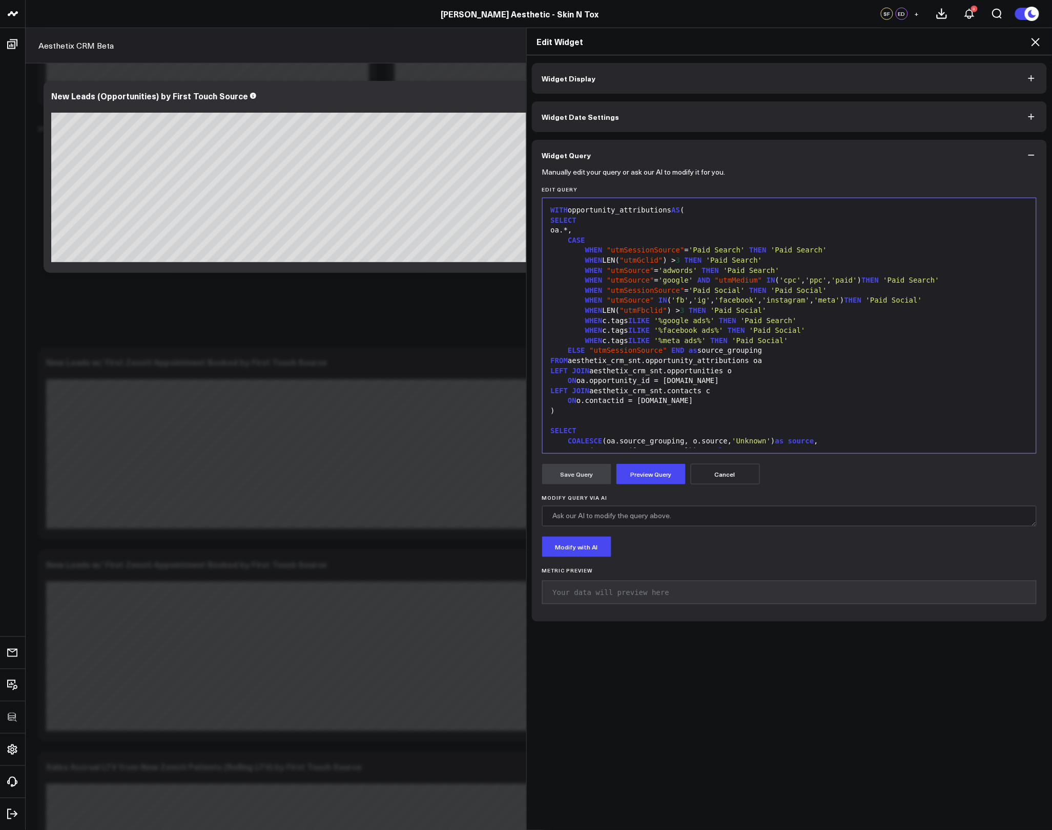
click at [655, 420] on div at bounding box center [790, 421] width 484 height 10
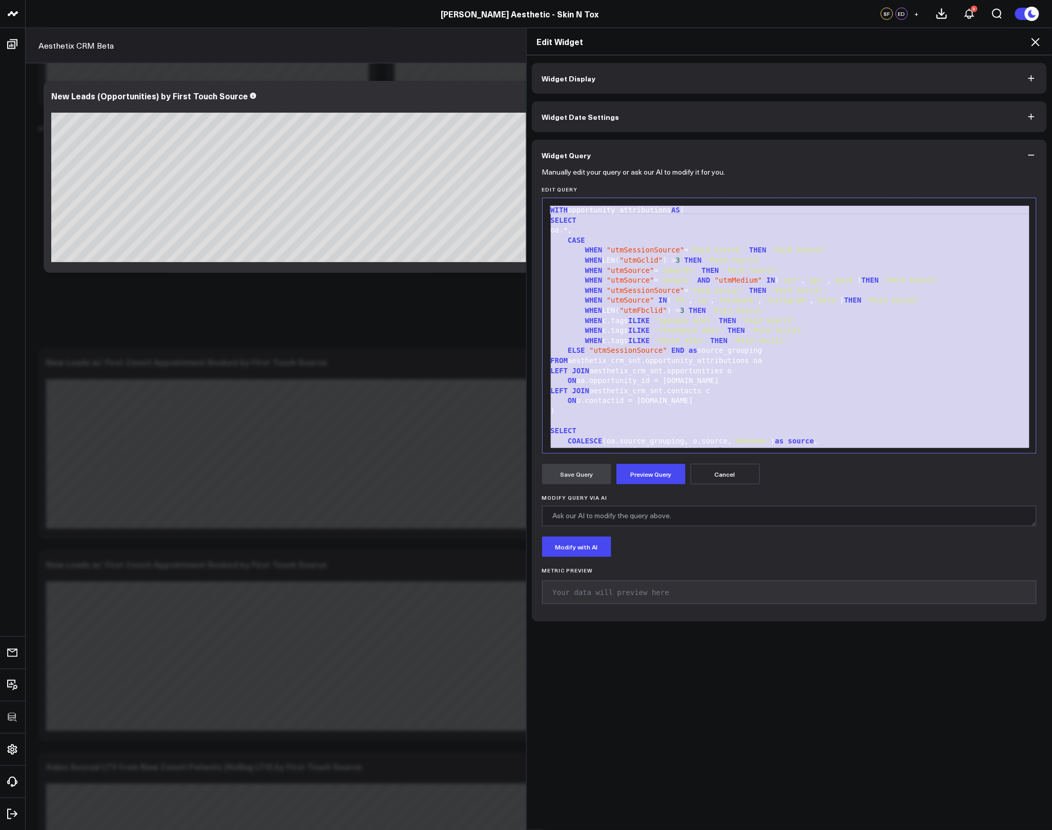
copy div "WITH opportunity_attributions AS ( SELECT oa.*, CASE WHEN "utmSessionSource" = …"
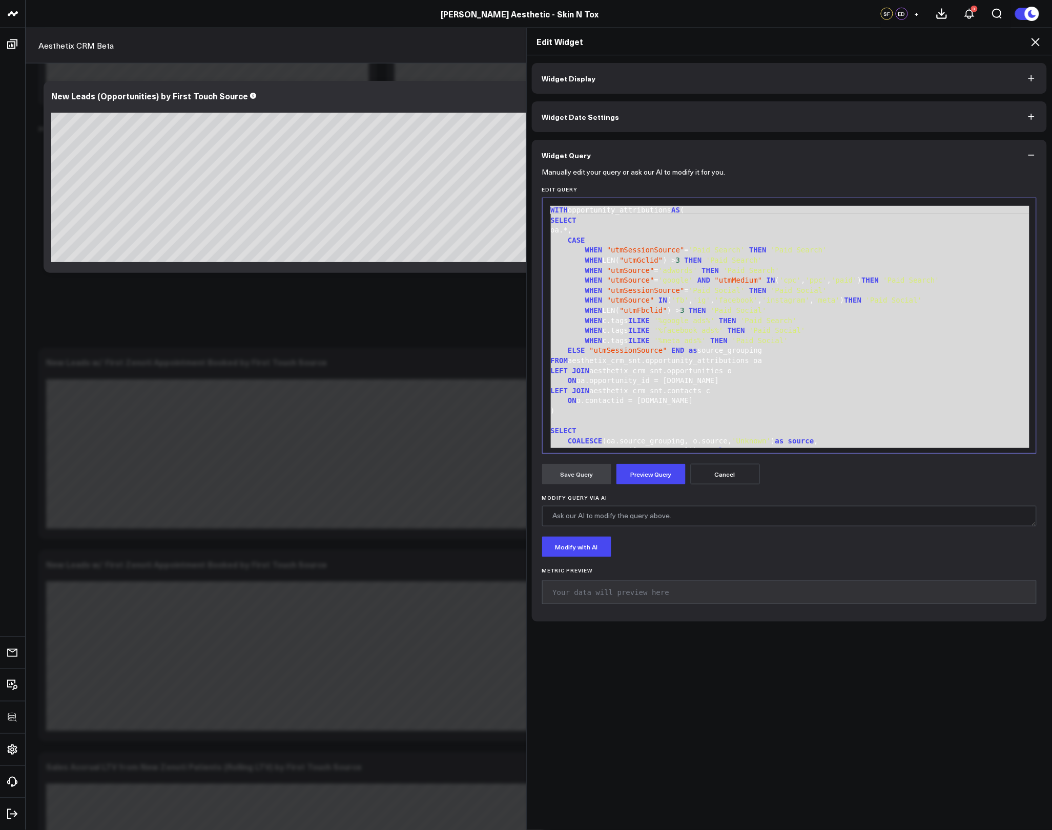
click at [1037, 37] on icon at bounding box center [1035, 42] width 12 height 12
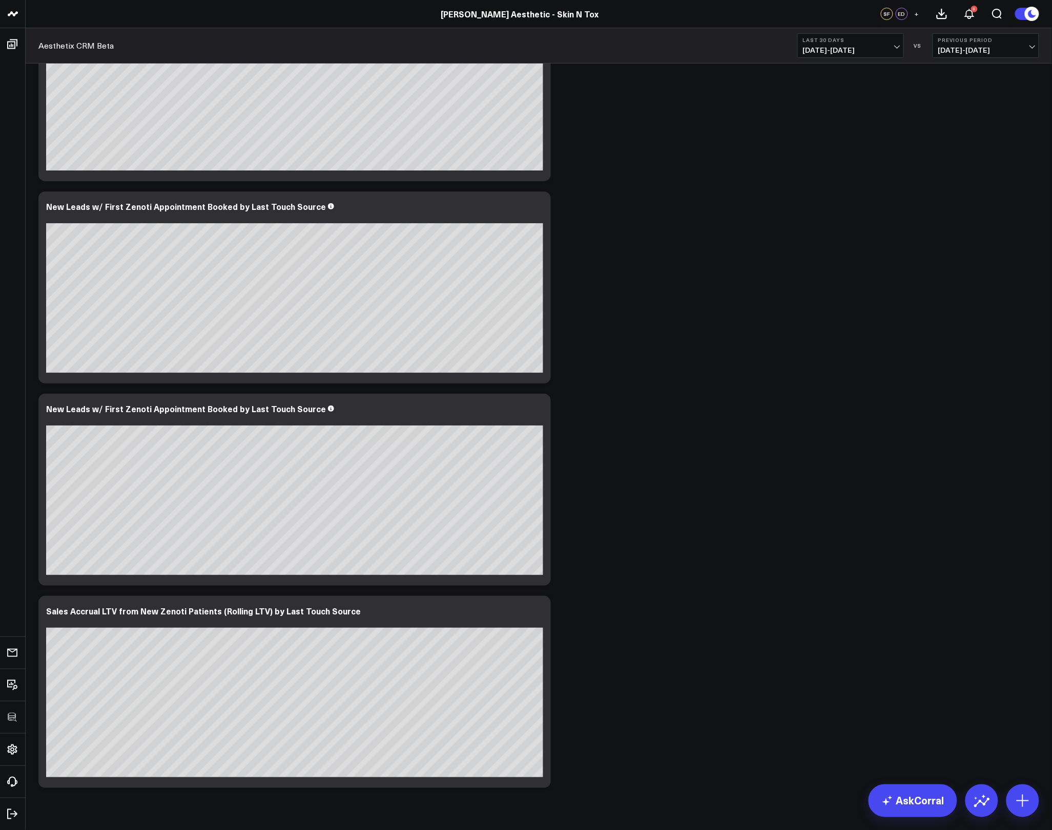
scroll to position [985, 0]
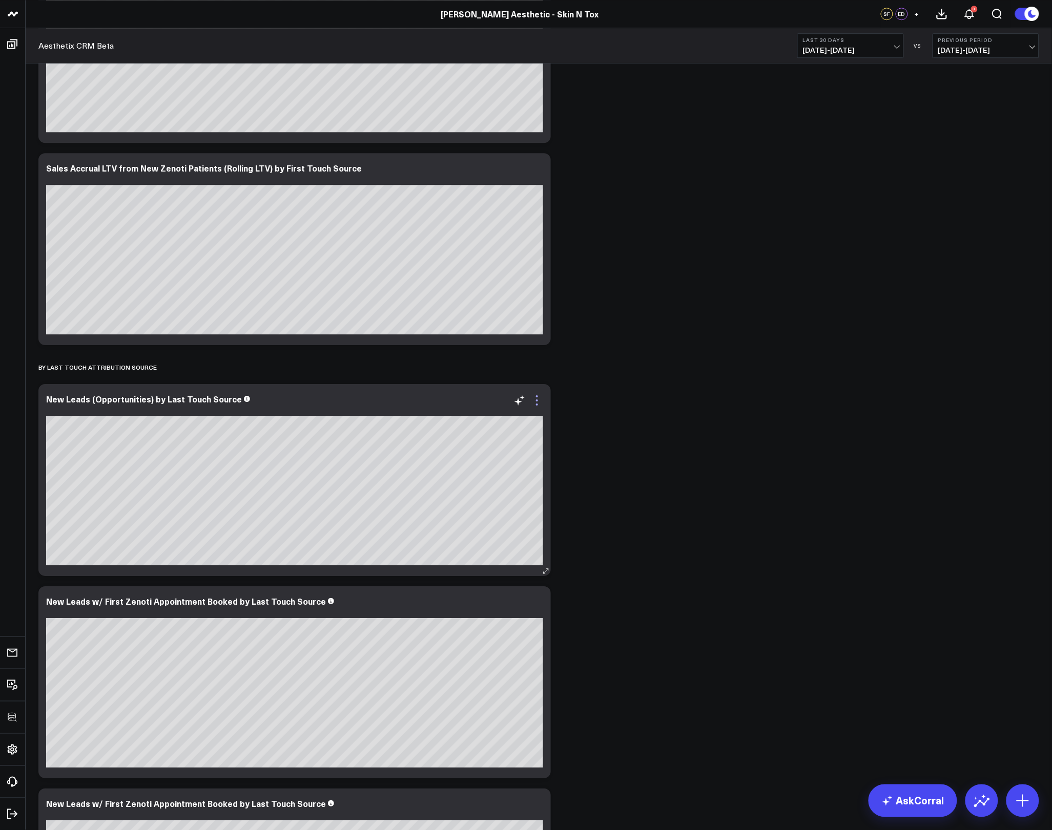
click at [535, 401] on icon at bounding box center [537, 400] width 12 height 12
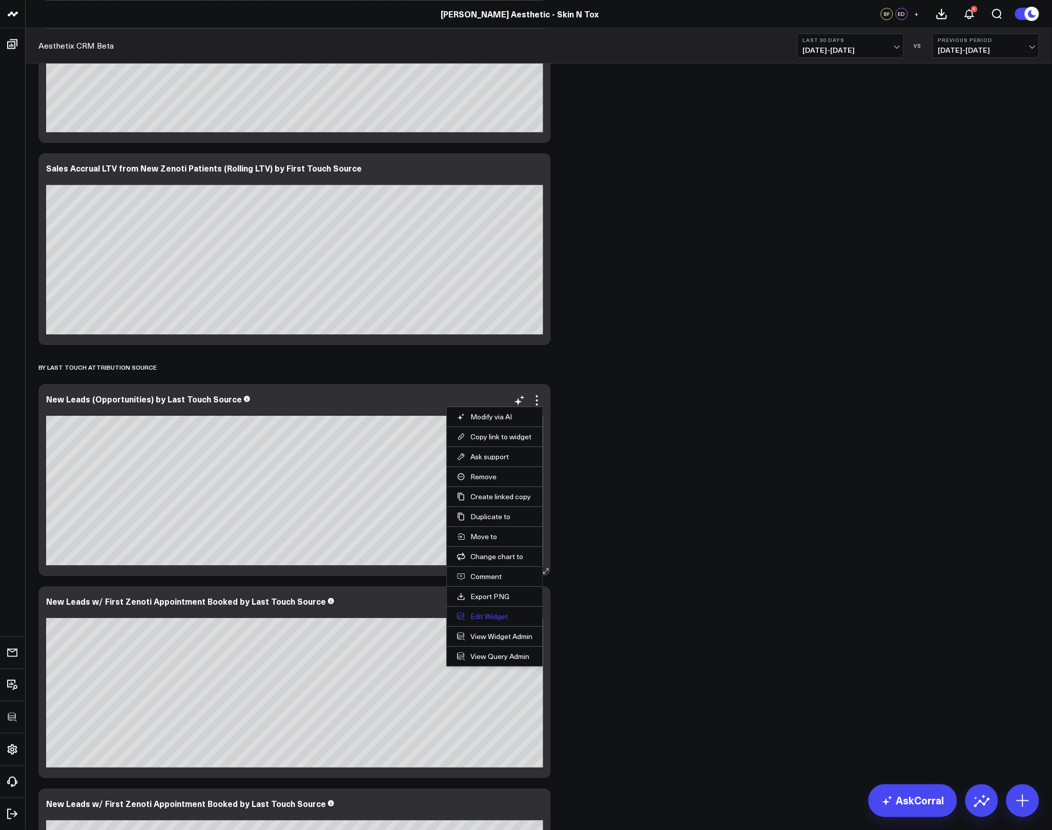
click at [480, 616] on button "Edit Widget" at bounding box center [494, 616] width 75 height 9
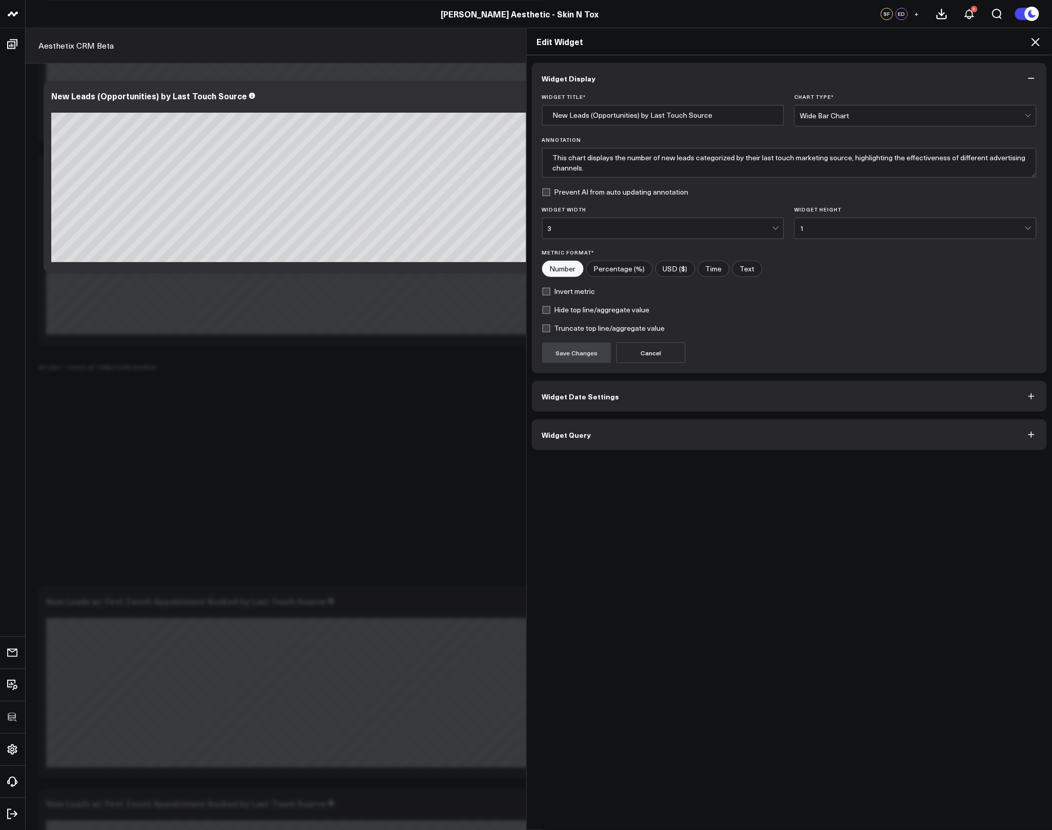
click at [598, 448] on button "Widget Query" at bounding box center [789, 435] width 515 height 31
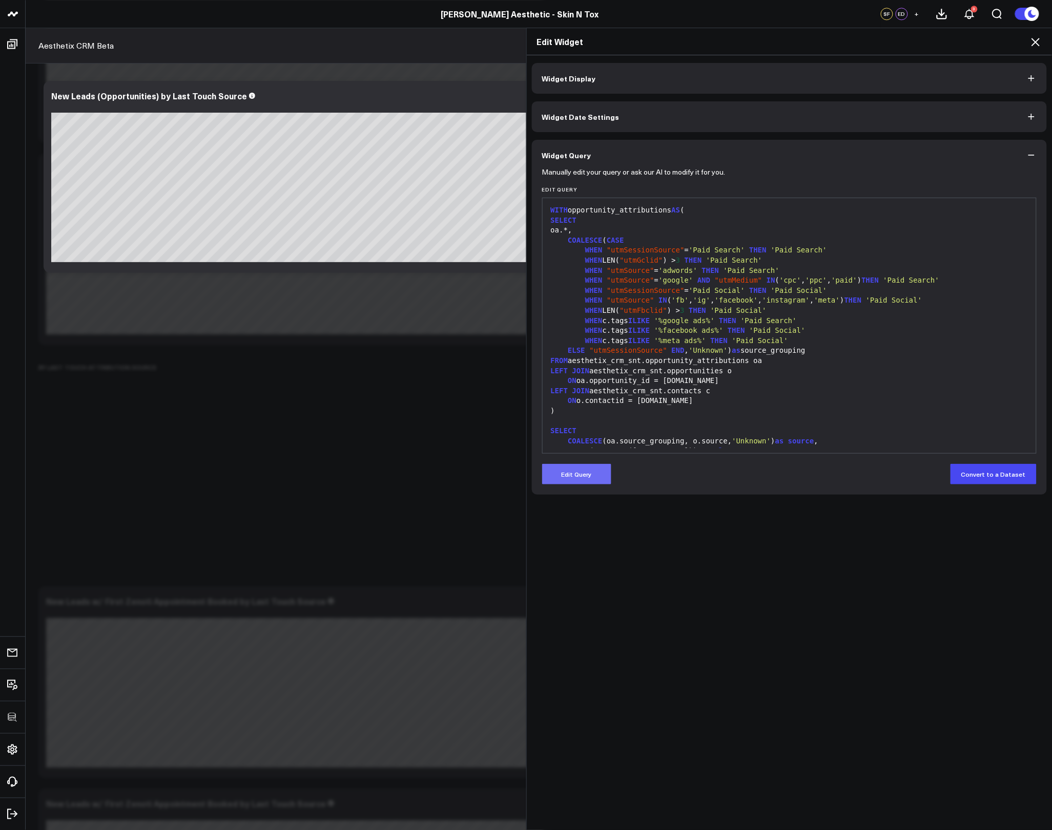
click at [585, 480] on button "Edit Query" at bounding box center [576, 474] width 69 height 20
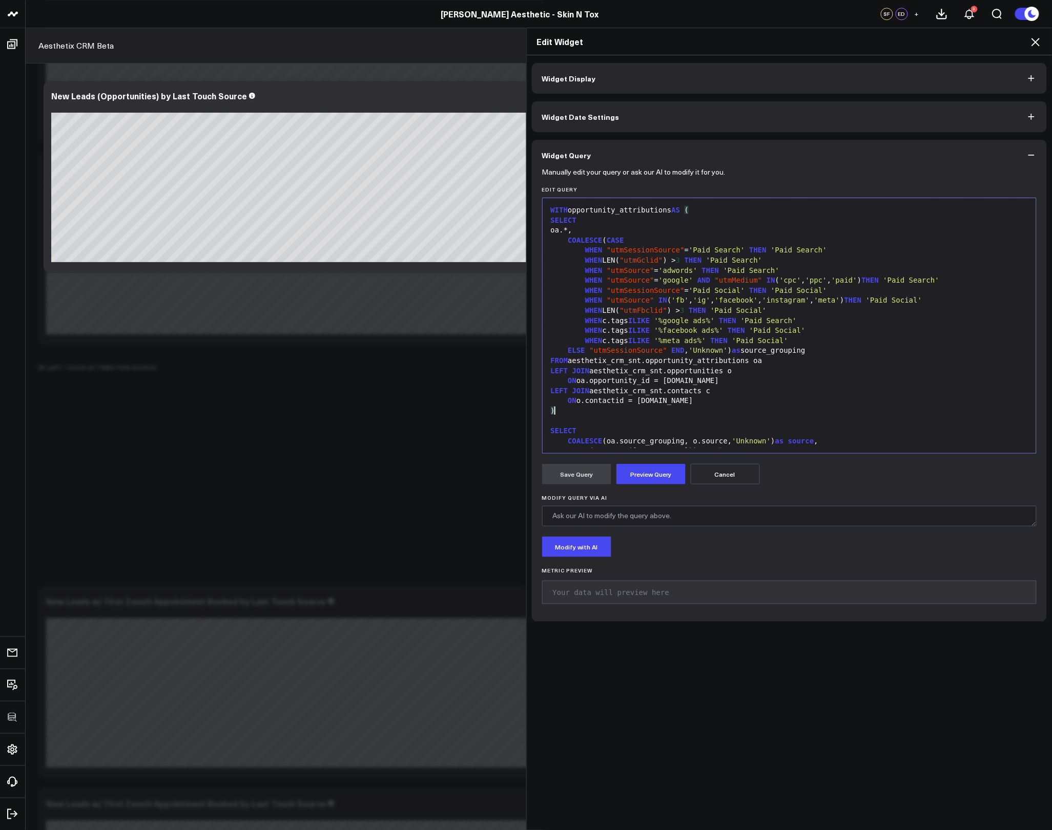
click at [612, 409] on div ")" at bounding box center [790, 411] width 484 height 10
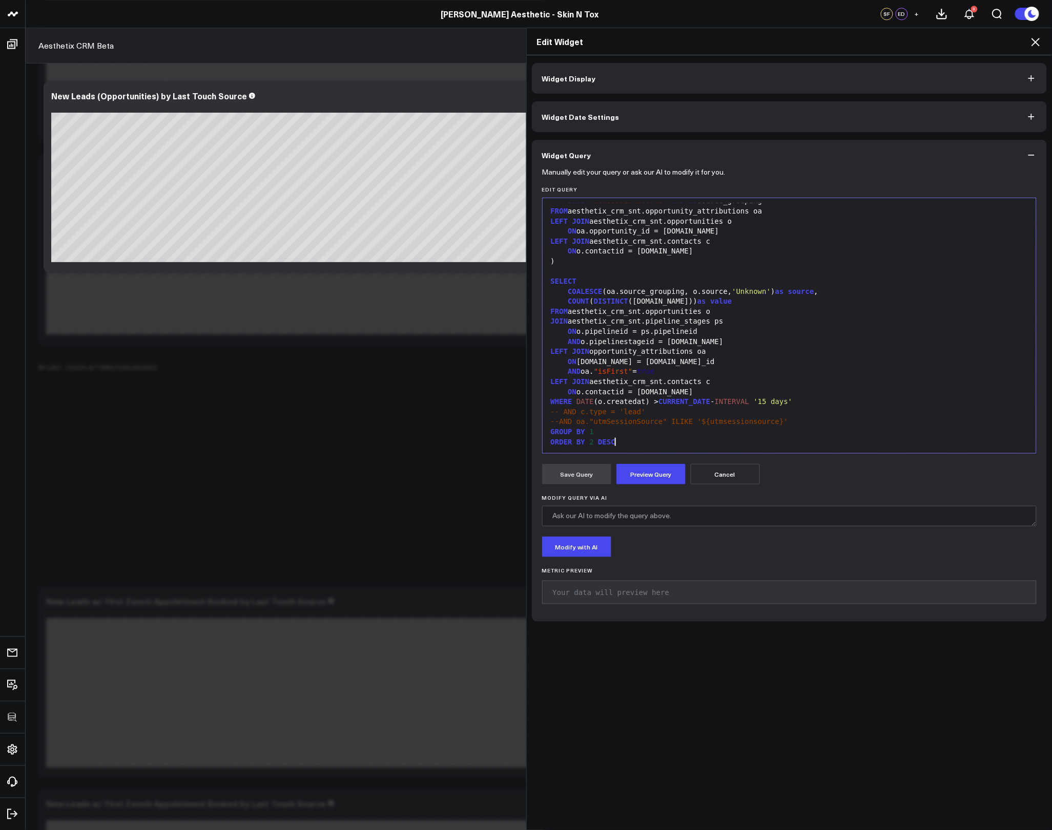
scroll to position [151, 0]
drag, startPoint x: 606, startPoint y: 373, endPoint x: 614, endPoint y: 371, distance: 8.9
click at [614, 371] on span ""isFirst"" at bounding box center [613, 370] width 39 height 8
click at [650, 466] on button "Preview Query" at bounding box center [650, 474] width 69 height 20
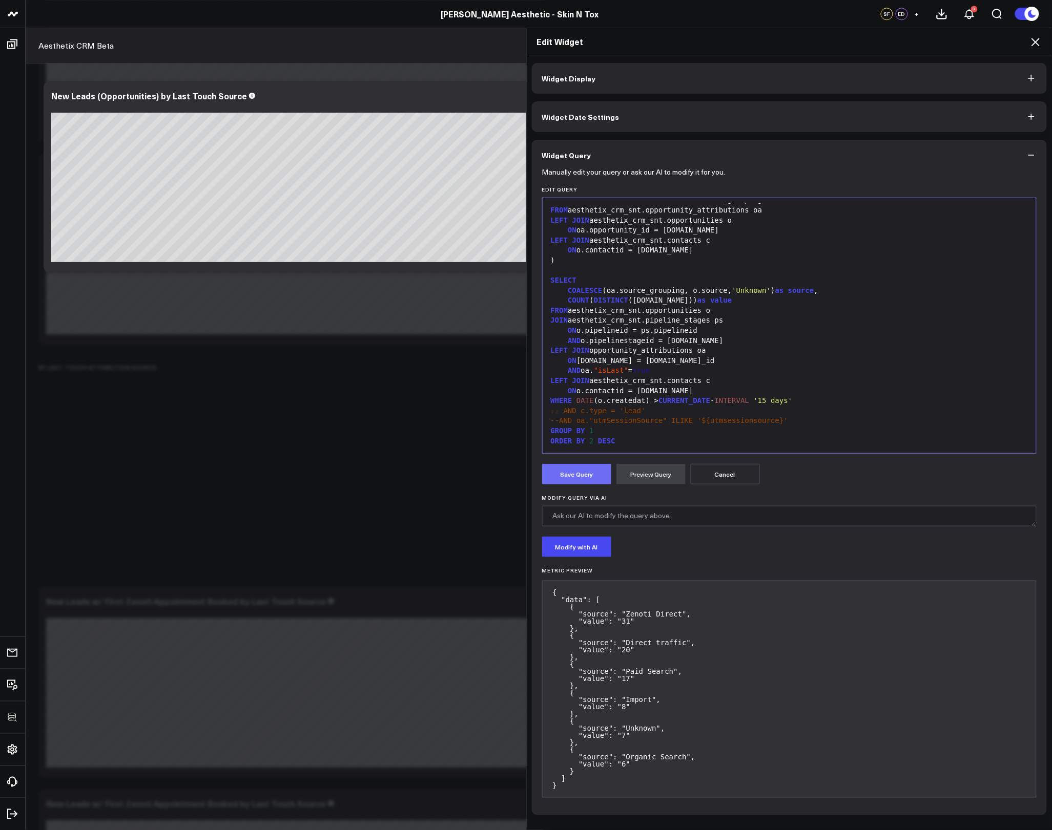
click at [558, 473] on button "Save Query" at bounding box center [576, 474] width 69 height 20
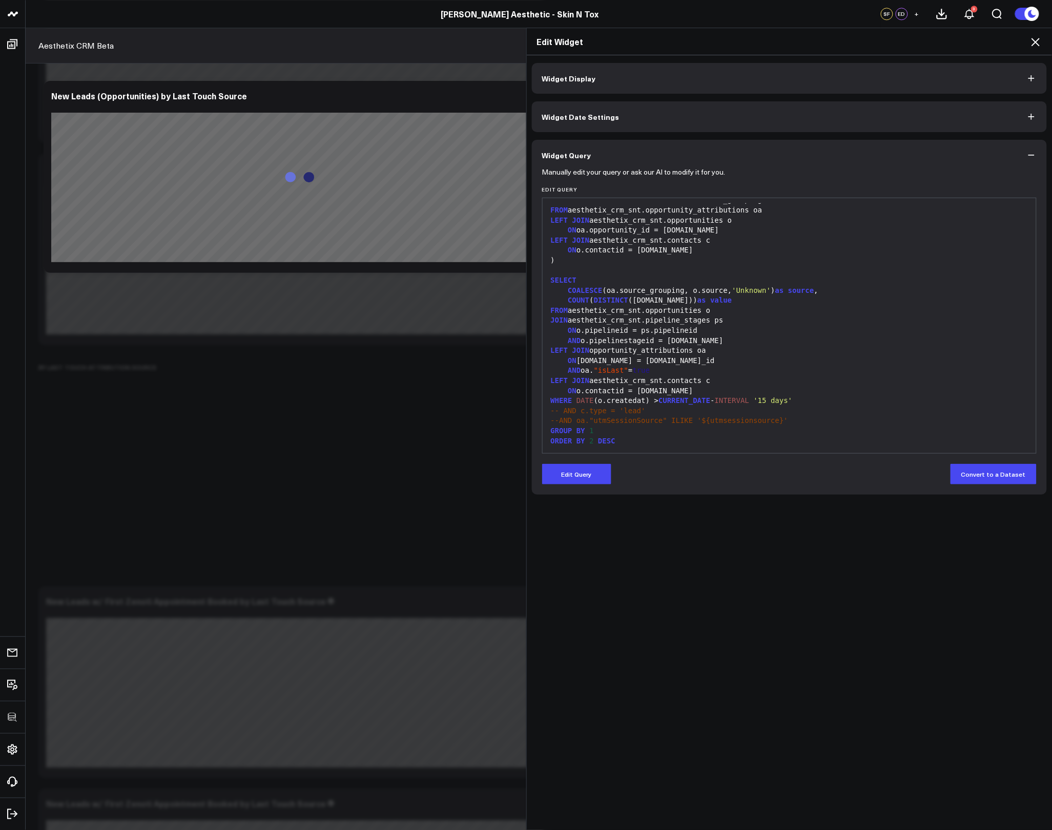
click at [1040, 39] on icon at bounding box center [1035, 42] width 12 height 12
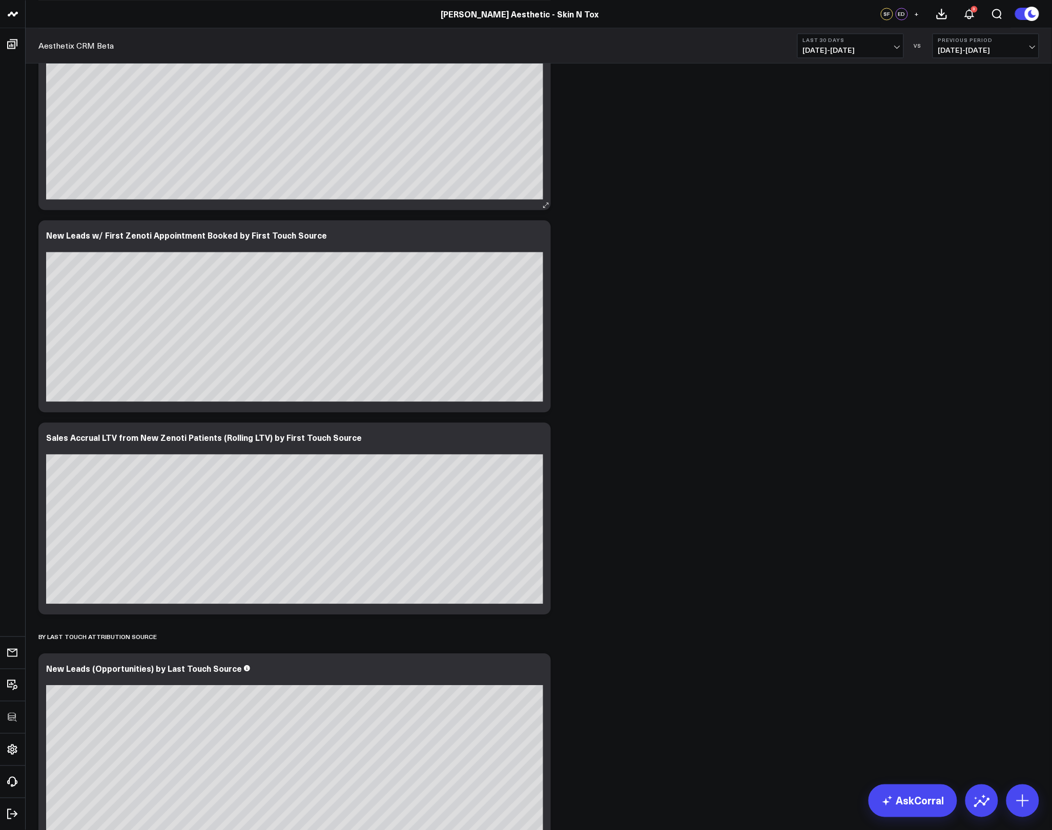
scroll to position [567, 0]
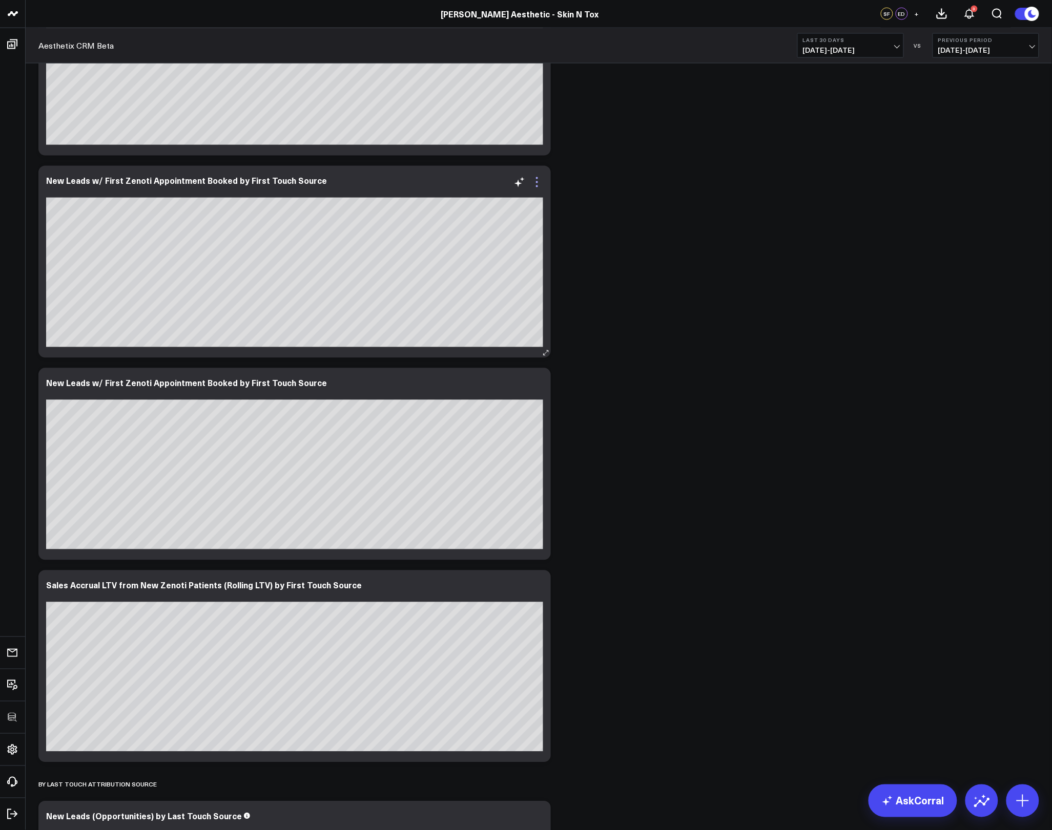
click at [539, 182] on icon at bounding box center [537, 182] width 12 height 12
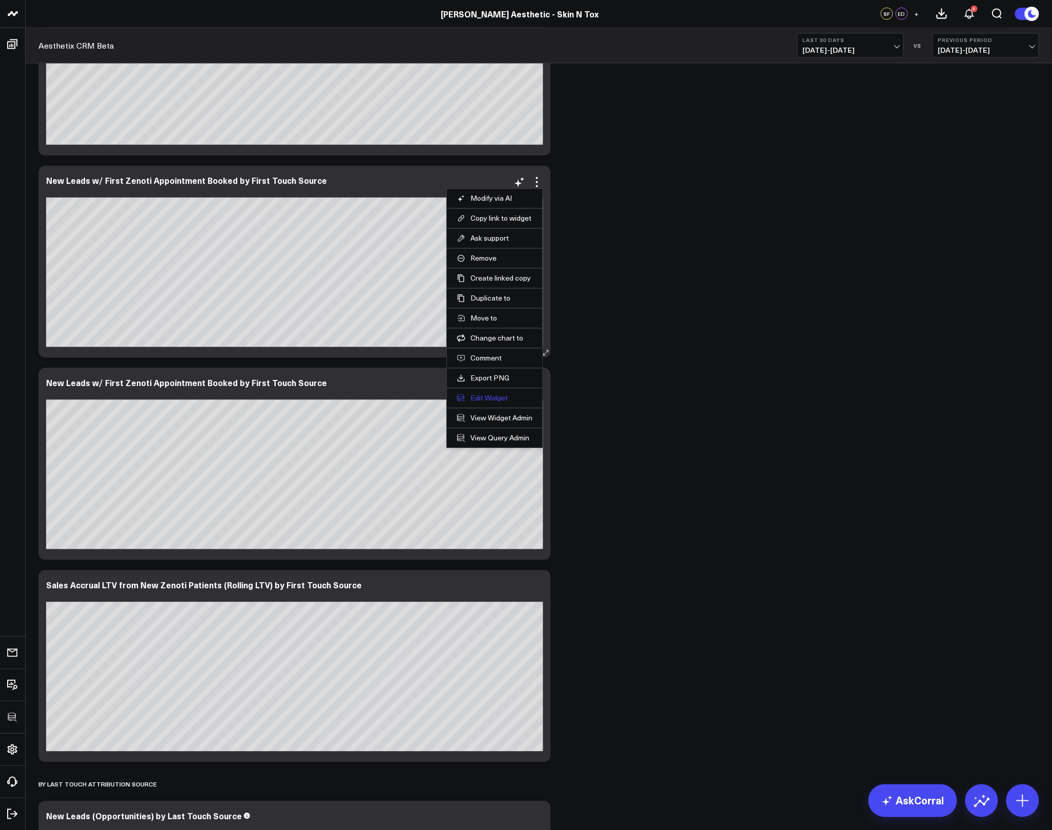
click at [489, 397] on button "Edit Widget" at bounding box center [494, 398] width 75 height 9
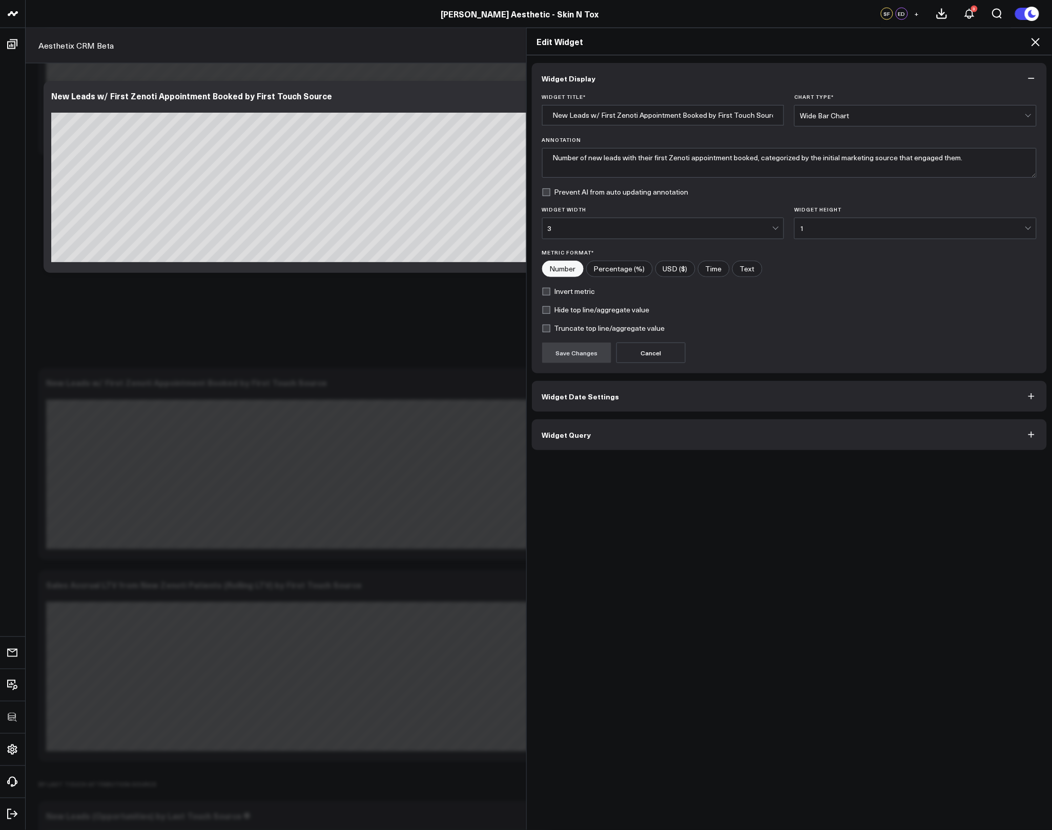
click at [601, 430] on button "Widget Query" at bounding box center [789, 435] width 515 height 31
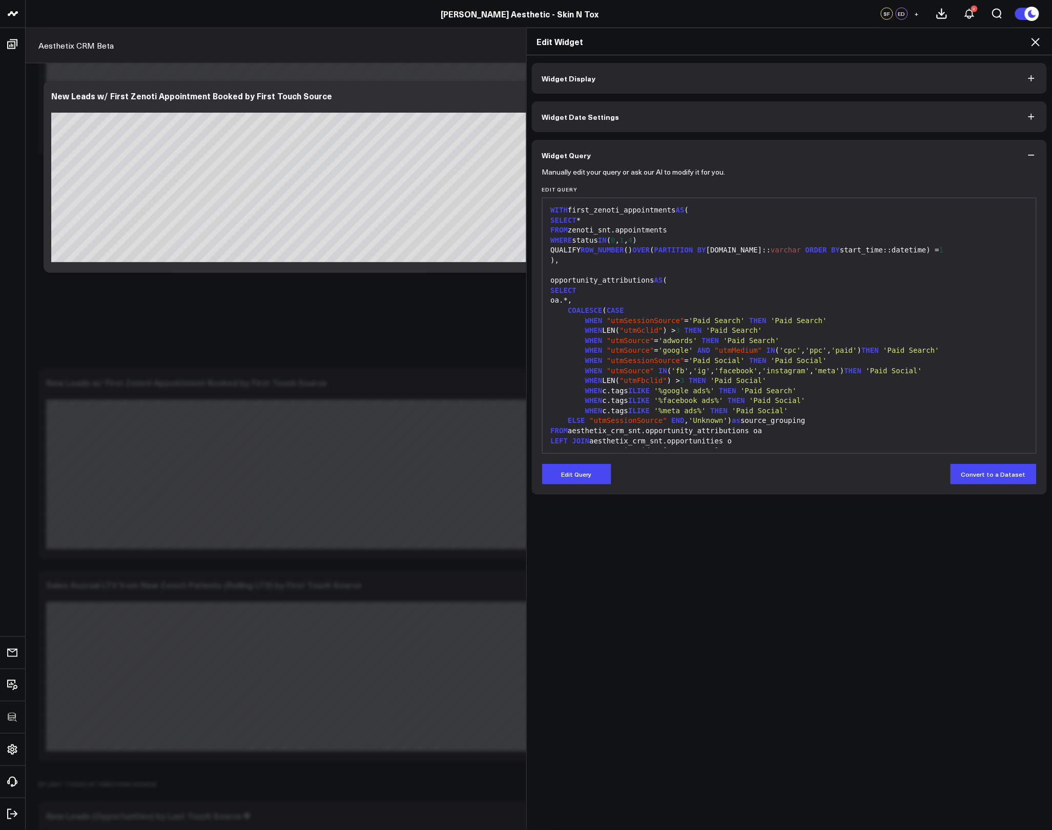
click at [595, 469] on button "Edit Query" at bounding box center [576, 474] width 69 height 20
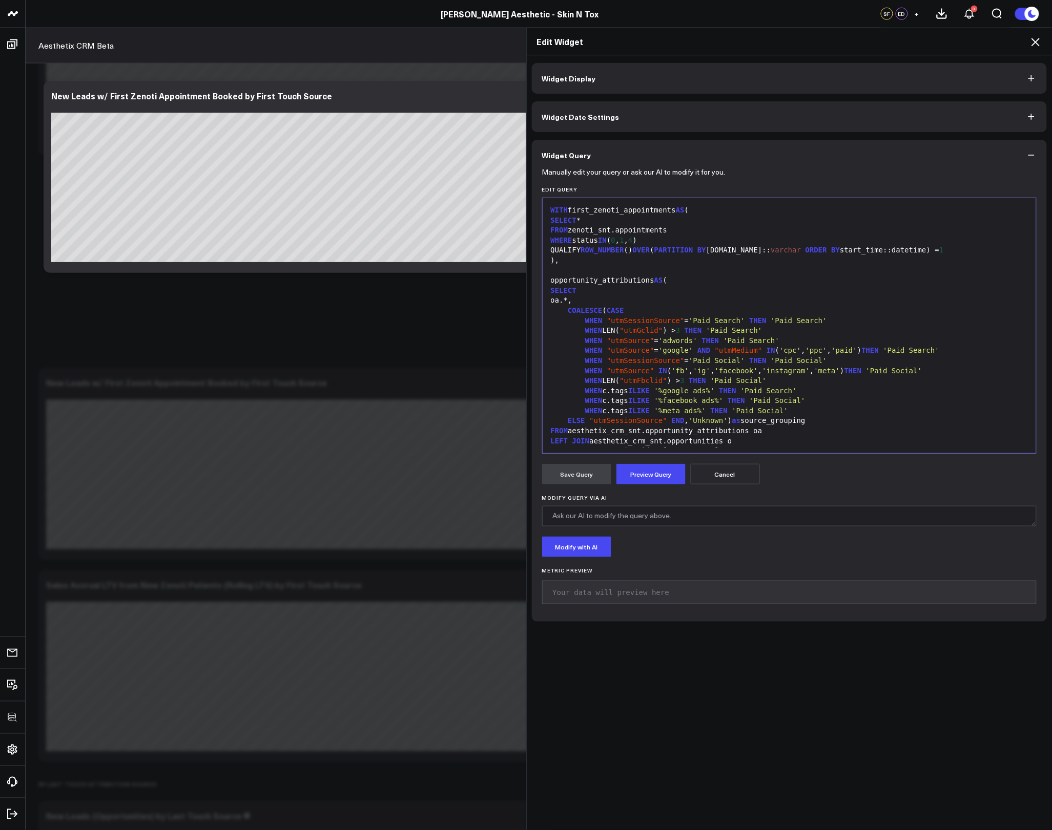
click at [649, 410] on span "ILIKE" at bounding box center [639, 411] width 22 height 8
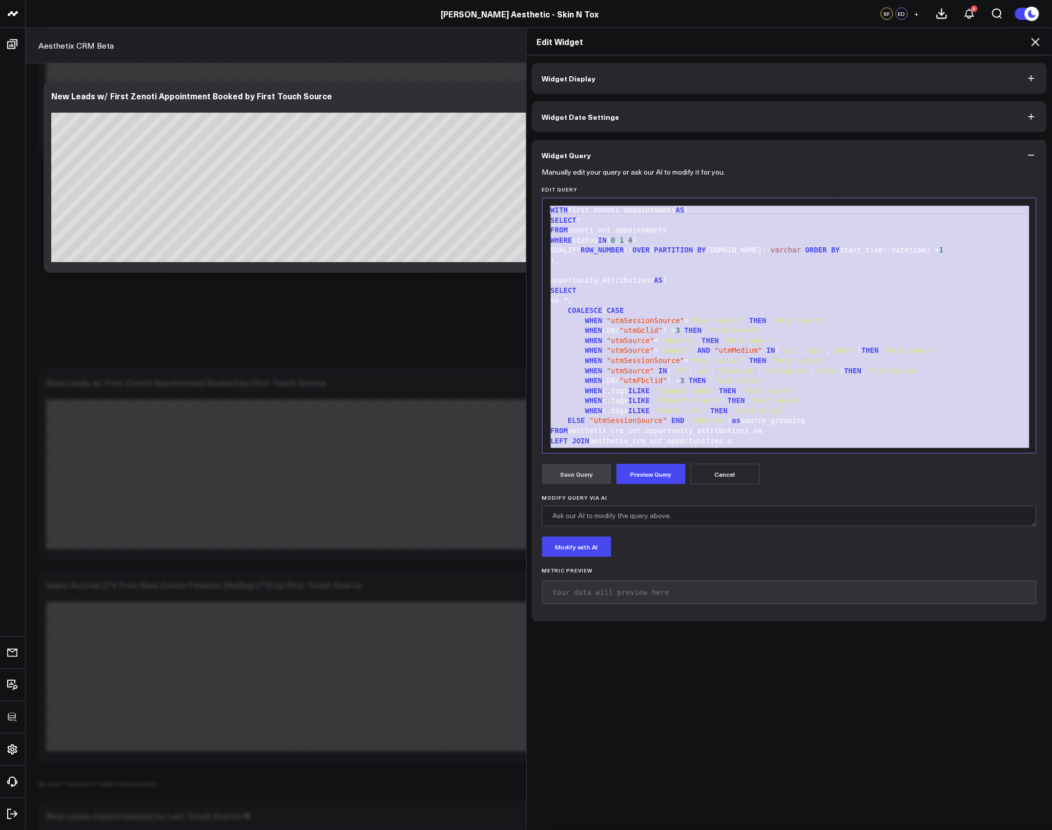
copy div "WITH first_zenoti_appointments AS ( SELECT * FROM zenoti_snt.appointments WHERE…"
click at [1032, 43] on icon at bounding box center [1035, 42] width 12 height 12
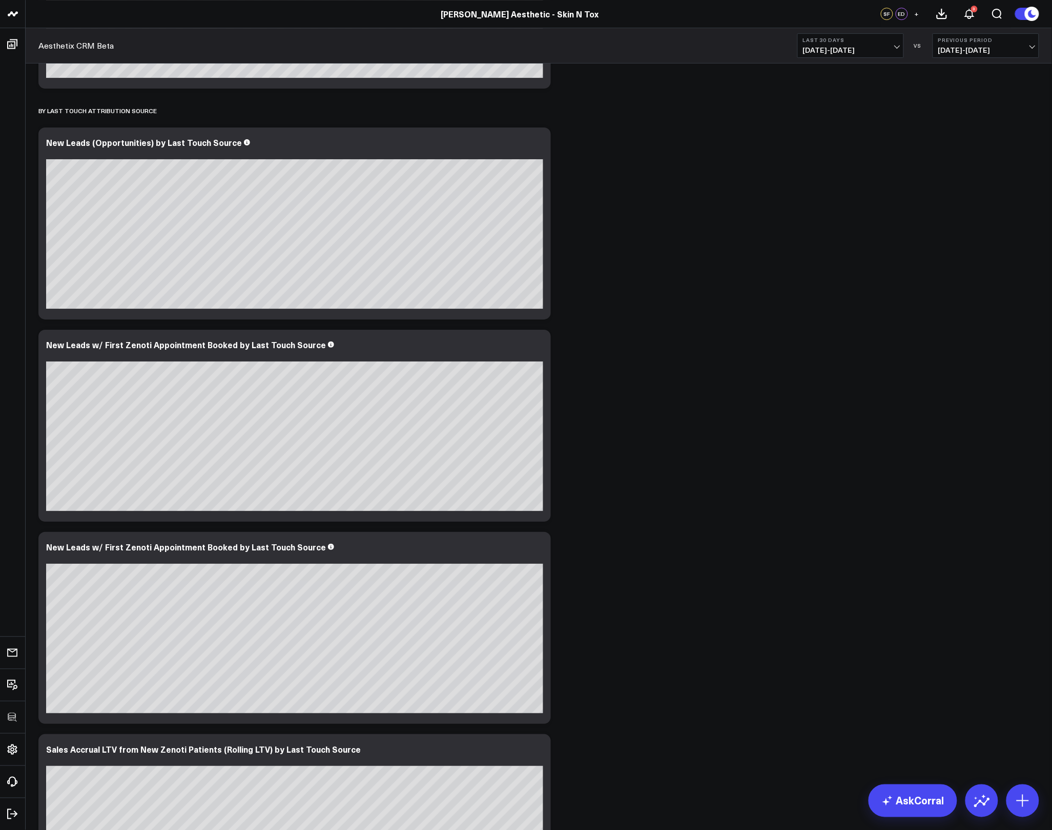
scroll to position [1404, 0]
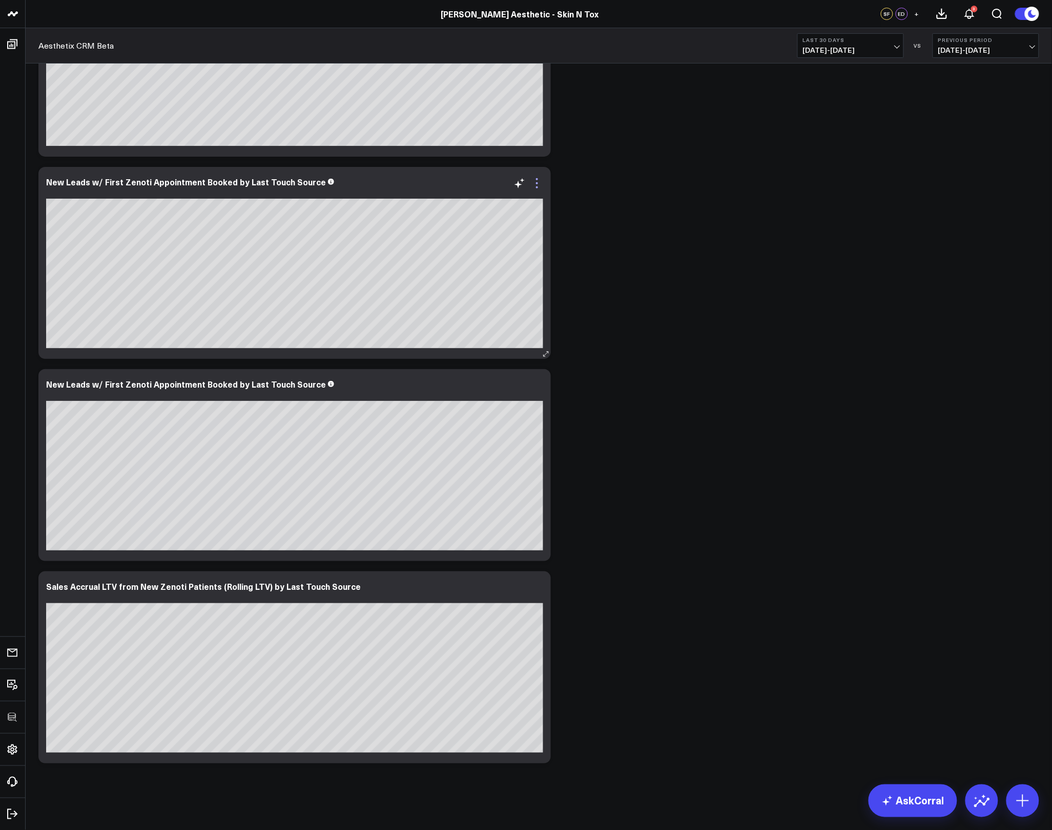
click at [542, 182] on icon at bounding box center [537, 183] width 12 height 12
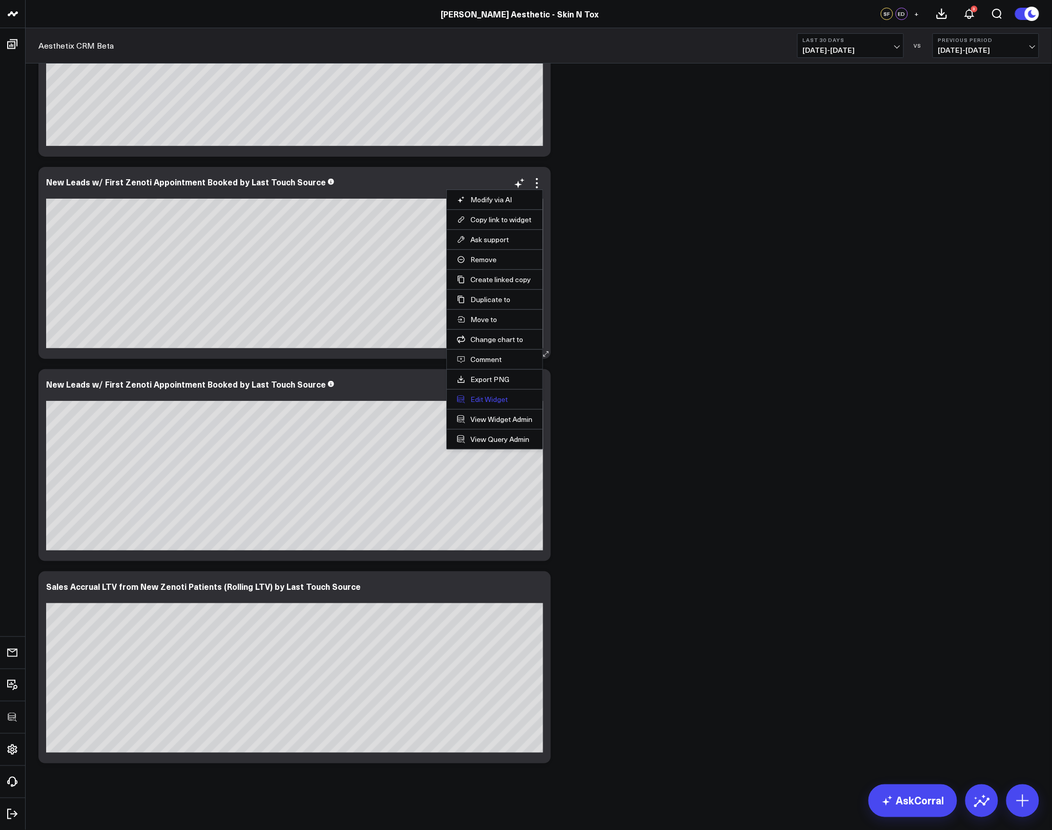
click at [495, 398] on button "Edit Widget" at bounding box center [494, 399] width 75 height 9
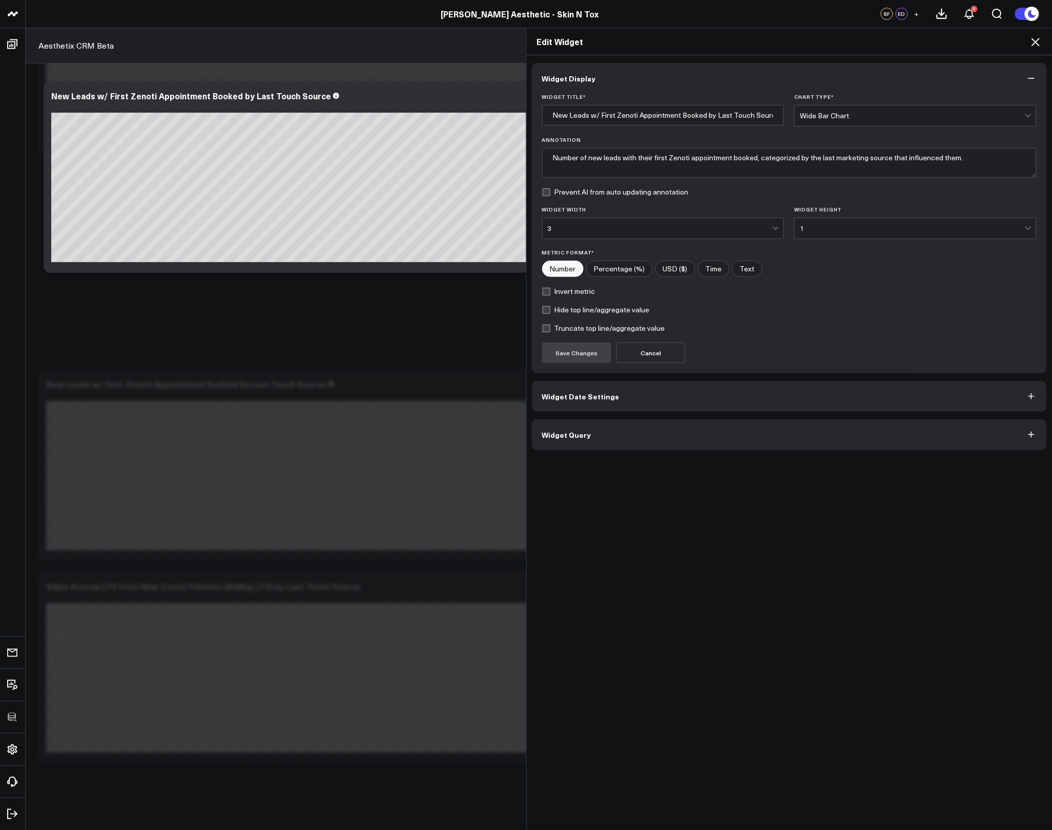
click at [634, 430] on button "Widget Query" at bounding box center [789, 435] width 515 height 31
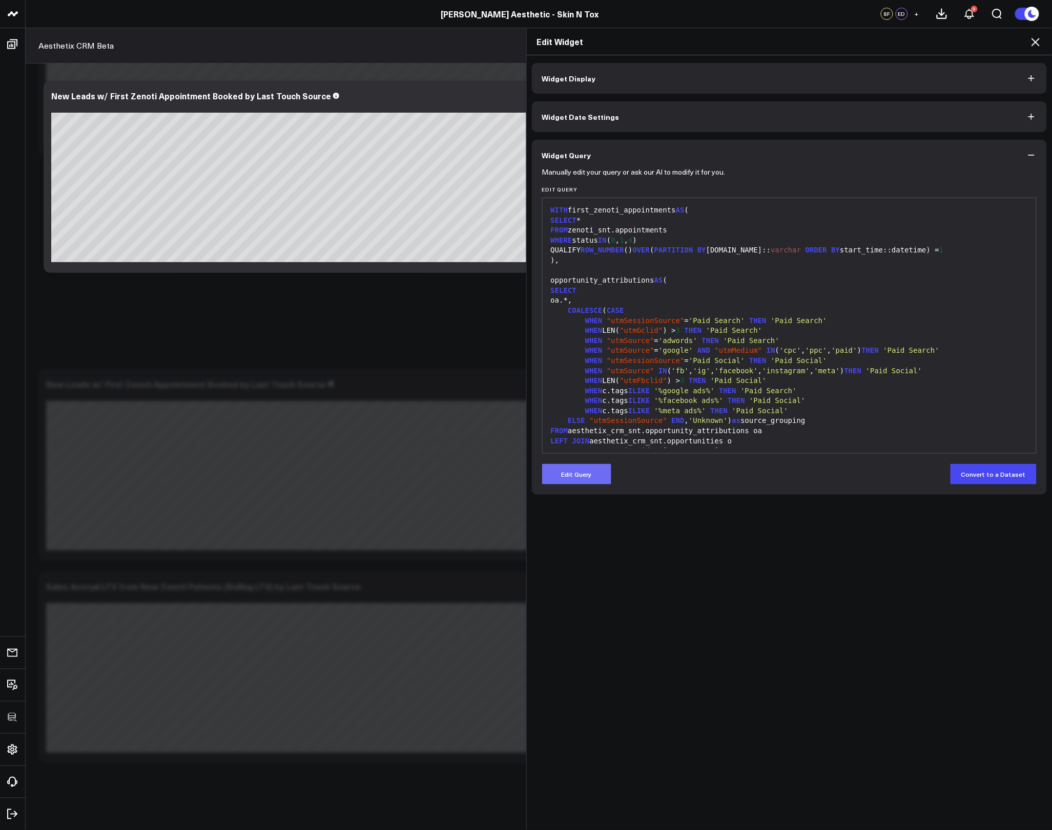
click at [585, 476] on button "Edit Query" at bounding box center [576, 474] width 69 height 20
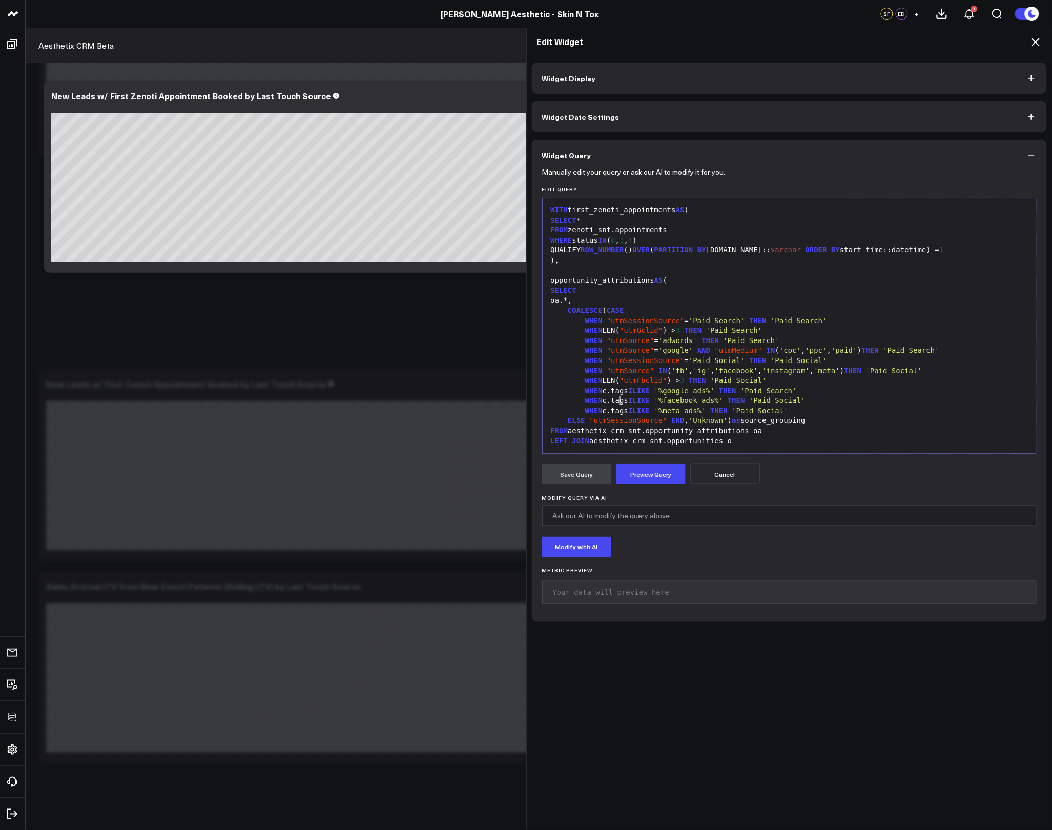
click at [615, 403] on div "WHEN c.tags ILIKE '%facebook ads%' THEN 'Paid Social'" at bounding box center [790, 401] width 484 height 10
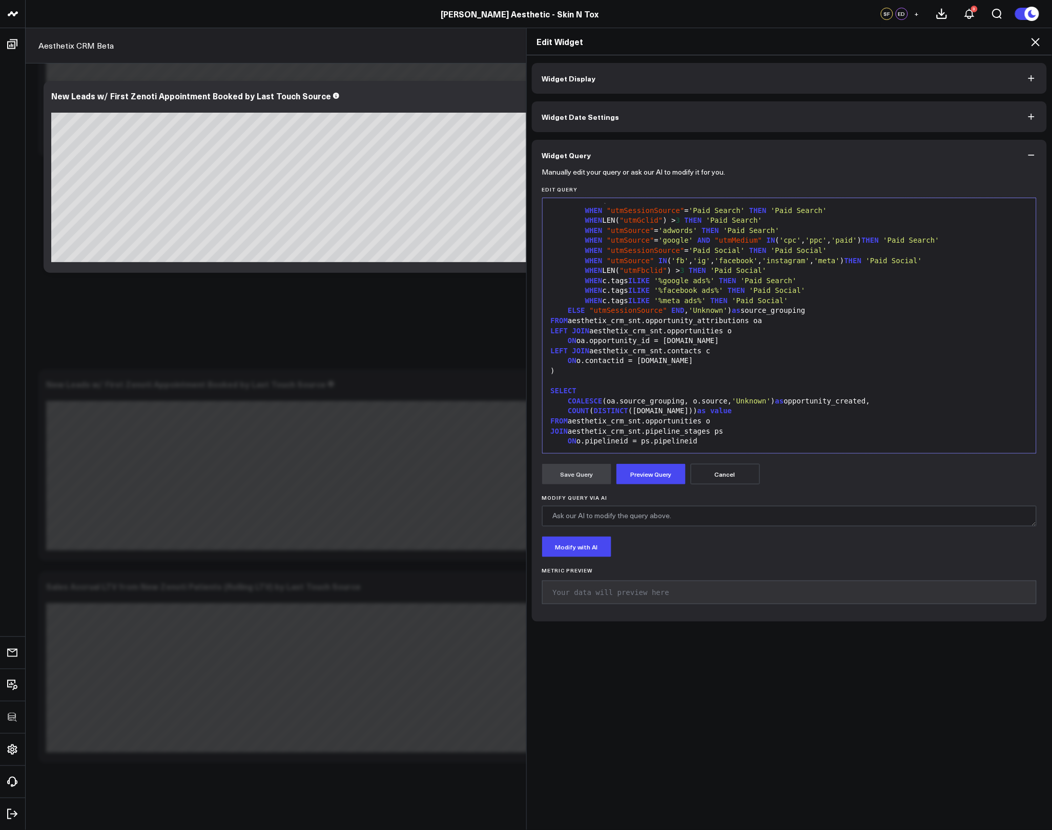
scroll to position [237, 0]
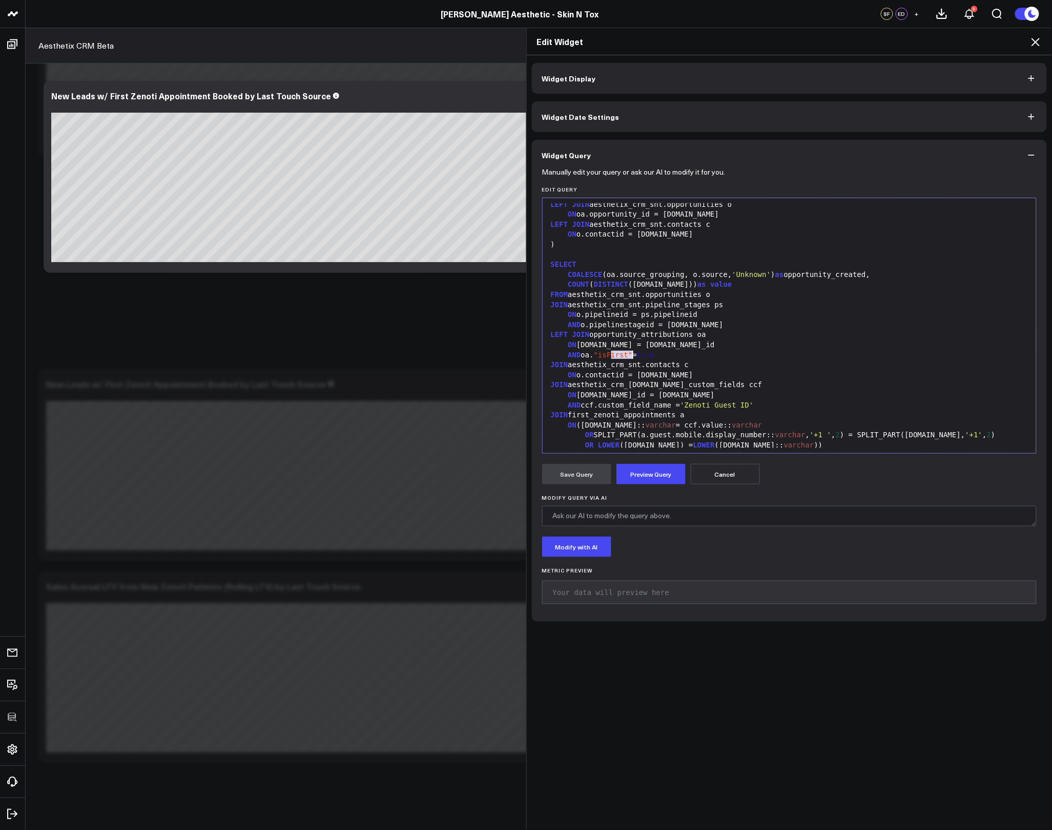
drag, startPoint x: 607, startPoint y: 355, endPoint x: 628, endPoint y: 353, distance: 20.6
click at [628, 353] on span ""isFirst"" at bounding box center [613, 355] width 39 height 8
click at [650, 474] on button "Preview Query" at bounding box center [650, 474] width 69 height 20
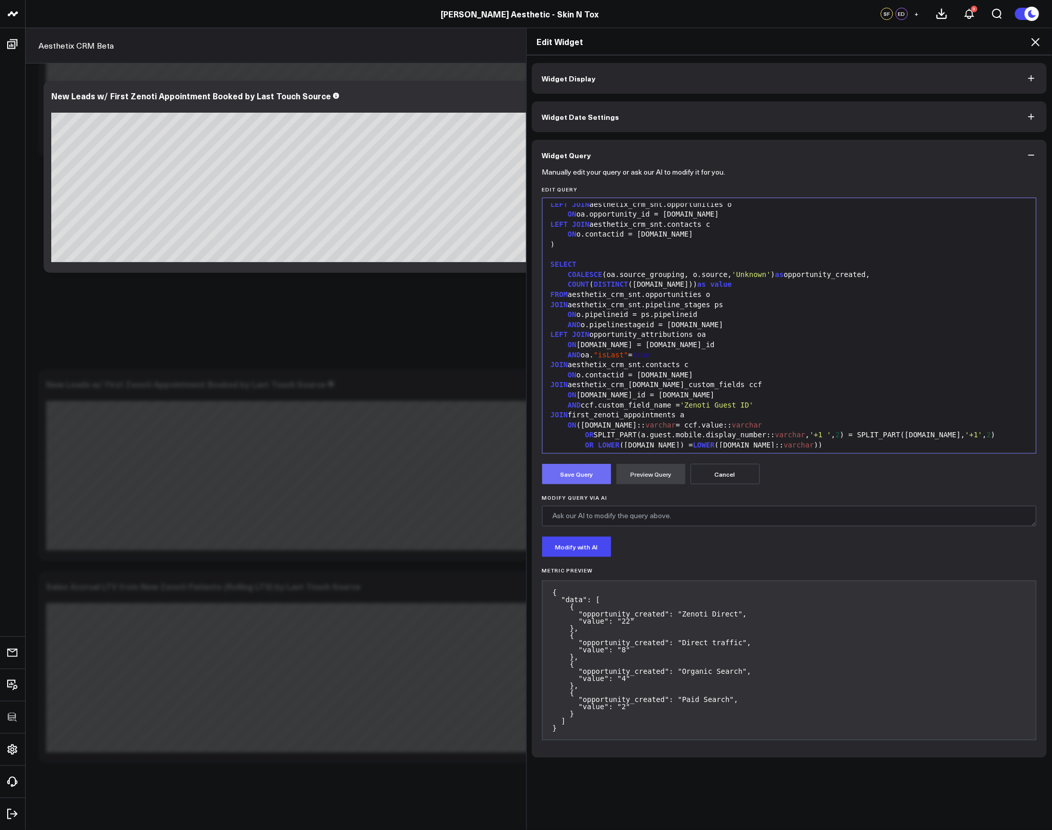
click at [567, 477] on button "Save Query" at bounding box center [576, 474] width 69 height 20
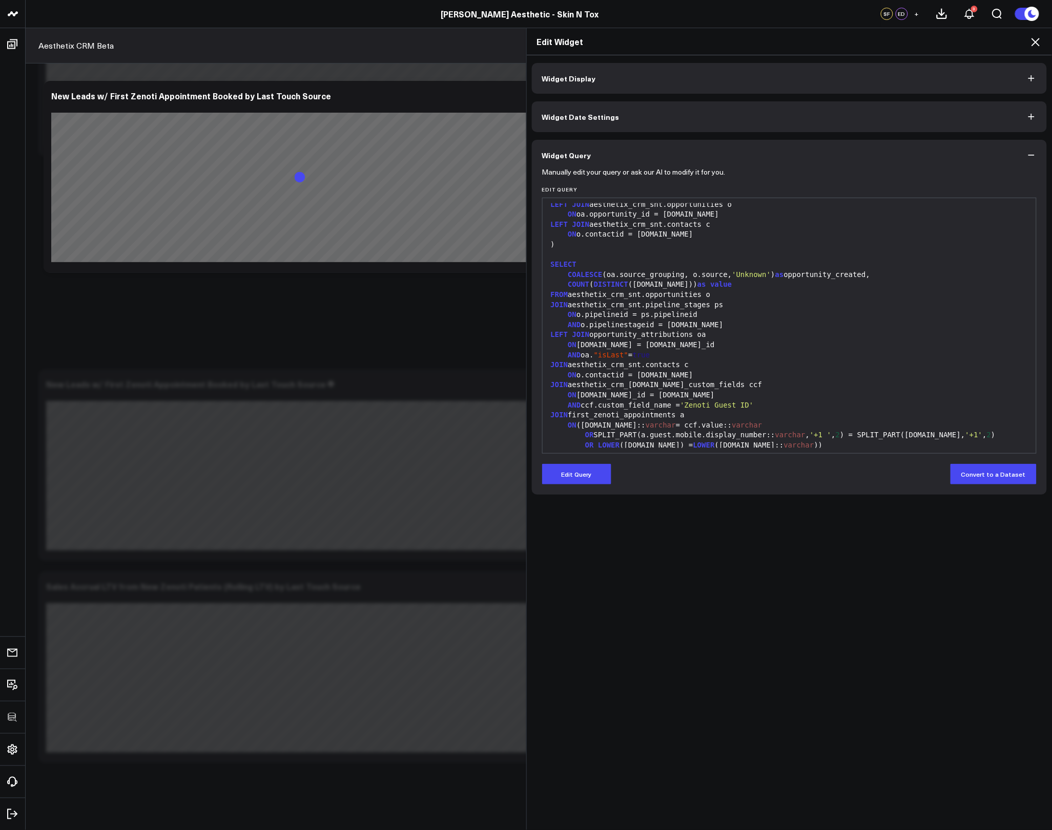
click at [1034, 44] on icon at bounding box center [1035, 42] width 8 height 8
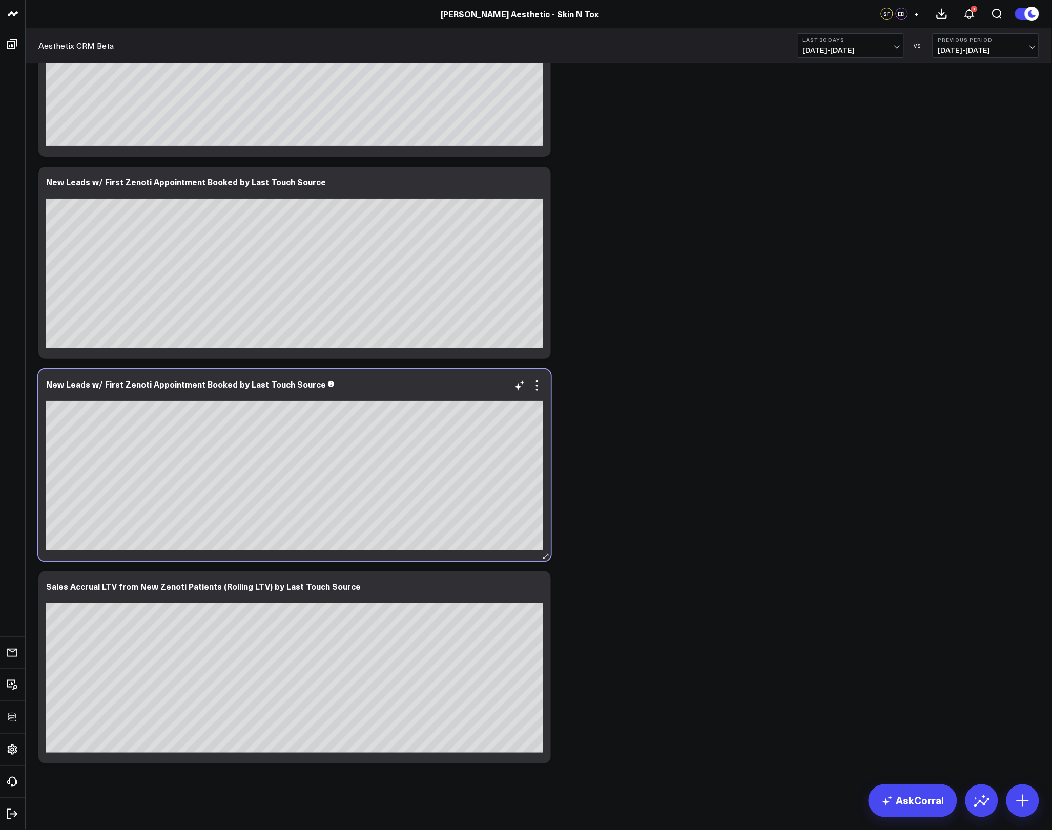
click at [546, 386] on div "New Leads w/ First Zenoti Appointment Booked by Last Touch Source" at bounding box center [294, 465] width 512 height 192
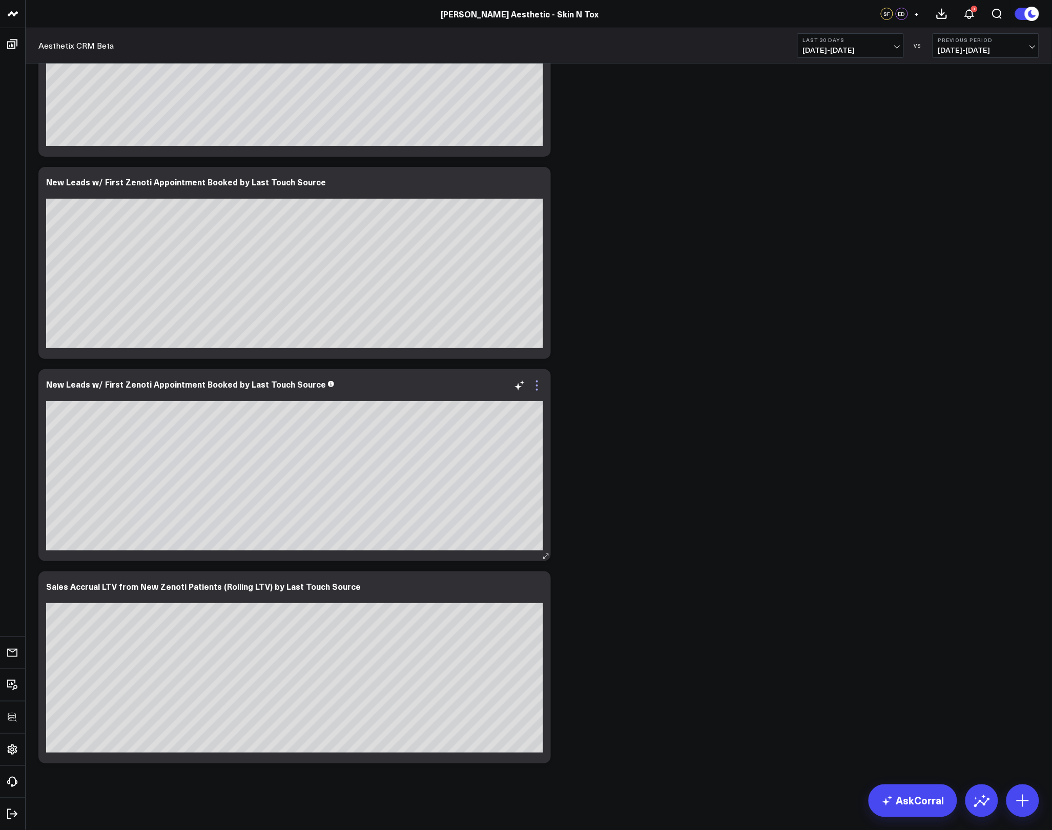
click at [535, 386] on icon at bounding box center [537, 386] width 12 height 12
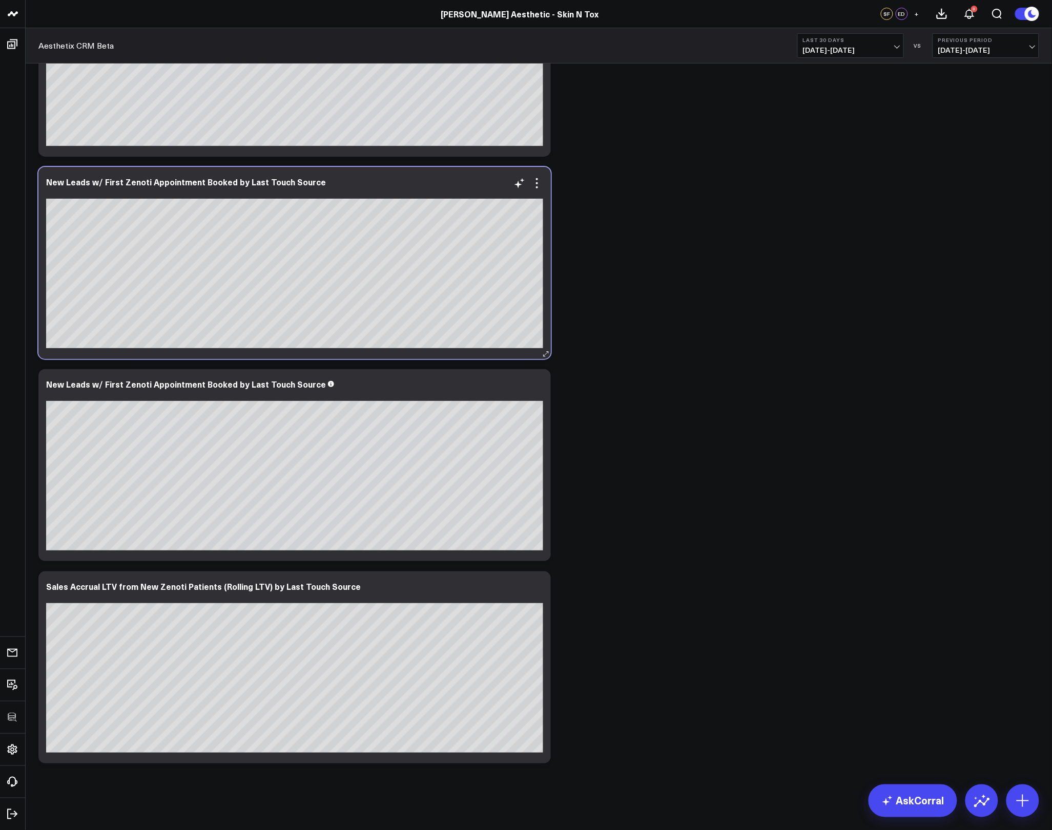
click at [538, 192] on div at bounding box center [294, 192] width 497 height 7
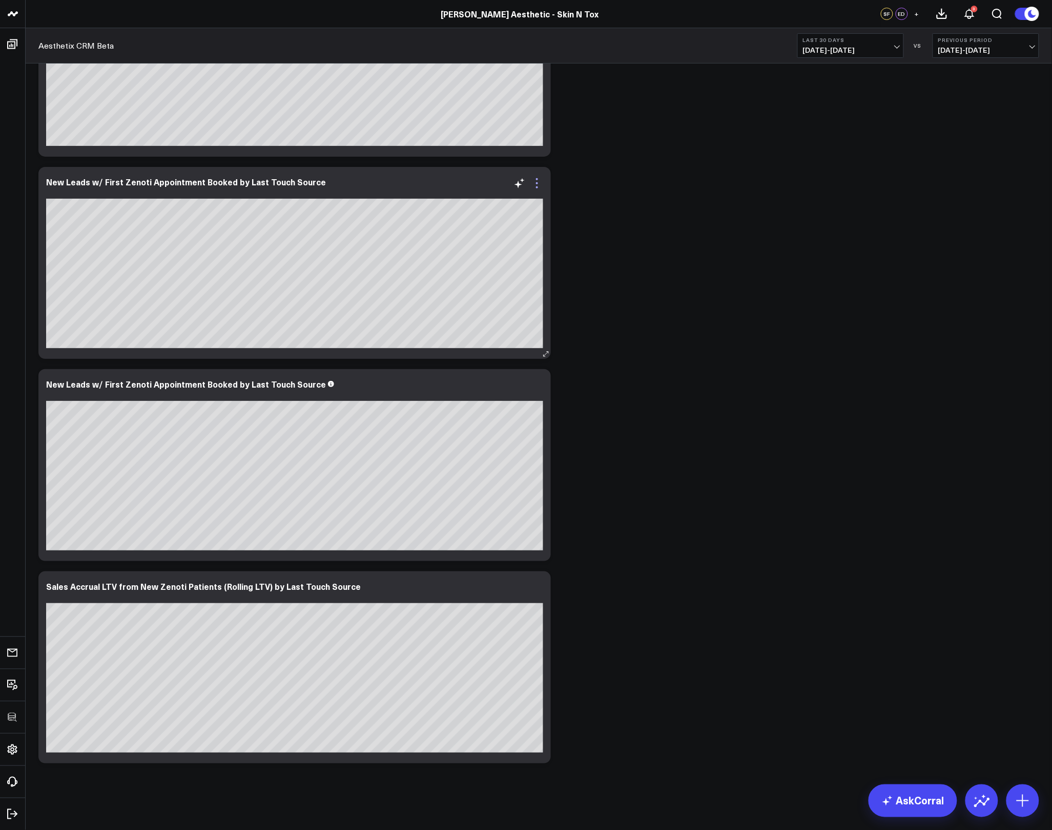
click at [539, 184] on icon at bounding box center [537, 183] width 12 height 12
click at [531, 383] on icon at bounding box center [537, 386] width 12 height 12
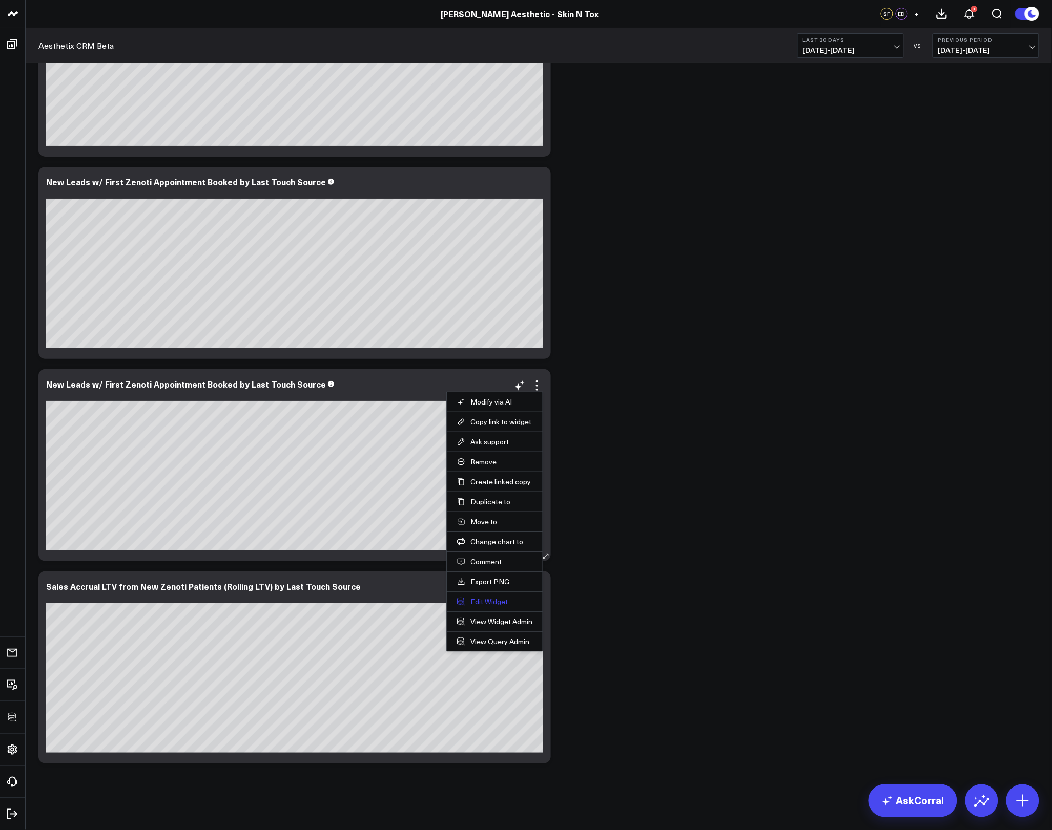
click at [483, 606] on button "Edit Widget" at bounding box center [494, 601] width 75 height 9
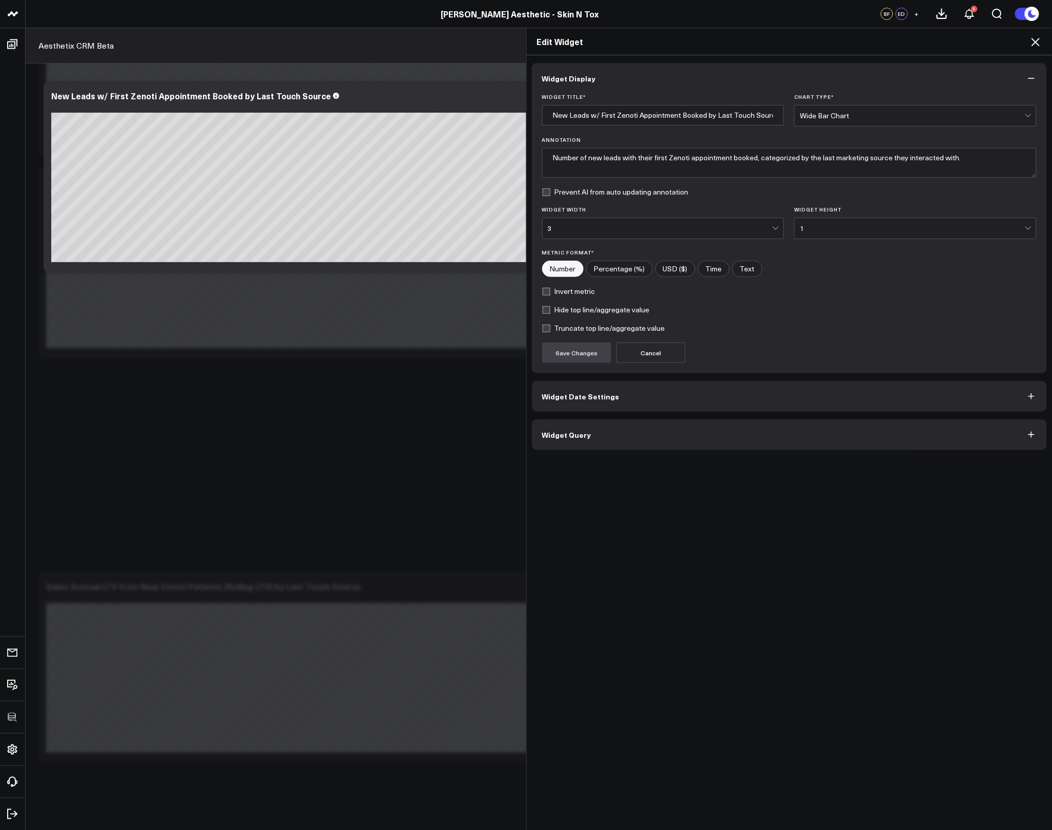
click at [661, 442] on button "Widget Query" at bounding box center [789, 435] width 515 height 31
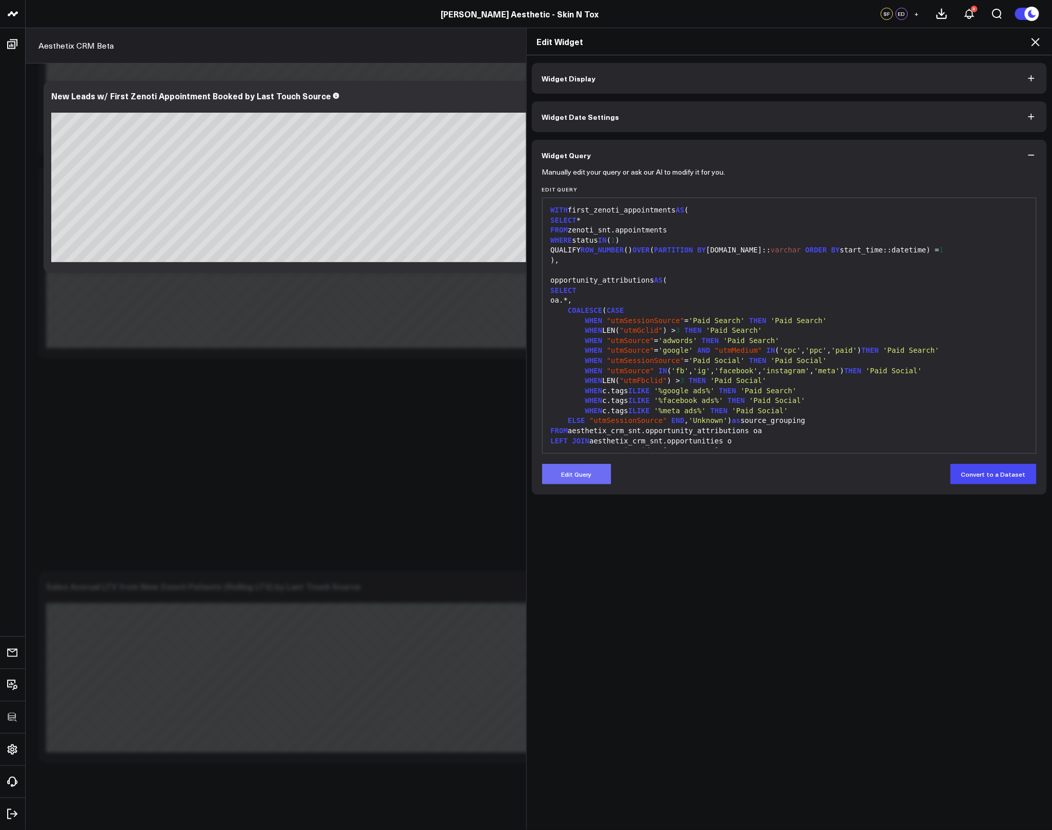
click at [602, 481] on button "Edit Query" at bounding box center [576, 474] width 69 height 20
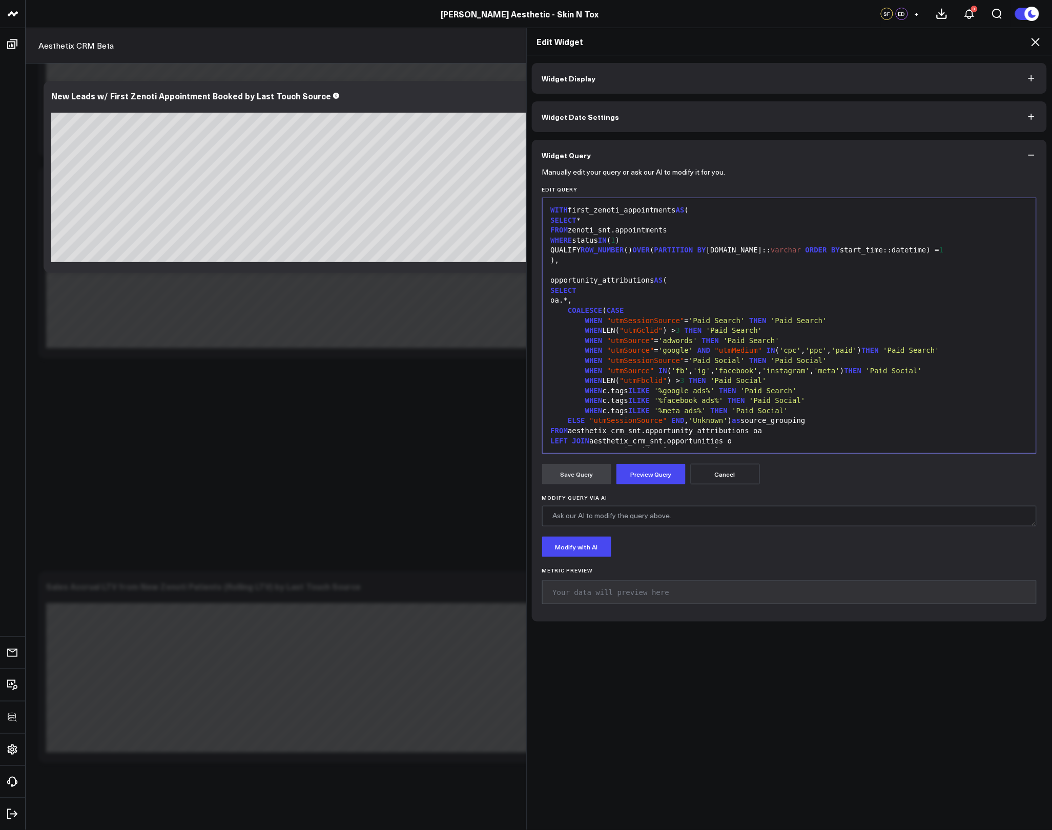
click at [624, 413] on div "WHEN c.tags ILIKE '%meta ads%' THEN 'Paid Social'" at bounding box center [790, 411] width 484 height 10
paste div
drag, startPoint x: 620, startPoint y: 241, endPoint x: 650, endPoint y: 240, distance: 29.8
click at [650, 240] on div "WHERE status IN ( 0 , 1 , 4 )" at bounding box center [790, 241] width 484 height 10
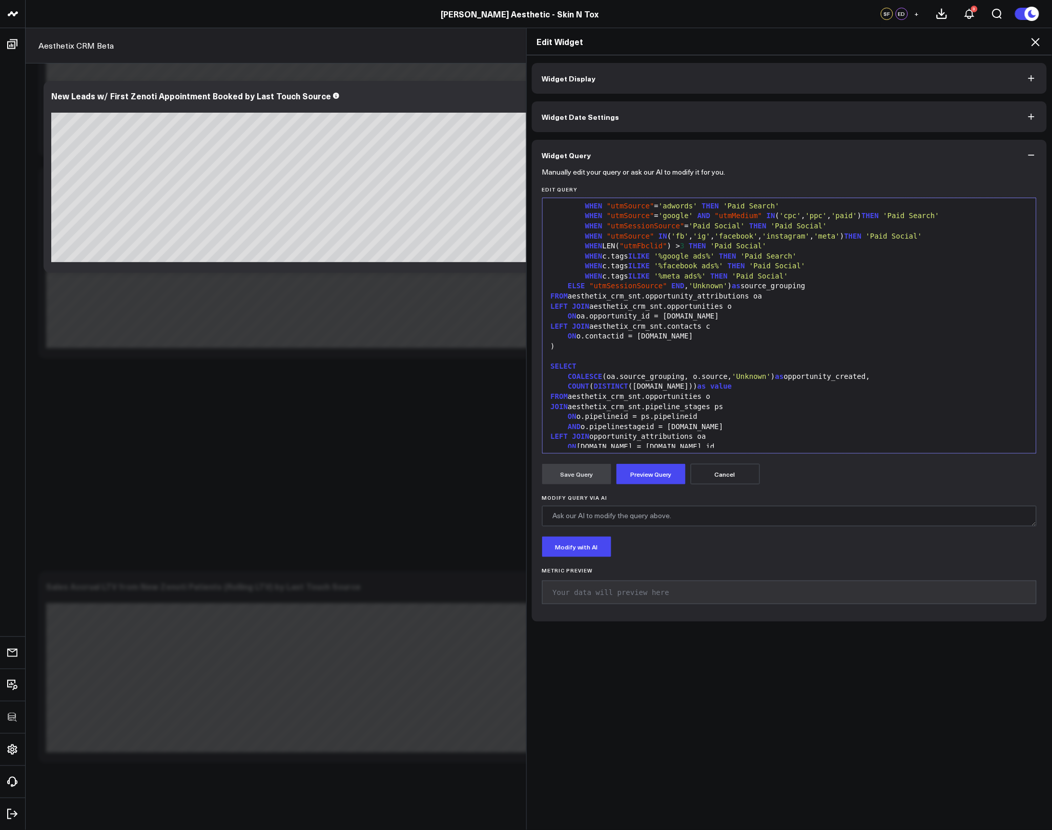
scroll to position [301, 0]
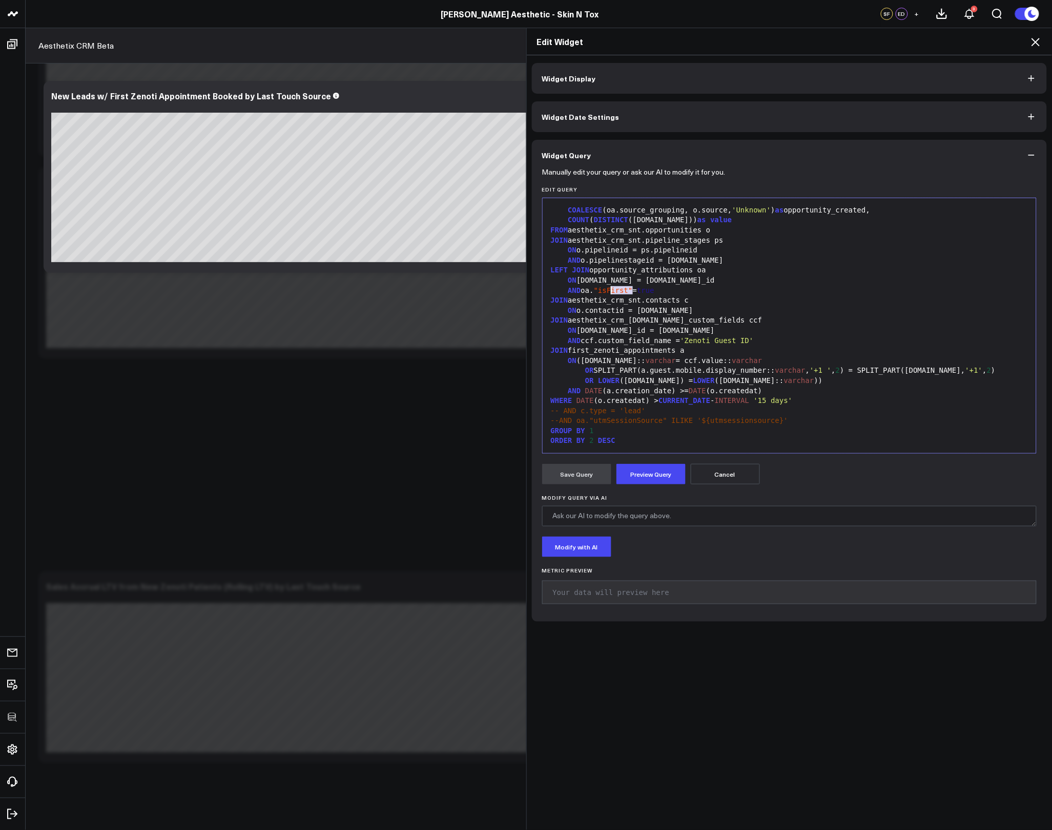
drag, startPoint x: 627, startPoint y: 290, endPoint x: 609, endPoint y: 289, distance: 17.9
click at [609, 289] on span ""isFirst"" at bounding box center [613, 290] width 39 height 8
click at [648, 470] on button "Preview Query" at bounding box center [650, 474] width 69 height 20
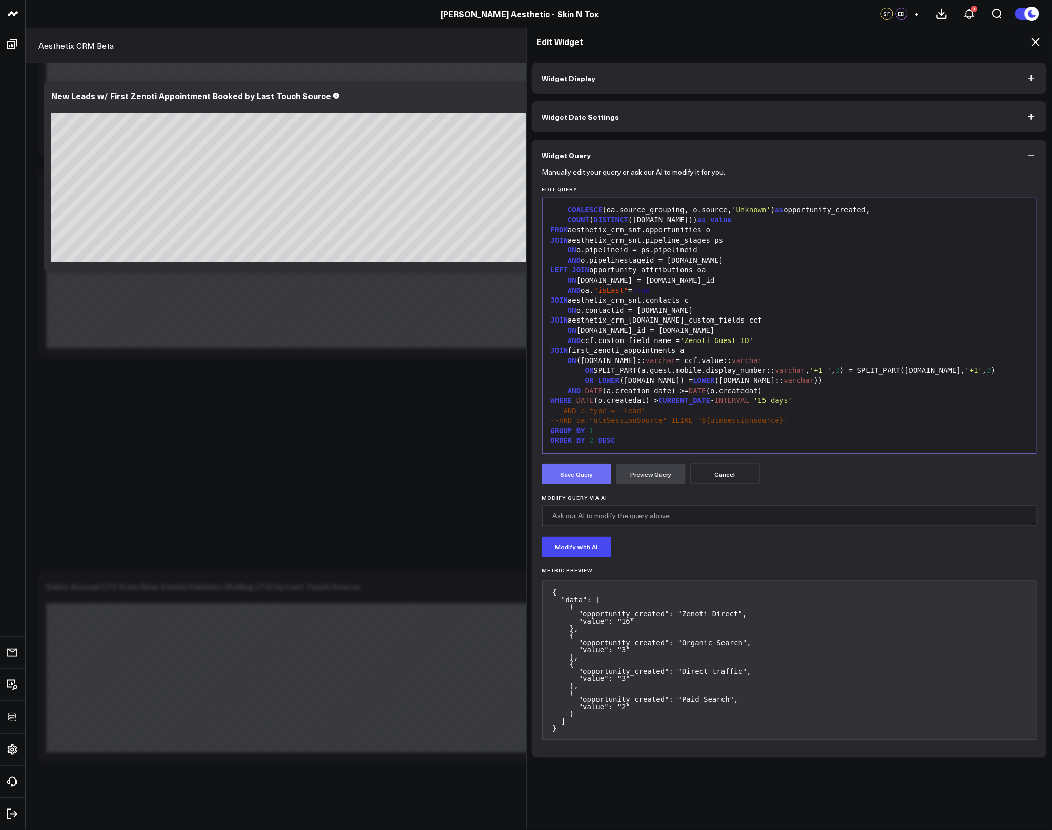
click at [579, 475] on button "Save Query" at bounding box center [576, 474] width 69 height 20
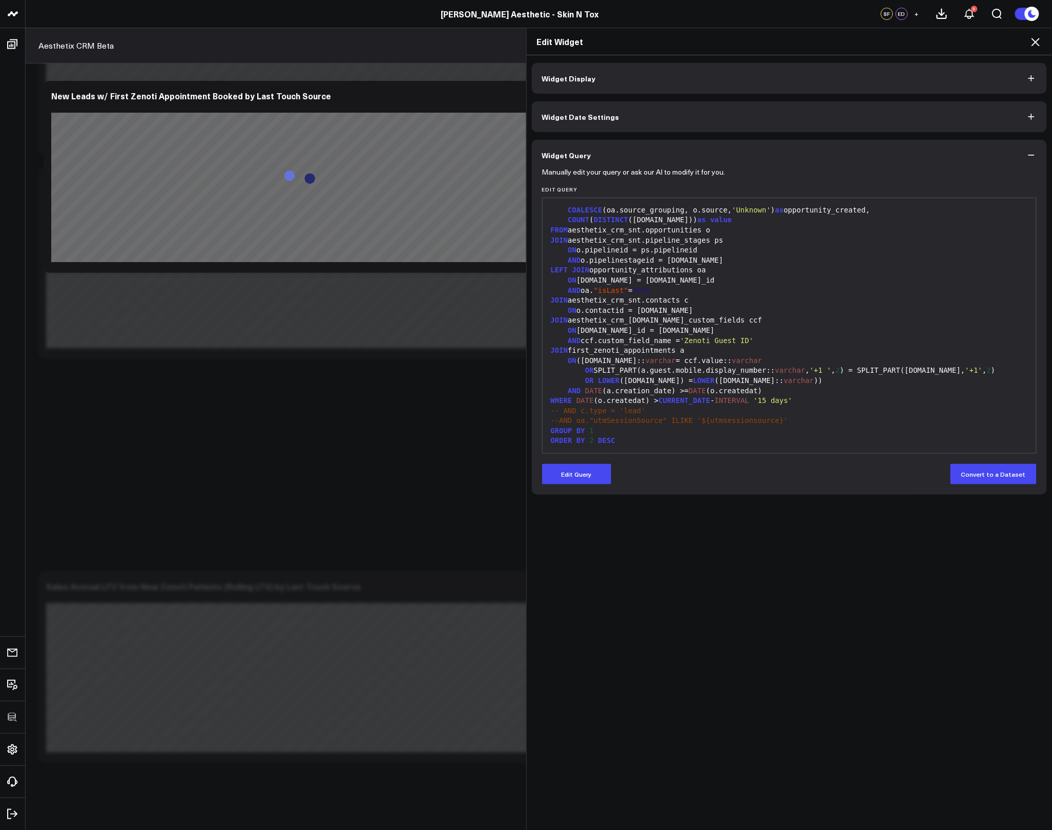
click at [1033, 41] on icon at bounding box center [1035, 42] width 12 height 12
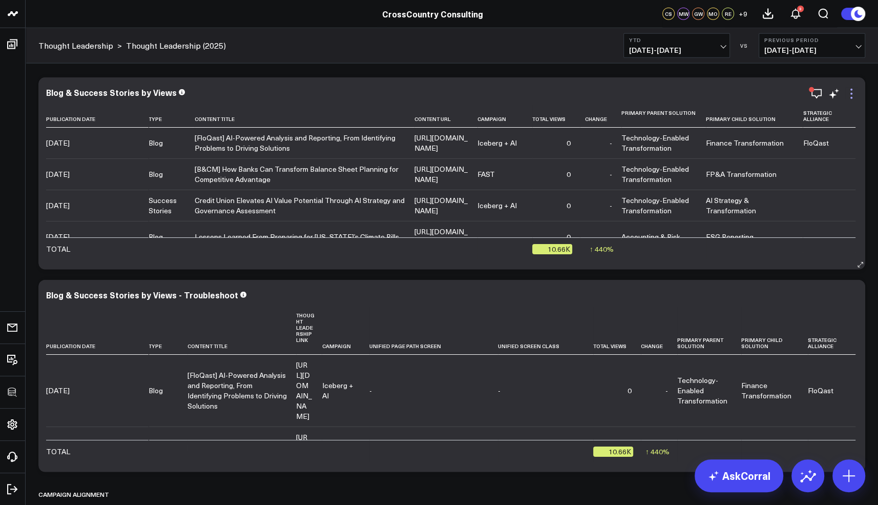
click at [856, 93] on icon at bounding box center [851, 94] width 12 height 12
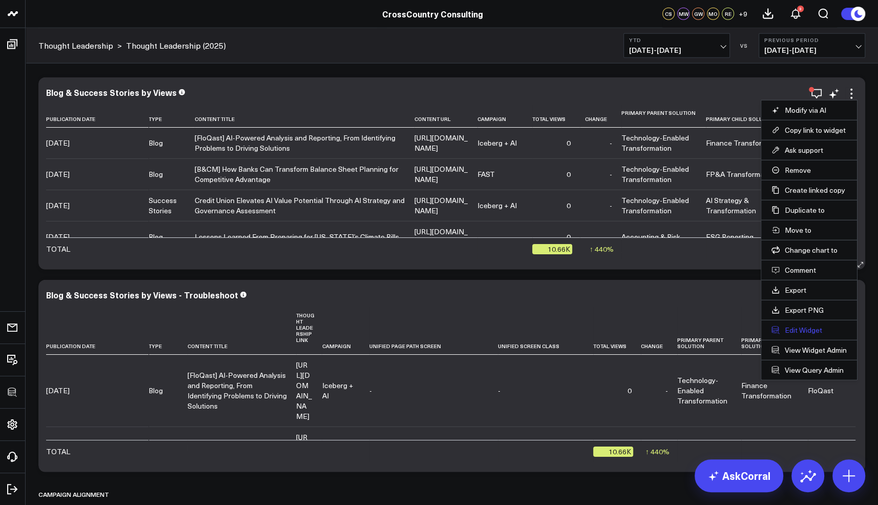
click at [799, 325] on button "Edit Widget" at bounding box center [809, 329] width 75 height 9
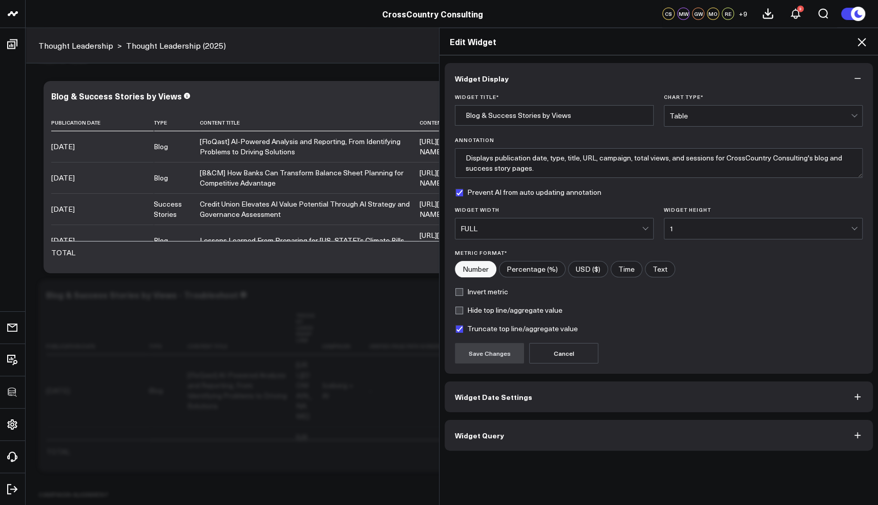
click at [538, 436] on button "Widget Query" at bounding box center [659, 435] width 428 height 31
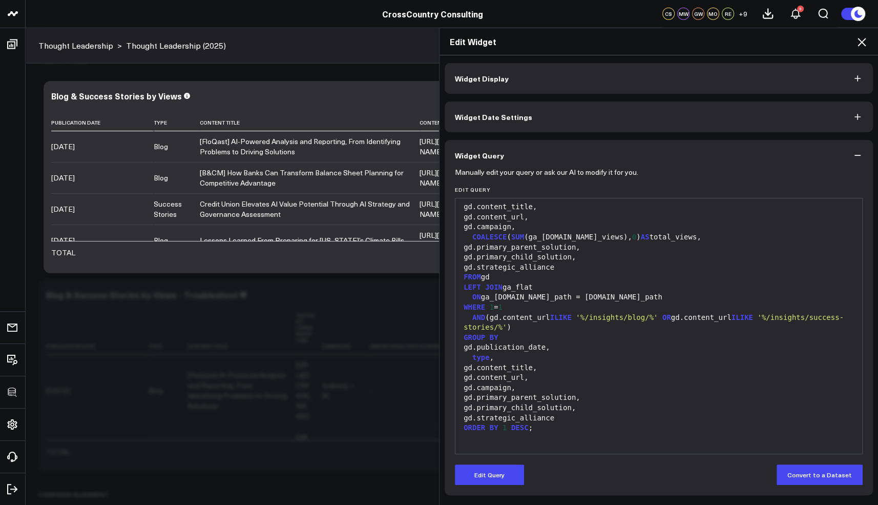
scroll to position [863, 0]
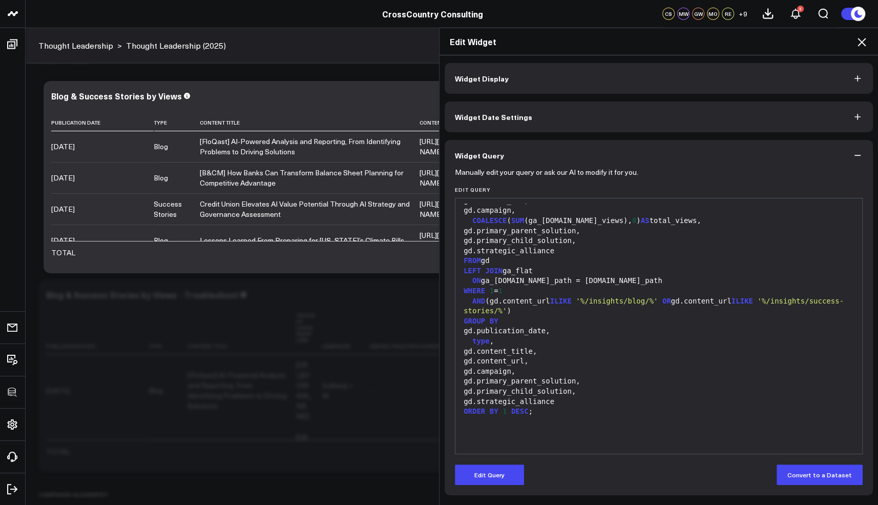
click at [864, 38] on icon at bounding box center [862, 42] width 8 height 8
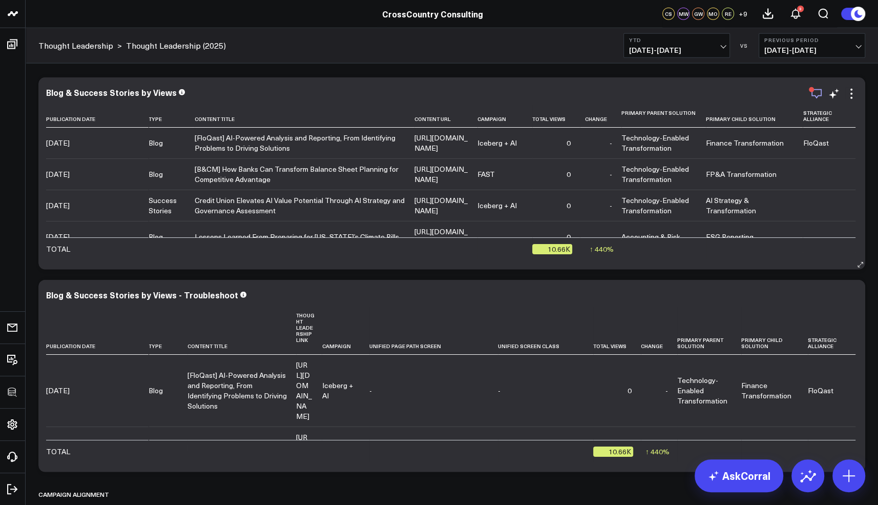
click at [821, 91] on icon "button" at bounding box center [817, 94] width 10 height 10
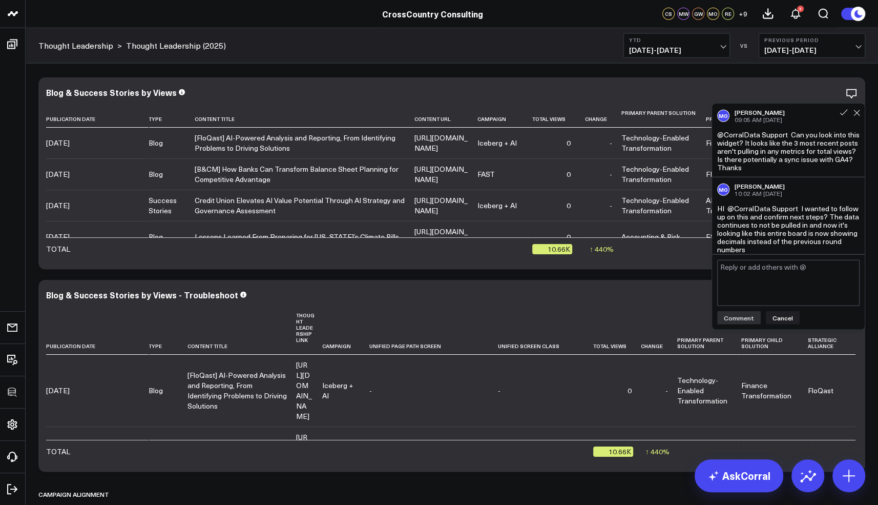
scroll to position [4, 0]
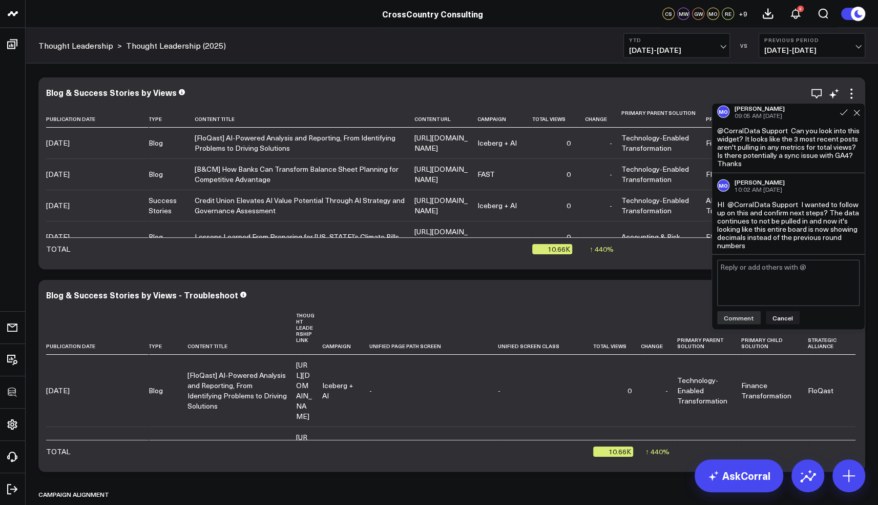
click at [610, 98] on div "Blog & Success Stories by Views" at bounding box center [452, 94] width 812 height 12
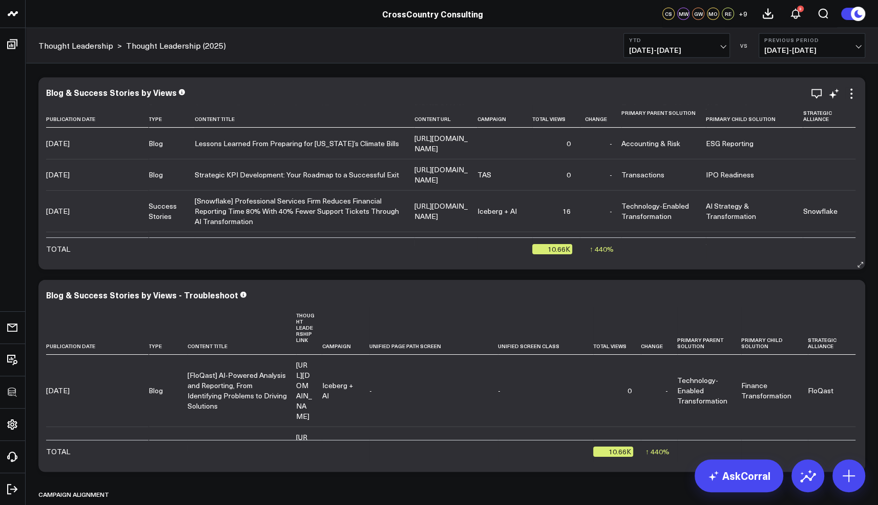
scroll to position [85, 0]
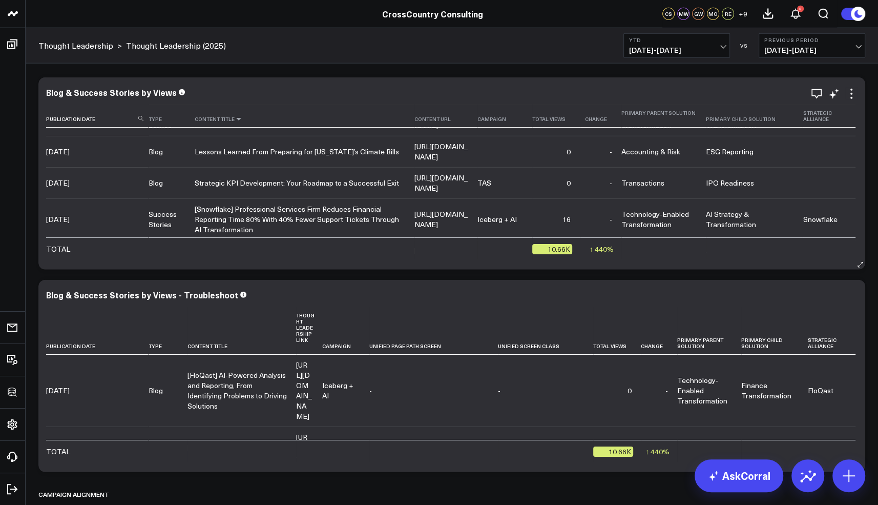
click at [237, 119] on icon at bounding box center [239, 119] width 8 height 6
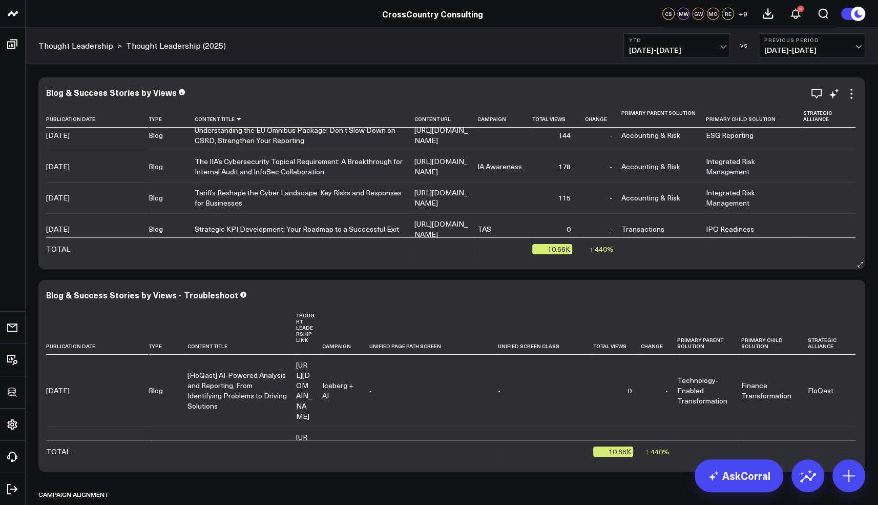
scroll to position [16, 0]
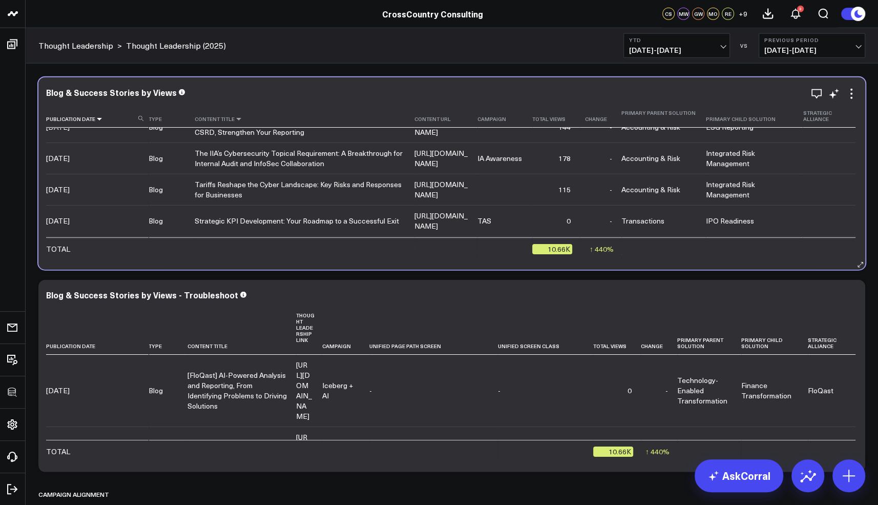
click at [96, 117] on icon at bounding box center [99, 119] width 8 height 6
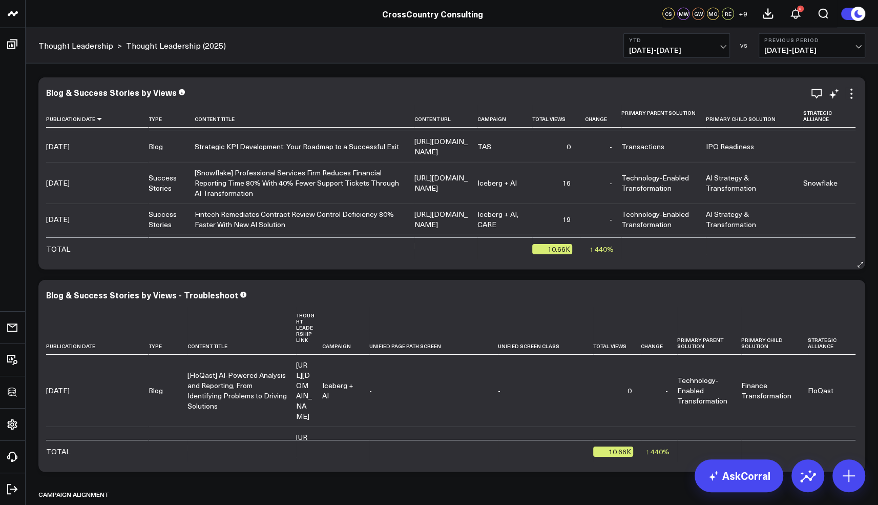
scroll to position [113, 0]
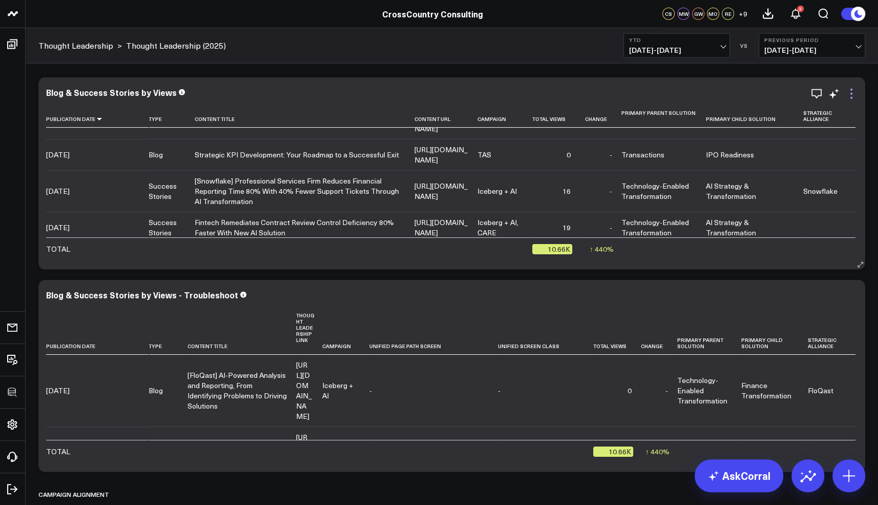
click at [849, 95] on icon at bounding box center [851, 94] width 12 height 12
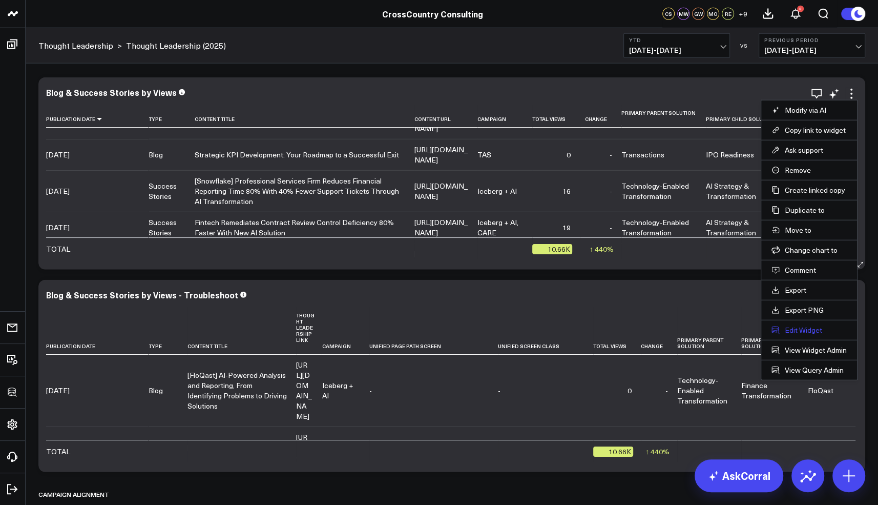
click at [804, 325] on button "Edit Widget" at bounding box center [809, 329] width 75 height 9
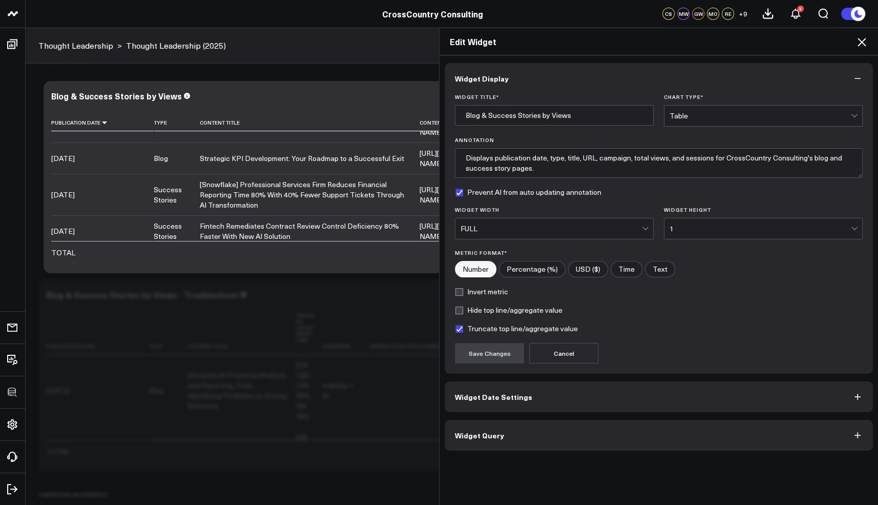
click at [554, 435] on button "Widget Query" at bounding box center [659, 435] width 428 height 31
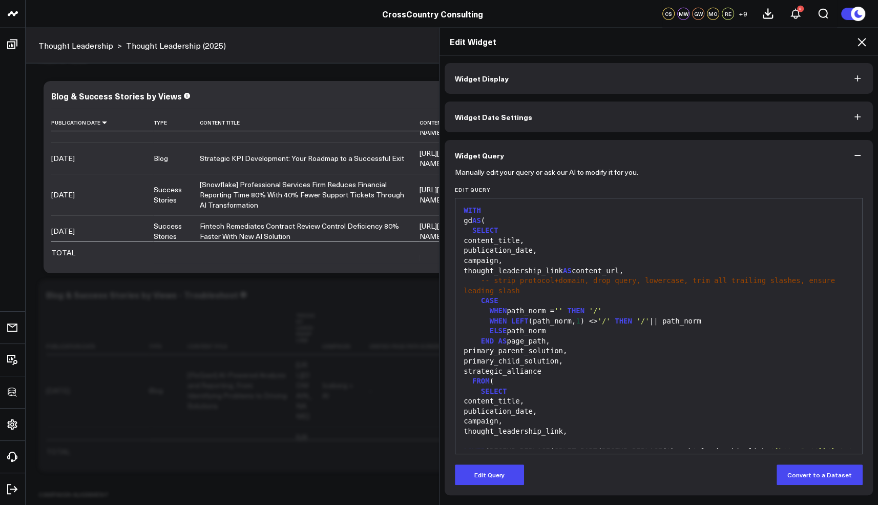
click at [862, 33] on div "Edit Widget" at bounding box center [659, 41] width 439 height 27
click at [862, 36] on icon at bounding box center [862, 42] width 12 height 12
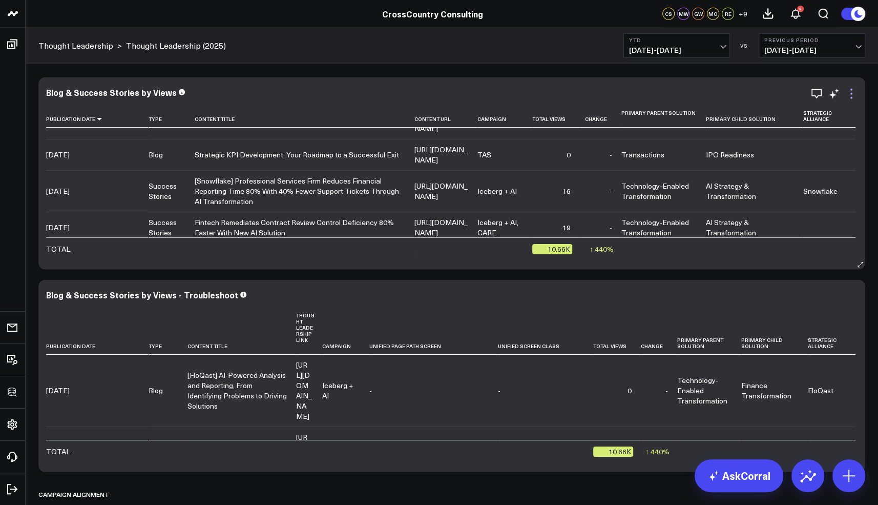
click at [853, 95] on icon at bounding box center [851, 94] width 12 height 12
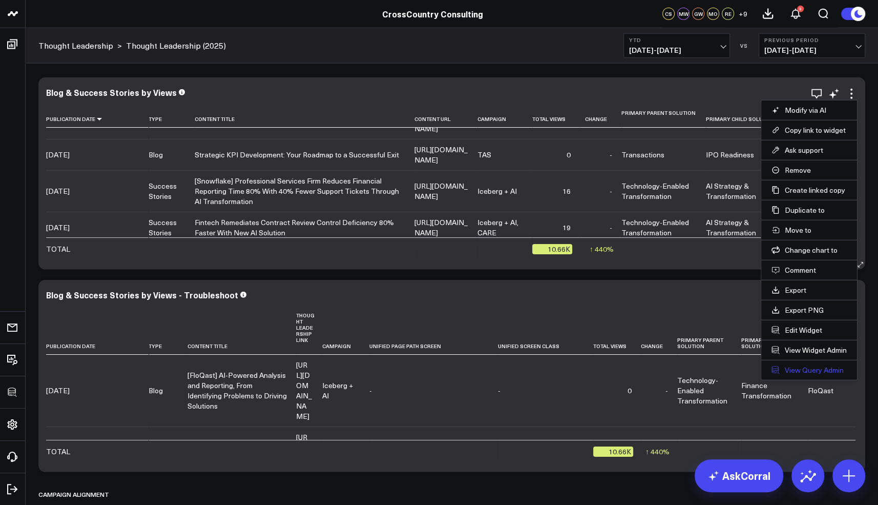
click at [809, 365] on link "View Query Admin" at bounding box center [809, 369] width 75 height 9
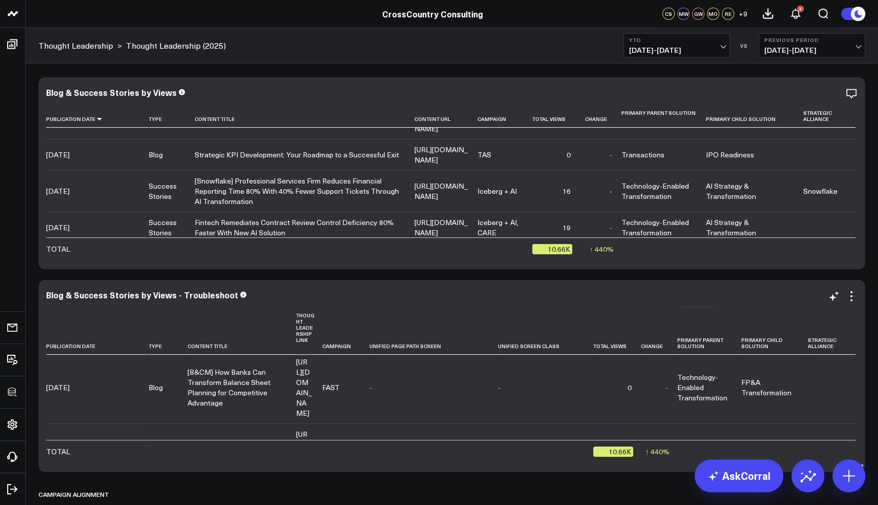
scroll to position [67, 0]
